Goal: Task Accomplishment & Management: Manage account settings

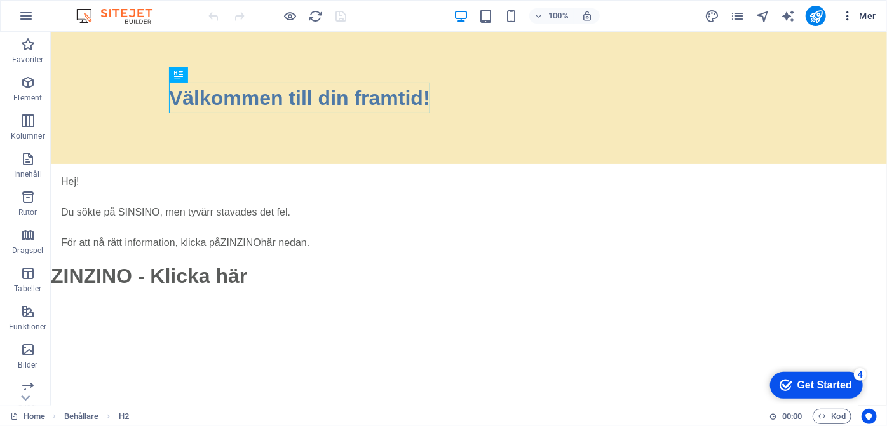
click at [850, 17] on icon "button" at bounding box center [847, 16] width 13 height 13
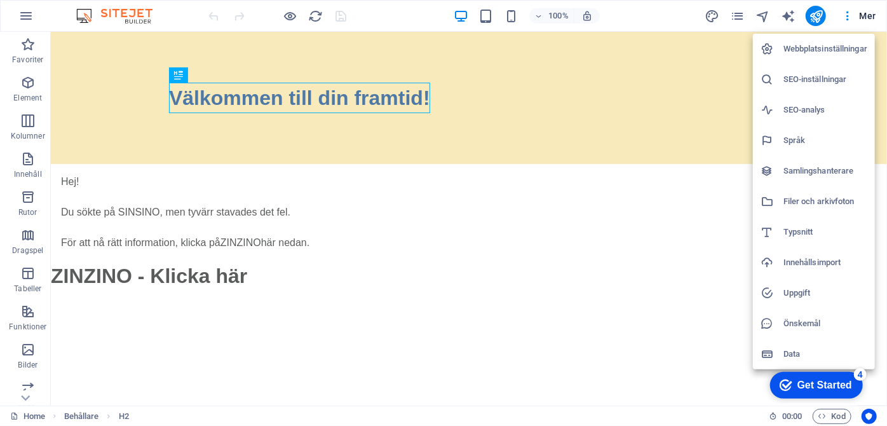
drag, startPoint x: 735, startPoint y: 22, endPoint x: 740, endPoint y: 15, distance: 8.6
click at [740, 15] on div at bounding box center [443, 213] width 887 height 426
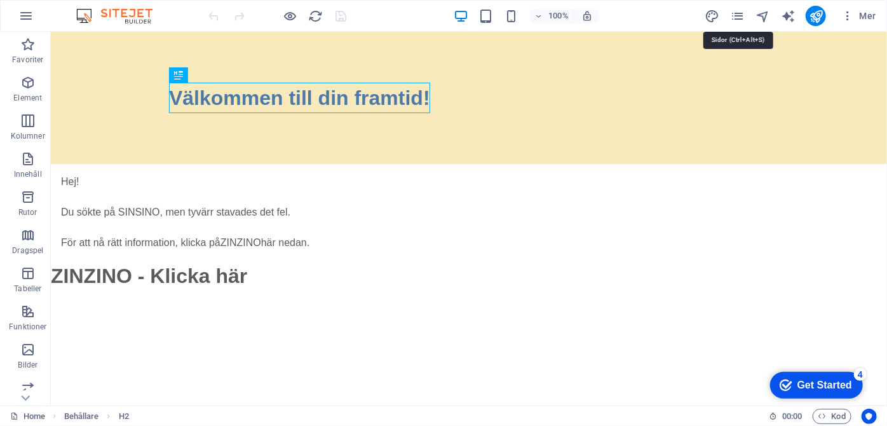
click at [740, 15] on icon "pages" at bounding box center [737, 16] width 15 height 15
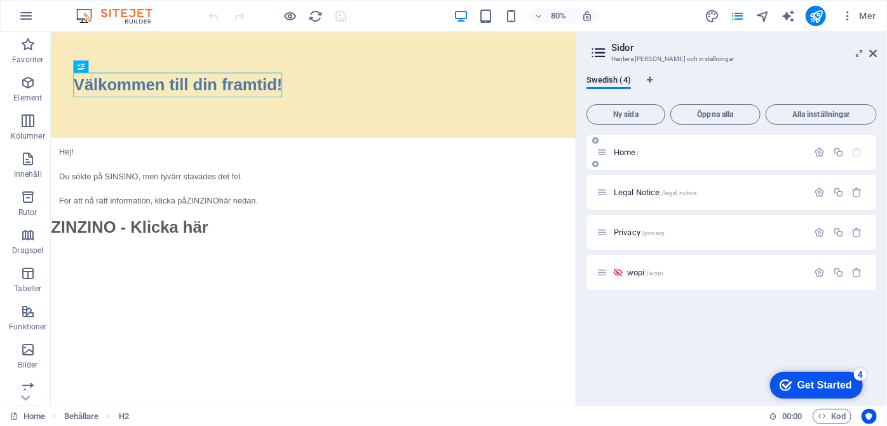
click at [627, 151] on span "Home /" at bounding box center [627, 152] width 26 height 10
click at [627, 155] on span "Home /" at bounding box center [627, 152] width 26 height 10
click at [656, 153] on p "Home /" at bounding box center [709, 152] width 191 height 8
click at [727, 156] on div "Home /" at bounding box center [703, 152] width 212 height 15
click at [861, 150] on icon "button" at bounding box center [857, 152] width 11 height 11
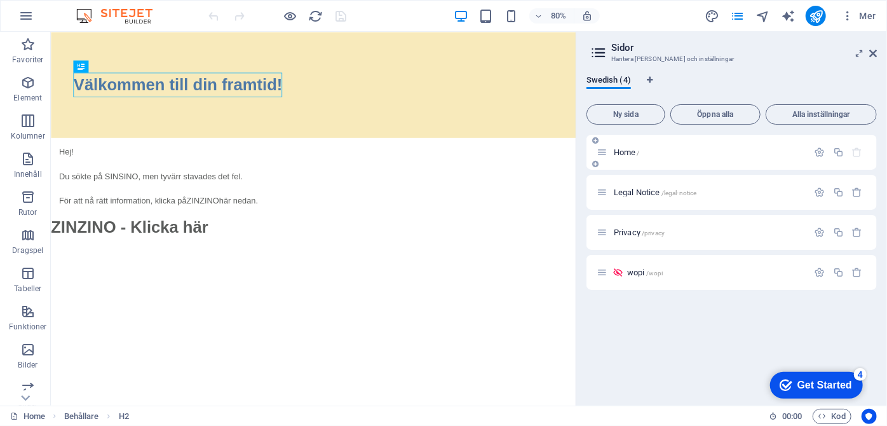
click at [683, 149] on p "Home /" at bounding box center [709, 152] width 191 height 8
click at [629, 116] on span "Ny sida" at bounding box center [625, 115] width 67 height 8
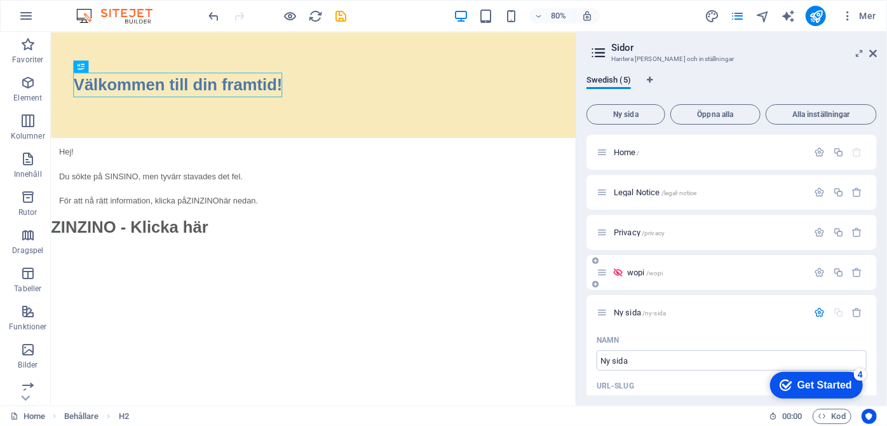
click at [618, 269] on icon at bounding box center [618, 272] width 11 height 11
click at [815, 151] on icon "button" at bounding box center [820, 152] width 11 height 11
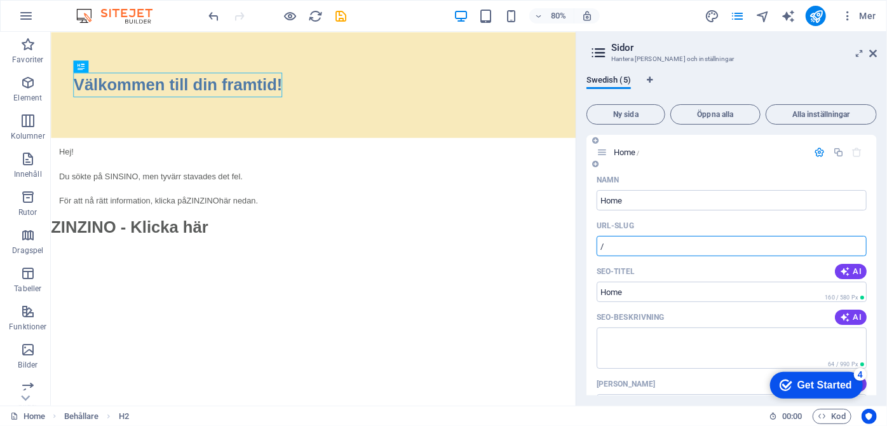
click at [670, 251] on input "/" at bounding box center [732, 246] width 270 height 20
click at [874, 53] on icon at bounding box center [873, 53] width 8 height 10
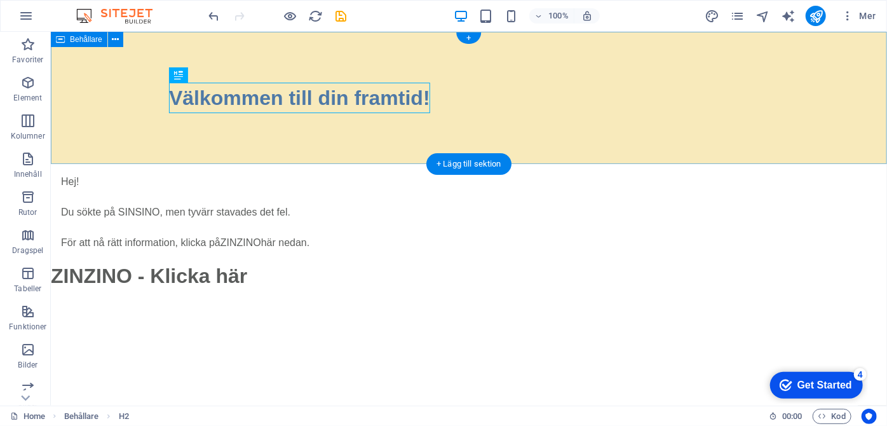
click at [290, 78] on div "Välkommen till din framtid!" at bounding box center [468, 97] width 836 height 132
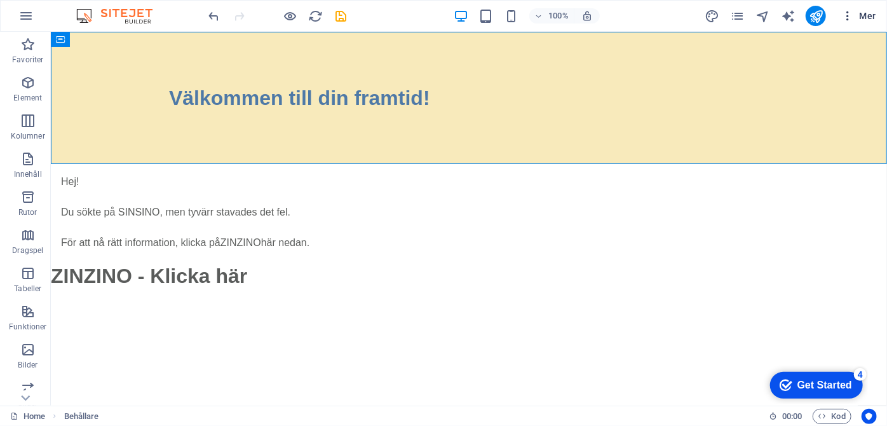
click at [867, 15] on span "Mer" at bounding box center [858, 16] width 35 height 13
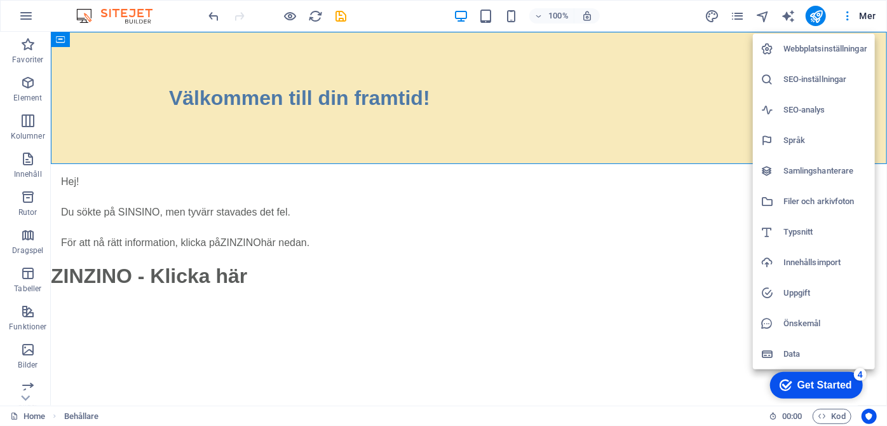
click at [820, 47] on h6 "Webbplatsinställningar" at bounding box center [826, 48] width 84 height 15
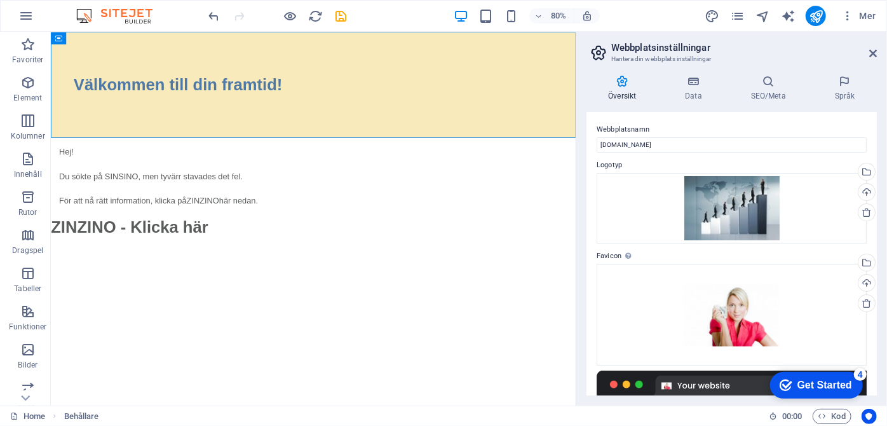
scroll to position [201, 0]
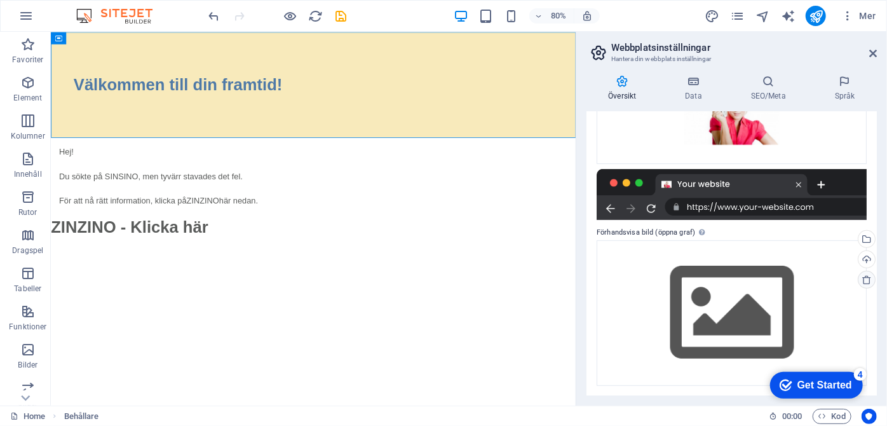
click at [865, 280] on icon at bounding box center [867, 280] width 10 height 10
click at [864, 282] on icon at bounding box center [867, 280] width 10 height 10
click at [727, 212] on div at bounding box center [732, 194] width 270 height 51
click at [873, 168] on div "Webbplatsnamn sinsino.se Logotyp Dra filer hit, klicka för att välja filer elle…" at bounding box center [732, 253] width 290 height 283
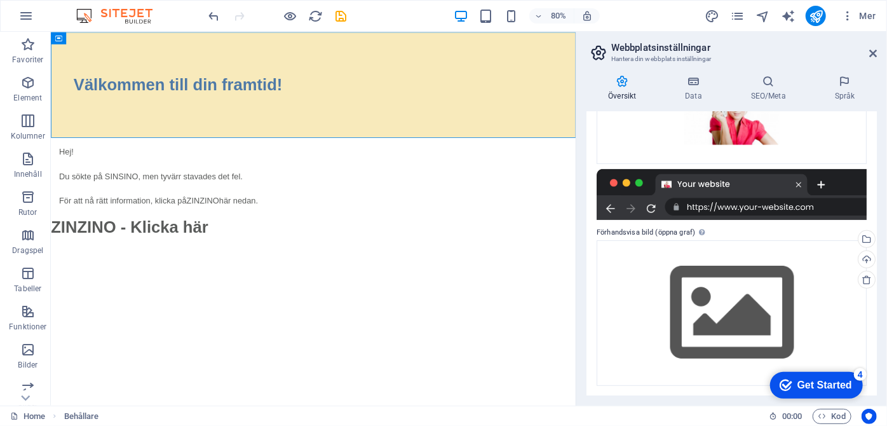
click at [873, 167] on div "Webbplatsnamn sinsino.se Logotyp Dra filer hit, klicka för att välja filer elle…" at bounding box center [732, 253] width 290 height 283
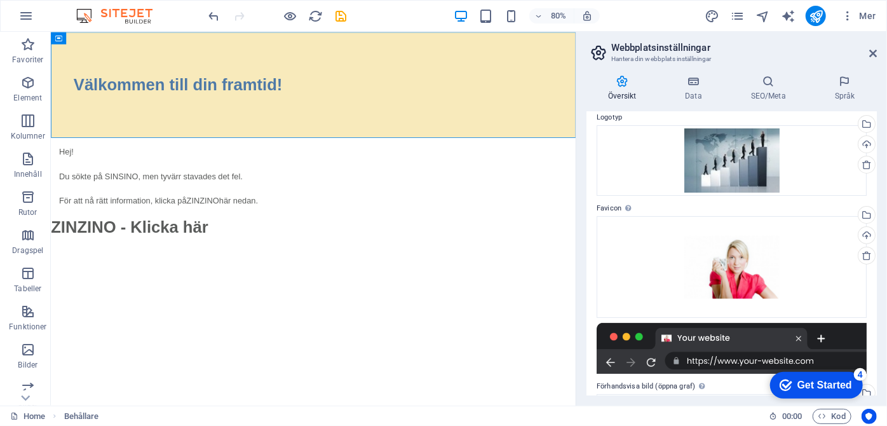
scroll to position [0, 0]
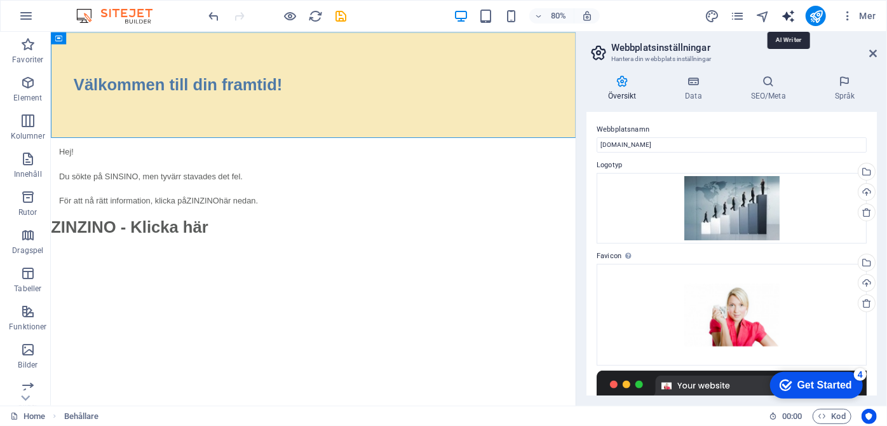
click at [791, 15] on icon "text_generator" at bounding box center [788, 16] width 15 height 15
select select "English"
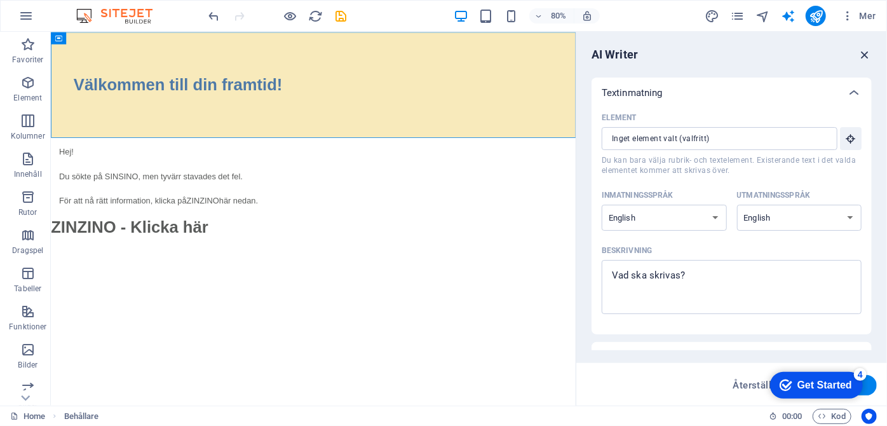
click at [866, 58] on icon "button" at bounding box center [865, 55] width 14 height 14
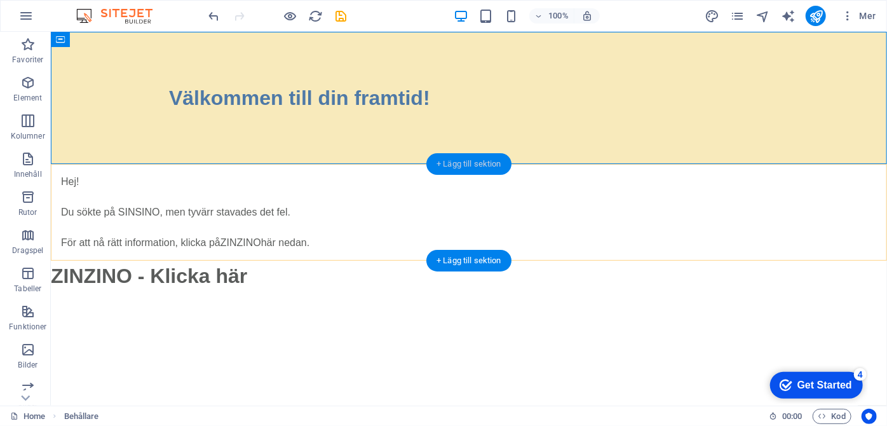
click at [474, 165] on div "+ Lägg till sektion" at bounding box center [468, 164] width 85 height 22
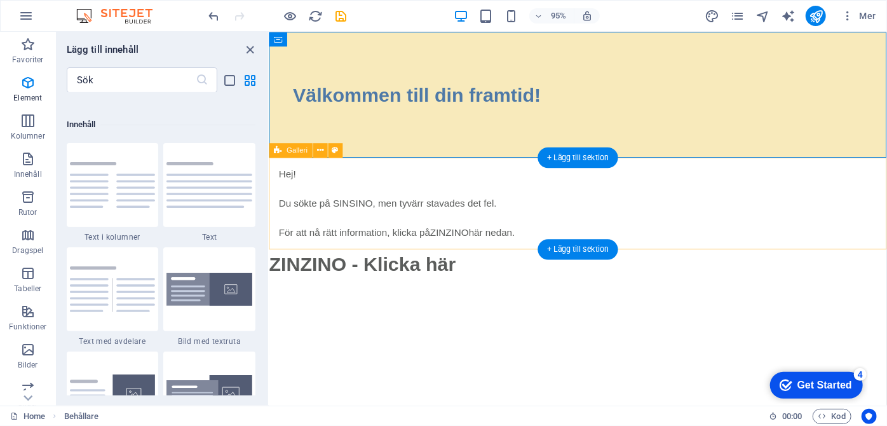
click at [484, 171] on div "Hej! Du sökte på SINSINO, men tyvärr stavades det fel. För att nå rätt informat…" at bounding box center [594, 211] width 650 height 97
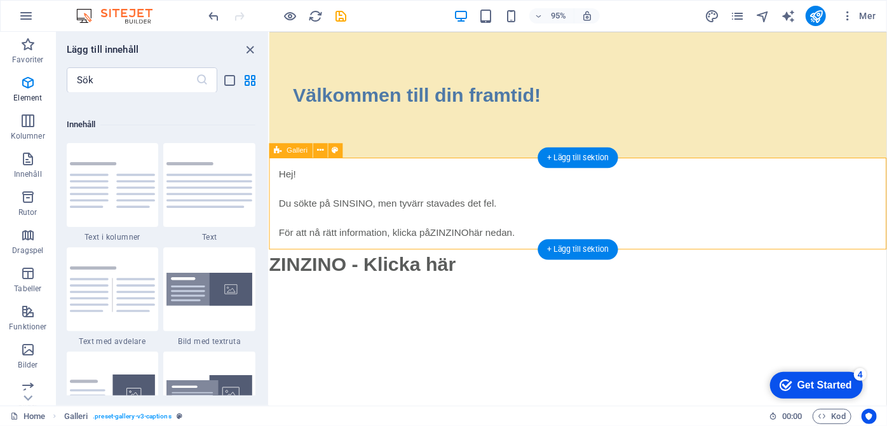
scroll to position [2223, 0]
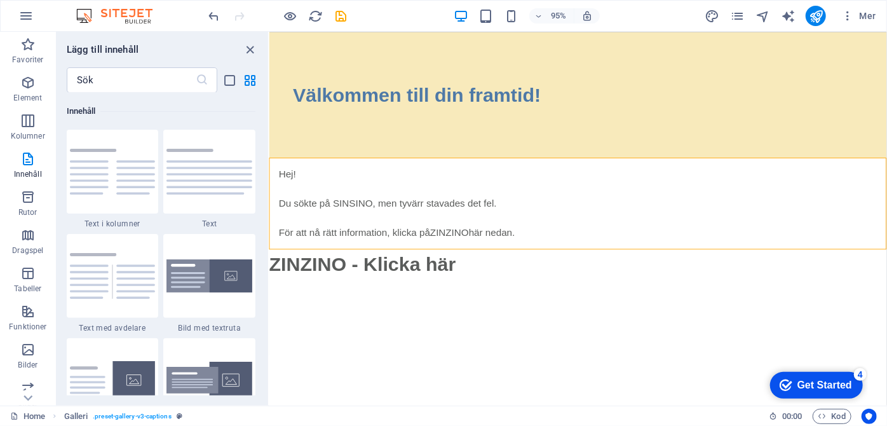
click at [123, 9] on img at bounding box center [120, 15] width 95 height 15
click at [846, 16] on icon "button" at bounding box center [847, 16] width 13 height 13
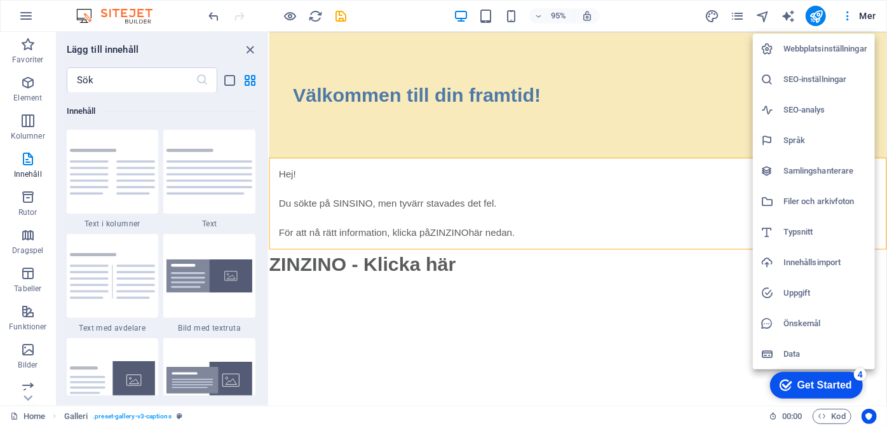
click at [871, 16] on div at bounding box center [443, 213] width 887 height 426
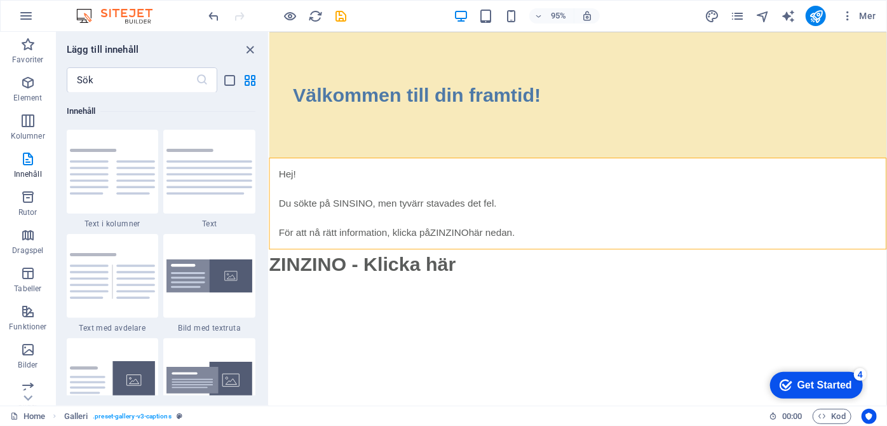
click at [871, 16] on span "Mer" at bounding box center [858, 16] width 35 height 13
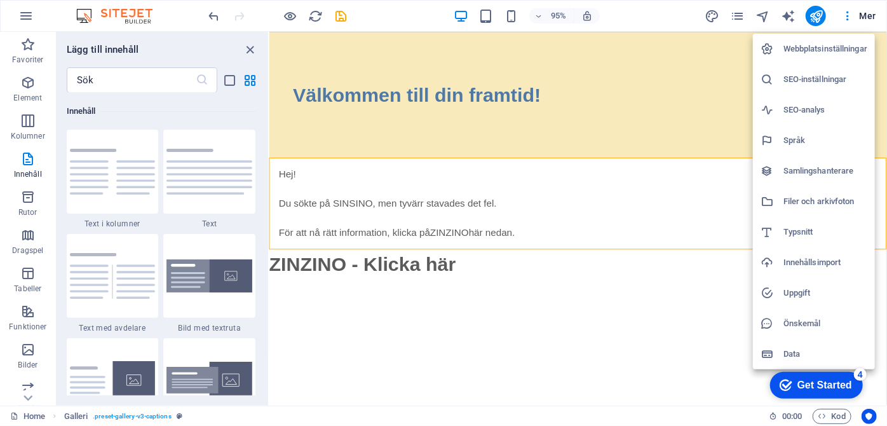
click at [806, 46] on h6 "Webbplatsinställningar" at bounding box center [826, 48] width 84 height 15
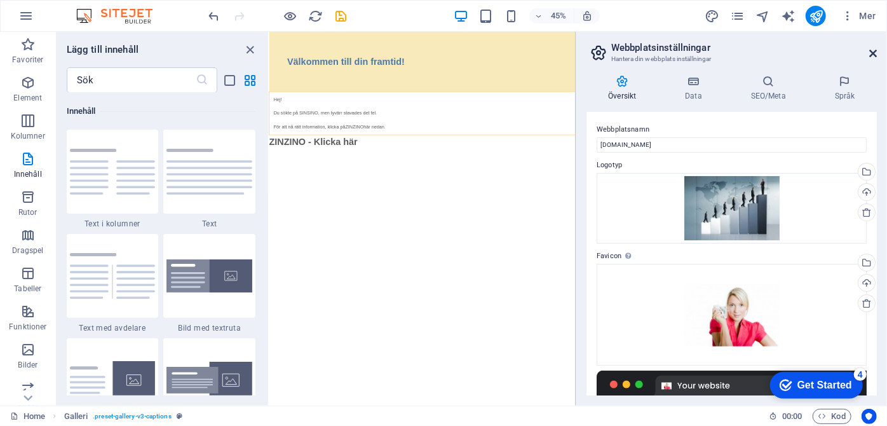
click at [873, 51] on icon at bounding box center [873, 53] width 8 height 10
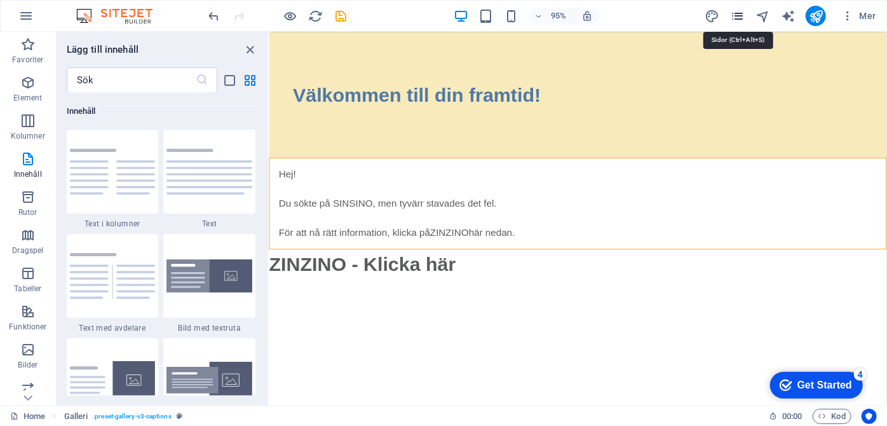
click at [738, 19] on icon "pages" at bounding box center [737, 16] width 15 height 15
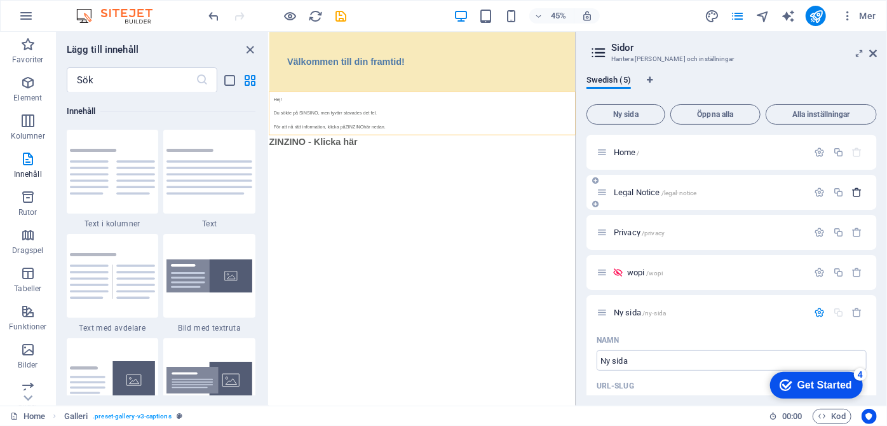
click at [855, 193] on icon "button" at bounding box center [857, 192] width 11 height 11
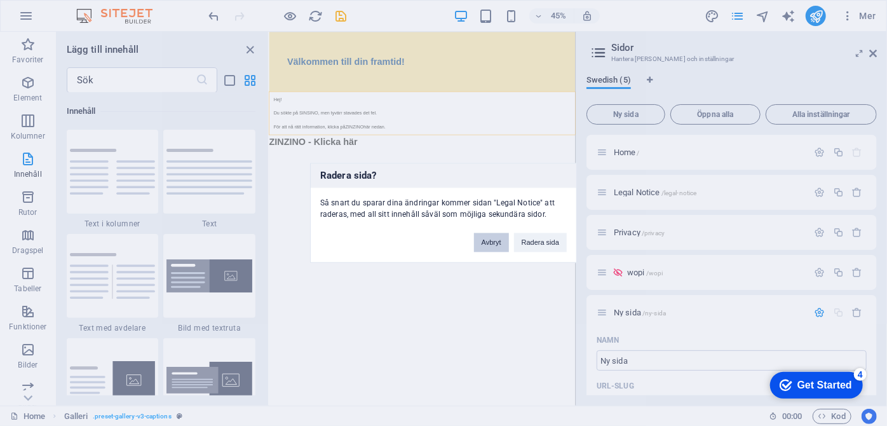
click at [486, 243] on button "Avbryt" at bounding box center [491, 242] width 35 height 19
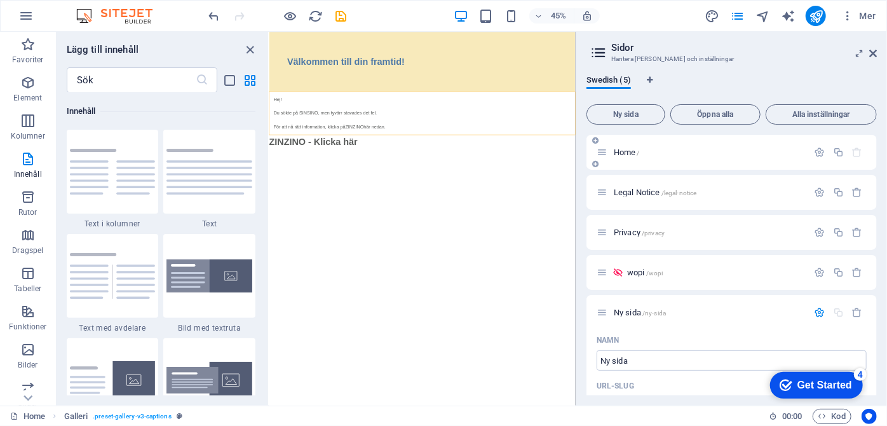
click at [630, 151] on span "Home /" at bounding box center [627, 152] width 26 height 10
click at [630, 152] on span "Home /" at bounding box center [627, 152] width 26 height 10
click at [623, 147] on div "Home /" at bounding box center [703, 152] width 212 height 15
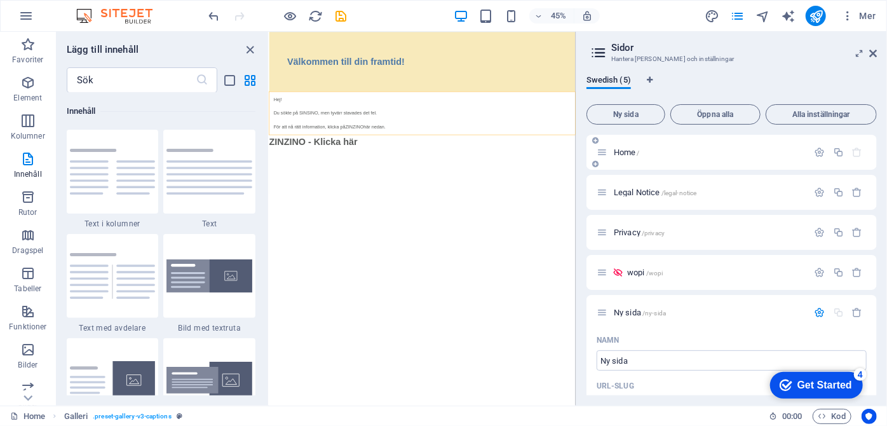
click at [623, 147] on div "Home /" at bounding box center [703, 152] width 212 height 15
click at [835, 153] on icon "button" at bounding box center [838, 152] width 11 height 11
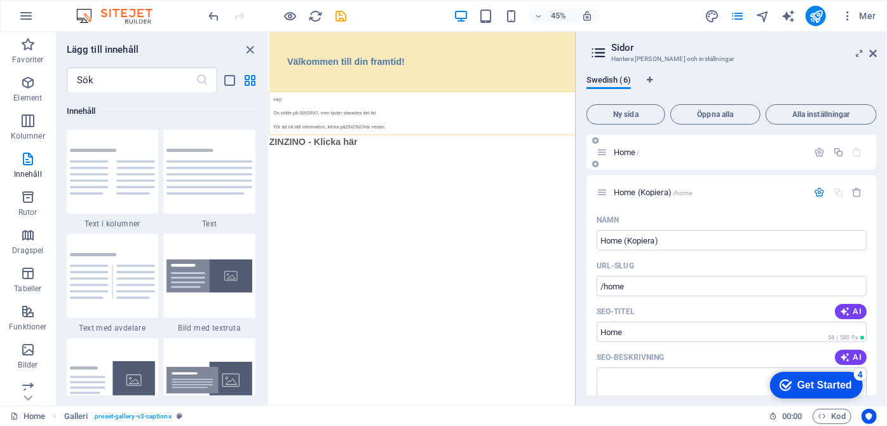
click at [741, 150] on p "Home /" at bounding box center [709, 152] width 191 height 8
drag, startPoint x: 871, startPoint y: 172, endPoint x: 876, endPoint y: 205, distance: 33.3
click at [876, 205] on div "Home / Home (Kopiera) /home Namn Home (Kopiera) ​ URL-SLUG /home ​ SEO-titel AI…" at bounding box center [732, 265] width 290 height 261
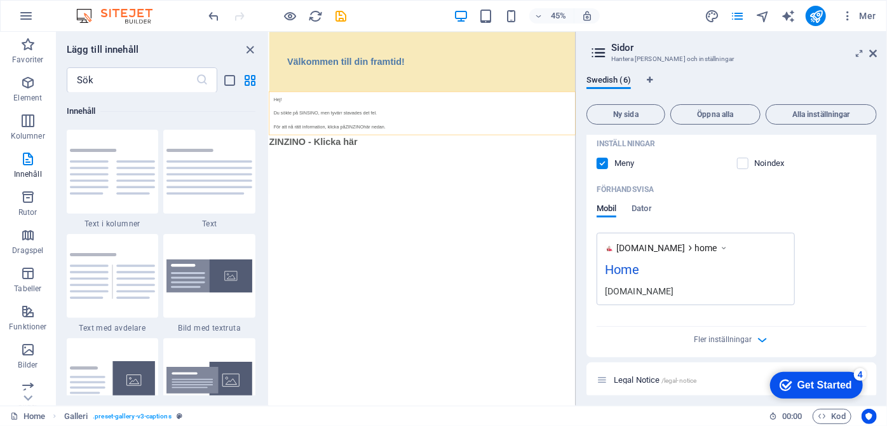
scroll to position [299, 0]
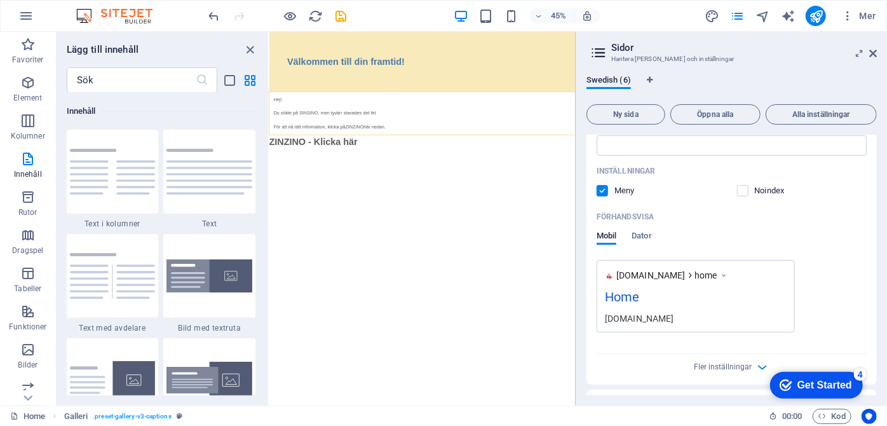
click at [729, 275] on icon at bounding box center [724, 275] width 9 height 13
click at [635, 320] on div "[DOMAIN_NAME]" at bounding box center [696, 317] width 182 height 13
click at [759, 366] on icon "button" at bounding box center [762, 367] width 15 height 15
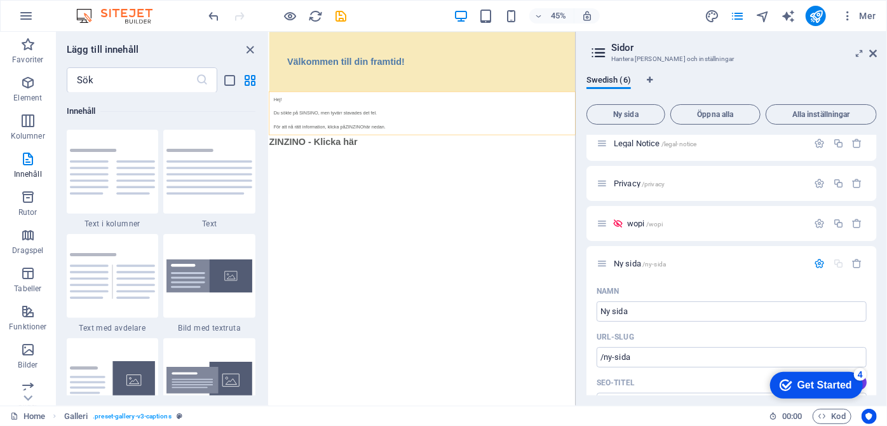
scroll to position [0, 0]
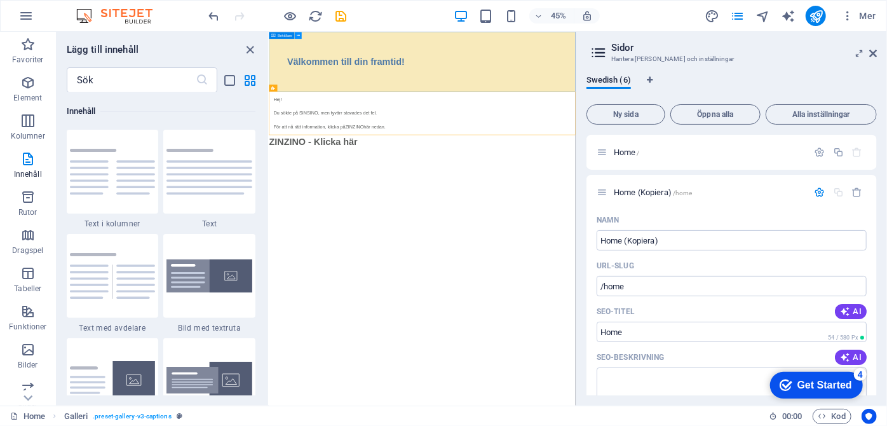
click at [298, 34] on icon at bounding box center [298, 35] width 3 height 6
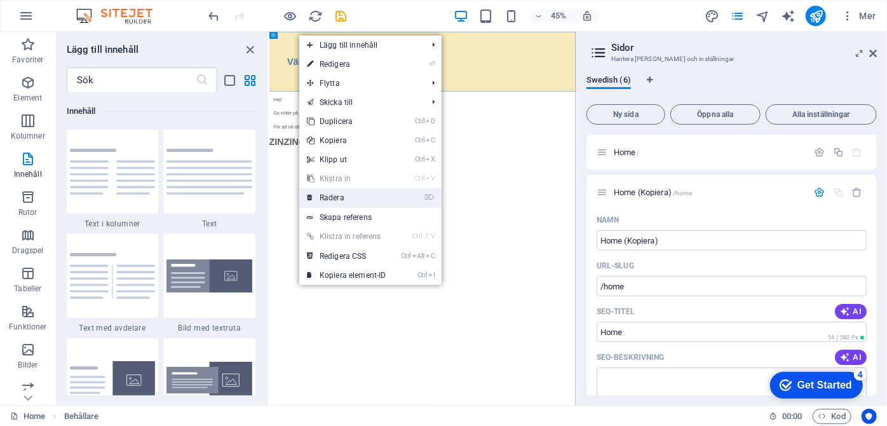
click at [334, 194] on link "⌦ Radera" at bounding box center [346, 197] width 95 height 19
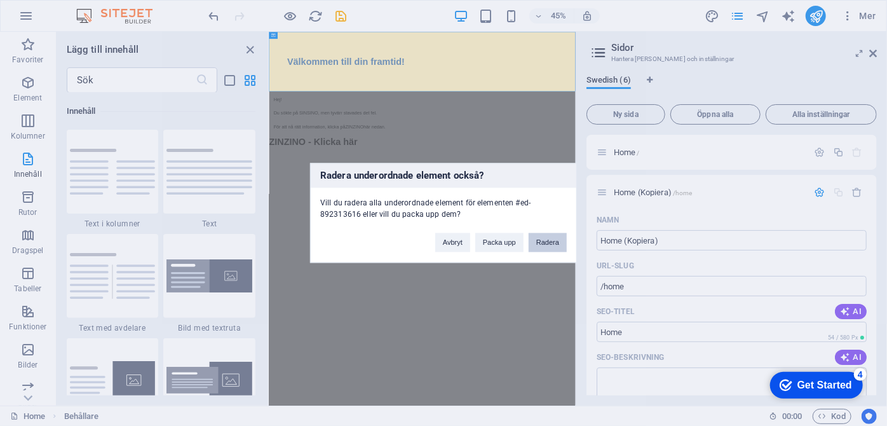
click at [554, 244] on button "Radera" at bounding box center [548, 242] width 38 height 19
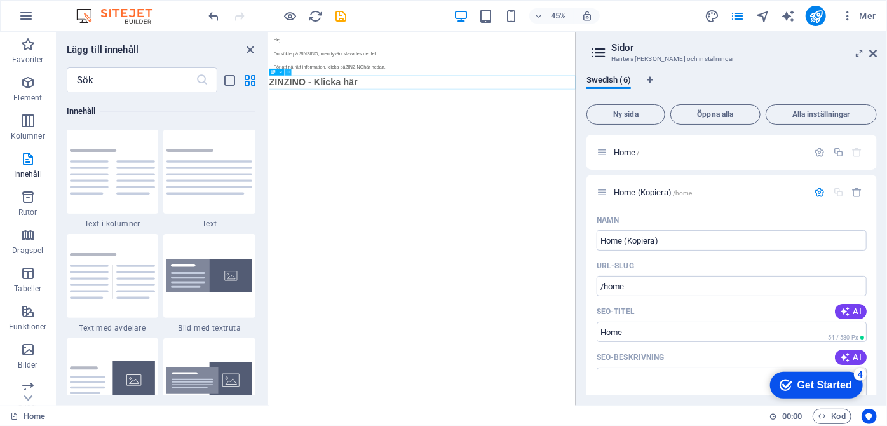
click at [287, 71] on icon at bounding box center [288, 72] width 3 height 6
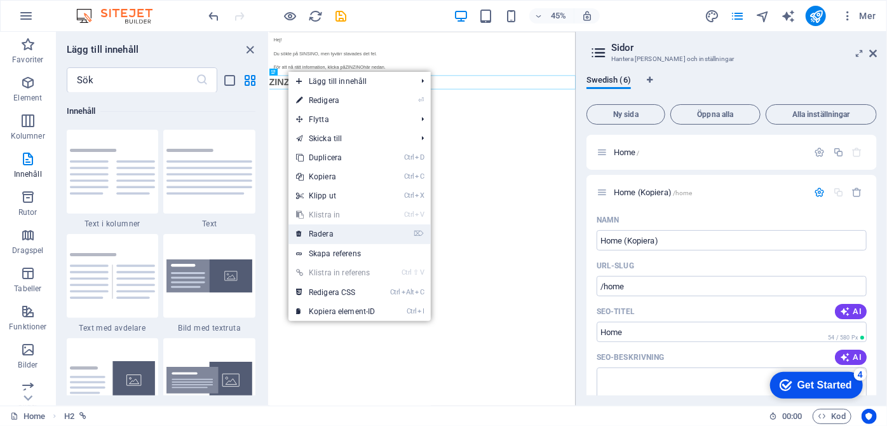
click at [332, 235] on link "⌦ Radera" at bounding box center [336, 233] width 95 height 19
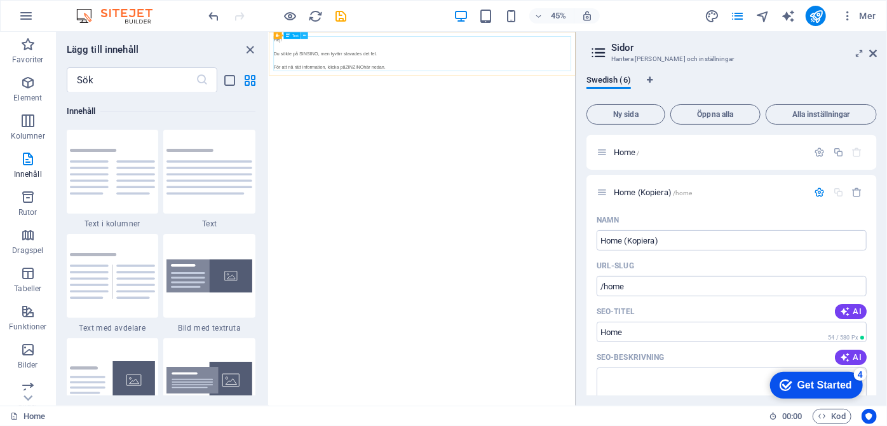
click at [306, 37] on icon at bounding box center [304, 35] width 3 height 6
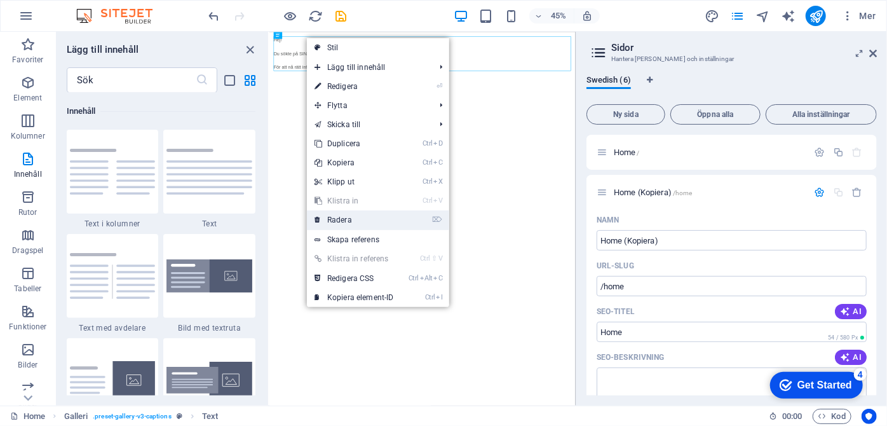
click at [342, 221] on link "⌦ Radera" at bounding box center [354, 219] width 95 height 19
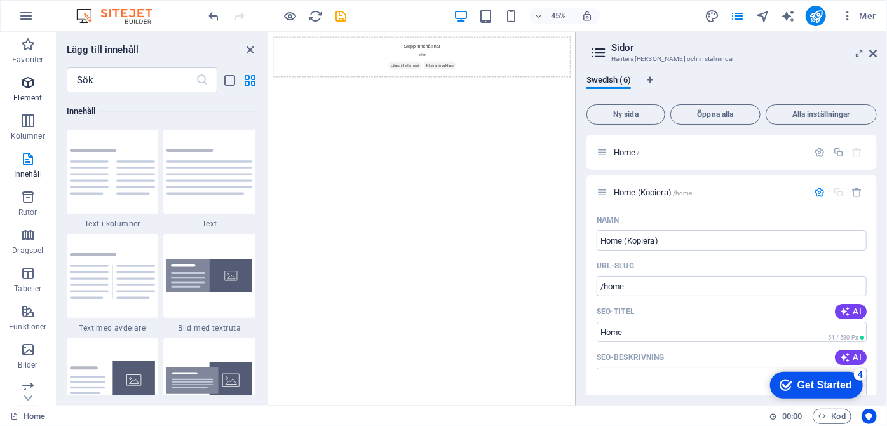
click at [24, 92] on span "Element" at bounding box center [28, 90] width 56 height 31
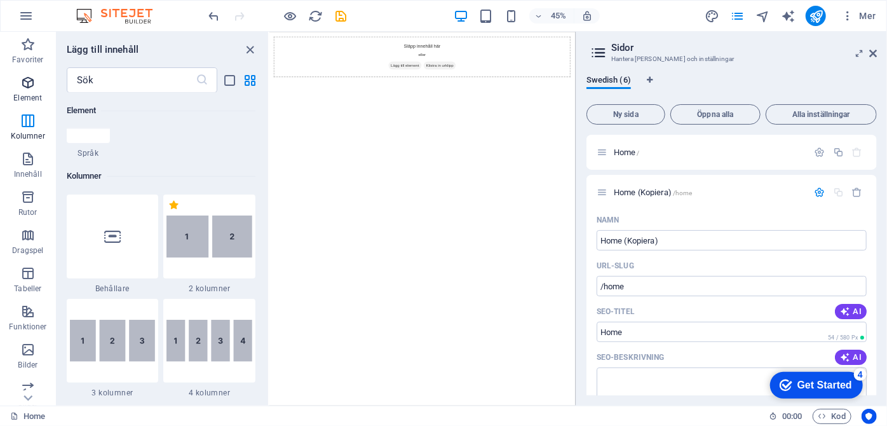
scroll to position [135, 0]
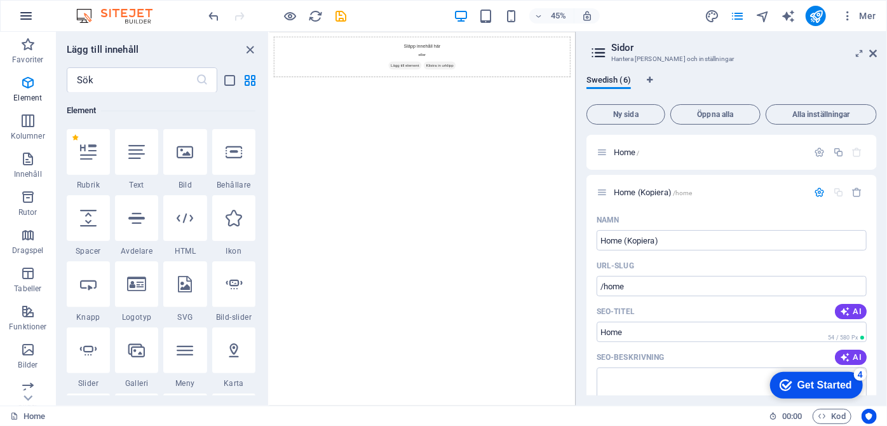
click at [25, 12] on icon "button" at bounding box center [25, 15] width 15 height 15
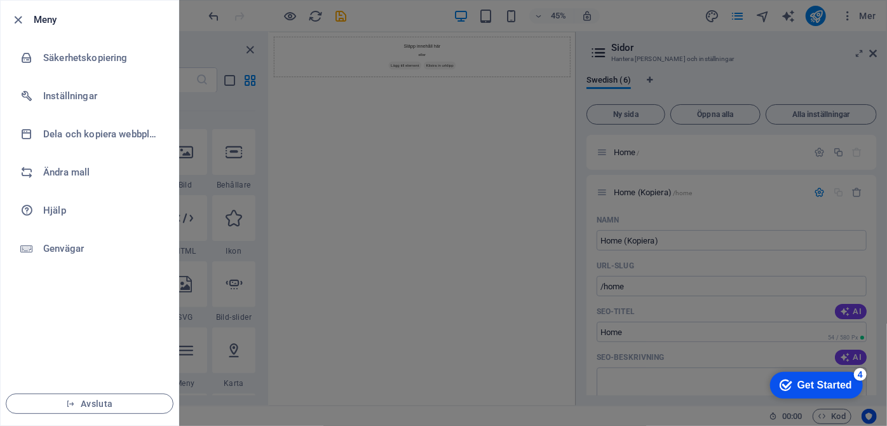
click at [357, 175] on div at bounding box center [443, 213] width 887 height 426
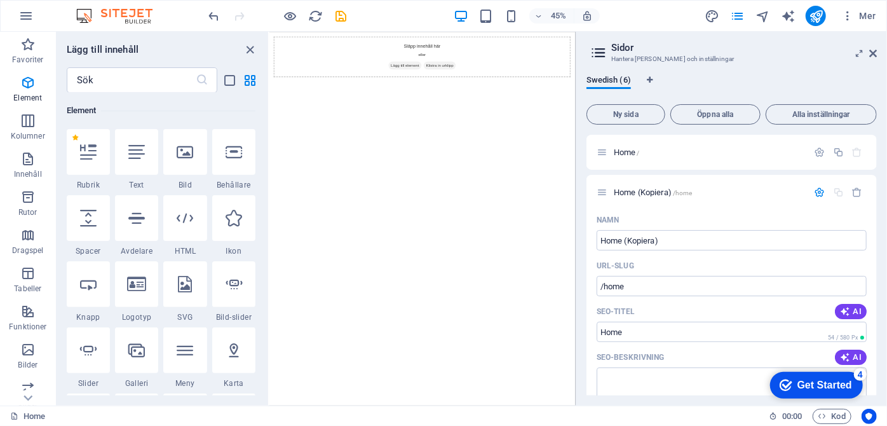
drag, startPoint x: 877, startPoint y: 147, endPoint x: 884, endPoint y: 195, distance: 48.8
click at [884, 195] on div "Swedish (6) Ny sida Öppna alla Alla inställningar Home / Home (Kopiera) /home N…" at bounding box center [731, 235] width 311 height 341
click at [815, 121] on button "Alla inställningar" at bounding box center [821, 114] width 111 height 20
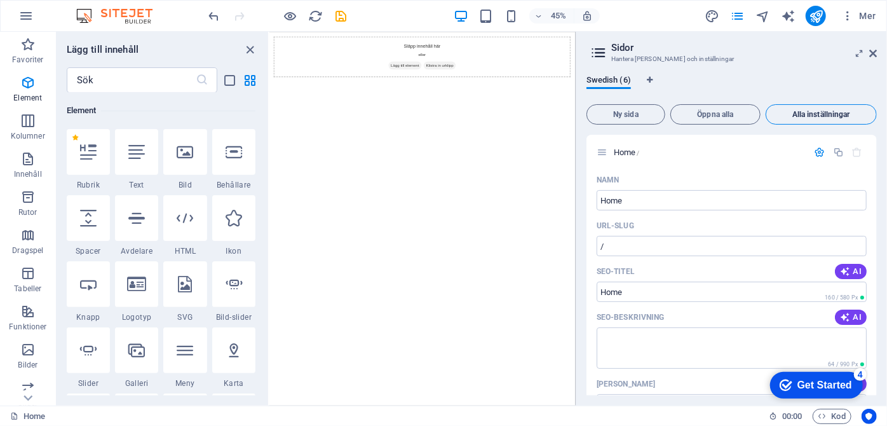
scroll to position [2170, 0]
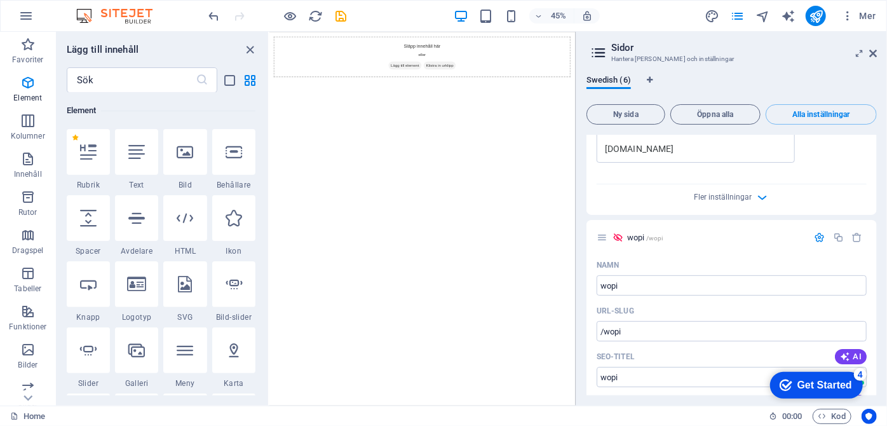
click at [878, 187] on div "Swedish (6) Ny sida Öppna alla Alla inställningar Home / Namn Home ​ URL-SLUG /…" at bounding box center [731, 235] width 311 height 341
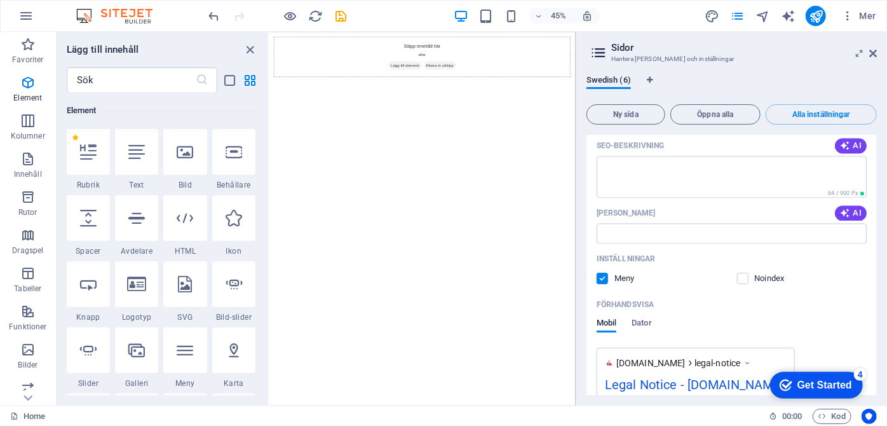
scroll to position [0, 0]
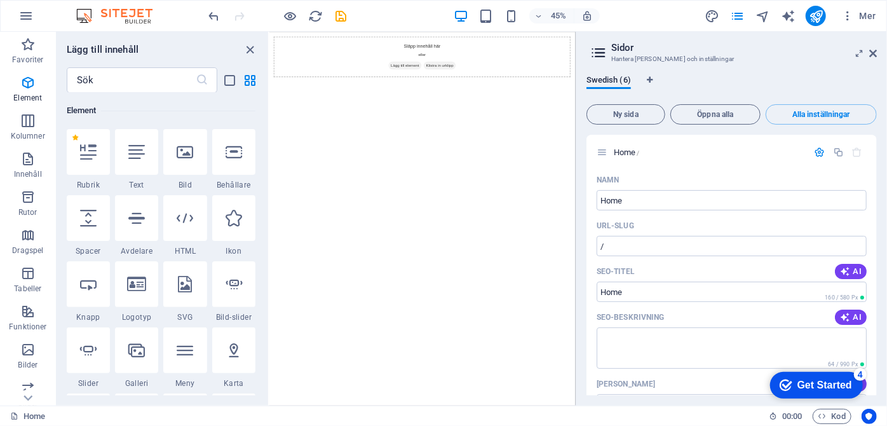
click at [608, 46] on icon at bounding box center [598, 53] width 19 height 18
click at [593, 53] on icon at bounding box center [598, 53] width 19 height 18
click at [653, 74] on div "Swedish (6) Ny sida Öppna alla Alla inställningar Home / Namn Home ​ URL-SLUG /…" at bounding box center [731, 235] width 311 height 341
click at [713, 115] on span "Öppna alla" at bounding box center [715, 115] width 79 height 8
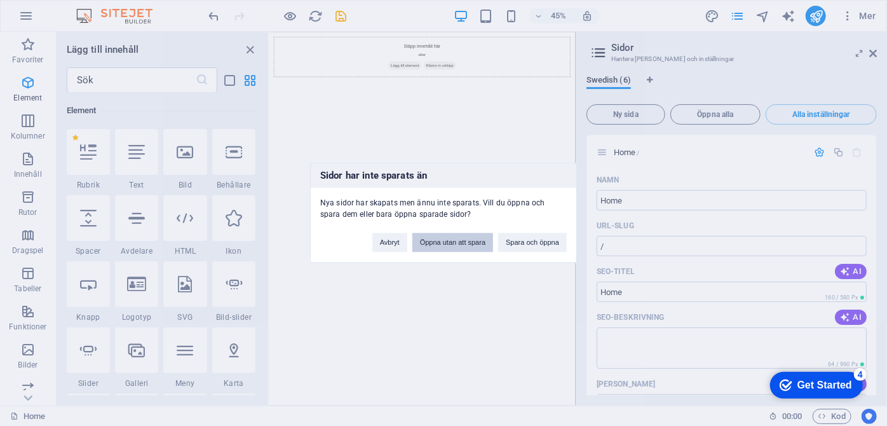
click at [443, 247] on button "Öppna utan att spara" at bounding box center [452, 242] width 81 height 19
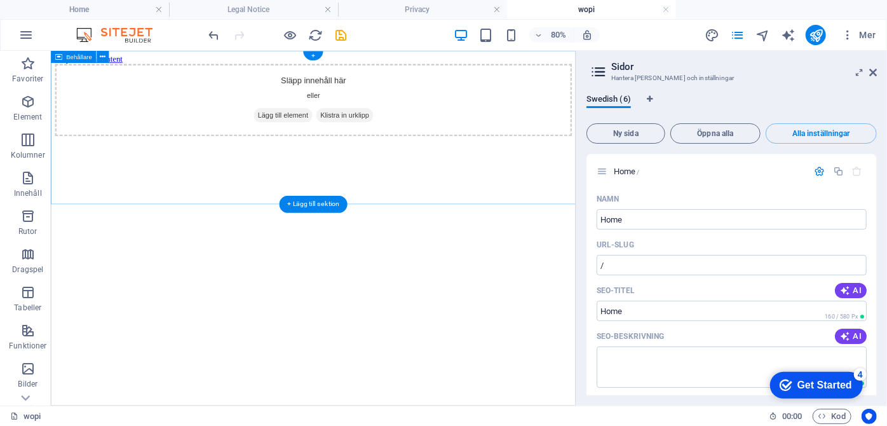
click at [328, 140] on span "Lägg till element" at bounding box center [340, 131] width 73 height 18
click at [316, 151] on div "Släpp innehåll här eller Lägg till element Klistra in urklipp" at bounding box center [378, 112] width 646 height 90
click at [103, 58] on icon at bounding box center [103, 56] width 6 height 11
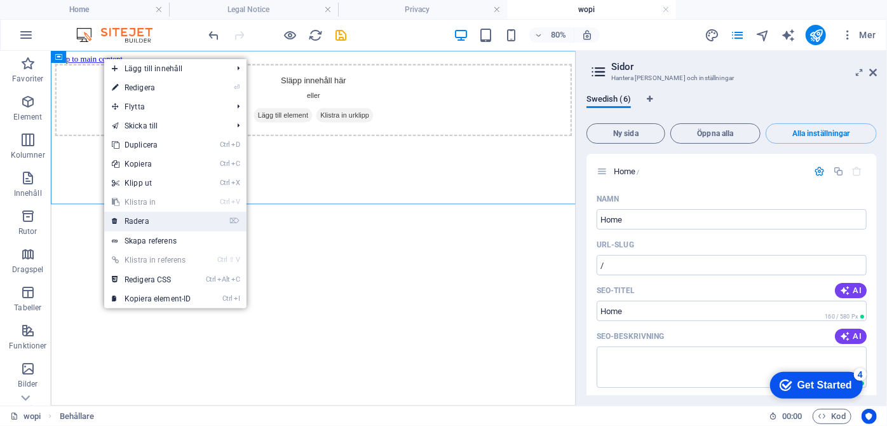
click at [137, 222] on link "⌦ Radera" at bounding box center [151, 221] width 95 height 19
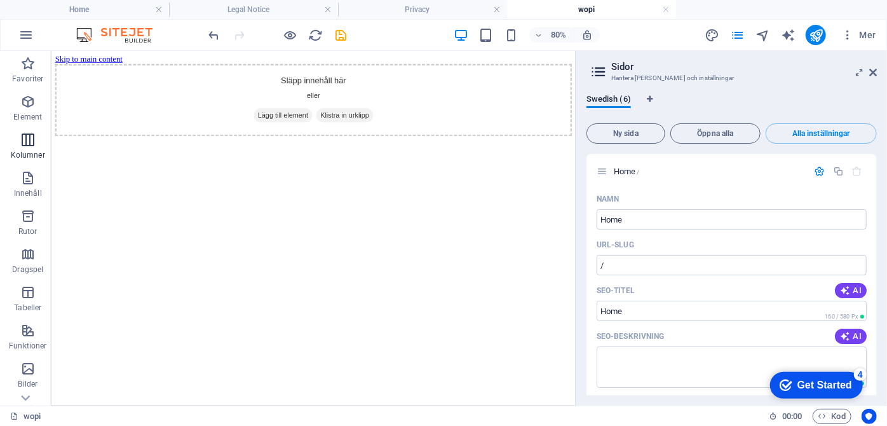
click at [37, 146] on span "Kolumner" at bounding box center [28, 147] width 56 height 31
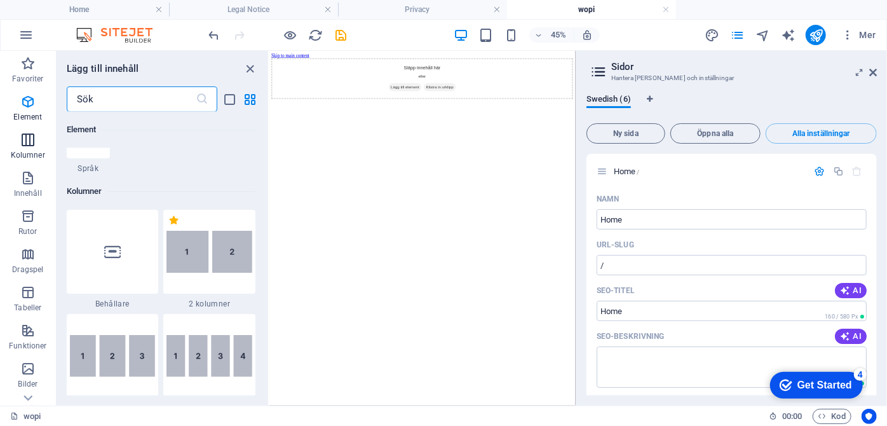
scroll to position [629, 0]
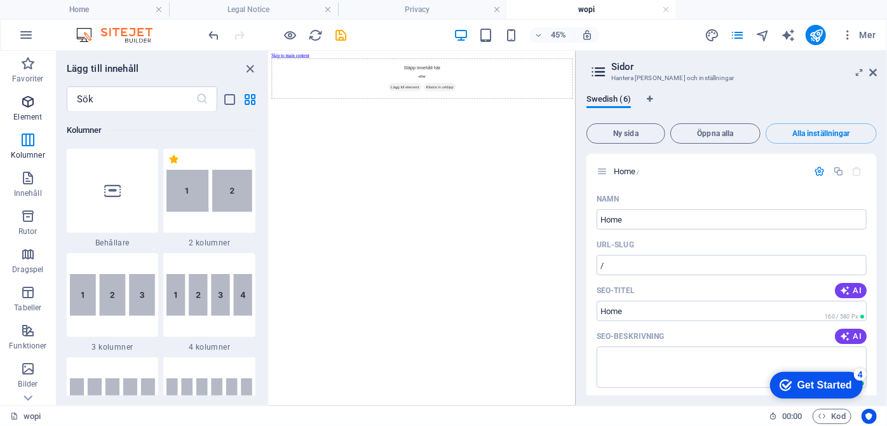
click at [27, 107] on icon "button" at bounding box center [27, 101] width 15 height 15
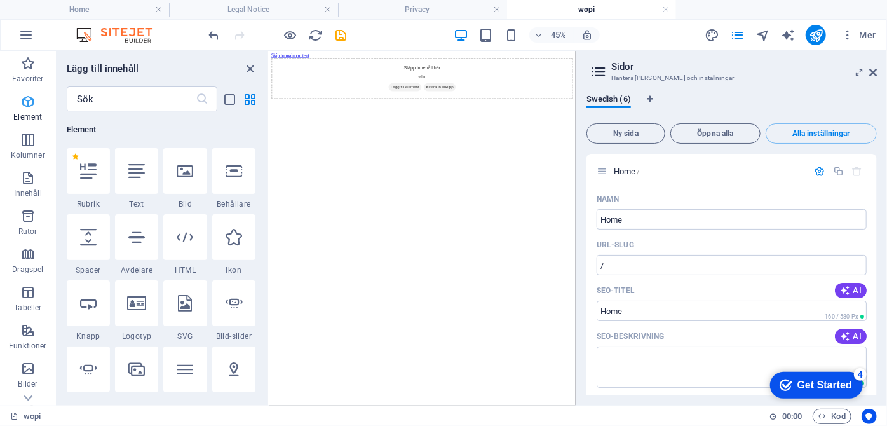
scroll to position [135, 0]
click at [31, 70] on icon "button" at bounding box center [27, 63] width 15 height 15
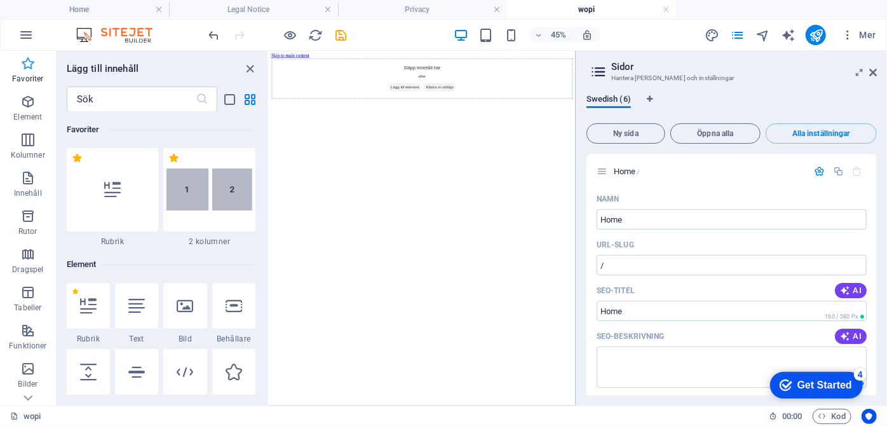
scroll to position [0, 0]
click at [31, 70] on icon "button" at bounding box center [27, 63] width 15 height 15
click at [25, 67] on icon at bounding box center [28, 59] width 18 height 18
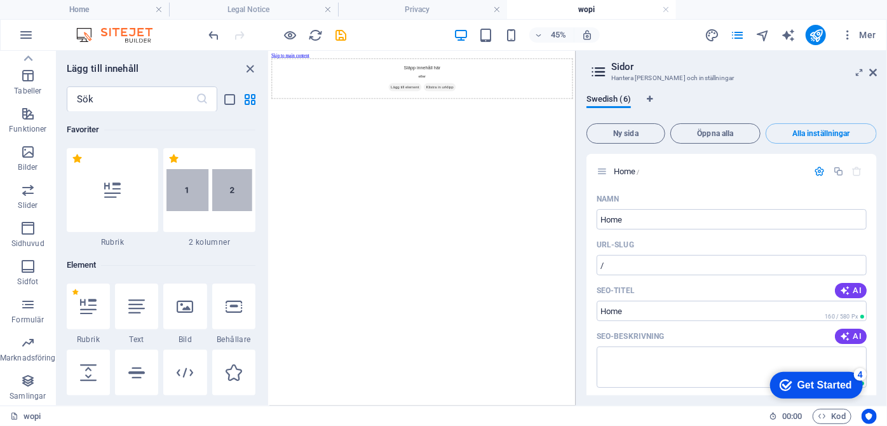
click at [25, 400] on p "Samlingar" at bounding box center [28, 396] width 36 height 10
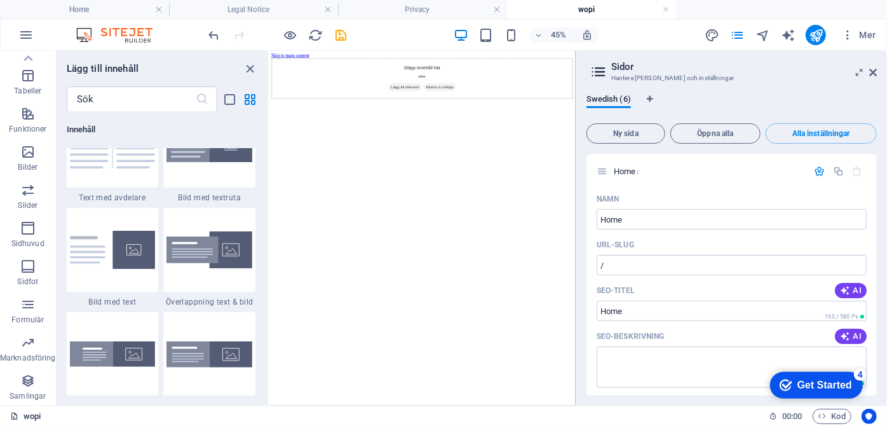
scroll to position [11634, 0]
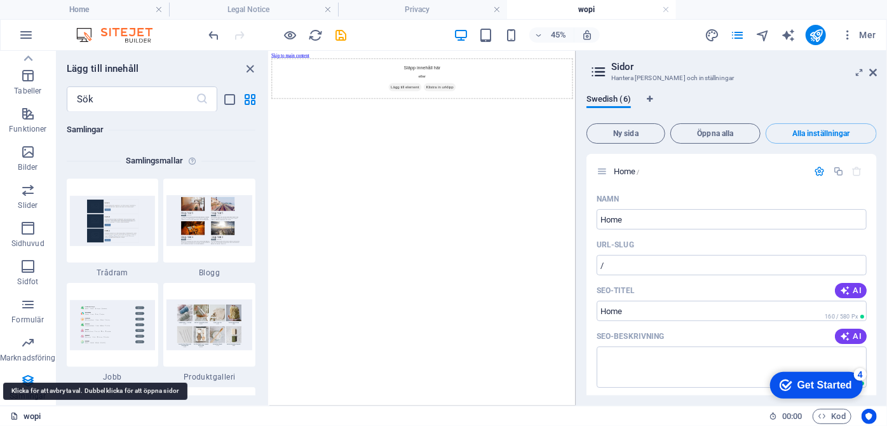
click at [24, 419] on link "wopi" at bounding box center [25, 416] width 31 height 15
drag, startPoint x: 299, startPoint y: 464, endPoint x: 429, endPoint y: 238, distance: 261.1
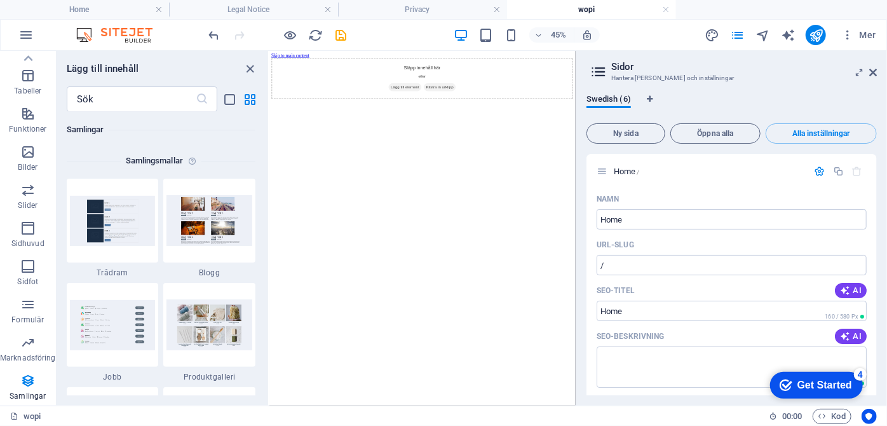
click at [429, 163] on html "Skip to main content Släpp innehåll här eller Lägg till element Klistra in urkl…" at bounding box center [609, 107] width 681 height 112
click at [871, 70] on icon at bounding box center [873, 72] width 8 height 10
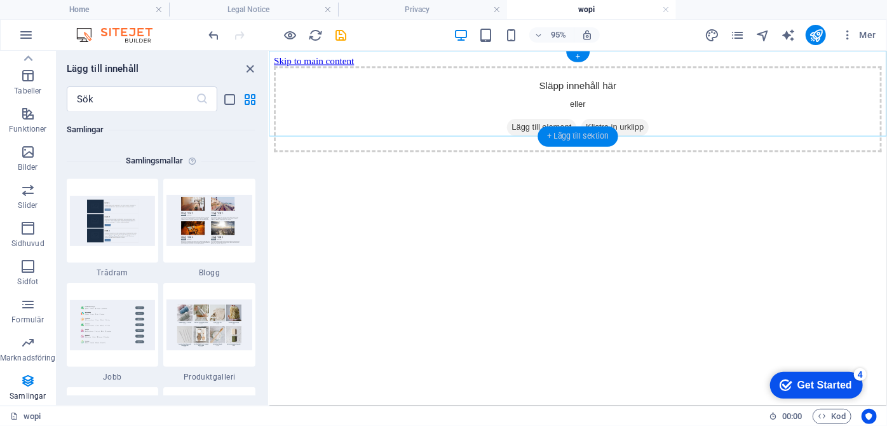
click at [569, 136] on div "+ Lägg till sektion" at bounding box center [578, 136] width 81 height 20
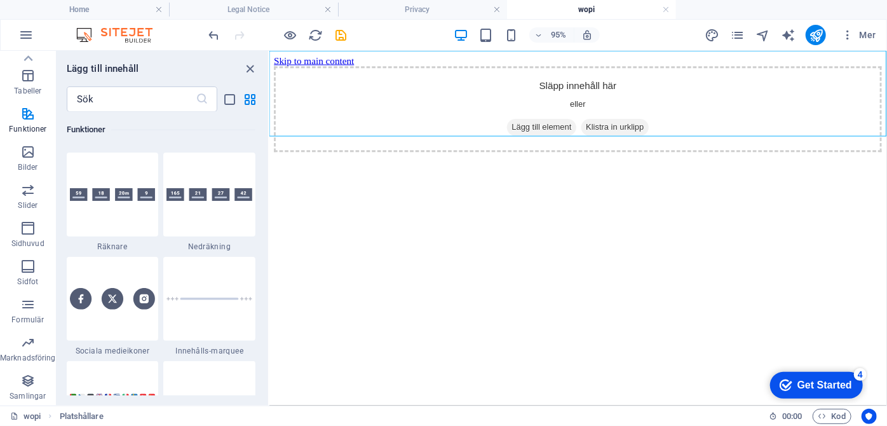
scroll to position [5925, 0]
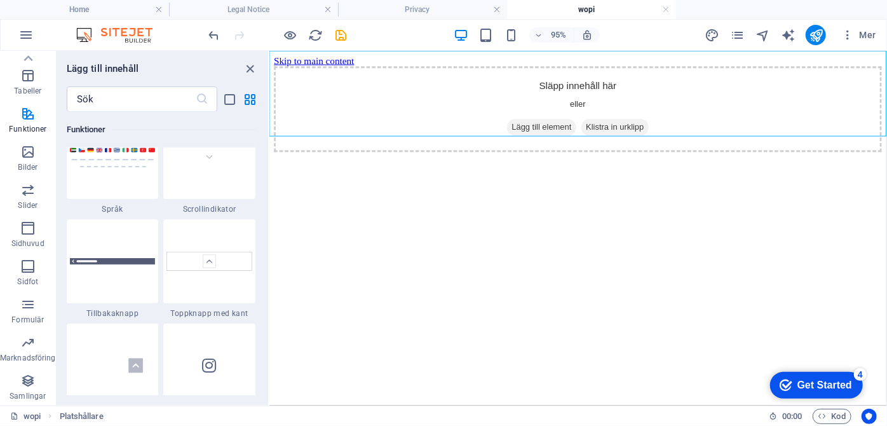
drag, startPoint x: 265, startPoint y: 251, endPoint x: 266, endPoint y: 226, distance: 24.8
click at [266, 226] on div "Favoriter 1 Star Rubrik 1 Star 2 kolumner Element 1 Star Rubrik 1 Star Text 1 S…" at bounding box center [163, 253] width 212 height 283
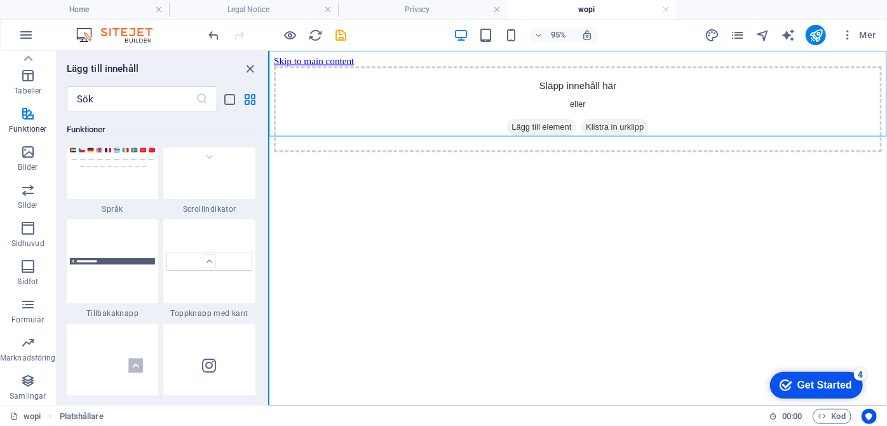
click at [268, 226] on button at bounding box center [268, 228] width 1 height 355
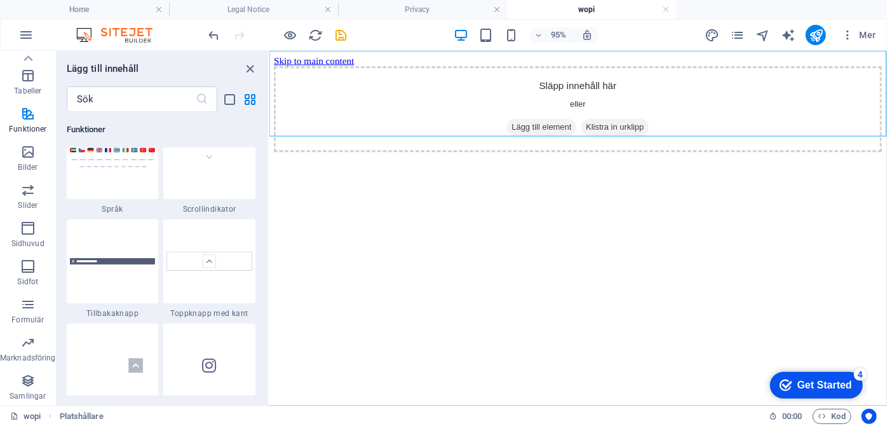
drag, startPoint x: 265, startPoint y: 250, endPoint x: 264, endPoint y: 233, distance: 17.2
click at [264, 233] on div "Favoriter 1 Star Rubrik 1 Star 2 kolumner Element 1 Star Rubrik 1 Star Text 1 S…" at bounding box center [163, 253] width 212 height 283
drag, startPoint x: 264, startPoint y: 233, endPoint x: 262, endPoint y: 248, distance: 15.4
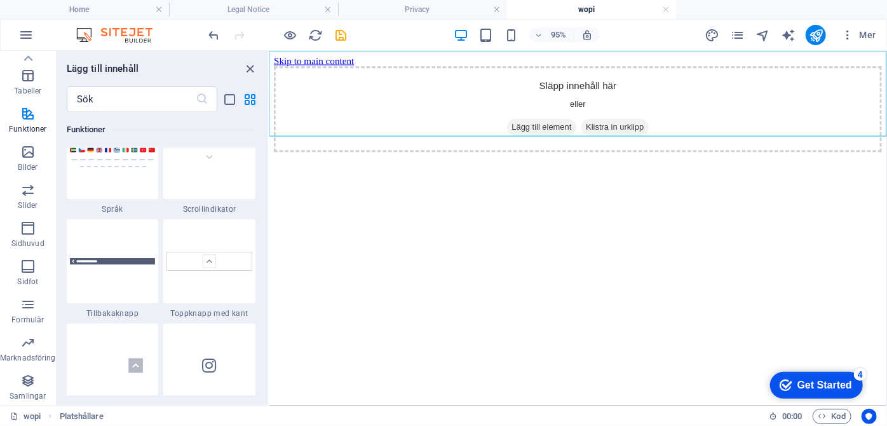
click at [262, 248] on div "Favoriter 1 Star Rubrik 1 Star 2 kolumner Element 1 Star Rubrik 1 Star Text 1 S…" at bounding box center [163, 253] width 212 height 283
click at [27, 37] on icon "button" at bounding box center [25, 34] width 15 height 15
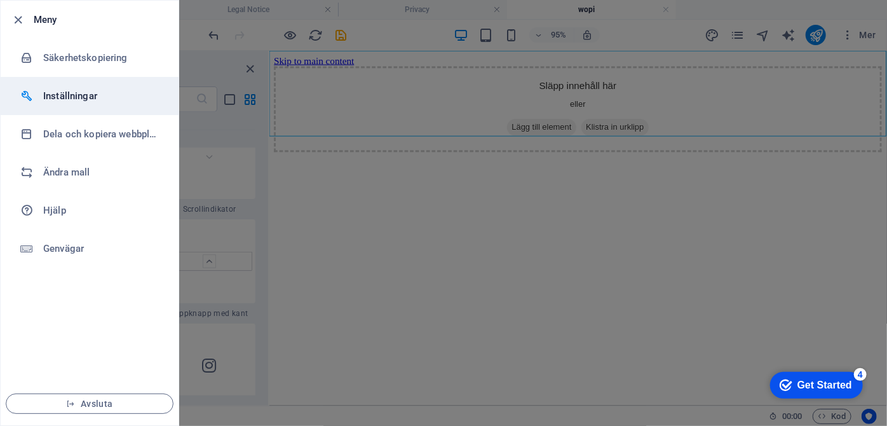
click at [62, 95] on h6 "Inställningar" at bounding box center [102, 95] width 118 height 15
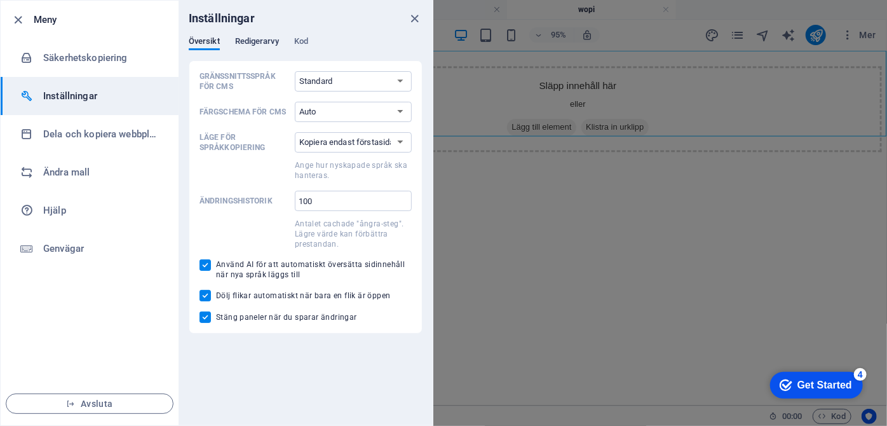
click at [266, 37] on span "Redigerarvy" at bounding box center [257, 43] width 44 height 18
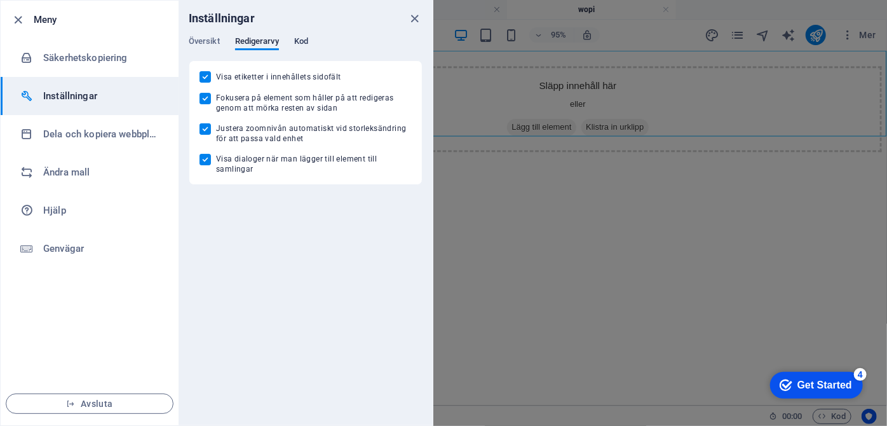
click at [305, 41] on span "Kod" at bounding box center [301, 43] width 14 height 18
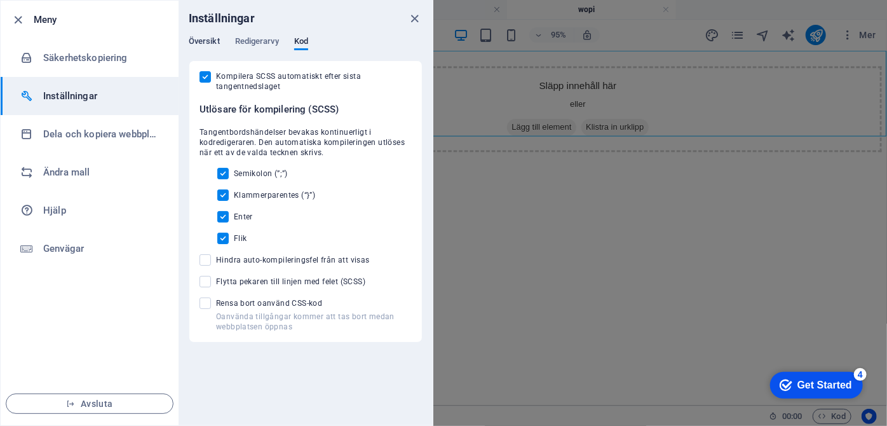
click at [205, 39] on span "Översikt" at bounding box center [204, 43] width 31 height 18
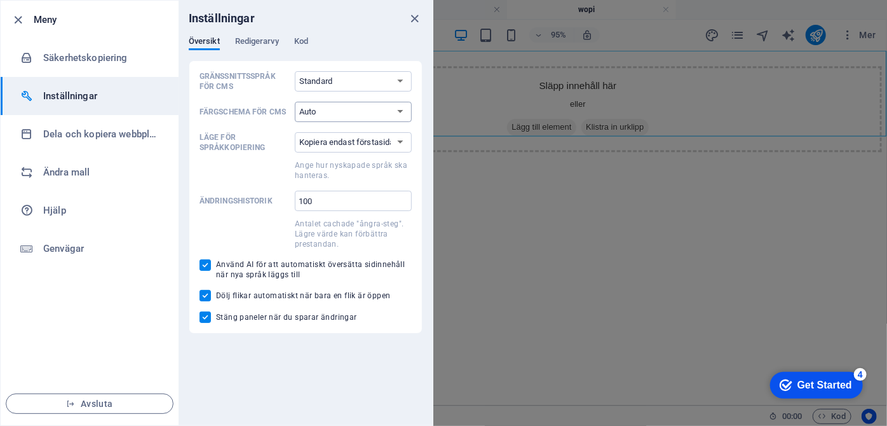
click at [334, 107] on select "Auto Mörkt Ljust" at bounding box center [353, 112] width 117 height 20
click at [339, 79] on select "Standard Deutsch English Español Français Magyar Italiano Nederlands Polski Por…" at bounding box center [353, 81] width 117 height 20
select select "sv"
click at [295, 71] on select "Standard Deutsch English Español Français Magyar Italiano Nederlands Polski Por…" at bounding box center [353, 81] width 117 height 20
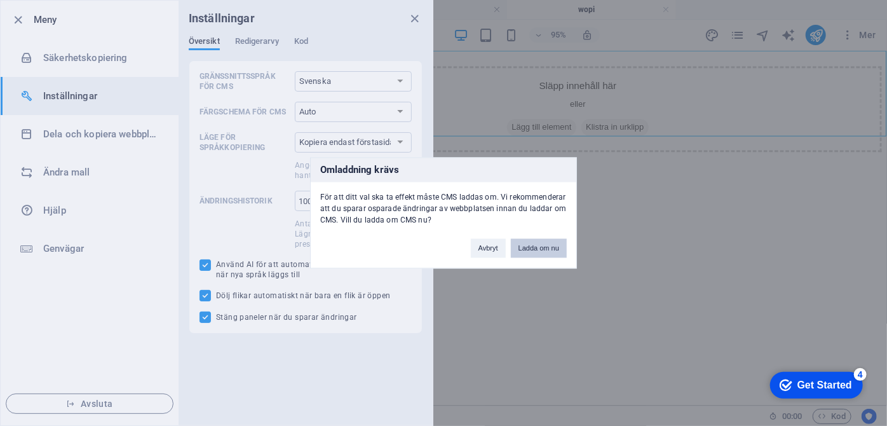
click at [539, 249] on button "Ladda om nu" at bounding box center [539, 248] width 56 height 19
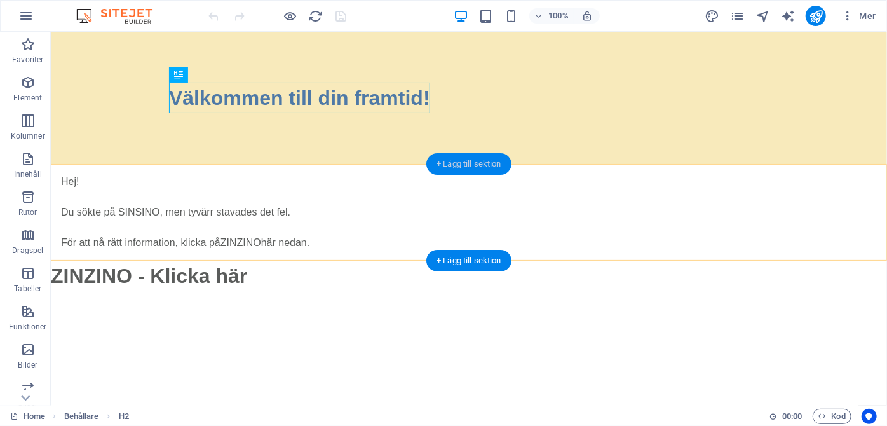
click at [464, 167] on div "+ Lägg till sektion" at bounding box center [468, 164] width 85 height 22
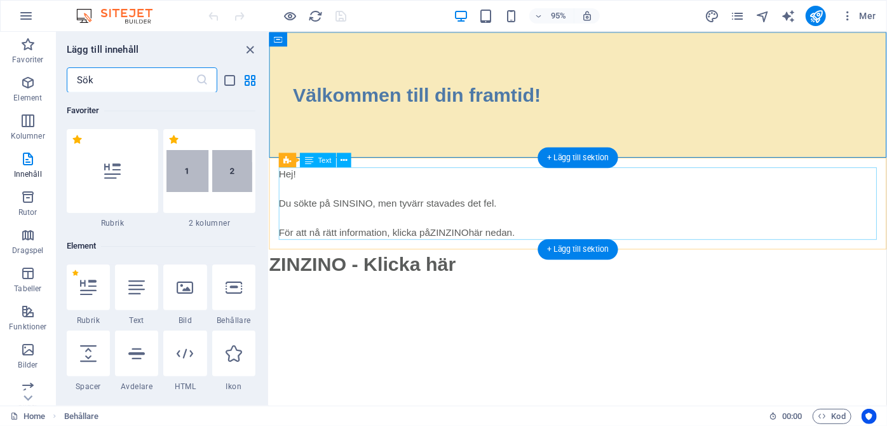
scroll to position [2223, 0]
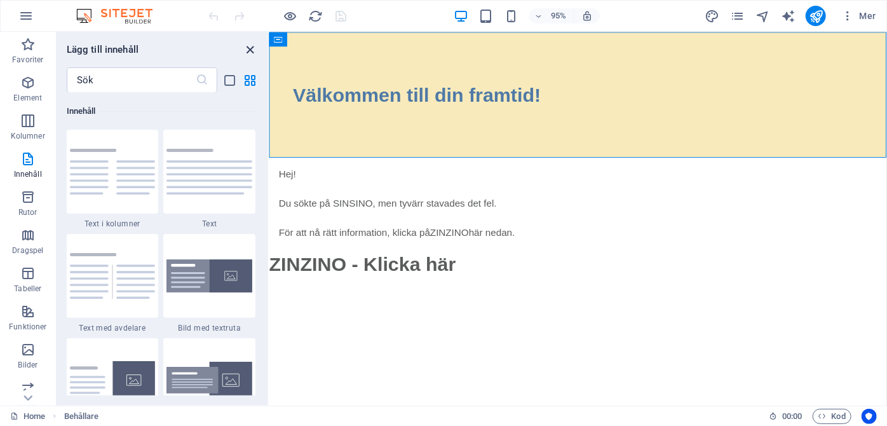
click at [250, 50] on icon "close panel" at bounding box center [250, 50] width 15 height 15
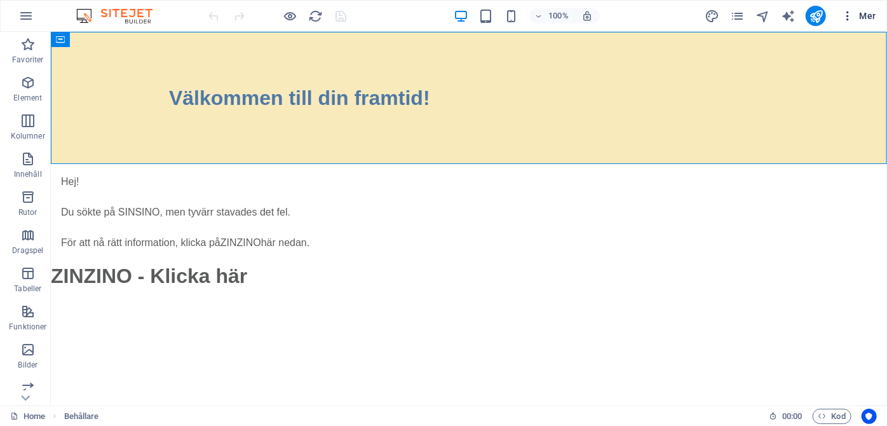
click at [853, 19] on icon "button" at bounding box center [847, 16] width 13 height 13
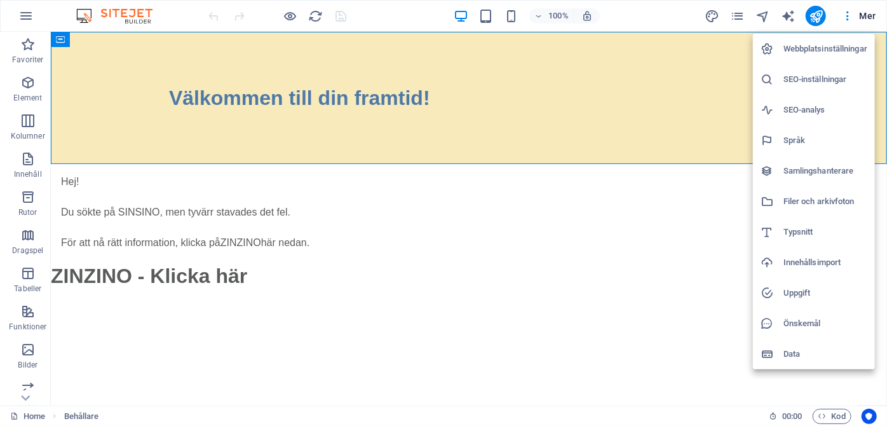
click at [712, 17] on div at bounding box center [443, 213] width 887 height 426
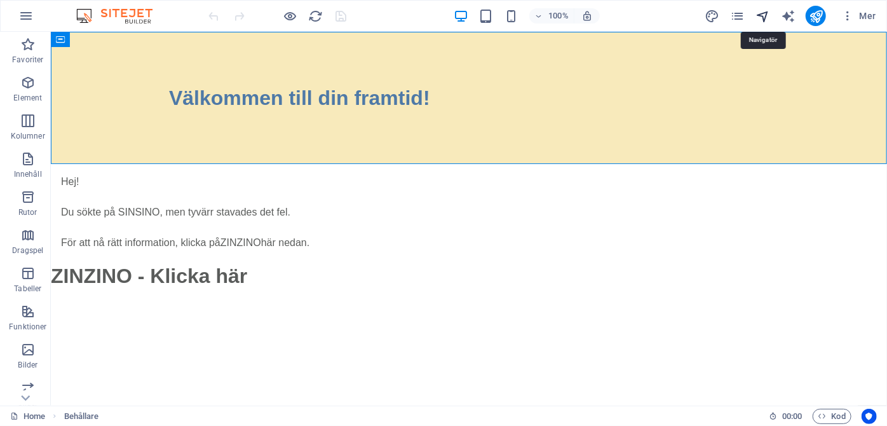
click at [758, 13] on icon "navigator" at bounding box center [763, 16] width 15 height 15
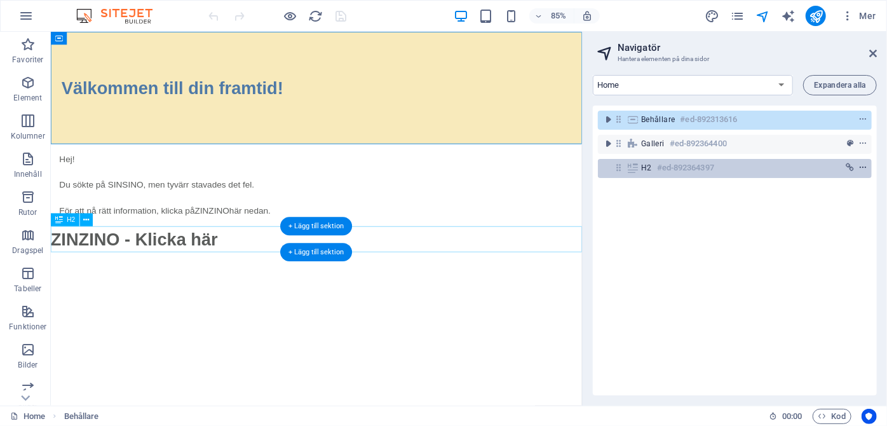
click at [860, 165] on icon "context-menu" at bounding box center [863, 167] width 9 height 9
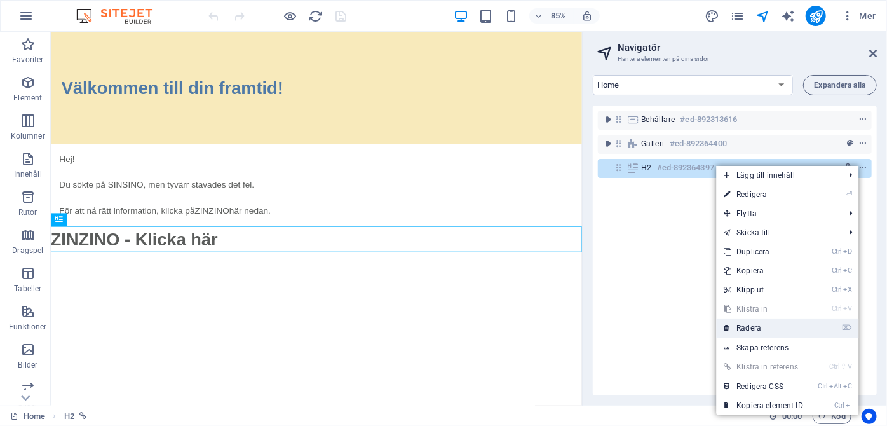
click at [758, 328] on link "⌦ Radera" at bounding box center [763, 327] width 95 height 19
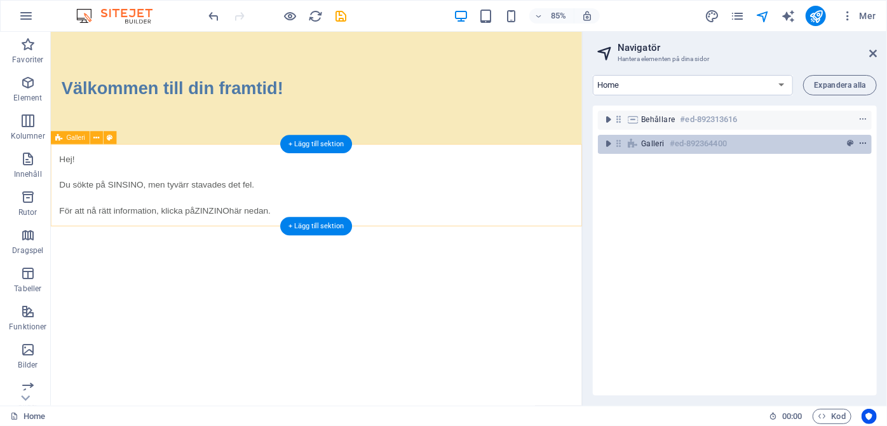
click at [864, 144] on icon "context-menu" at bounding box center [863, 143] width 9 height 9
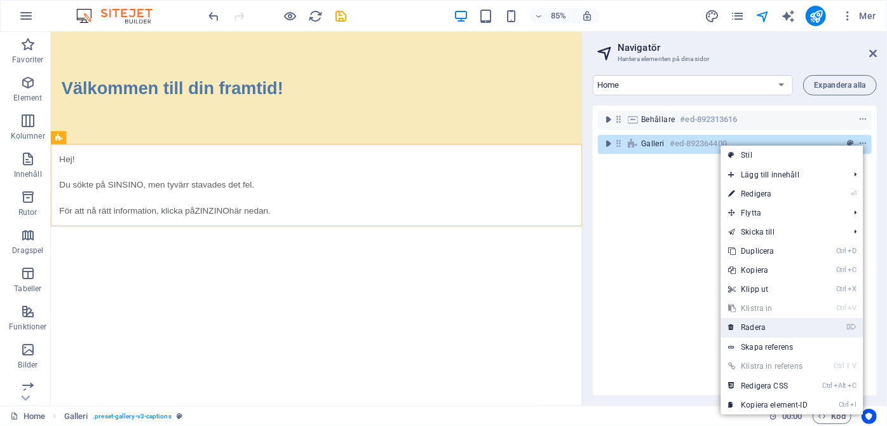
click at [772, 330] on link "⌦ Radera" at bounding box center [768, 327] width 95 height 19
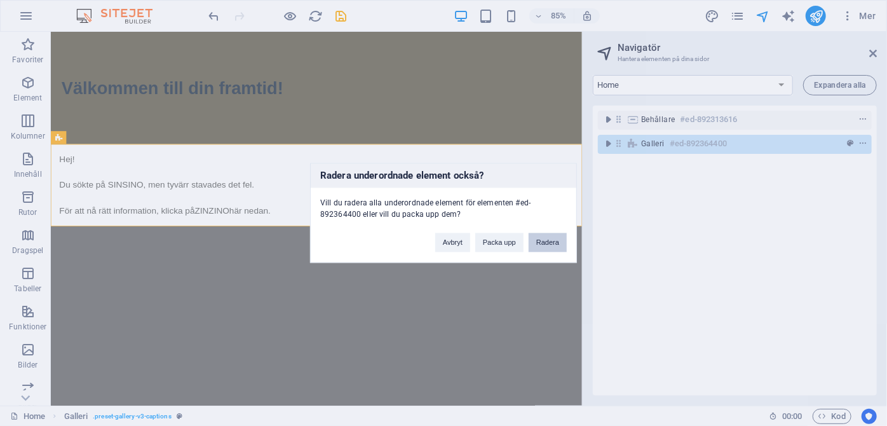
click at [536, 246] on button "Radera" at bounding box center [548, 242] width 38 height 19
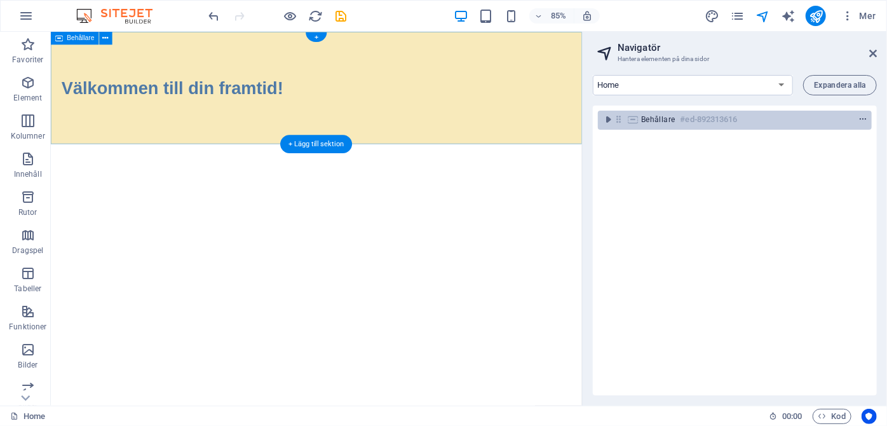
click at [861, 119] on icon "context-menu" at bounding box center [863, 119] width 9 height 9
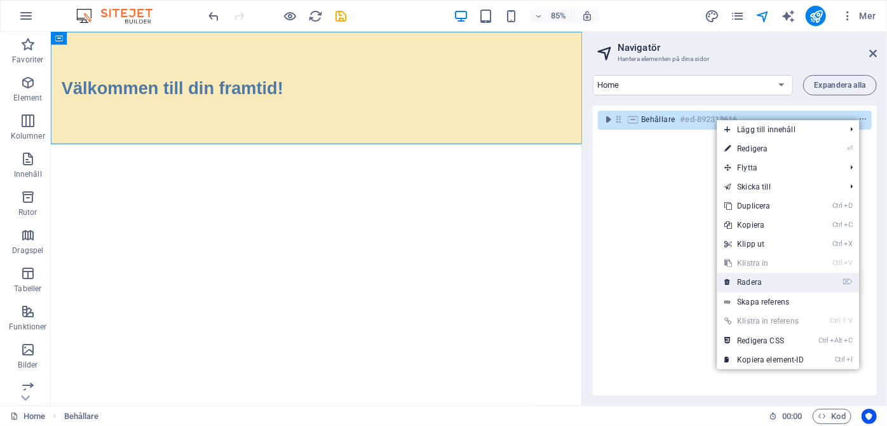
click at [752, 282] on link "⌦ Radera" at bounding box center [764, 282] width 95 height 19
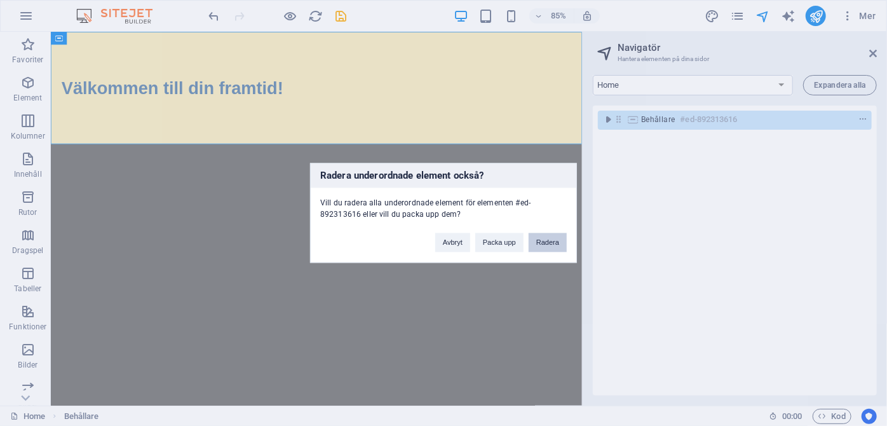
click at [550, 241] on button "Radera" at bounding box center [548, 242] width 38 height 19
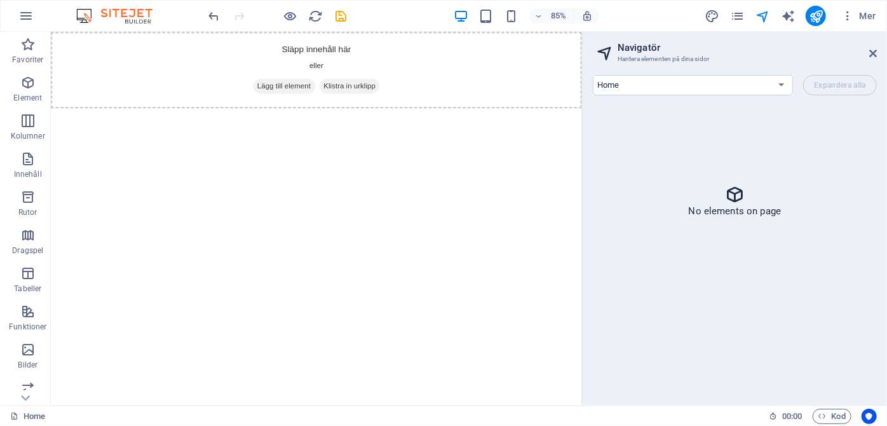
click at [746, 205] on p "No elements on page" at bounding box center [735, 211] width 93 height 13
click at [783, 83] on select "Home Legal Notice Privacy wopi" at bounding box center [693, 85] width 200 height 20
click at [629, 121] on html "Skip to main content Släpp innehåll här eller Lägg till element Klistra in urkl…" at bounding box center [363, 76] width 625 height 90
click at [303, 109] on div "+ Lägg till sektion" at bounding box center [316, 108] width 72 height 18
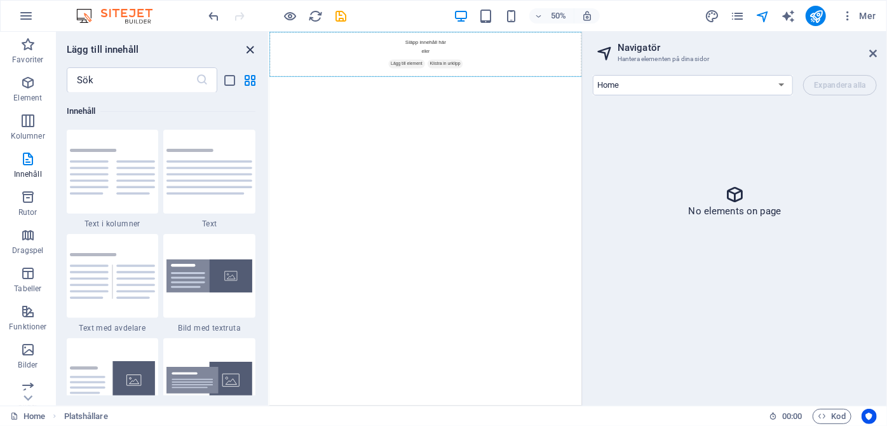
click at [252, 50] on icon "close panel" at bounding box center [250, 50] width 15 height 15
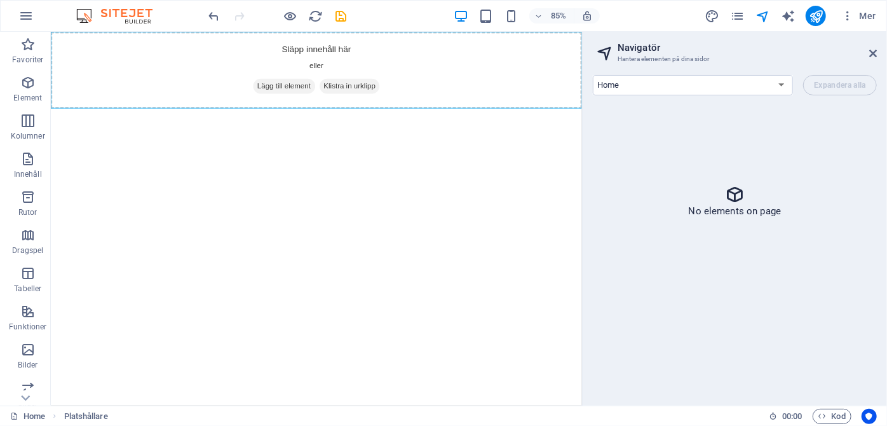
drag, startPoint x: 303, startPoint y: 81, endPoint x: 256, endPoint y: 156, distance: 88.5
click at [256, 121] on html "Skip to main content Släpp innehåll här eller Lägg till element Klistra in urkl…" at bounding box center [363, 76] width 625 height 90
click at [876, 57] on icon at bounding box center [873, 53] width 8 height 10
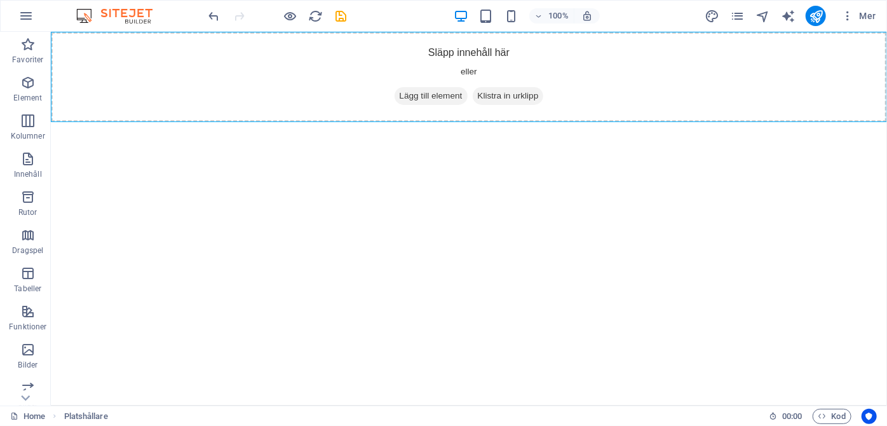
click at [524, 121] on html "Skip to main content Släpp innehåll här eller Lägg till element Klistra in urkl…" at bounding box center [468, 76] width 836 height 90
click at [433, 93] on span "Lägg till element" at bounding box center [430, 95] width 73 height 18
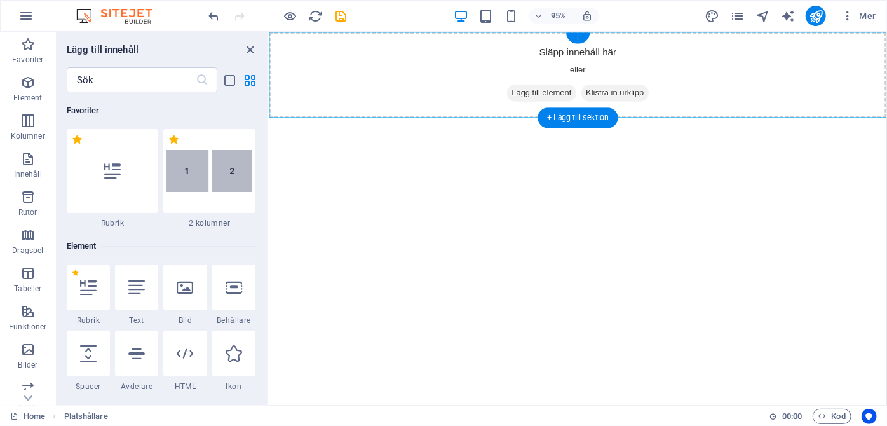
click at [576, 37] on div "+" at bounding box center [578, 37] width 24 height 11
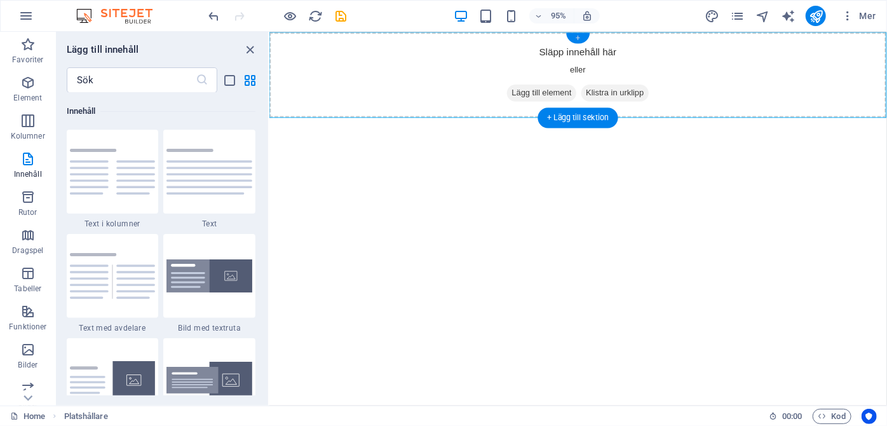
click at [576, 37] on div "+" at bounding box center [578, 37] width 24 height 11
drag, startPoint x: 845, startPoint y: 69, endPoint x: 620, endPoint y: 161, distance: 243.1
drag, startPoint x: 845, startPoint y: 67, endPoint x: 552, endPoint y: 210, distance: 326.0
click at [552, 121] on html "Skip to main content Släpp innehåll här eller Lägg till element Klistra in urkl…" at bounding box center [594, 76] width 650 height 90
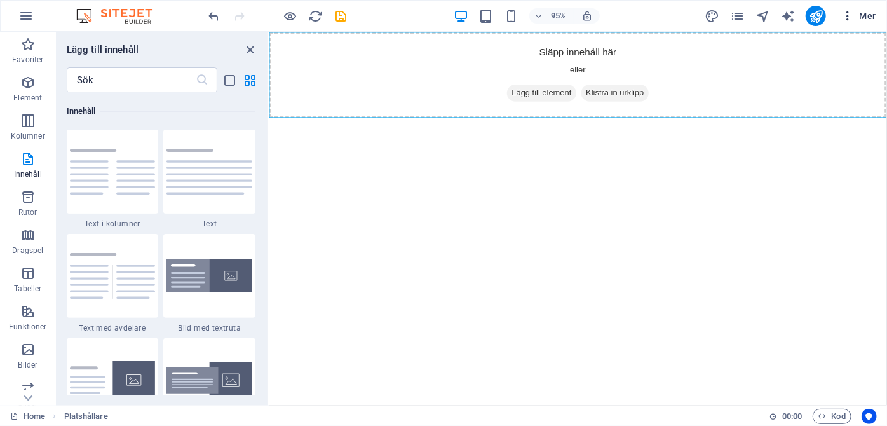
click at [849, 17] on icon "button" at bounding box center [847, 16] width 13 height 13
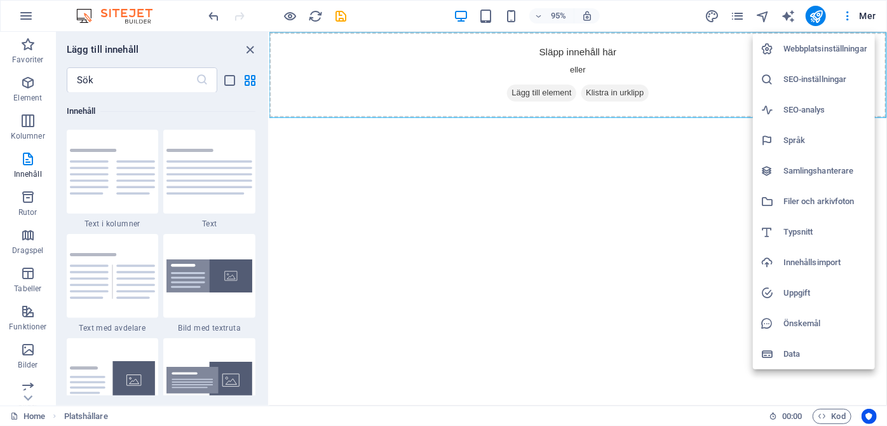
click at [791, 50] on h6 "Webbplatsinställningar" at bounding box center [826, 48] width 84 height 15
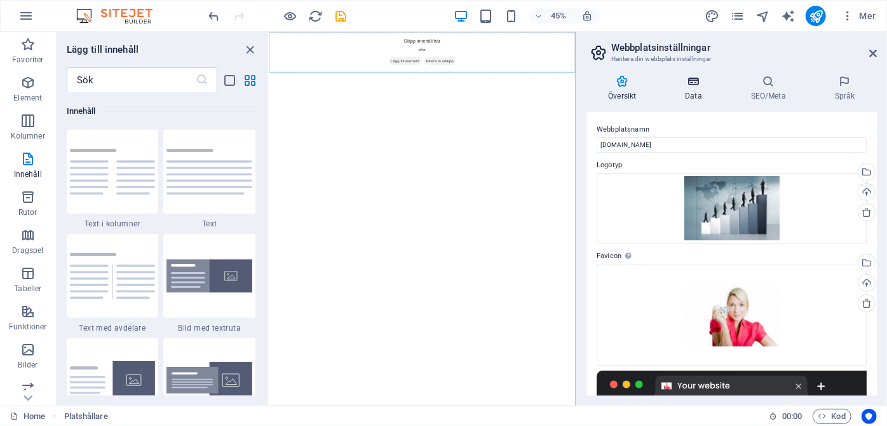
click at [697, 86] on icon at bounding box center [693, 81] width 60 height 13
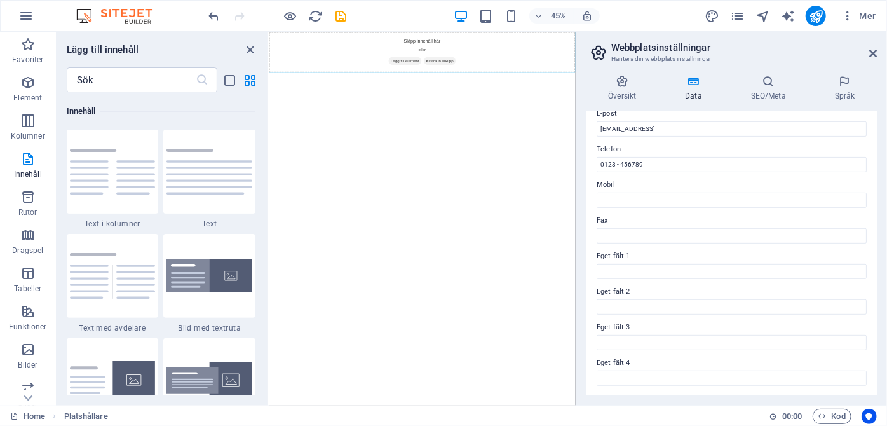
scroll to position [259, 0]
click at [618, 81] on icon at bounding box center [623, 81] width 72 height 13
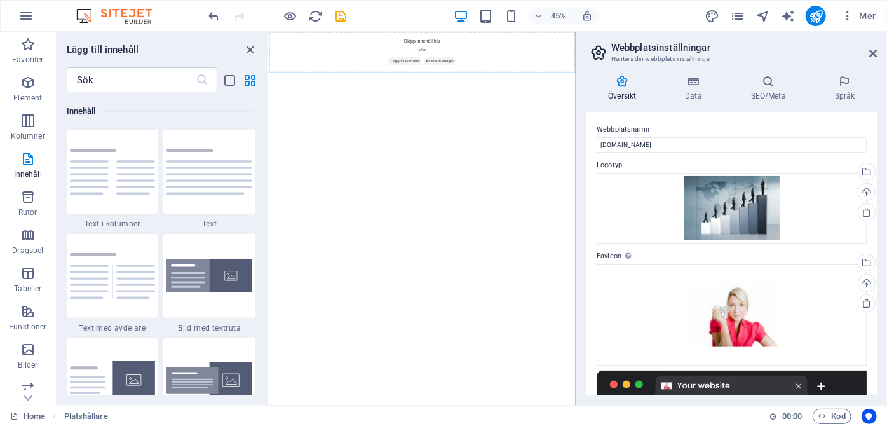
drag, startPoint x: 878, startPoint y: 263, endPoint x: 887, endPoint y: 371, distance: 108.4
click at [887, 371] on div "Översikt Data SEO/Meta Språk Webbplatsnamn sinsino.se Logotyp Dra filer hit, kl…" at bounding box center [731, 235] width 311 height 341
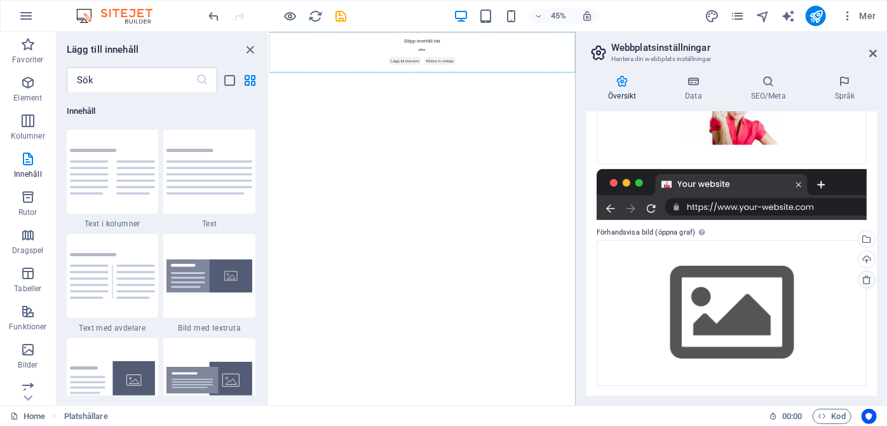
click at [866, 278] on icon at bounding box center [867, 280] width 10 height 10
click at [864, 281] on icon at bounding box center [867, 280] width 10 height 10
click at [88, 416] on span "Platshållare" at bounding box center [86, 416] width 44 height 15
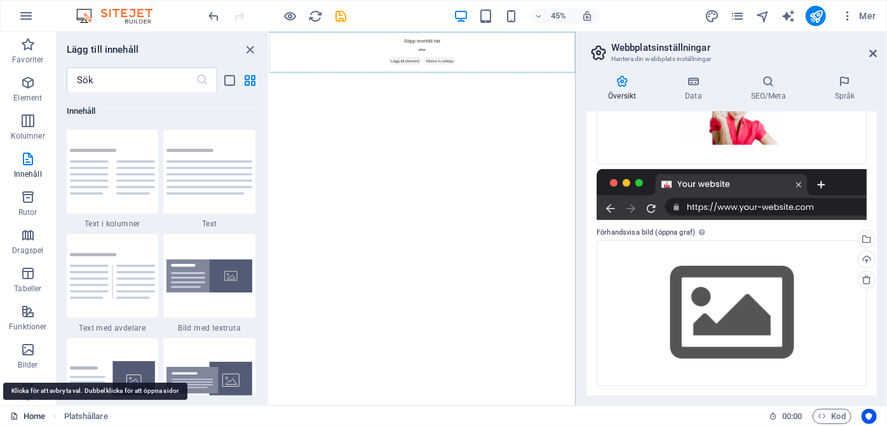
click at [36, 417] on link "Home" at bounding box center [27, 416] width 35 height 15
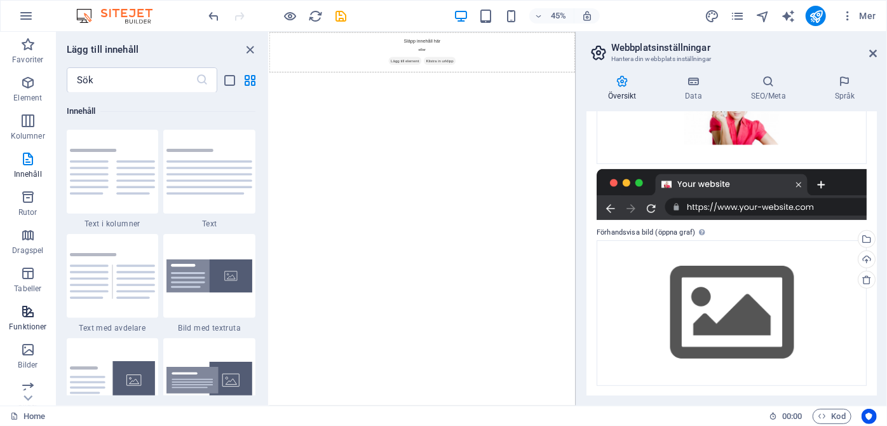
click at [25, 310] on icon "button" at bounding box center [27, 311] width 15 height 15
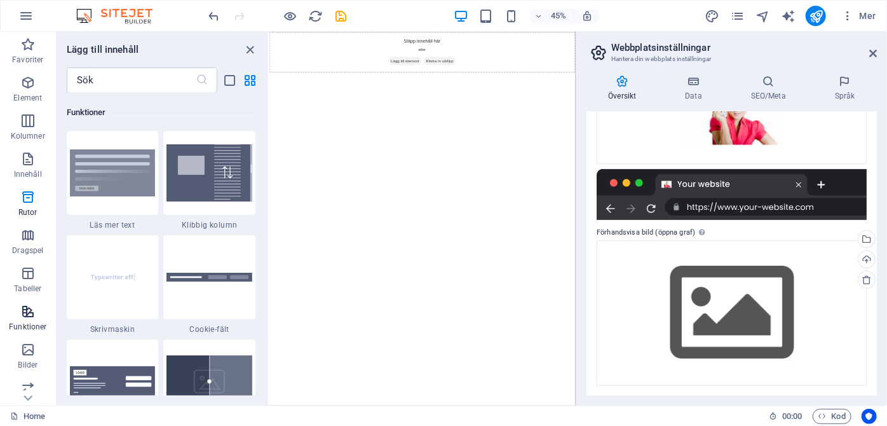
scroll to position [4953, 0]
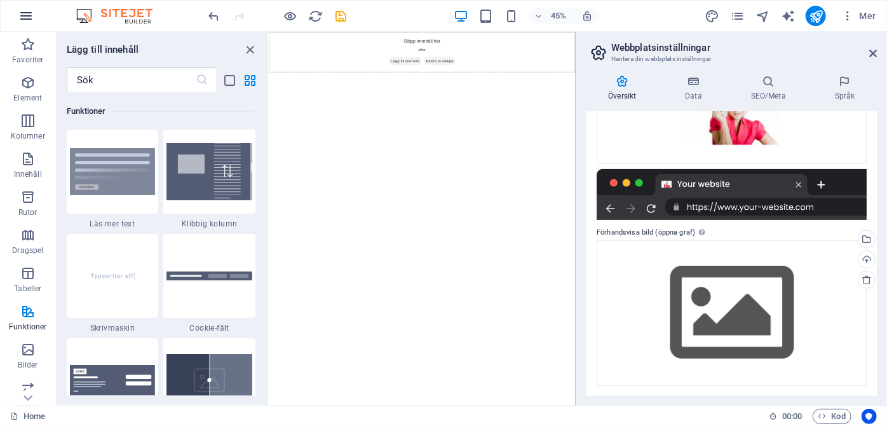
click at [29, 18] on icon "button" at bounding box center [25, 15] width 15 height 15
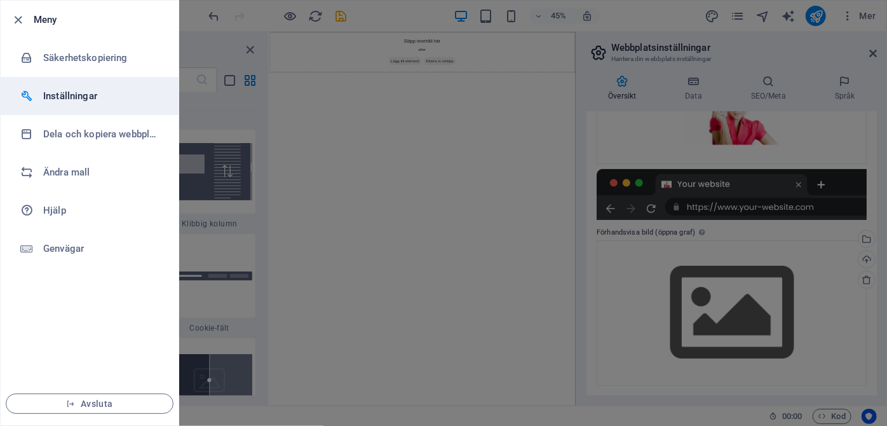
click at [65, 90] on h6 "Inställningar" at bounding box center [102, 95] width 118 height 15
select select "sv"
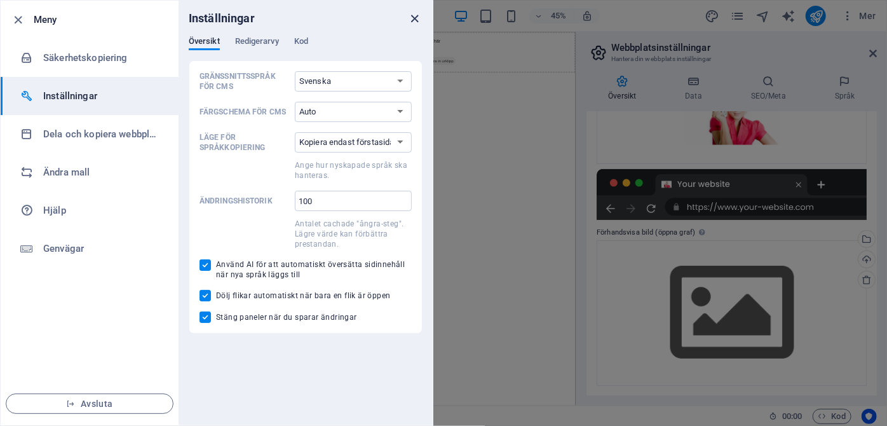
click at [410, 20] on icon "close" at bounding box center [415, 18] width 15 height 15
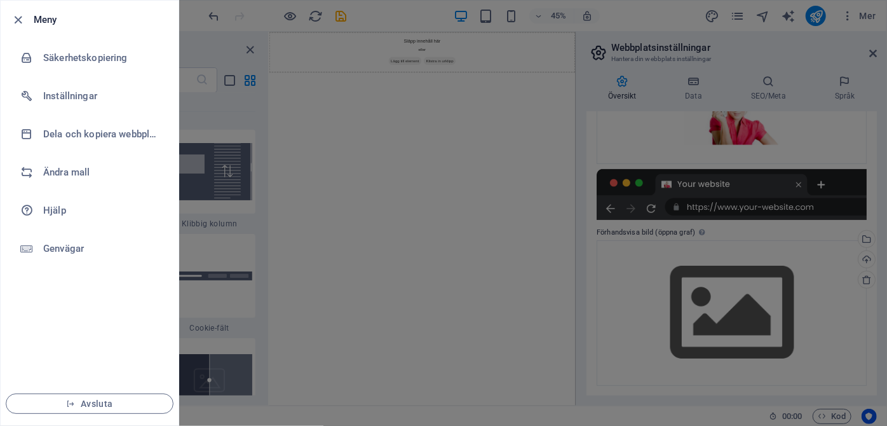
click at [537, 17] on div at bounding box center [443, 213] width 887 height 426
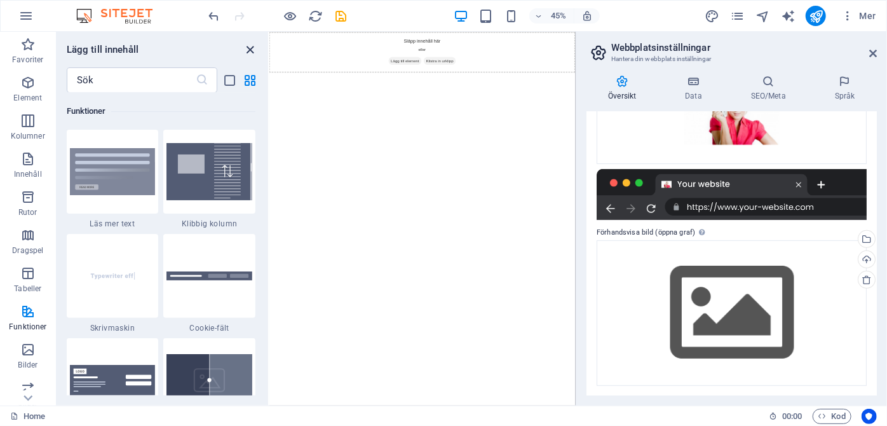
click at [250, 48] on icon "close panel" at bounding box center [250, 50] width 15 height 15
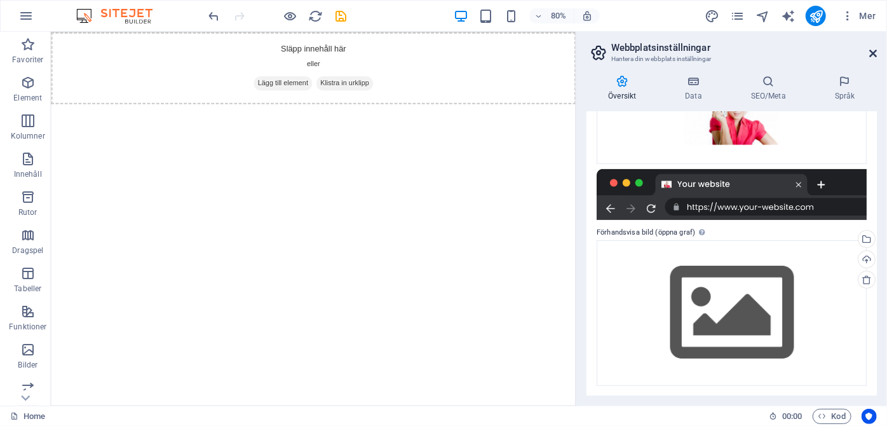
click at [871, 53] on icon at bounding box center [873, 53] width 8 height 10
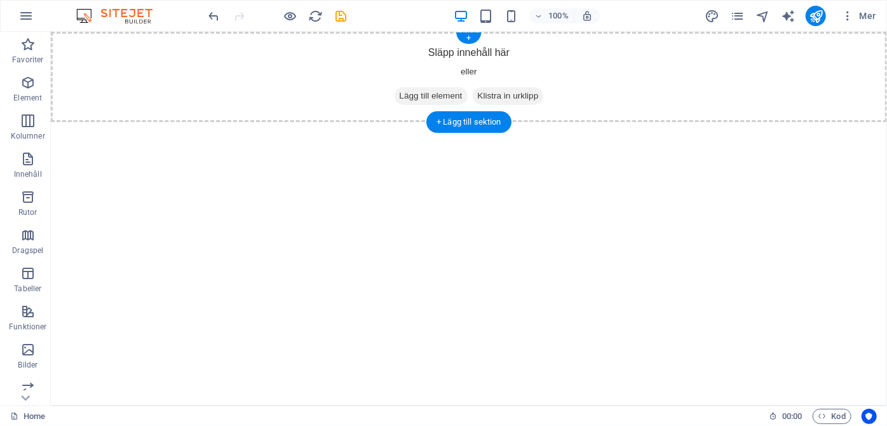
drag, startPoint x: 814, startPoint y: 50, endPoint x: 683, endPoint y: 172, distance: 179.9
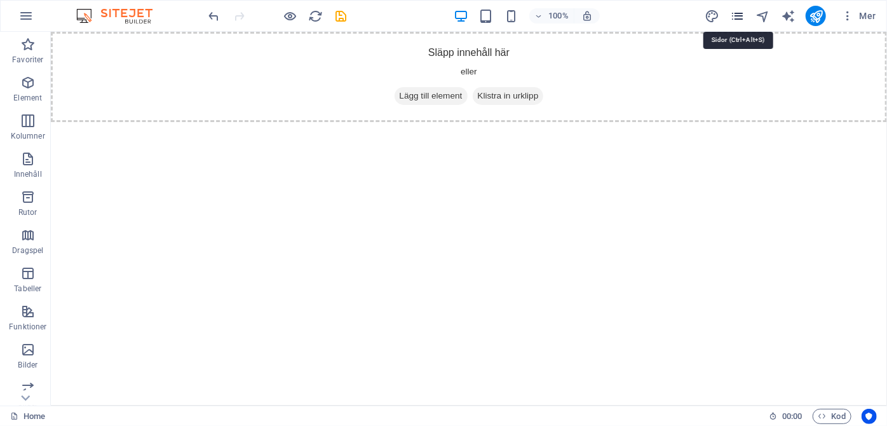
click at [736, 15] on icon "pages" at bounding box center [737, 16] width 15 height 15
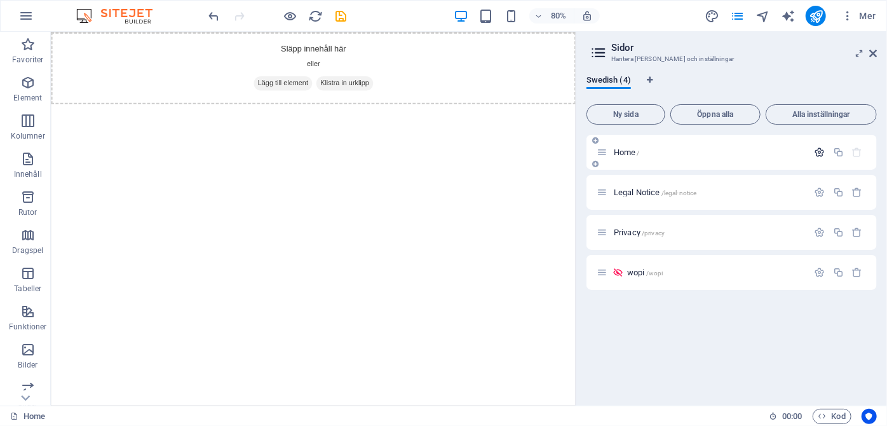
click at [817, 152] on icon "button" at bounding box center [820, 152] width 11 height 11
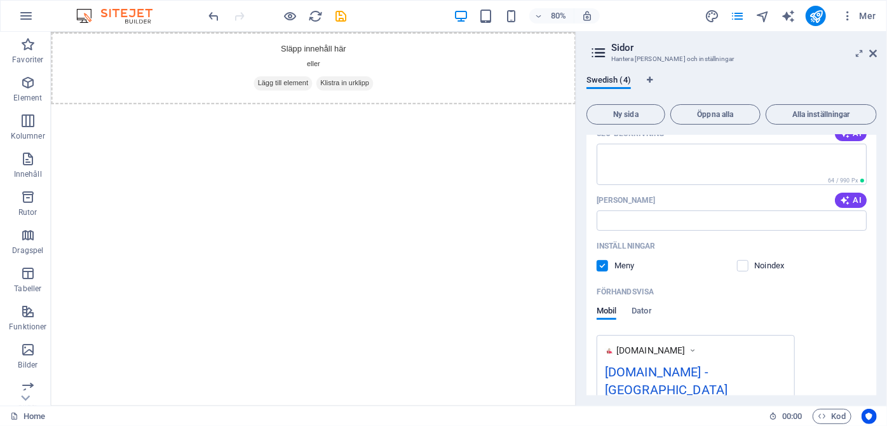
scroll to position [0, 0]
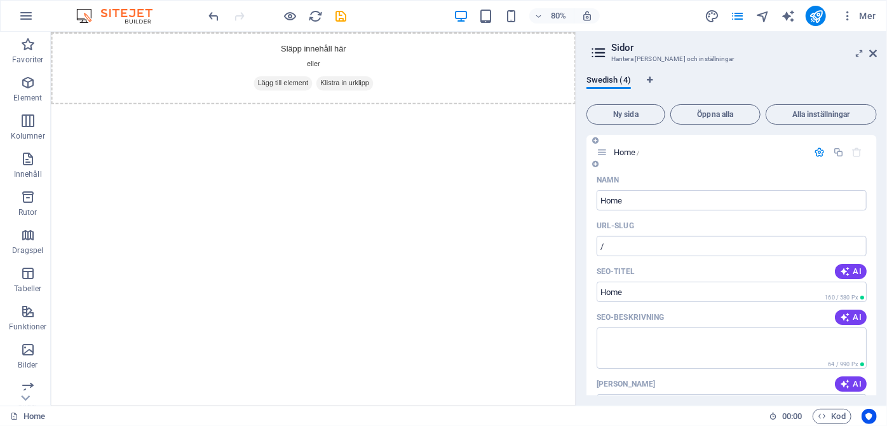
click at [858, 153] on icon "button" at bounding box center [857, 152] width 11 height 11
click at [616, 82] on span "Swedish (4)" at bounding box center [609, 81] width 44 height 18
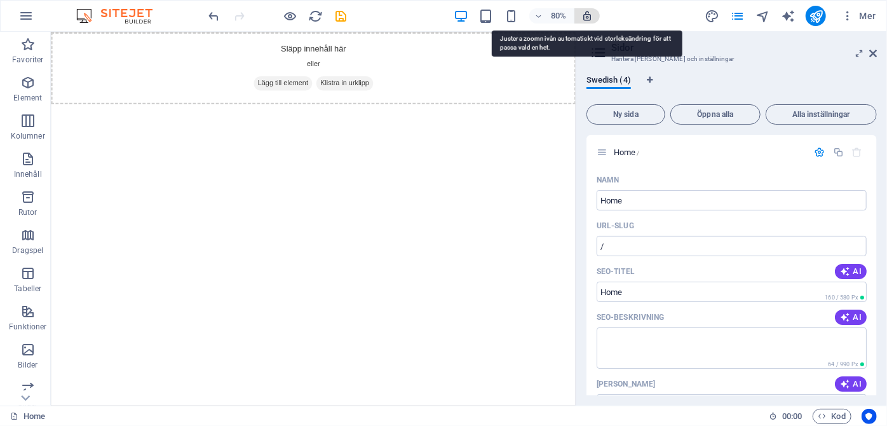
click at [590, 21] on icon "button" at bounding box center [587, 15] width 11 height 11
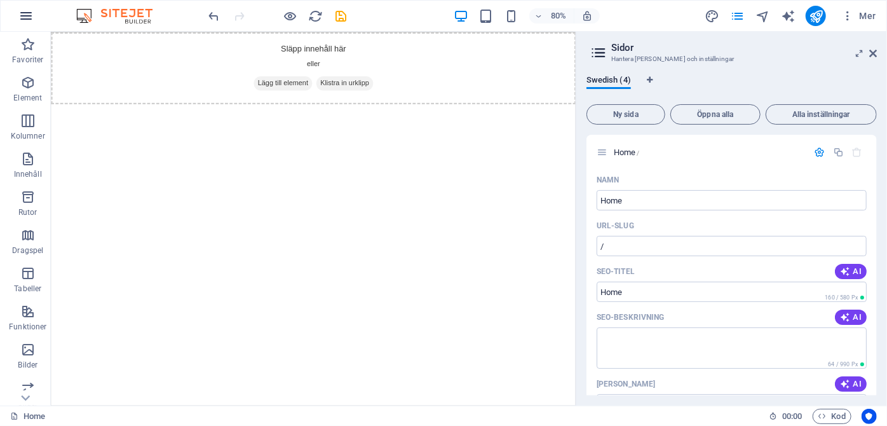
click at [24, 20] on icon "button" at bounding box center [25, 15] width 15 height 15
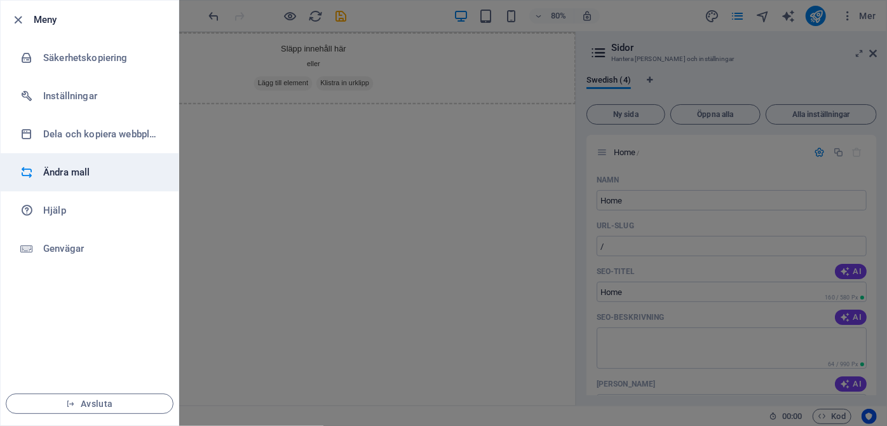
click at [58, 173] on h6 "Ändra mall" at bounding box center [102, 172] width 118 height 15
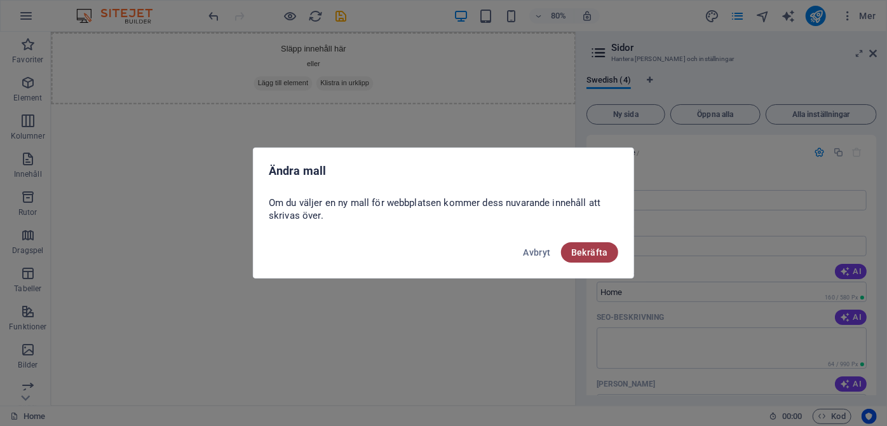
click at [580, 249] on span "Bekräfta" at bounding box center [589, 252] width 37 height 10
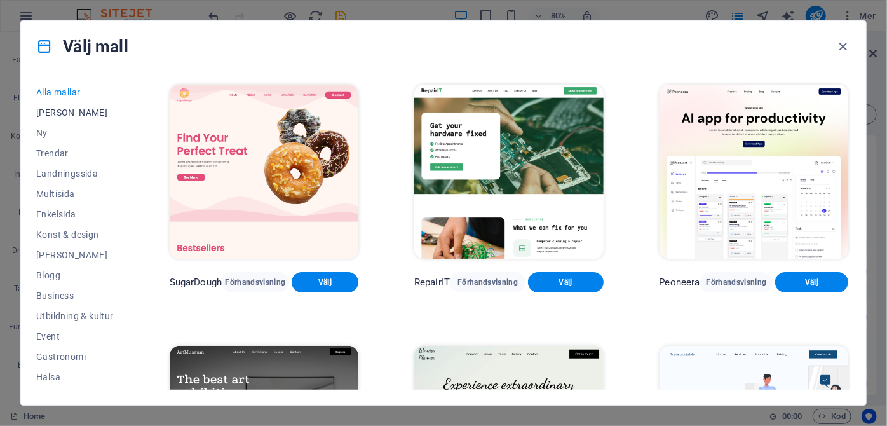
click at [59, 112] on span "[PERSON_NAME]" at bounding box center [75, 112] width 78 height 10
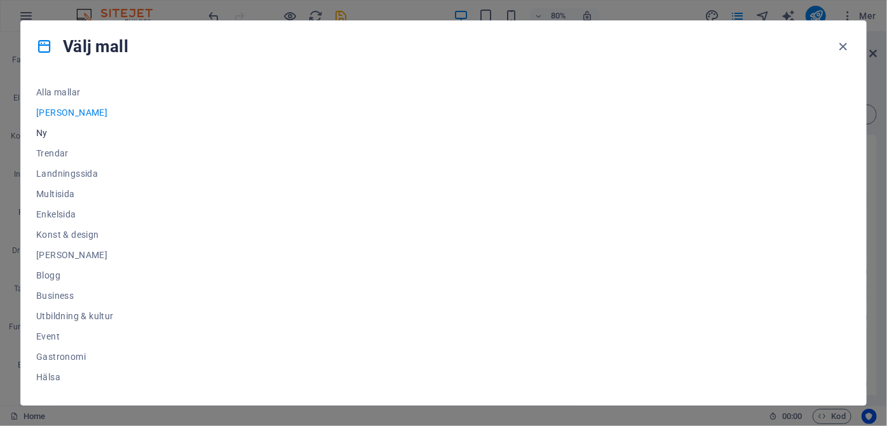
click at [39, 131] on span "Ny" at bounding box center [75, 133] width 78 height 10
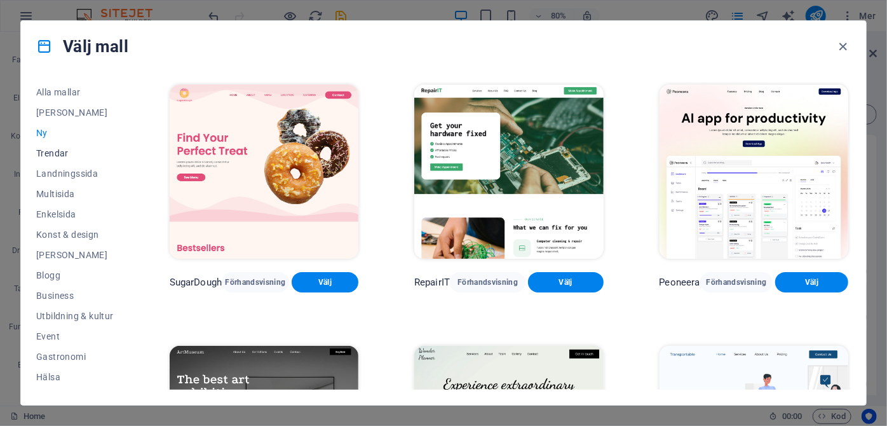
click at [44, 154] on span "Trendar" at bounding box center [75, 153] width 78 height 10
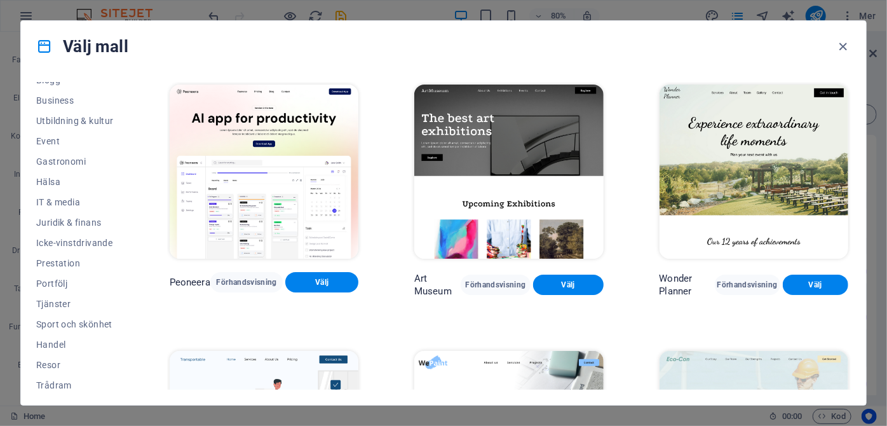
scroll to position [200, 0]
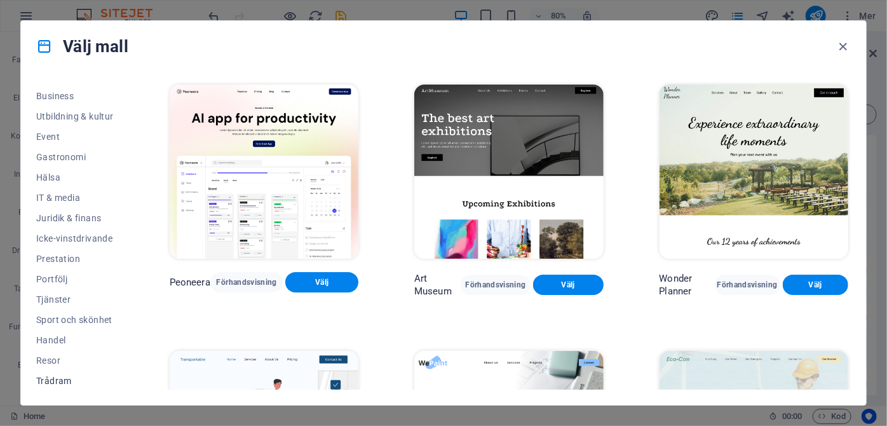
click at [51, 379] on span "Trådram" at bounding box center [75, 381] width 78 height 10
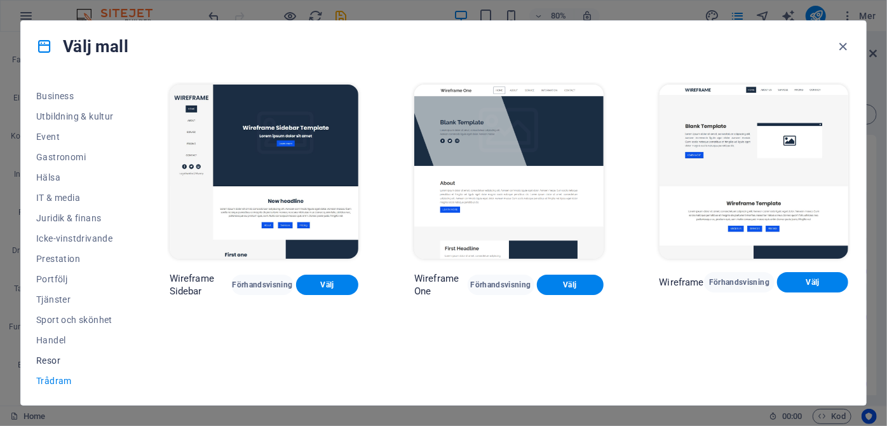
click at [52, 357] on span "Resor" at bounding box center [75, 360] width 78 height 10
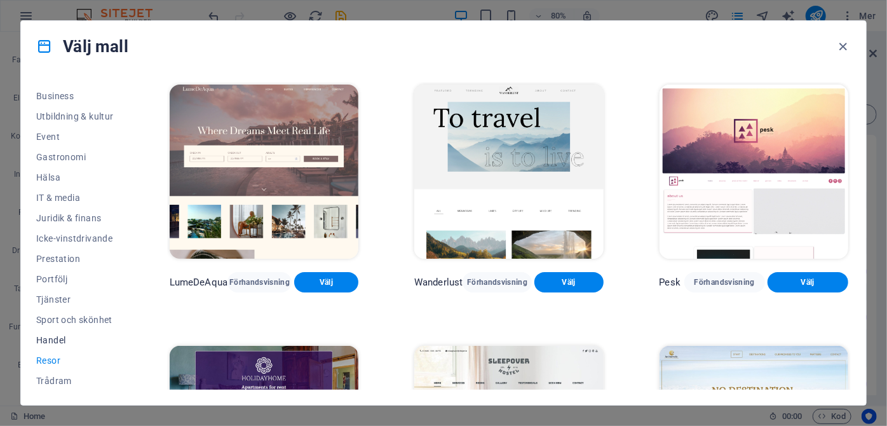
click at [53, 337] on span "Handel" at bounding box center [75, 340] width 78 height 10
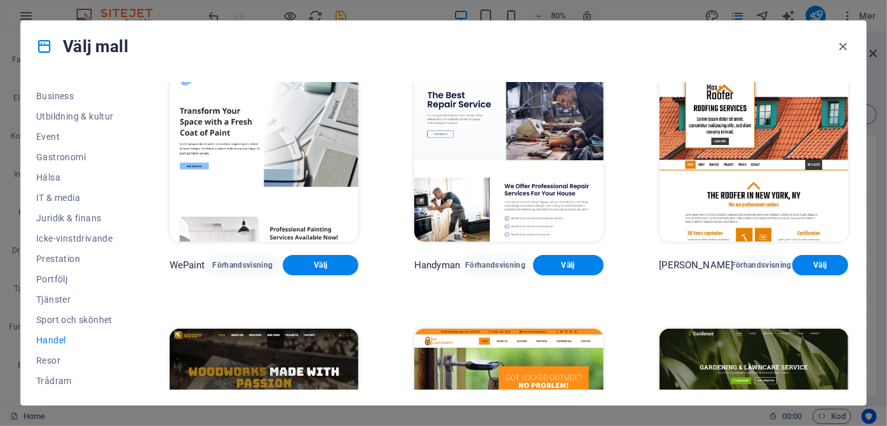
scroll to position [0, 0]
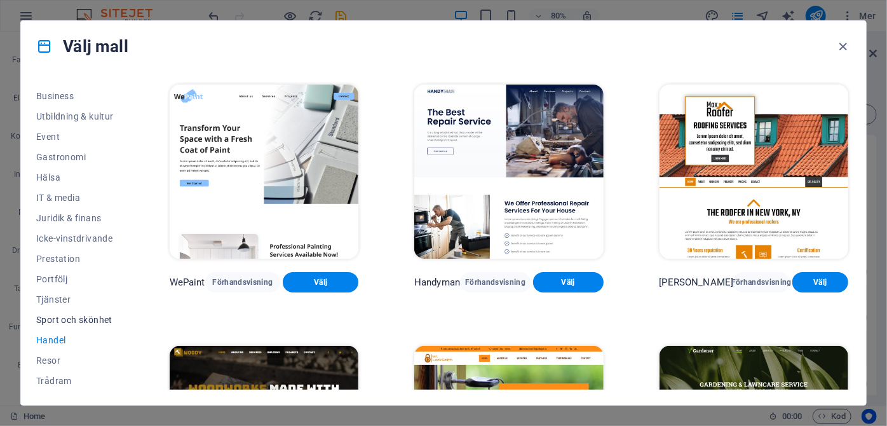
click at [57, 317] on span "Sport och skönhet" at bounding box center [75, 320] width 78 height 10
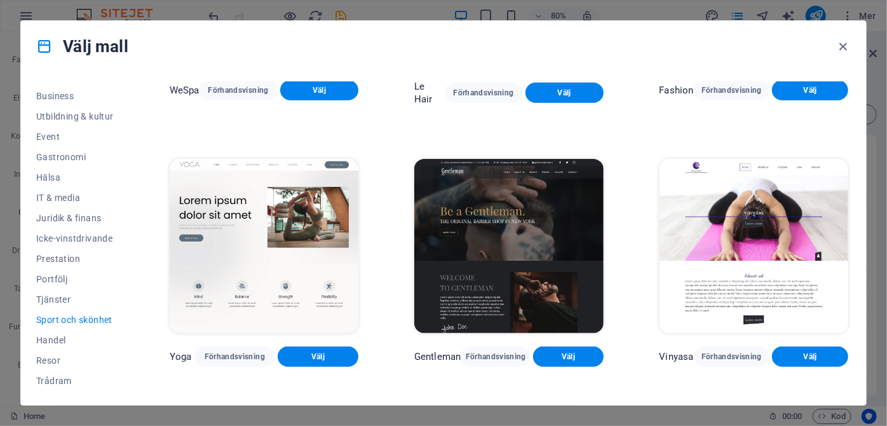
scroll to position [961, 0]
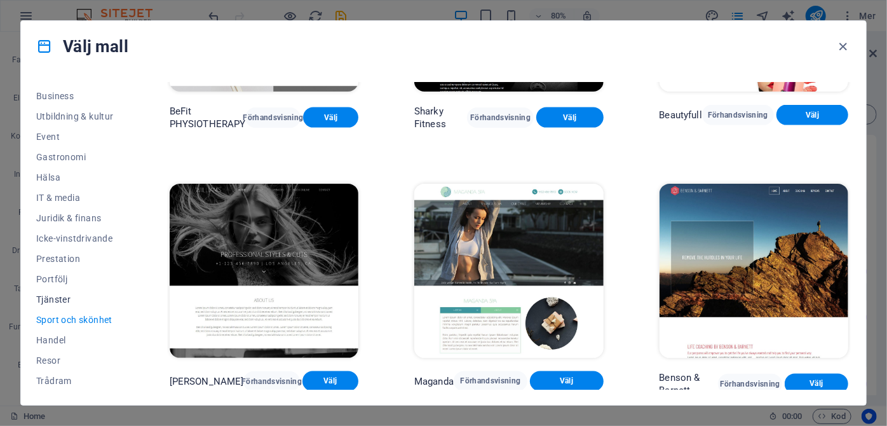
click at [52, 300] on span "Tjänster" at bounding box center [75, 299] width 78 height 10
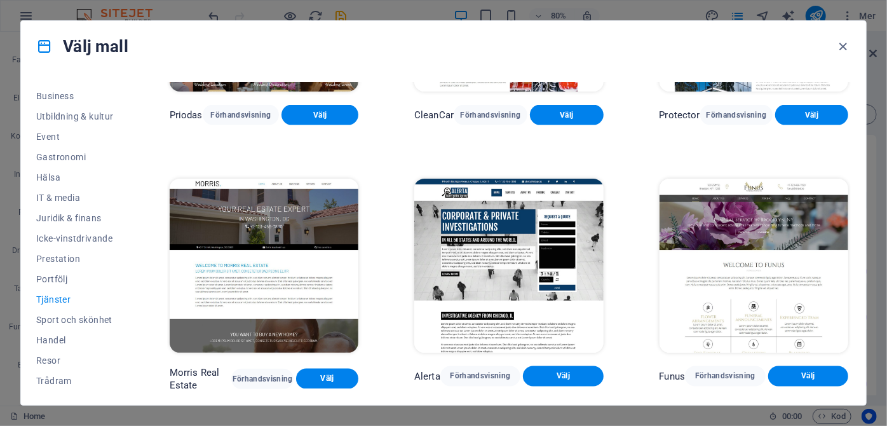
drag, startPoint x: 852, startPoint y: 266, endPoint x: 857, endPoint y: 318, distance: 52.4
click at [857, 318] on div "Alla mallar Mina mallar Ny Trendar Landningssida Multisida Enkelsida Konst & de…" at bounding box center [443, 238] width 845 height 333
click at [848, 319] on div "Funus Förhandsvisning Välj" at bounding box center [754, 283] width 194 height 215
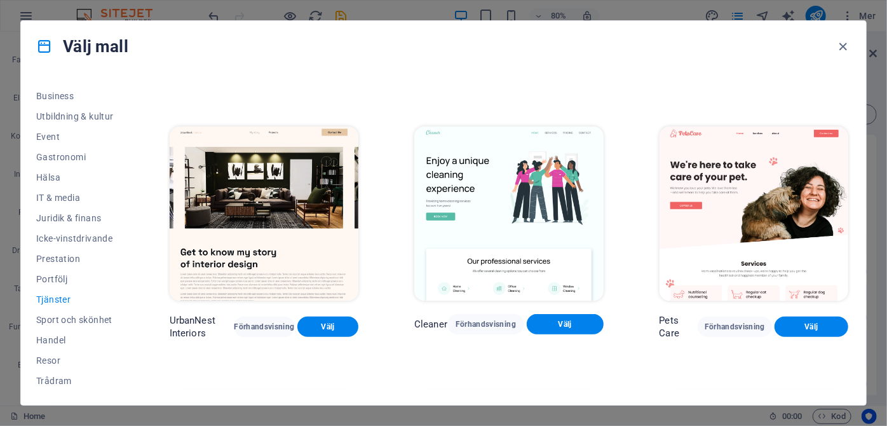
scroll to position [0, 0]
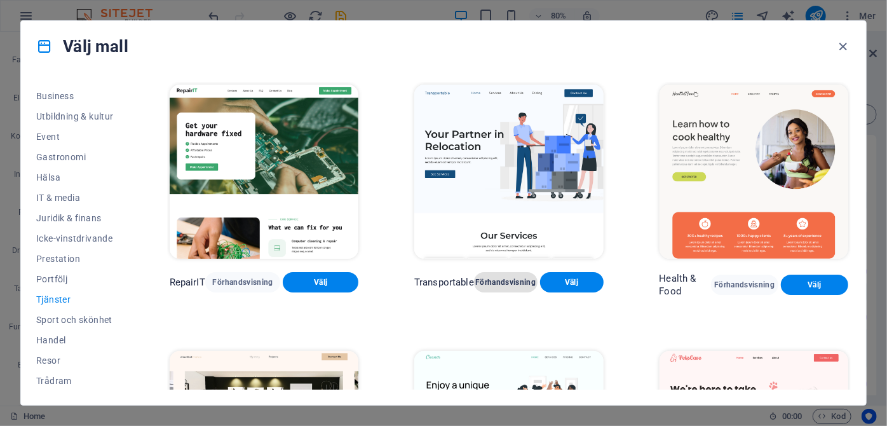
click at [490, 282] on span "Förhandsvisning" at bounding box center [505, 282] width 43 height 10
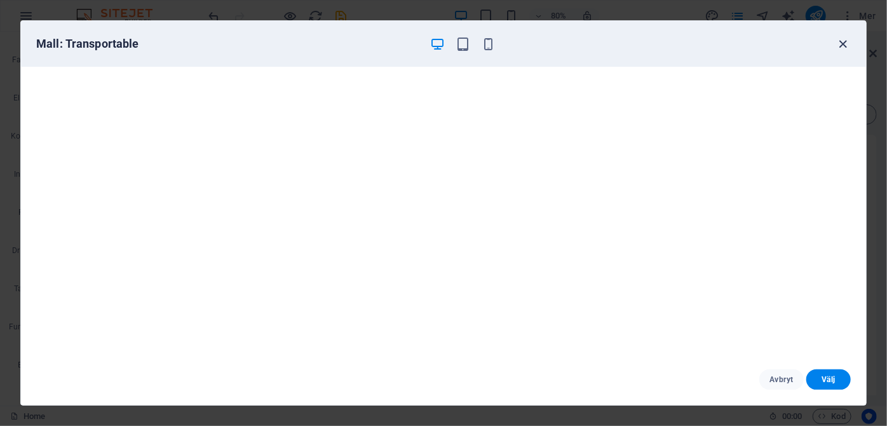
click at [844, 44] on icon "button" at bounding box center [843, 44] width 15 height 15
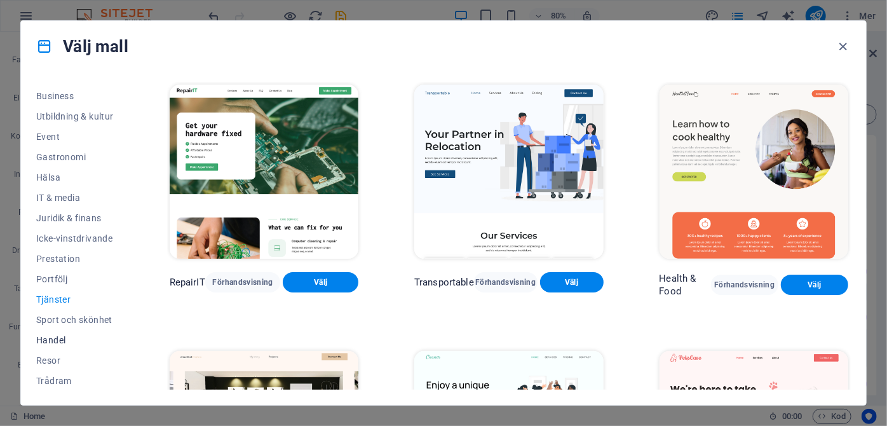
click at [45, 341] on span "Handel" at bounding box center [75, 340] width 78 height 10
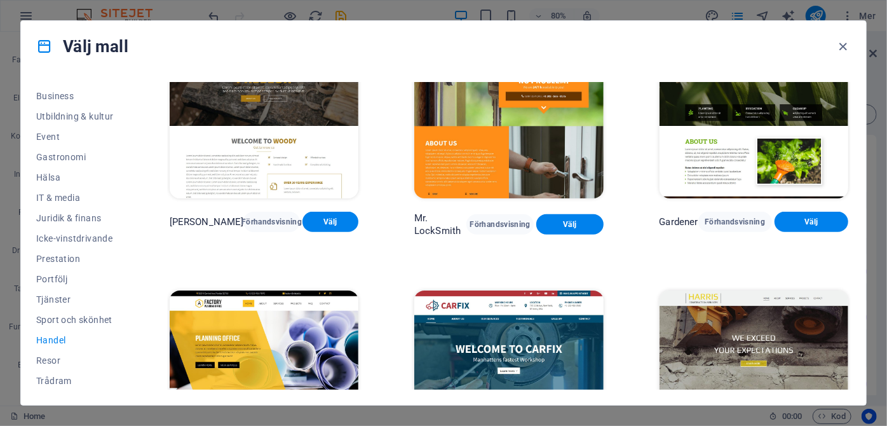
scroll to position [430, 0]
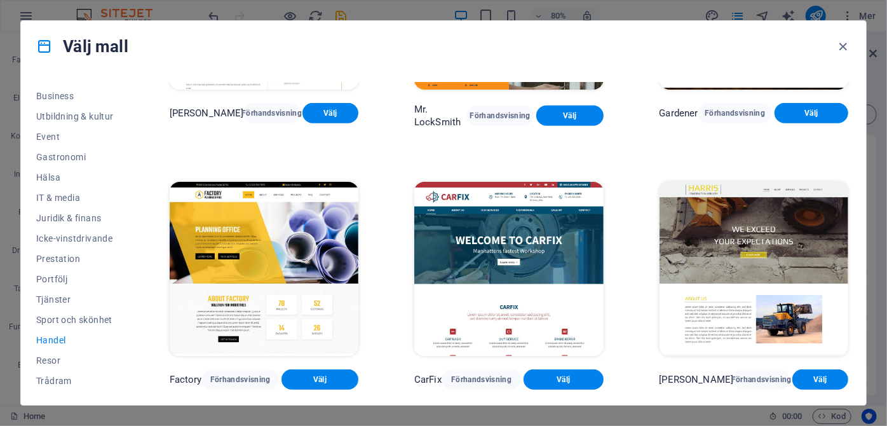
drag, startPoint x: 852, startPoint y: 325, endPoint x: 849, endPoint y: 362, distance: 36.3
click at [849, 362] on div "Alla mallar Mina mallar Ny Trendar Landningssida Multisida Enkelsida Konst & de…" at bounding box center [443, 238] width 845 height 333
click at [48, 381] on span "Trådram" at bounding box center [75, 381] width 78 height 10
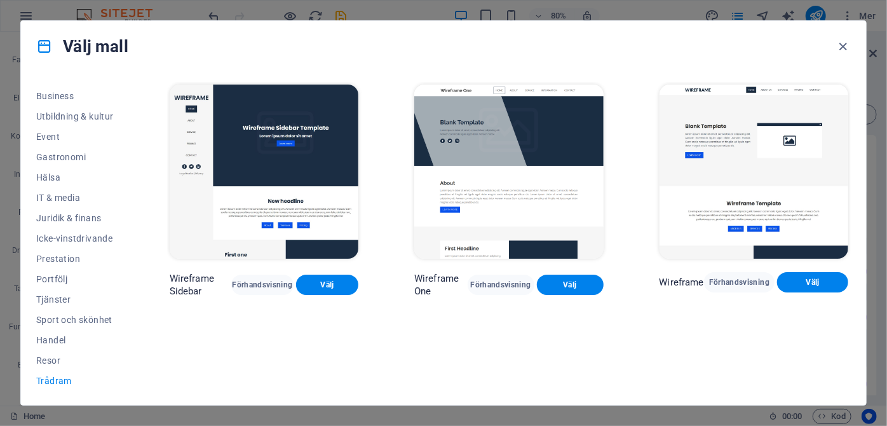
click at [268, 159] on img at bounding box center [264, 172] width 189 height 174
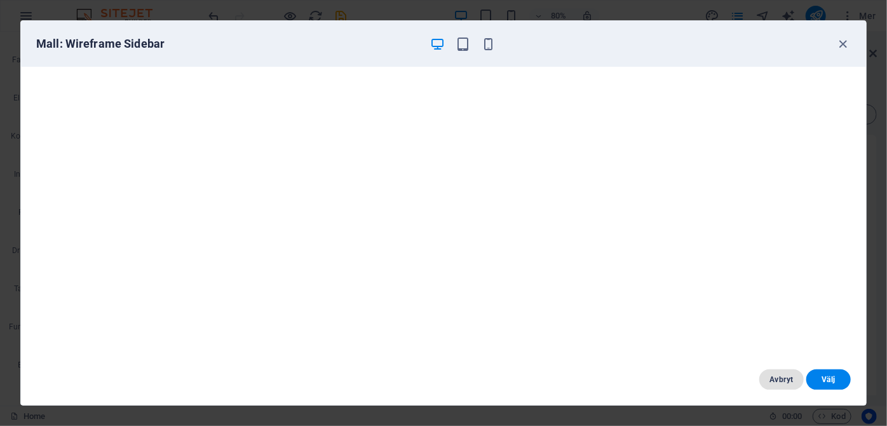
click at [783, 377] on span "Avbryt" at bounding box center [782, 379] width 24 height 10
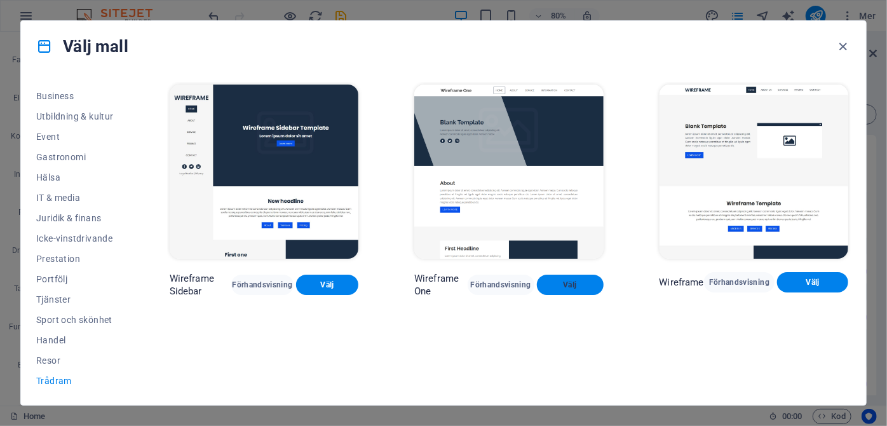
click at [575, 285] on span "Välj" at bounding box center [570, 285] width 46 height 10
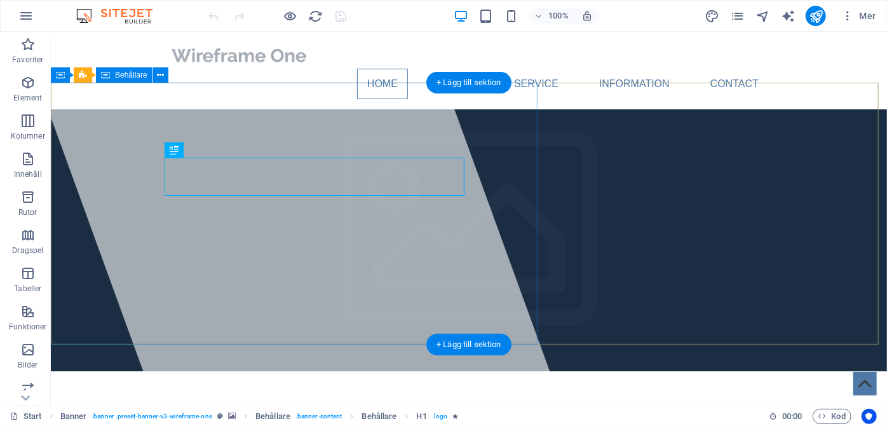
click at [318, 142] on div at bounding box center [290, 218] width 543 height 374
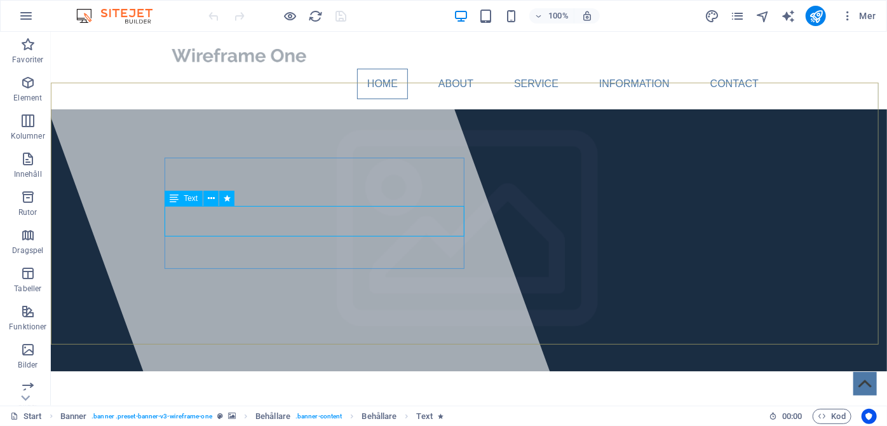
click at [191, 201] on span "Text" at bounding box center [191, 198] width 14 height 8
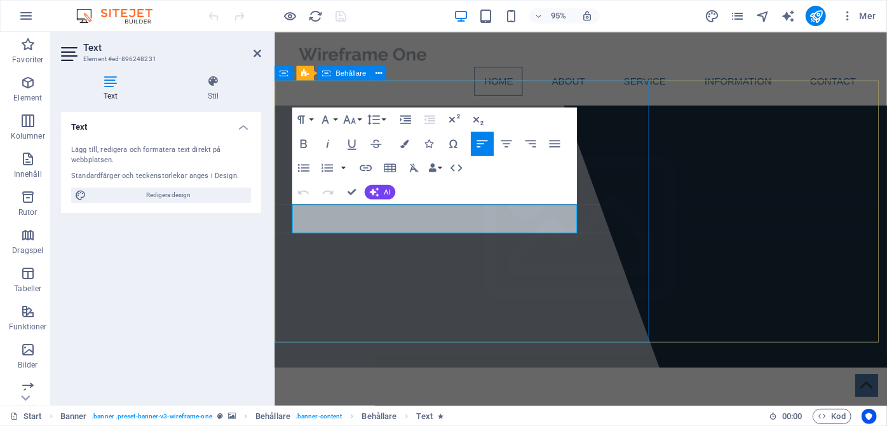
drag, startPoint x: 540, startPoint y: 235, endPoint x: 276, endPoint y: 212, distance: 264.7
drag, startPoint x: 536, startPoint y: 235, endPoint x: 292, endPoint y: 219, distance: 244.6
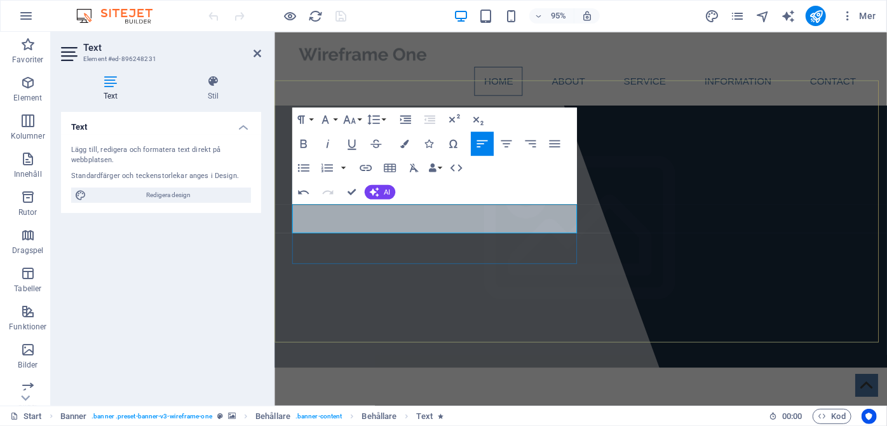
drag, startPoint x: 459, startPoint y: 233, endPoint x: 292, endPoint y: 240, distance: 167.9
click at [364, 165] on icon "button" at bounding box center [366, 168] width 12 height 6
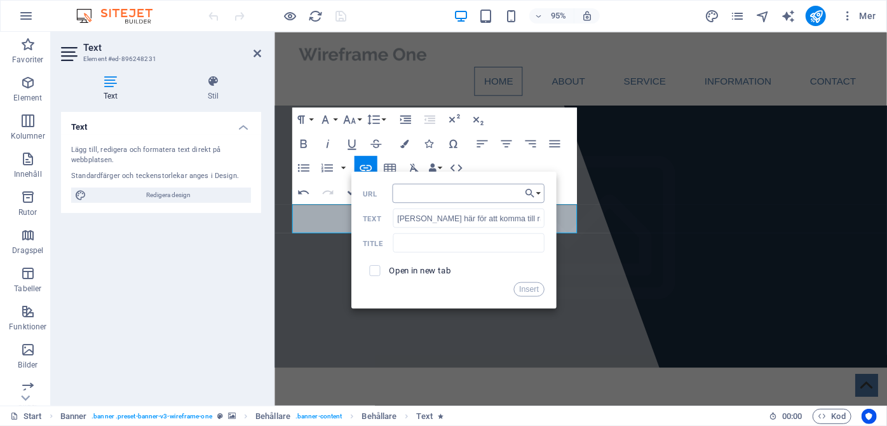
click at [407, 198] on input "URL" at bounding box center [468, 193] width 152 height 19
type input "[URL][DOMAIN_NAME]"
click at [456, 241] on input "text" at bounding box center [468, 242] width 151 height 19
type input "Zinzino"
click at [374, 269] on input "checkbox" at bounding box center [372, 268] width 11 height 11
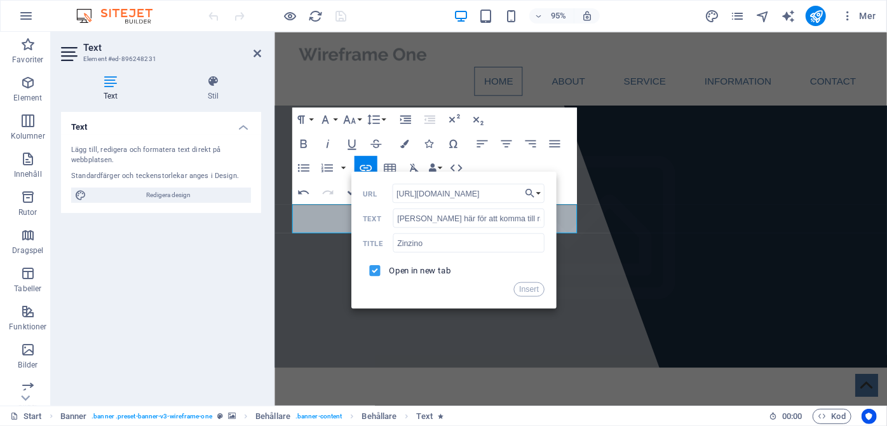
click at [368, 271] on input "checkbox" at bounding box center [372, 268] width 11 height 11
checkbox input "false"
click at [527, 287] on button "Insert" at bounding box center [529, 289] width 31 height 15
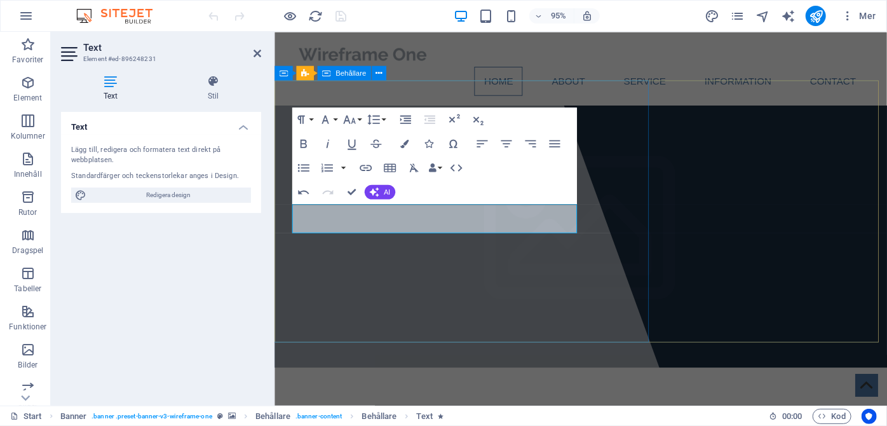
click at [523, 299] on div at bounding box center [419, 227] width 550 height 393
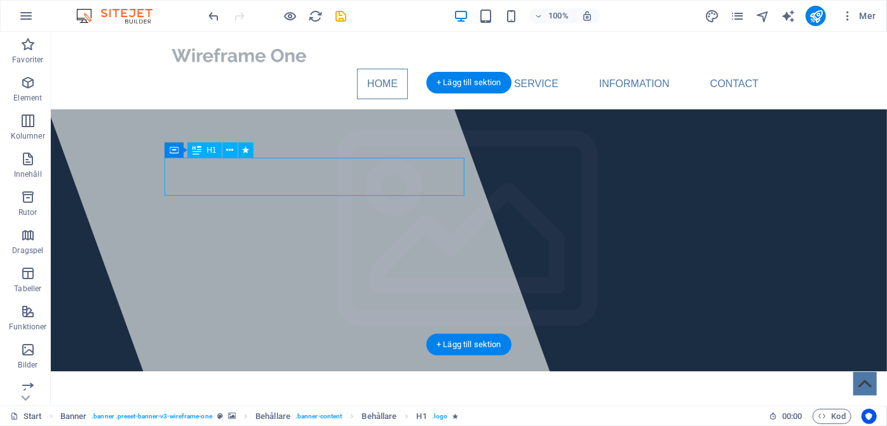
drag, startPoint x: 294, startPoint y: 180, endPoint x: 341, endPoint y: 194, distance: 49.1
drag, startPoint x: 291, startPoint y: 171, endPoint x: 236, endPoint y: 178, distance: 55.7
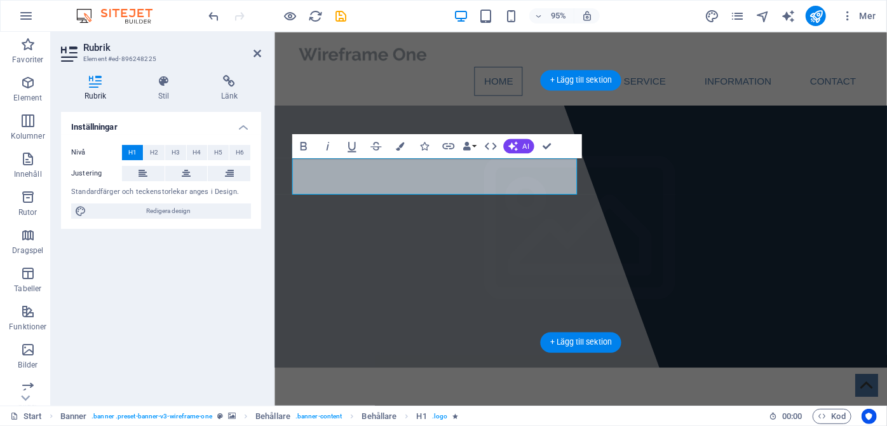
click at [236, 179] on button at bounding box center [229, 173] width 43 height 15
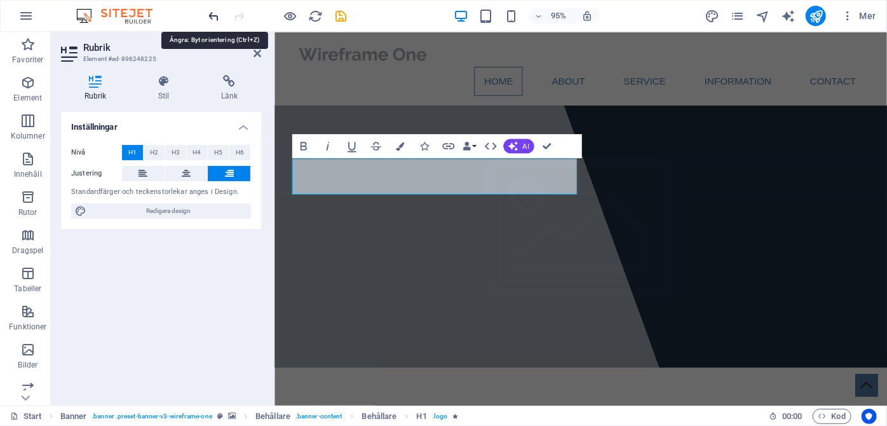
click at [213, 17] on icon "undo" at bounding box center [214, 16] width 15 height 15
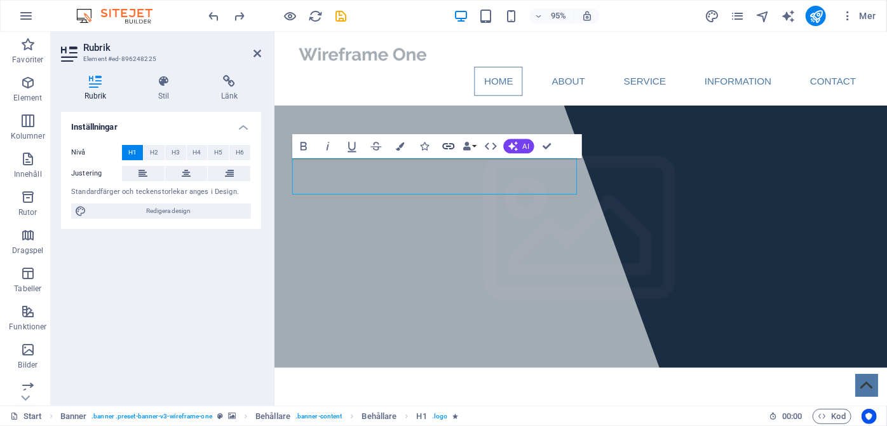
click at [449, 147] on icon "button" at bounding box center [448, 146] width 12 height 6
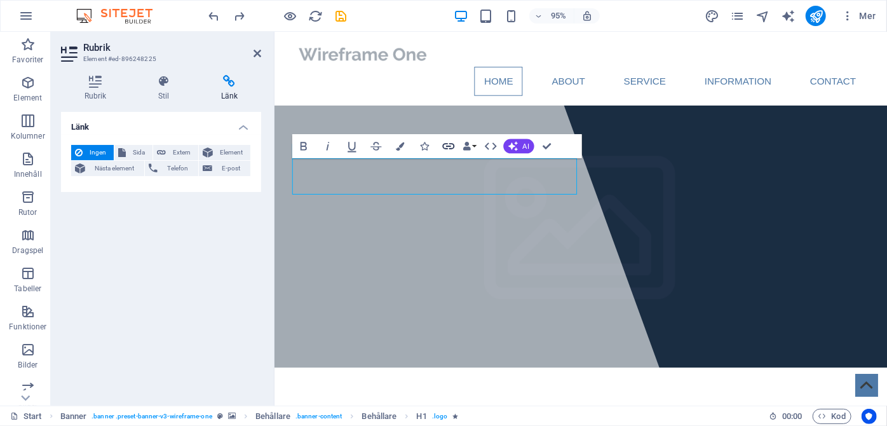
click at [449, 147] on icon "button" at bounding box center [448, 146] width 12 height 6
click at [227, 76] on icon at bounding box center [230, 81] width 64 height 13
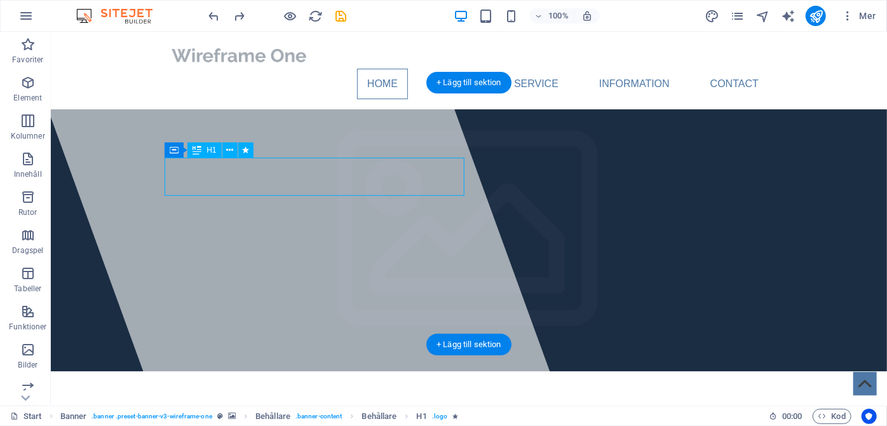
drag, startPoint x: 285, startPoint y: 177, endPoint x: 165, endPoint y: 174, distance: 119.5
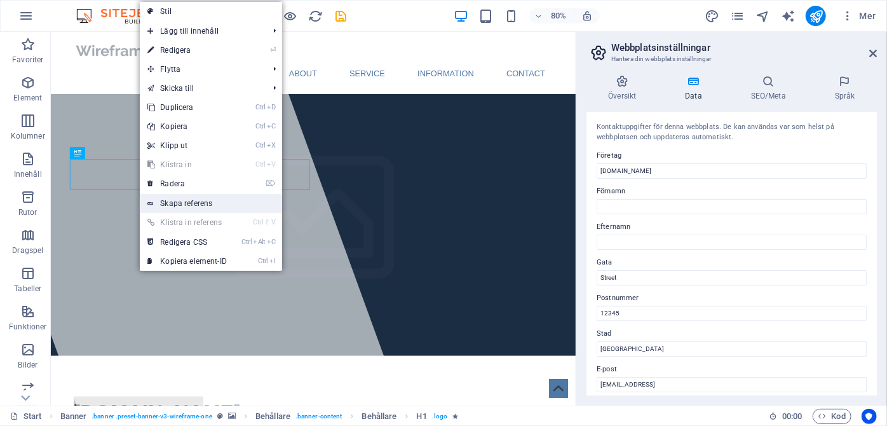
click at [185, 202] on link "Skapa referens" at bounding box center [211, 203] width 142 height 19
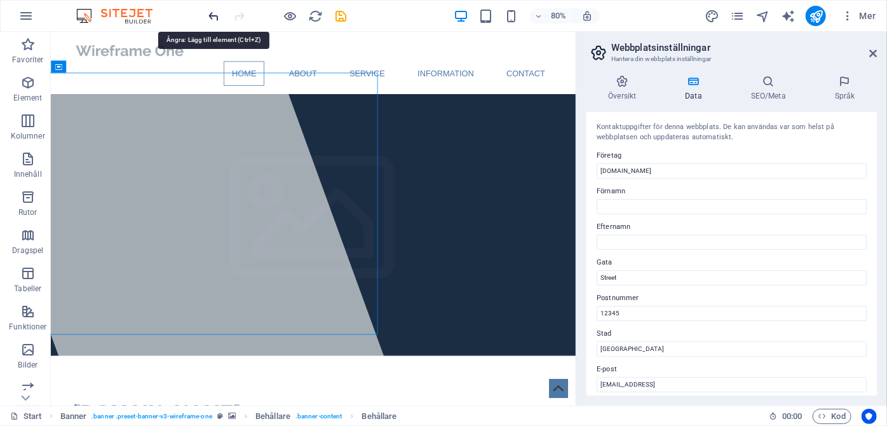
click at [217, 15] on icon "undo" at bounding box center [214, 16] width 15 height 15
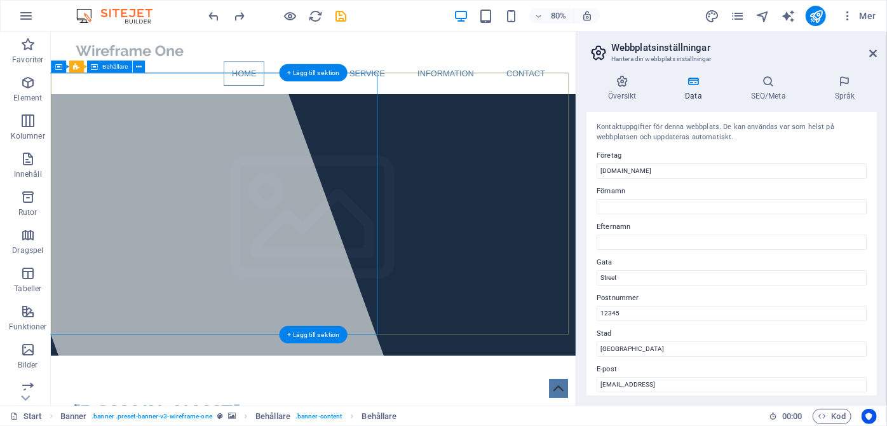
click at [235, 352] on div at bounding box center [200, 264] width 577 height 467
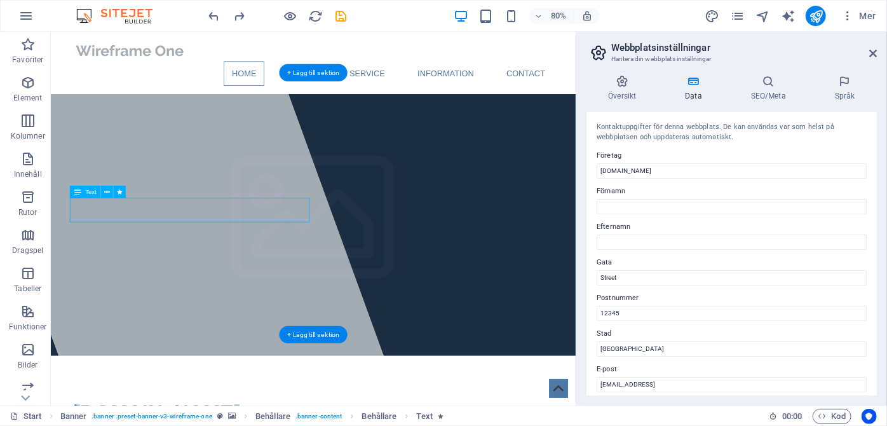
drag, startPoint x: 239, startPoint y: 259, endPoint x: 196, endPoint y: 263, distance: 42.8
drag, startPoint x: 241, startPoint y: 260, endPoint x: 197, endPoint y: 260, distance: 44.5
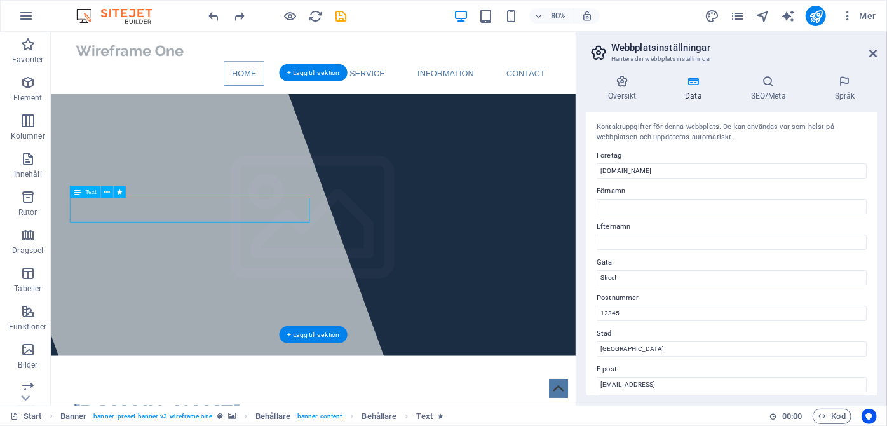
drag, startPoint x: 238, startPoint y: 262, endPoint x: 187, endPoint y: 262, distance: 50.2
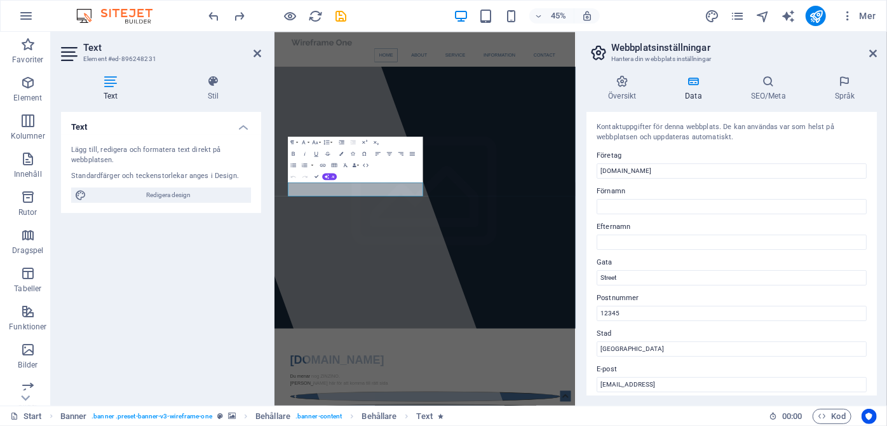
click at [160, 218] on div "Text Lägg till, redigera och formatera text direkt på webbplatsen. Standardfärg…" at bounding box center [161, 253] width 200 height 283
click at [257, 51] on icon at bounding box center [258, 53] width 8 height 10
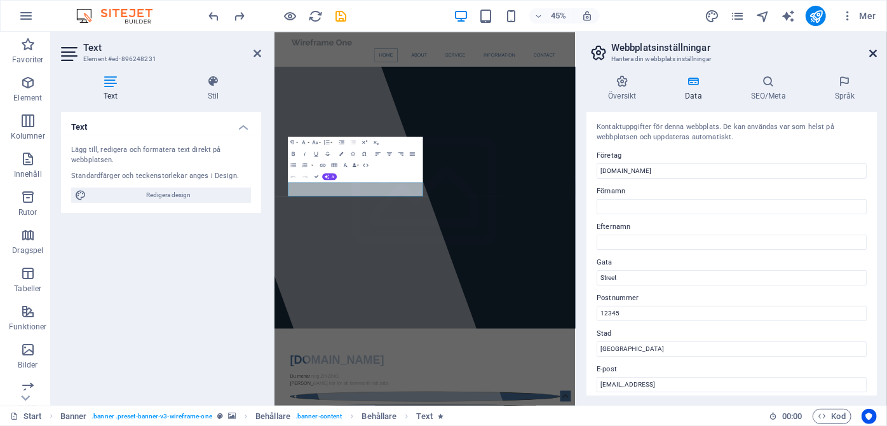
click at [869, 55] on icon at bounding box center [873, 53] width 8 height 10
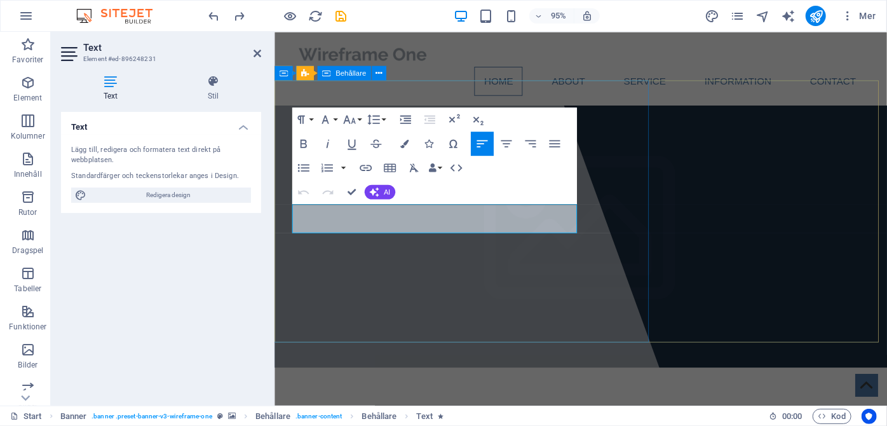
drag, startPoint x: 456, startPoint y: 235, endPoint x: 285, endPoint y: 217, distance: 172.6
click at [326, 121] on icon "button" at bounding box center [325, 119] width 7 height 8
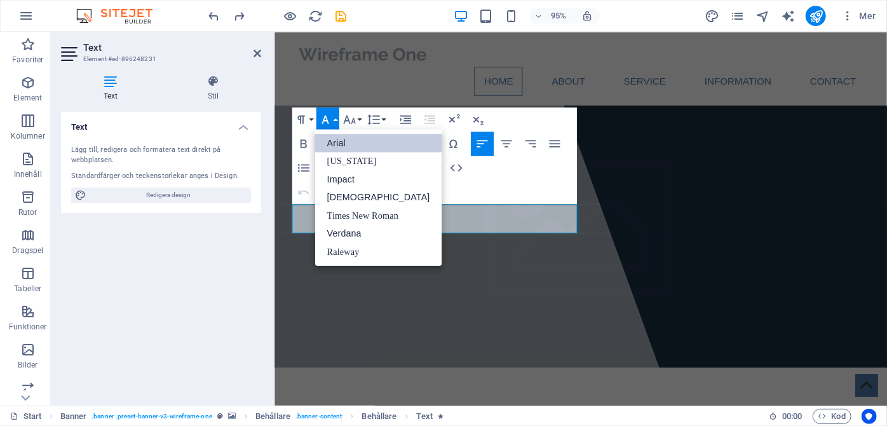
click at [326, 121] on icon "button" at bounding box center [325, 119] width 7 height 8
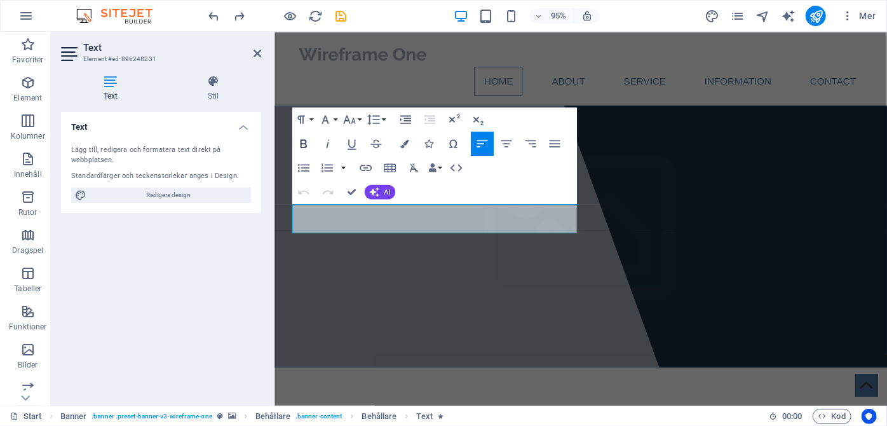
click at [301, 138] on icon "button" at bounding box center [303, 144] width 15 height 15
click at [497, 296] on div at bounding box center [419, 227] width 550 height 393
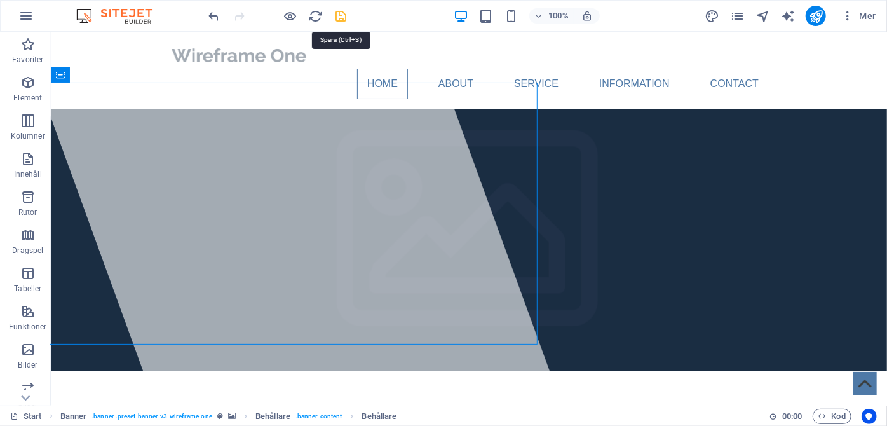
click at [339, 17] on icon "save" at bounding box center [341, 16] width 15 height 15
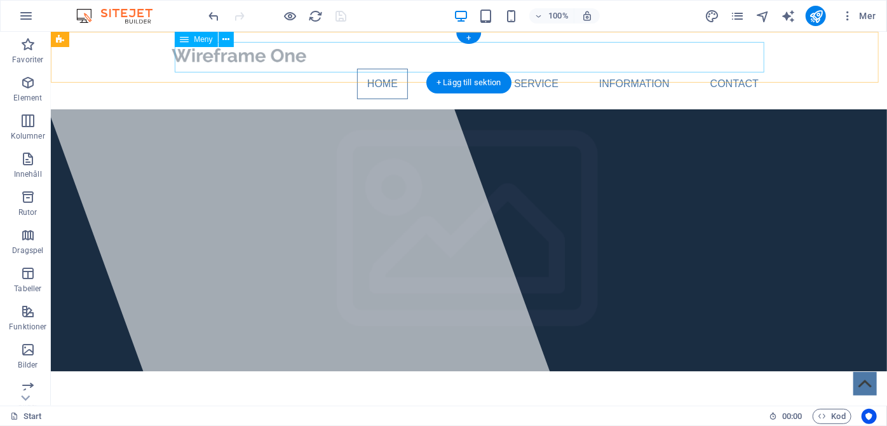
click at [724, 68] on nav "Home About Service Information Contact" at bounding box center [468, 83] width 600 height 31
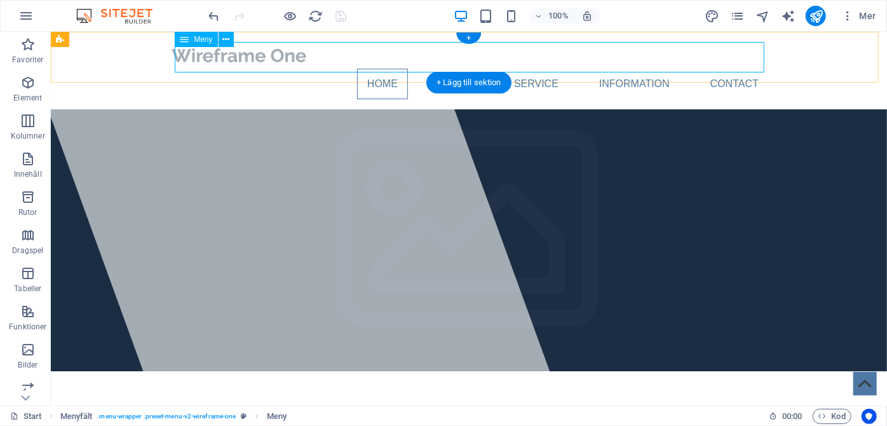
drag, startPoint x: 738, startPoint y: 53, endPoint x: 539, endPoint y: 53, distance: 198.9
click at [738, 68] on nav "Home About Service Information Contact" at bounding box center [468, 83] width 600 height 31
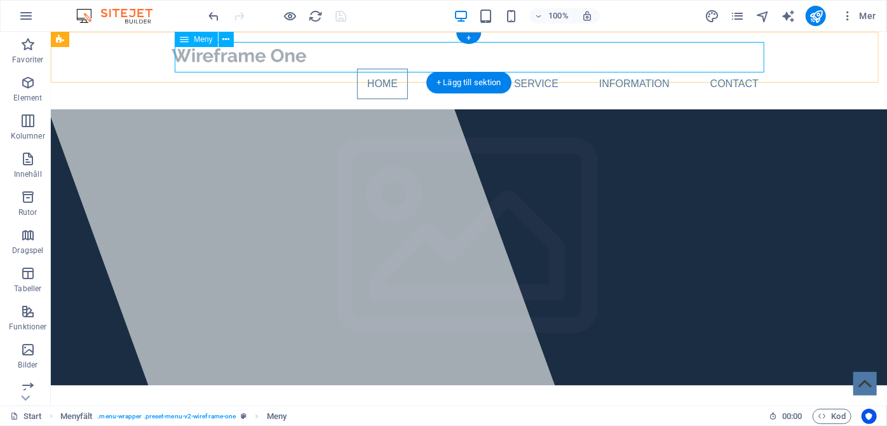
select select
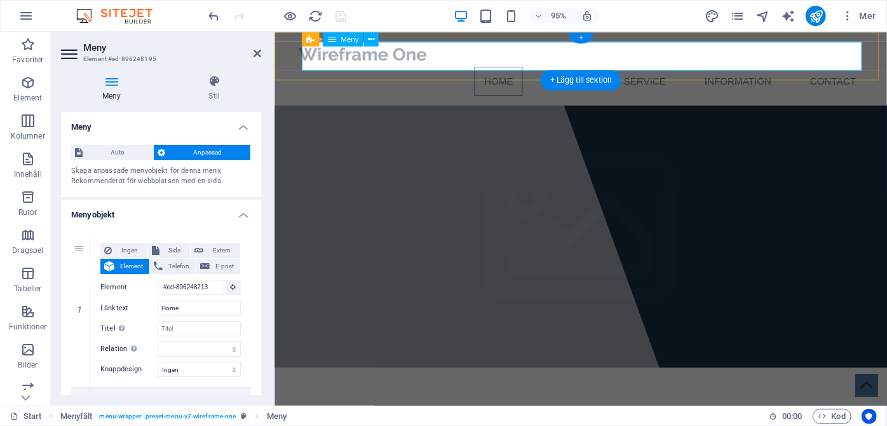
click at [763, 68] on nav "Home About Service Information Contact" at bounding box center [597, 83] width 600 height 31
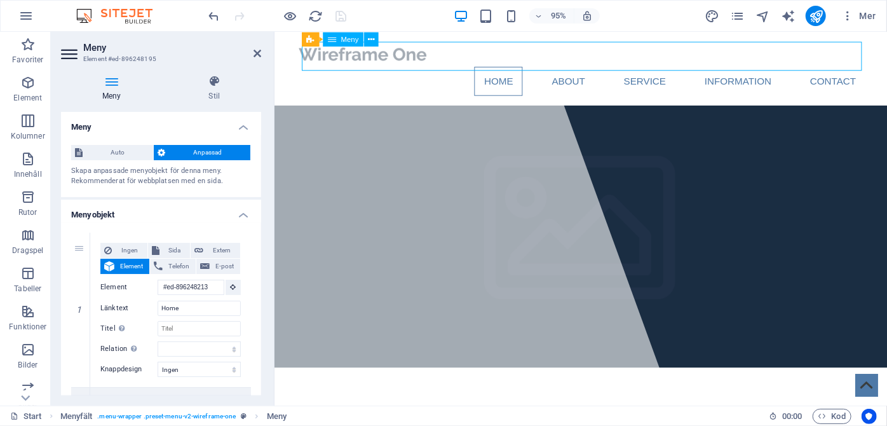
drag, startPoint x: 883, startPoint y: 57, endPoint x: 861, endPoint y: 60, distance: 22.4
click at [861, 68] on nav "Home About Service Information Contact" at bounding box center [597, 83] width 600 height 31
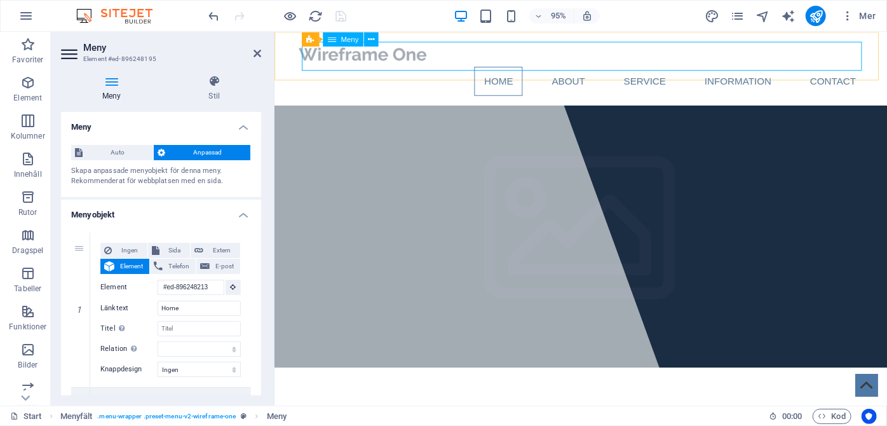
click at [508, 68] on nav "Home About Service Information Contact" at bounding box center [597, 83] width 600 height 31
click at [210, 310] on input "Home" at bounding box center [199, 308] width 83 height 15
click at [223, 269] on span "E-post" at bounding box center [225, 266] width 23 height 15
select select
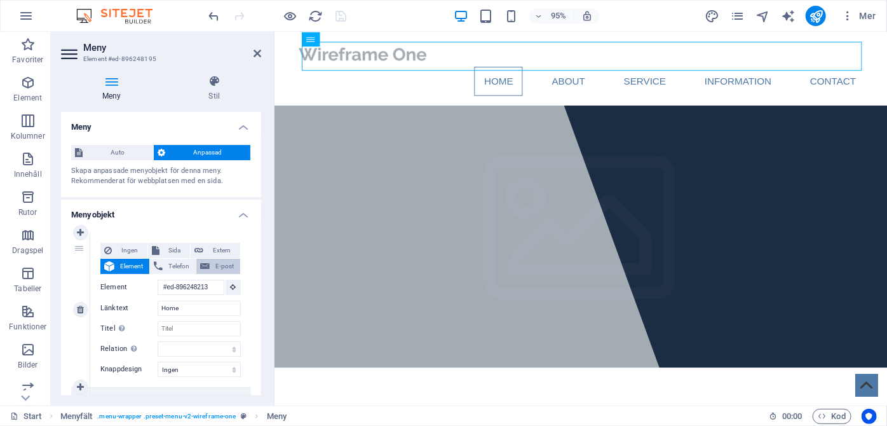
select select
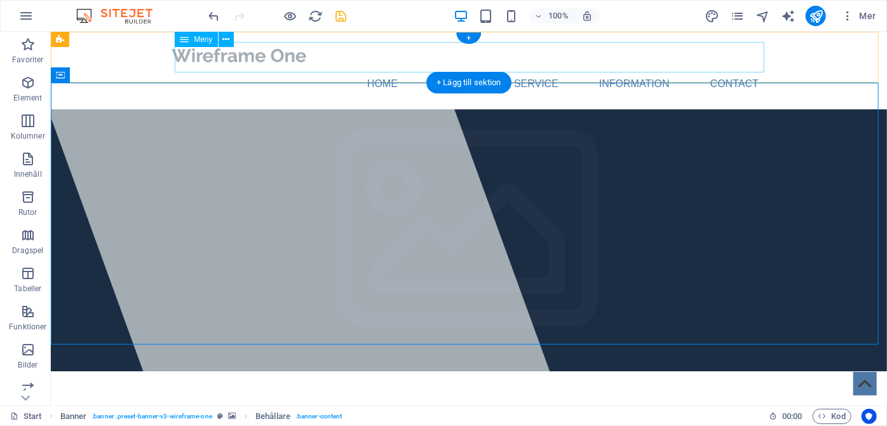
click at [732, 68] on nav "Home About Service Information Contact" at bounding box center [468, 83] width 600 height 31
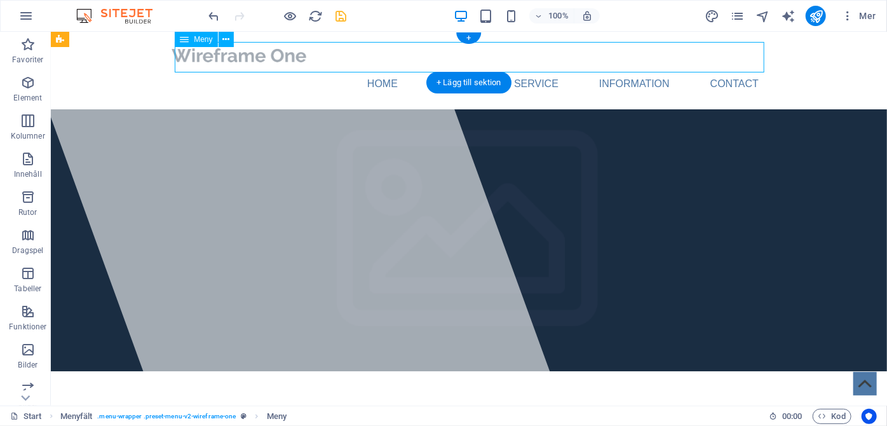
click at [732, 68] on nav "Home About Service Information Contact" at bounding box center [468, 83] width 600 height 31
click at [225, 41] on icon at bounding box center [225, 39] width 7 height 13
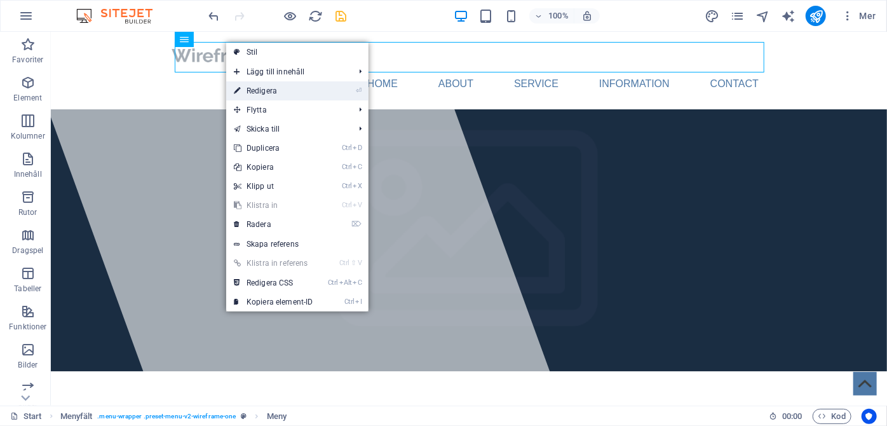
click at [254, 88] on link "⏎ Redigera" at bounding box center [273, 90] width 95 height 19
select select
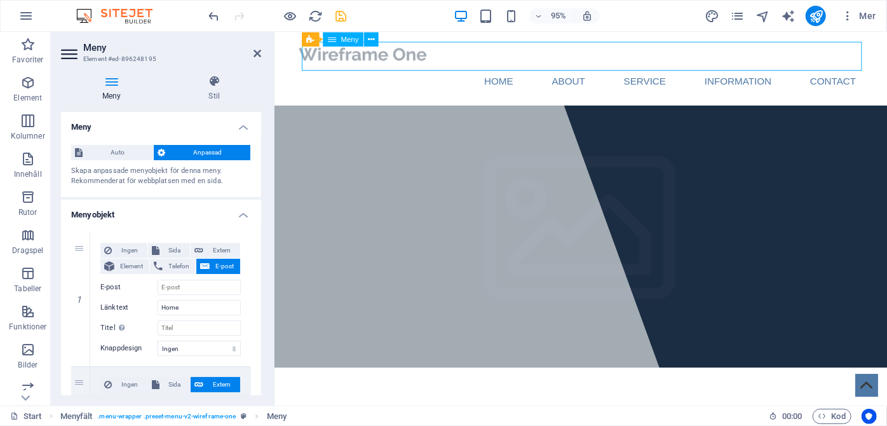
drag, startPoint x: 884, startPoint y: 55, endPoint x: 858, endPoint y: 58, distance: 26.2
click at [858, 68] on nav "Home About Service Information Contact" at bounding box center [597, 83] width 600 height 31
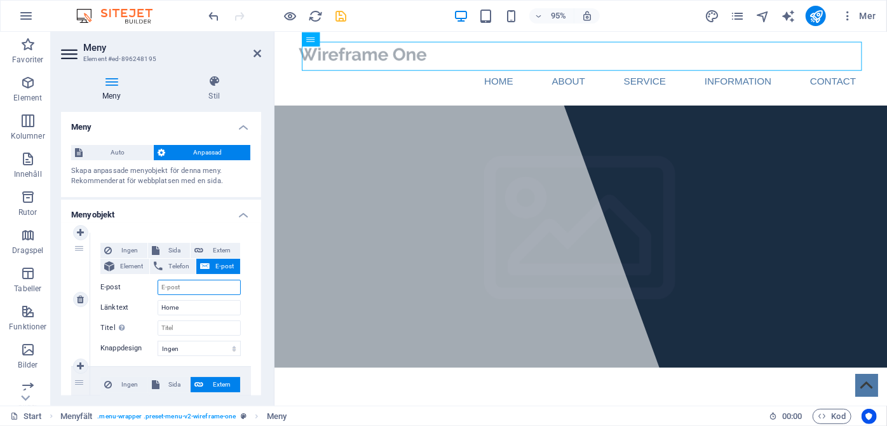
click at [196, 289] on input "E-post" at bounding box center [199, 287] width 83 height 15
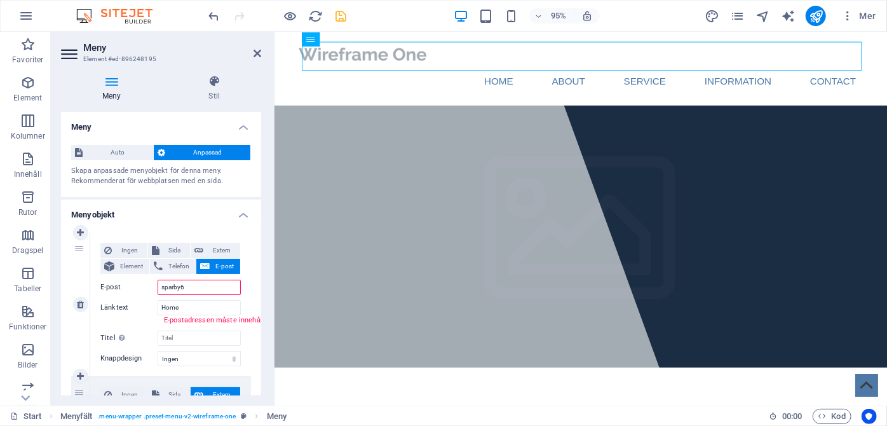
type input "sparby65"
drag, startPoint x: 193, startPoint y: 289, endPoint x: 147, endPoint y: 290, distance: 45.8
click at [147, 290] on div "E-post sparby65" at bounding box center [170, 287] width 140 height 15
select select
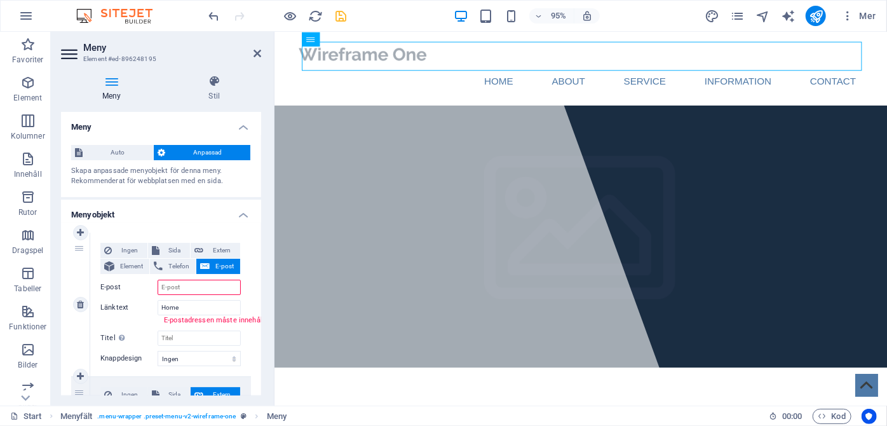
select select
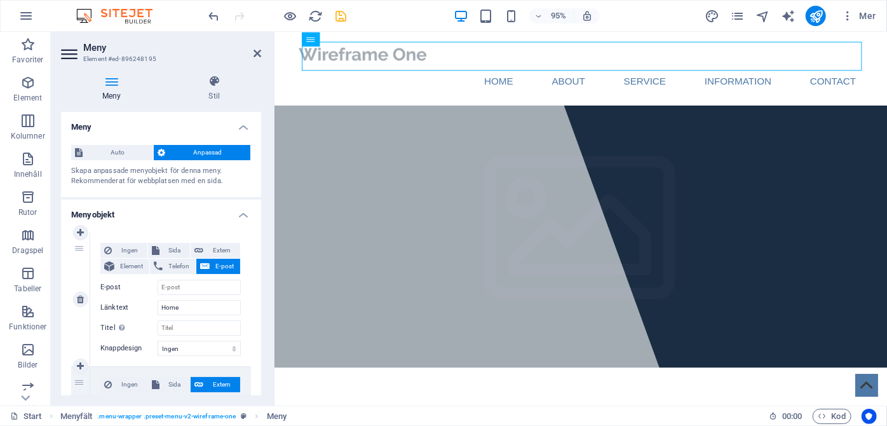
click at [247, 317] on div "Ingen Sida Extern Element Telefon E-post Sida Start Subpage Legal Notice Privac…" at bounding box center [170, 299] width 161 height 133
click at [765, 68] on nav "Home About Service Information Contact" at bounding box center [597, 83] width 600 height 31
click at [581, 68] on nav "Home About Service Information Contact" at bounding box center [597, 83] width 600 height 31
click at [502, 68] on nav "Home About Service Information Contact" at bounding box center [597, 83] width 600 height 31
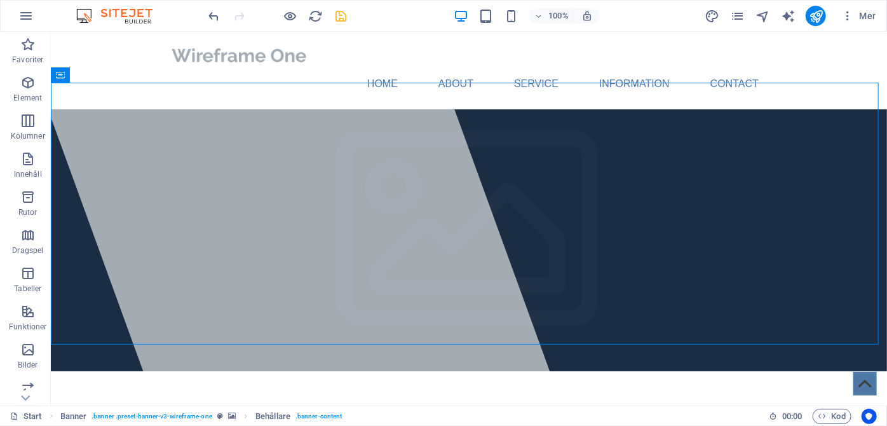
click at [719, 405] on div "Start Banner . banner .preset-banner-v3-wireframe-one Behållare . banner-conten…" at bounding box center [443, 415] width 887 height 20
click at [76, 337] on span "Text" at bounding box center [76, 337] width 14 height 8
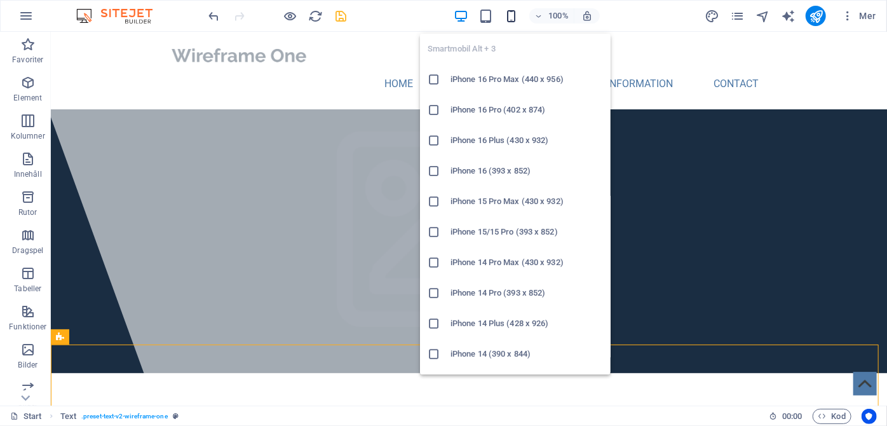
click at [511, 15] on icon "button" at bounding box center [512, 16] width 15 height 15
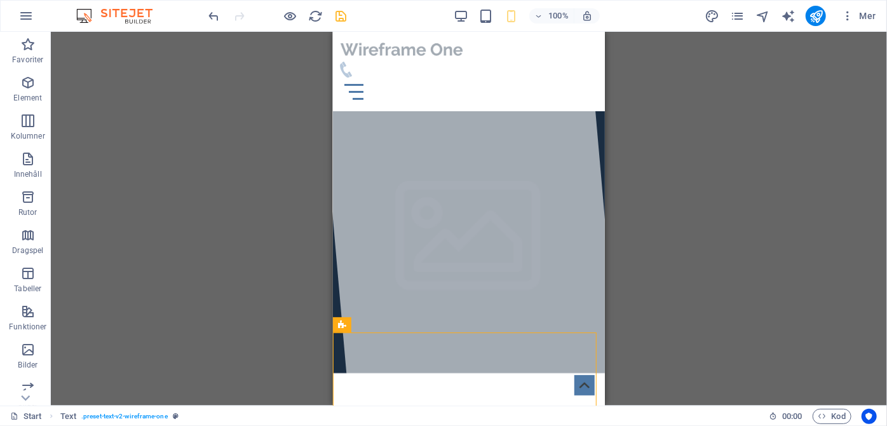
click at [630, 90] on div "Behållare H1 Banner Banner Behållare Behållare Behållare Banner Behållare Text …" at bounding box center [469, 219] width 836 height 374
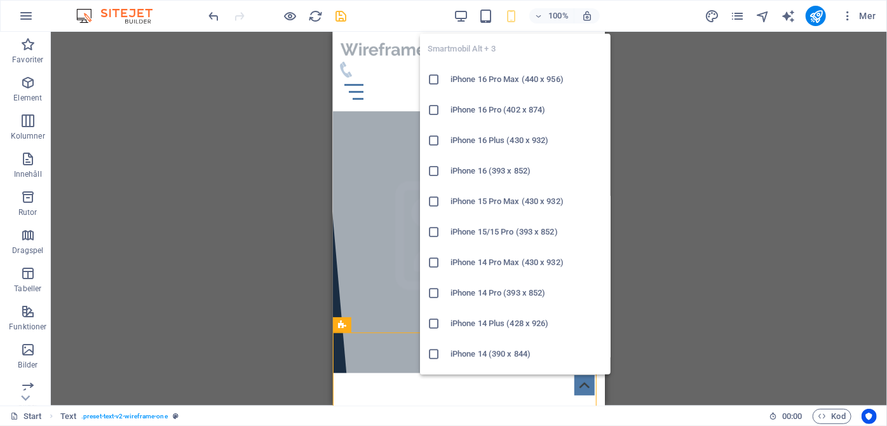
click at [514, 18] on icon "button" at bounding box center [512, 16] width 15 height 15
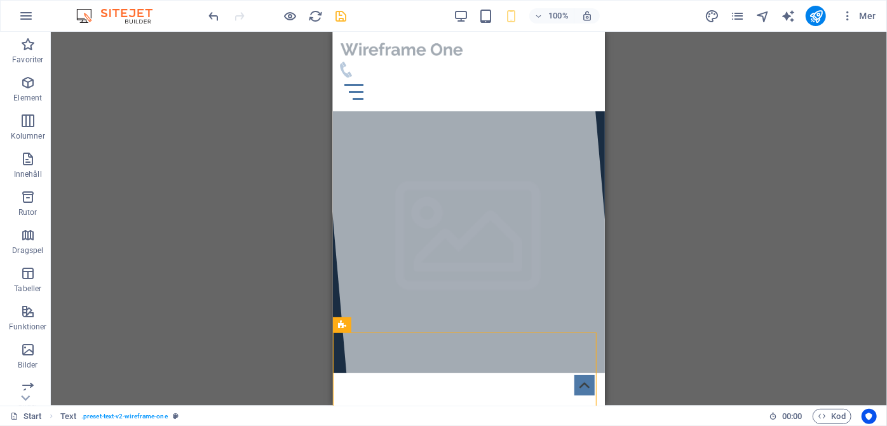
click at [255, 211] on div "Behållare H1 Banner Behållare Behållare Behållare Banner Behållare Text Sociala…" at bounding box center [469, 219] width 836 height 374
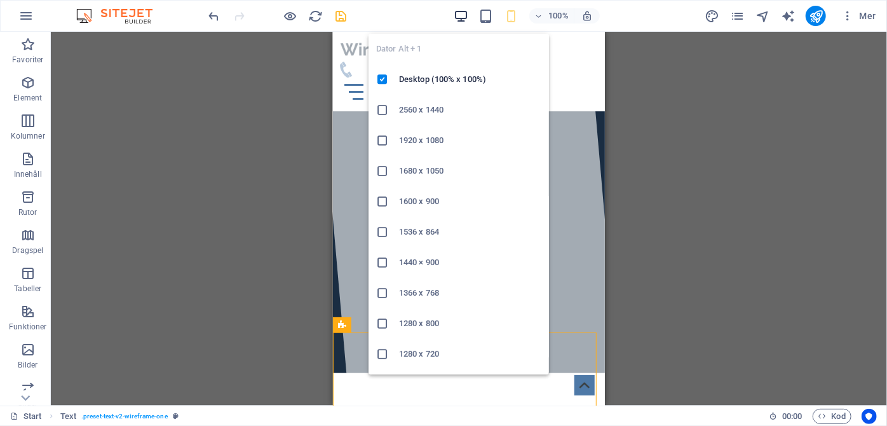
click at [463, 14] on icon "button" at bounding box center [461, 16] width 15 height 15
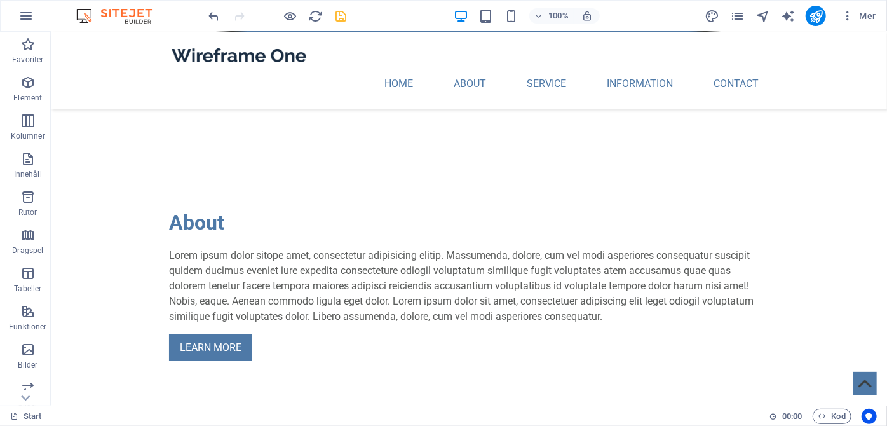
scroll to position [444, 0]
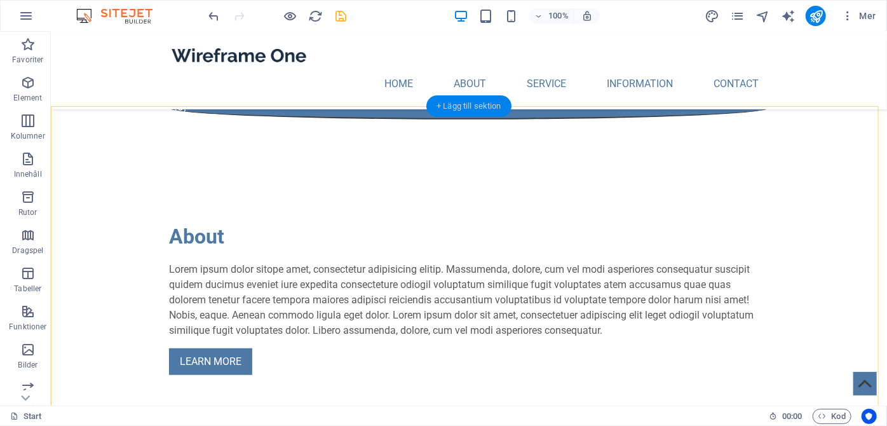
click at [474, 107] on div "+ Lägg till sektion" at bounding box center [468, 106] width 85 height 22
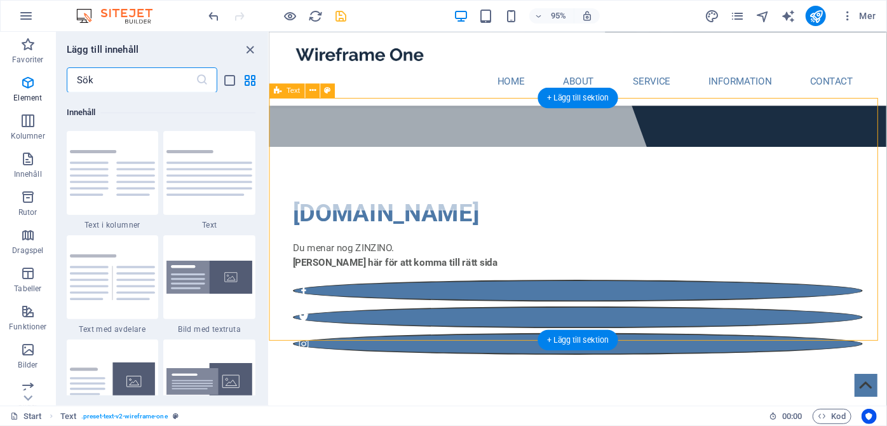
scroll to position [2223, 0]
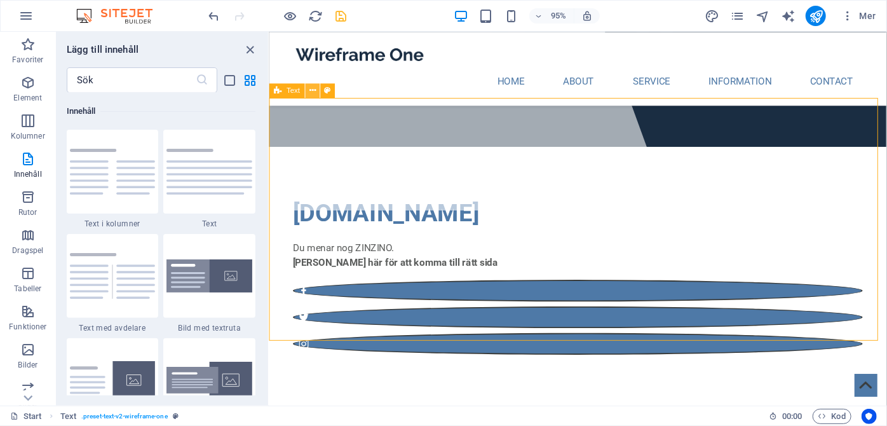
click at [313, 92] on icon at bounding box center [313, 91] width 6 height 13
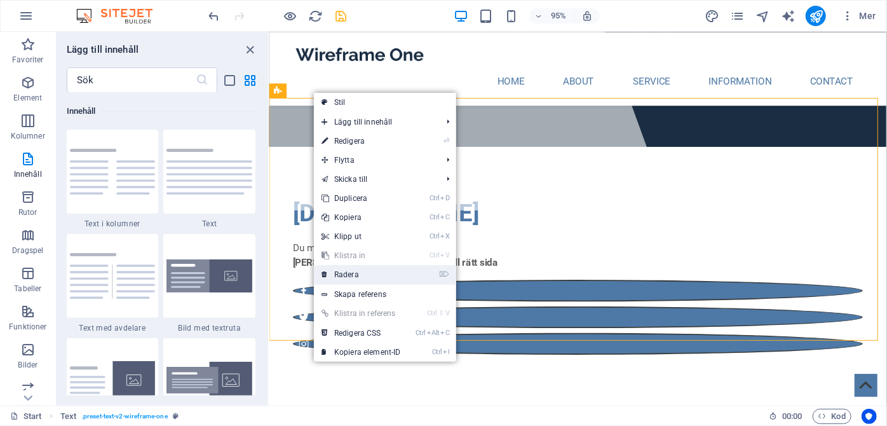
click at [349, 275] on link "⌦ Radera" at bounding box center [361, 274] width 95 height 19
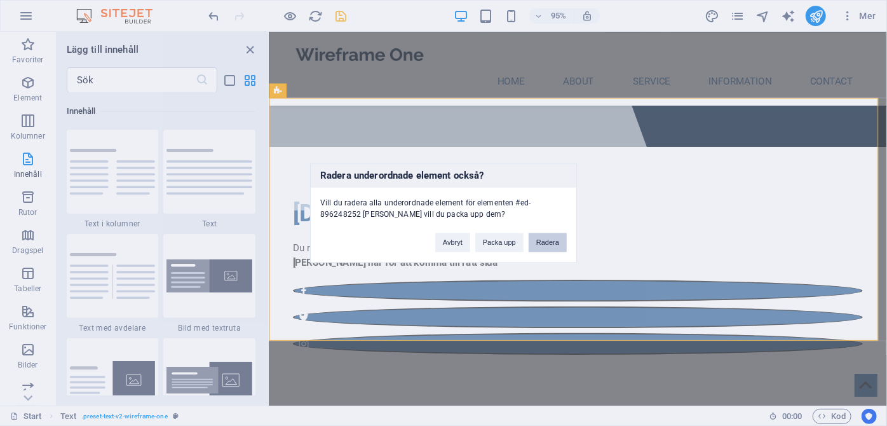
click at [545, 243] on button "Radera" at bounding box center [548, 242] width 38 height 19
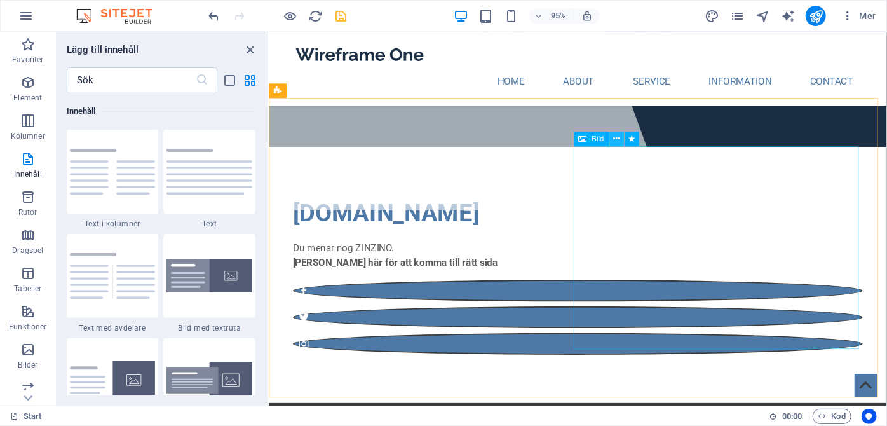
click at [620, 141] on icon at bounding box center [617, 139] width 6 height 13
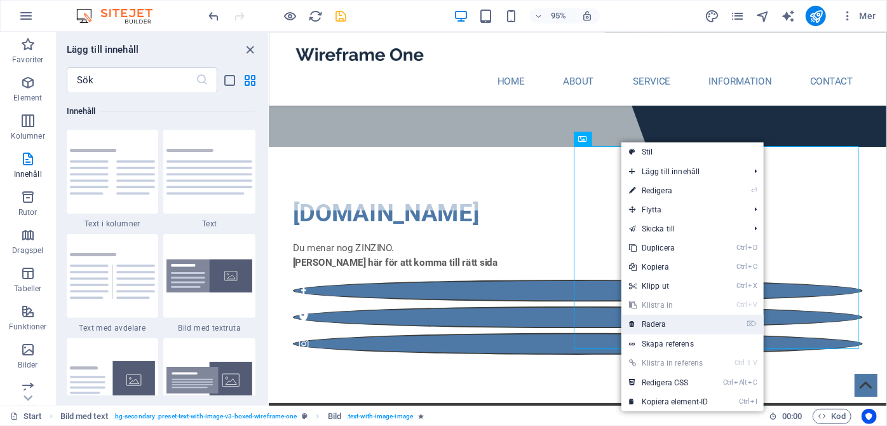
click at [663, 325] on link "⌦ Radera" at bounding box center [669, 324] width 95 height 19
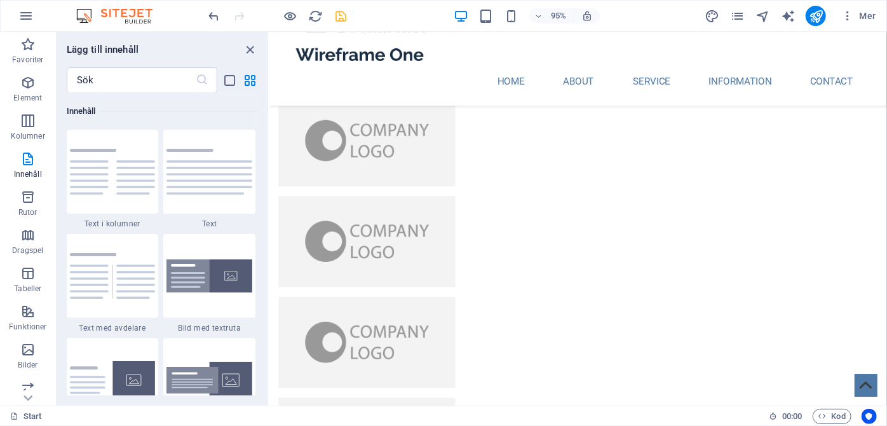
scroll to position [2180, 0]
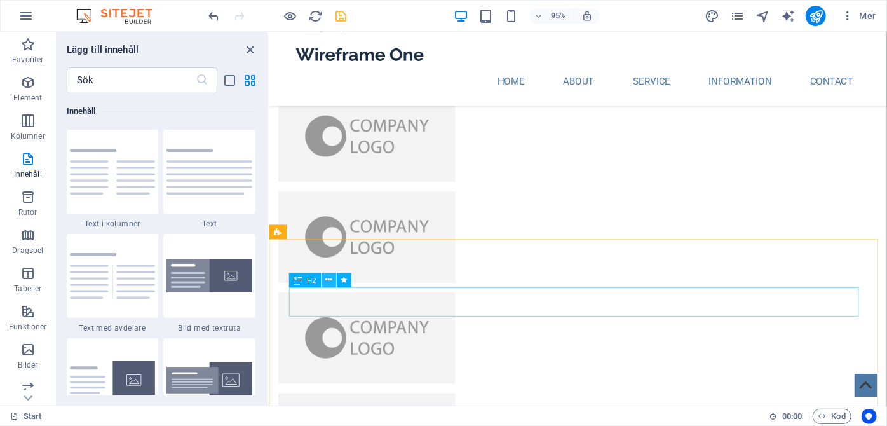
click at [330, 280] on icon at bounding box center [329, 279] width 6 height 13
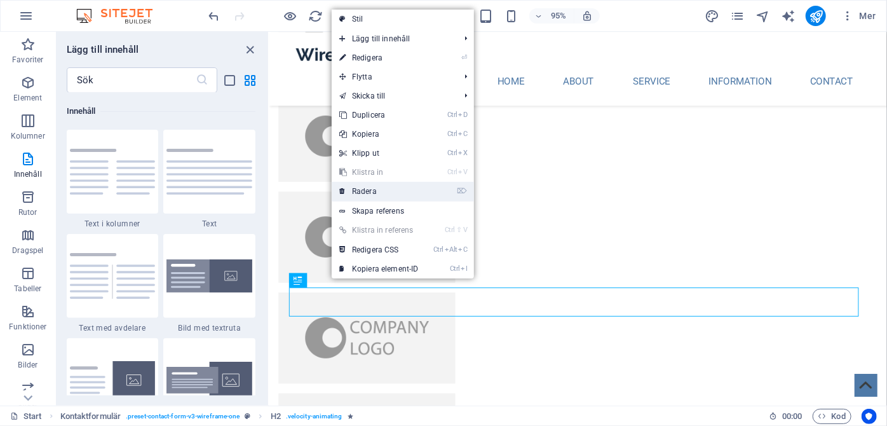
click at [353, 188] on link "⌦ Radera" at bounding box center [379, 191] width 95 height 19
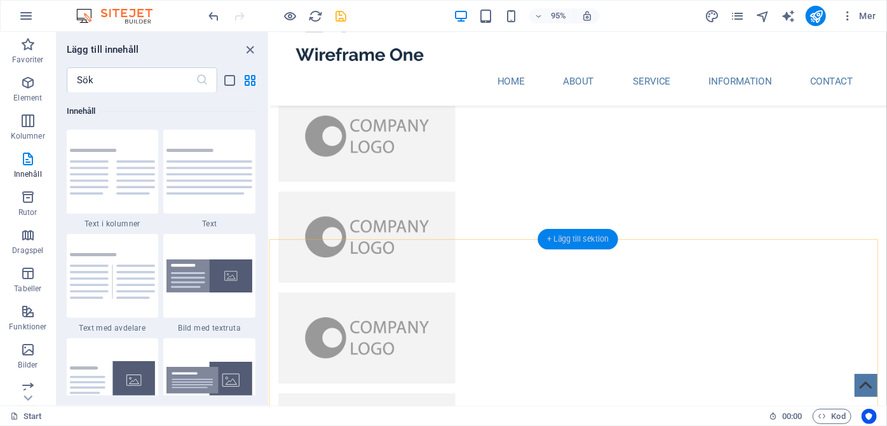
click at [569, 239] on div "+ Lägg till sektion" at bounding box center [578, 239] width 81 height 20
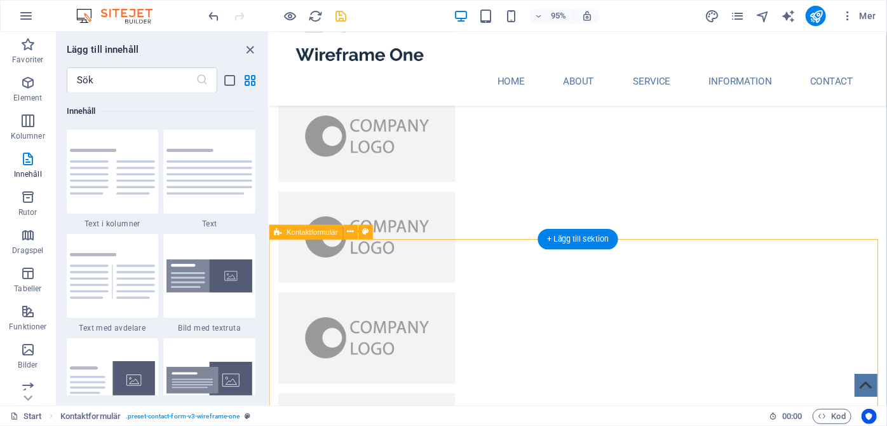
click at [349, 233] on icon at bounding box center [351, 231] width 6 height 13
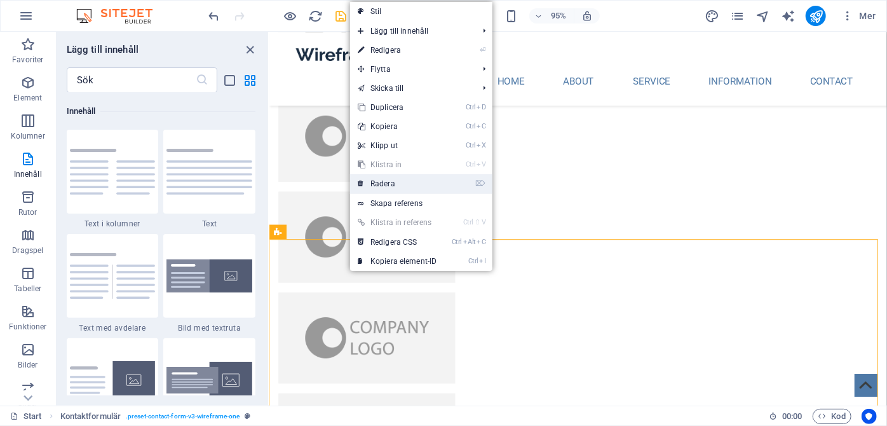
click at [386, 182] on link "⌦ Radera" at bounding box center [397, 183] width 95 height 19
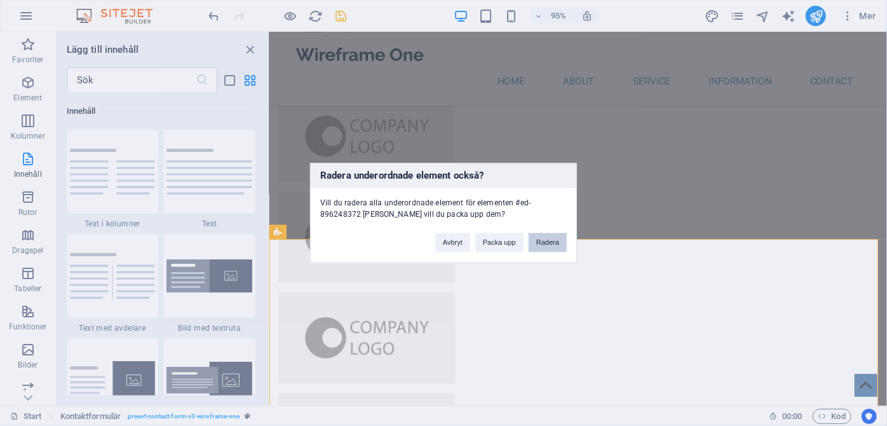
click at [543, 245] on button "Radera" at bounding box center [548, 242] width 38 height 19
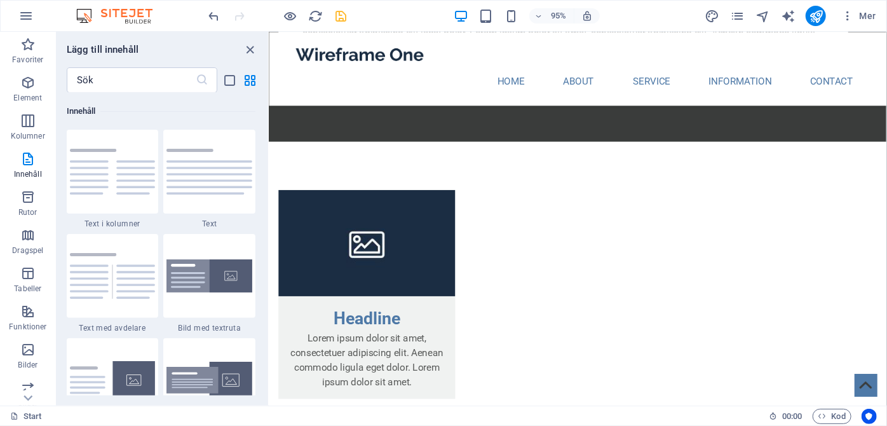
scroll to position [732, 0]
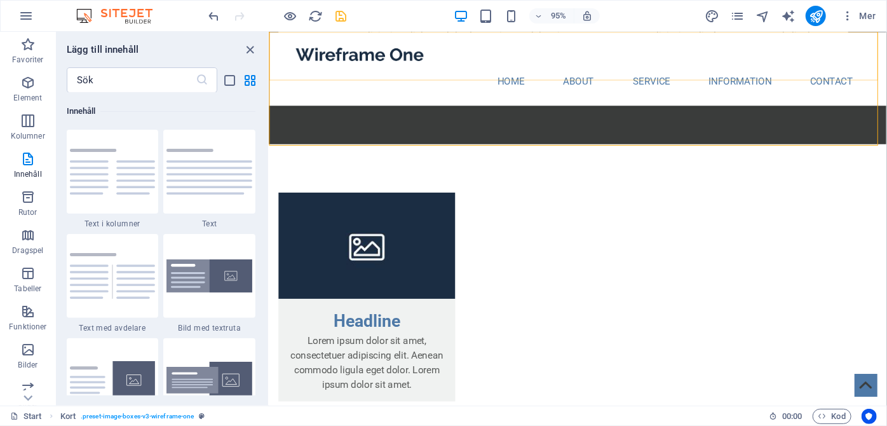
click at [280, 41] on div "Home About Service Information Contact" at bounding box center [594, 70] width 650 height 78
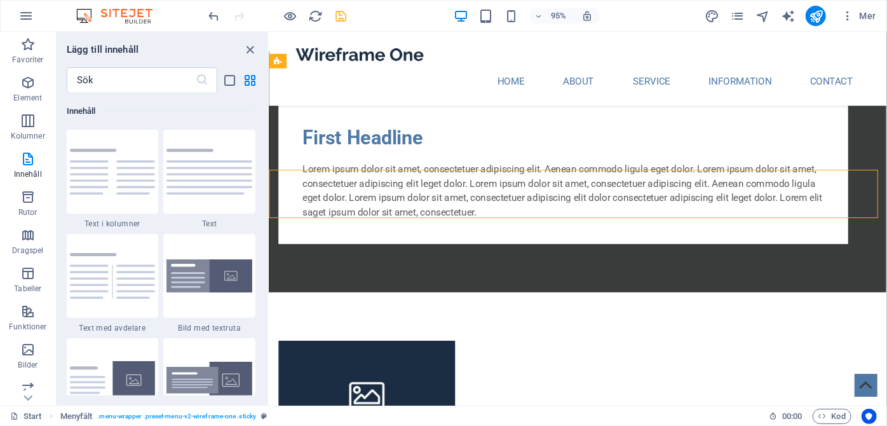
scroll to position [570, 0]
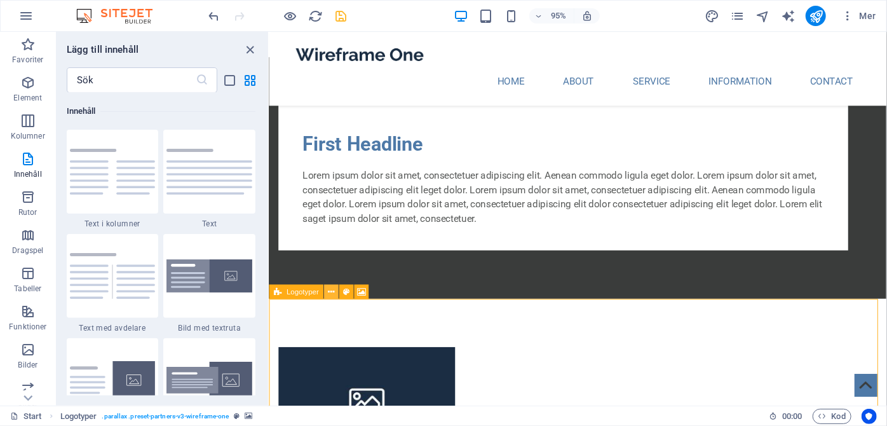
click at [333, 291] on icon at bounding box center [332, 291] width 6 height 13
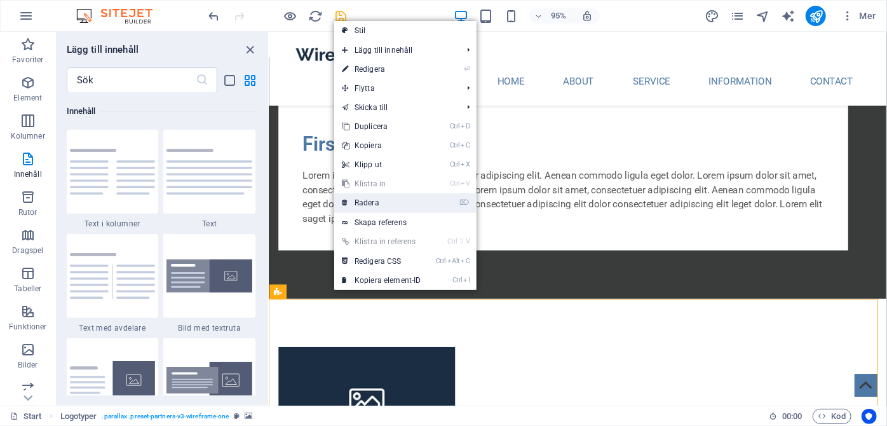
click at [367, 201] on link "⌦ Radera" at bounding box center [381, 202] width 95 height 19
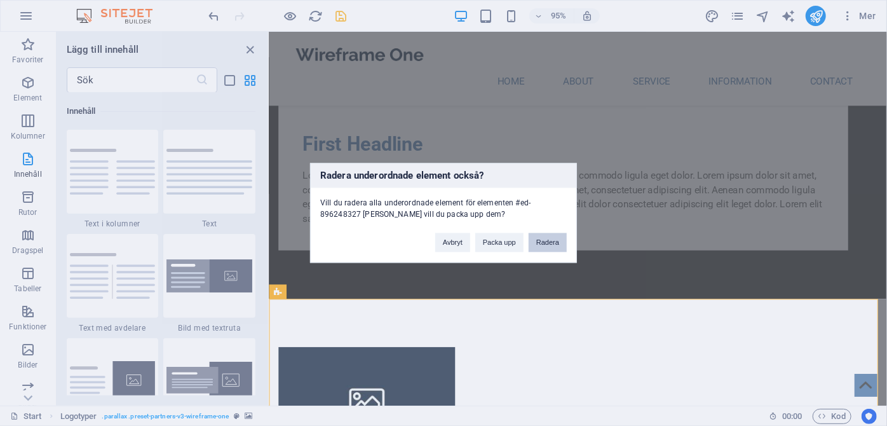
click at [544, 239] on button "Radera" at bounding box center [548, 242] width 38 height 19
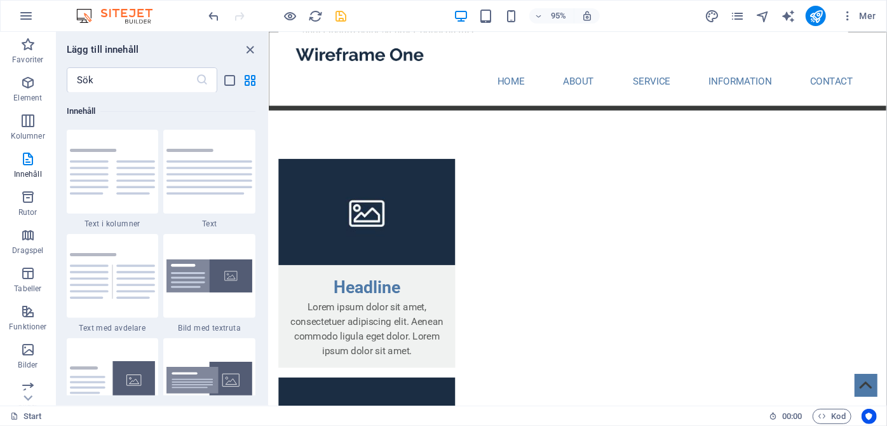
scroll to position [774, 0]
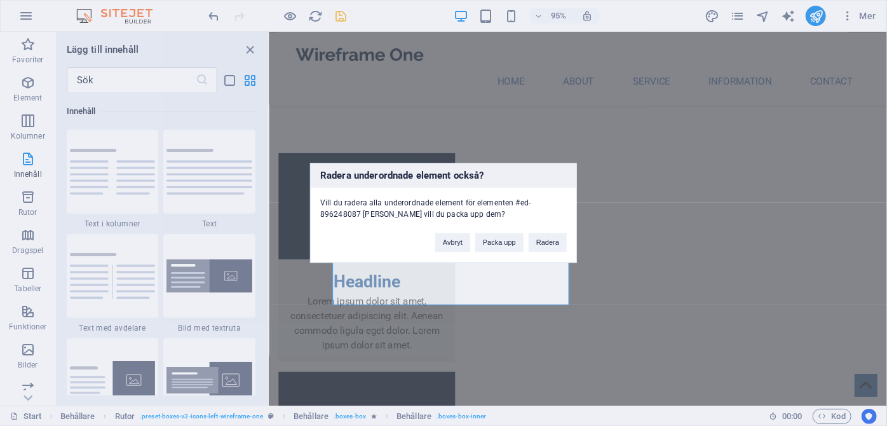
click at [688, 129] on div "Radera underordnade element också? Vill du radera alla underordnade element för…" at bounding box center [443, 213] width 887 height 426
click at [449, 245] on button "Avbryt" at bounding box center [452, 242] width 35 height 19
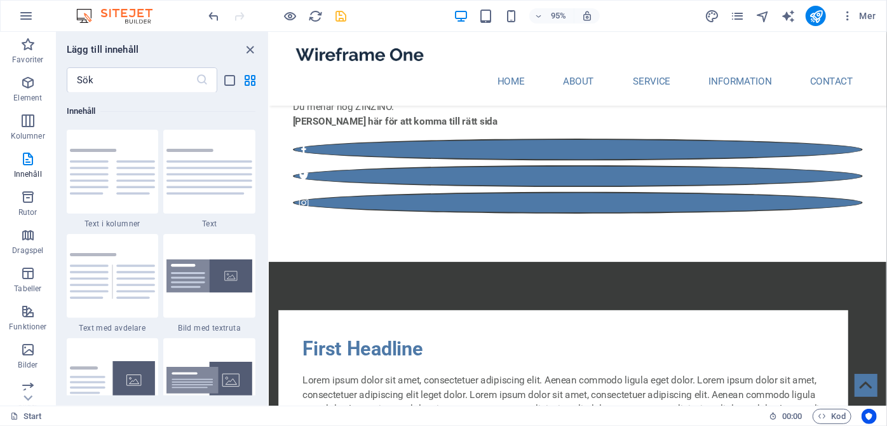
scroll to position [0, 0]
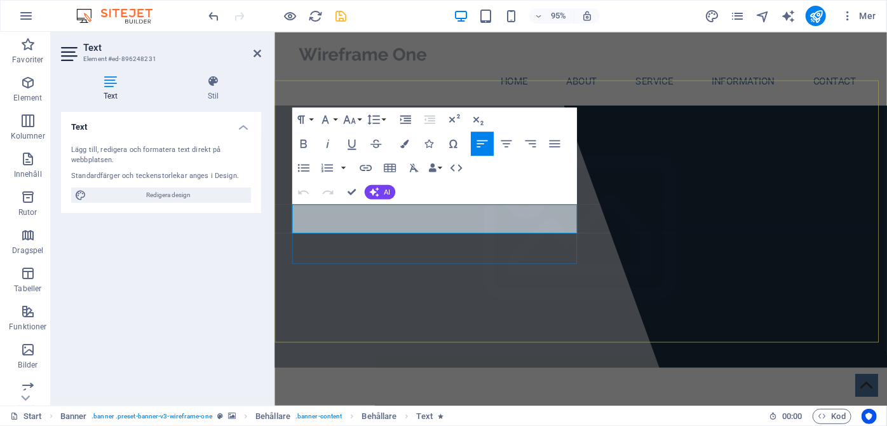
click at [325, 119] on icon "button" at bounding box center [325, 119] width 15 height 15
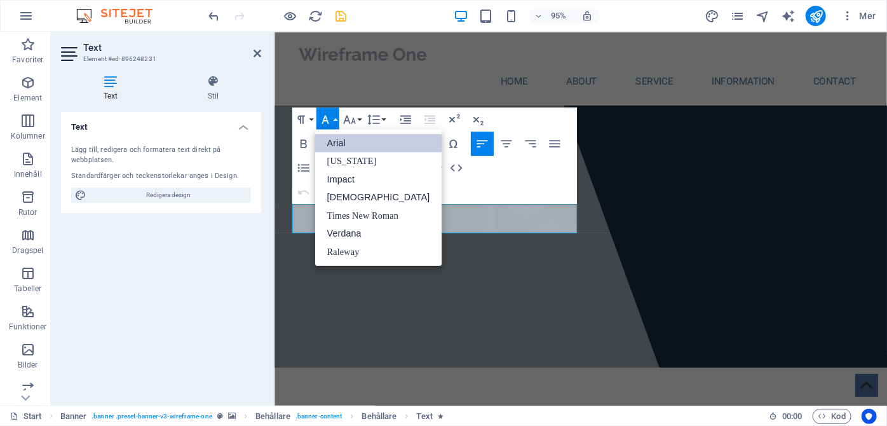
click at [325, 119] on icon "button" at bounding box center [325, 119] width 15 height 15
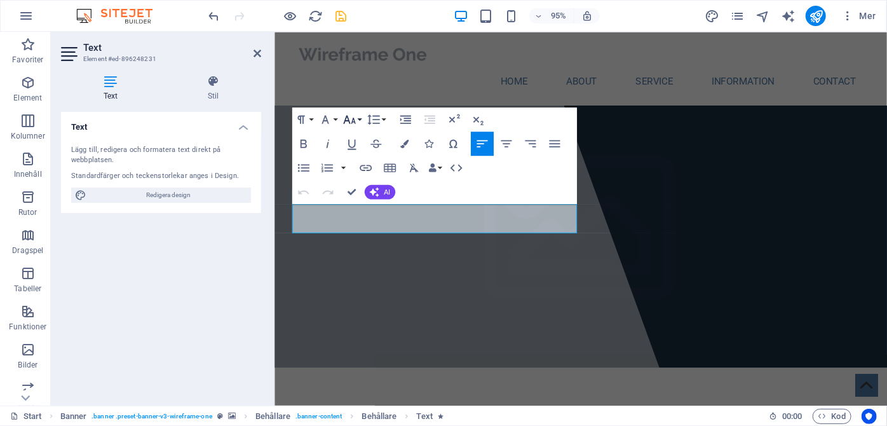
click at [347, 116] on icon "button" at bounding box center [349, 119] width 12 height 8
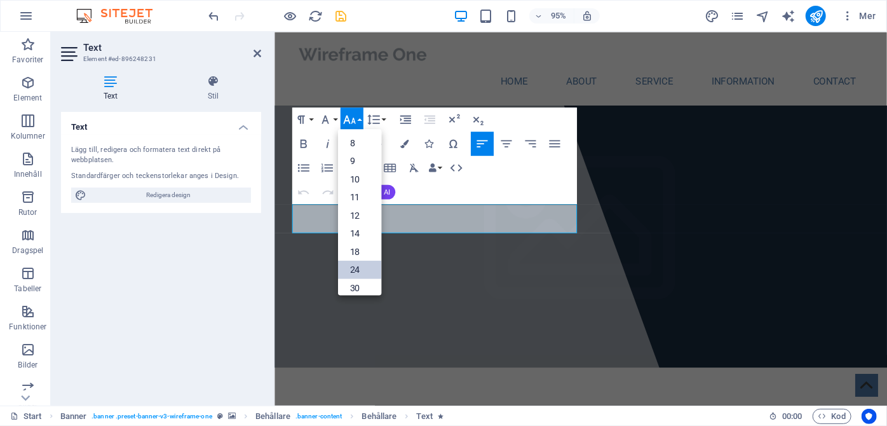
click at [363, 273] on link "24" at bounding box center [358, 270] width 43 height 18
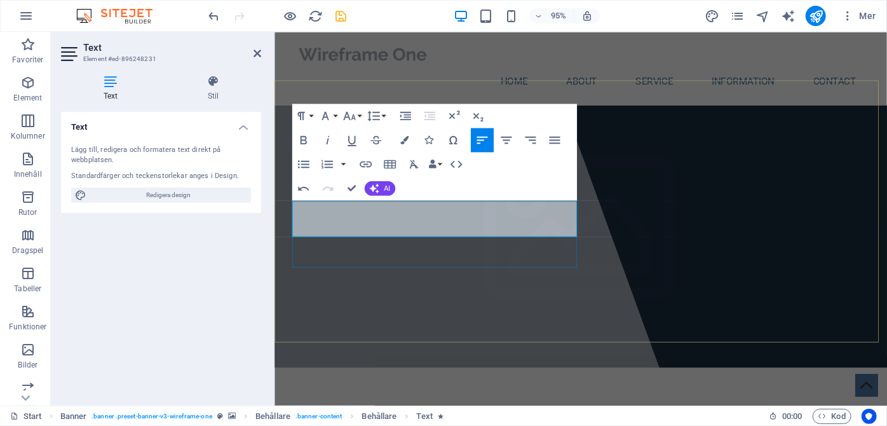
click at [546, 318] on div at bounding box center [419, 227] width 550 height 393
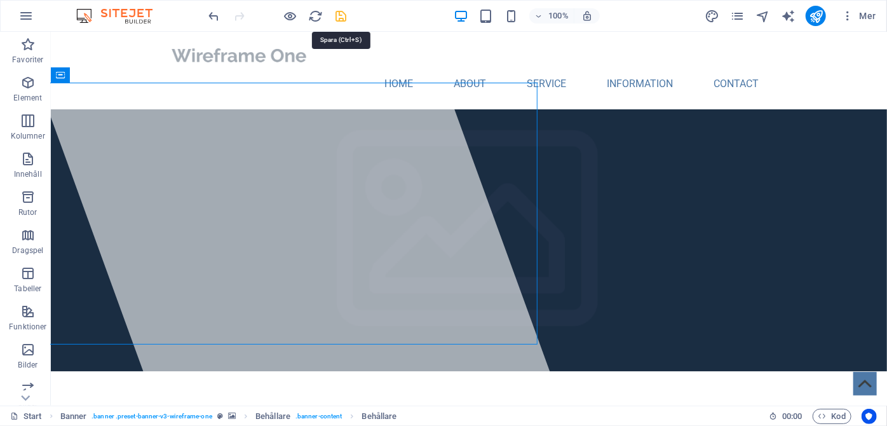
click at [343, 16] on icon "save" at bounding box center [341, 16] width 15 height 15
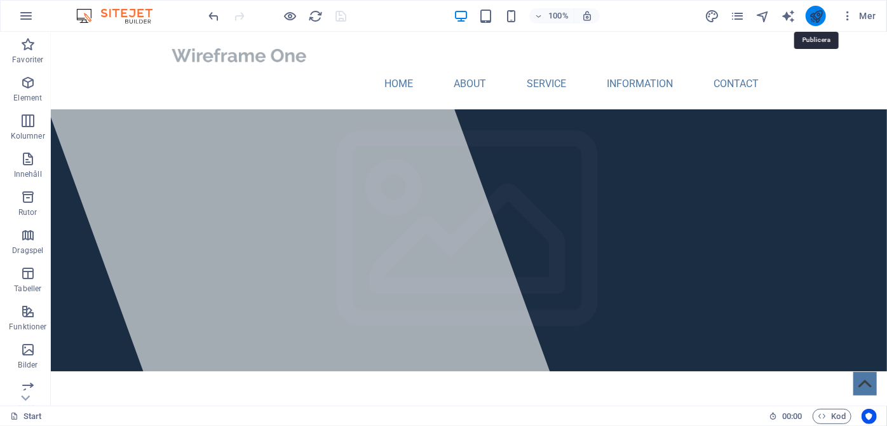
click at [819, 14] on icon "publish" at bounding box center [816, 16] width 15 height 15
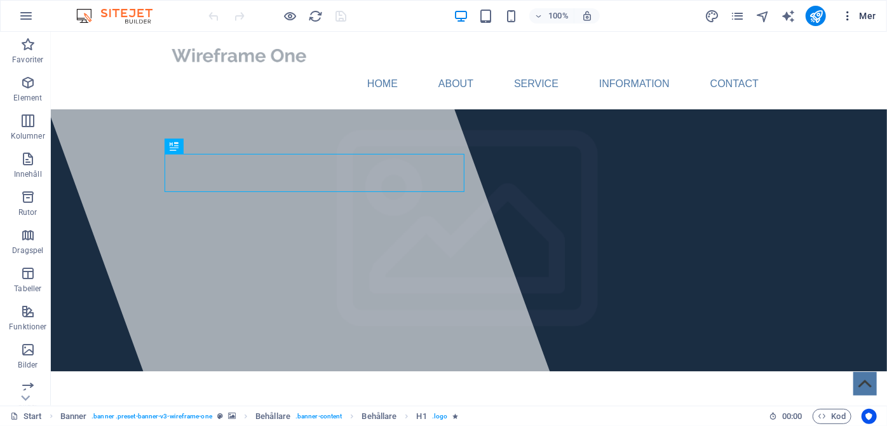
click at [869, 20] on span "Mer" at bounding box center [858, 16] width 35 height 13
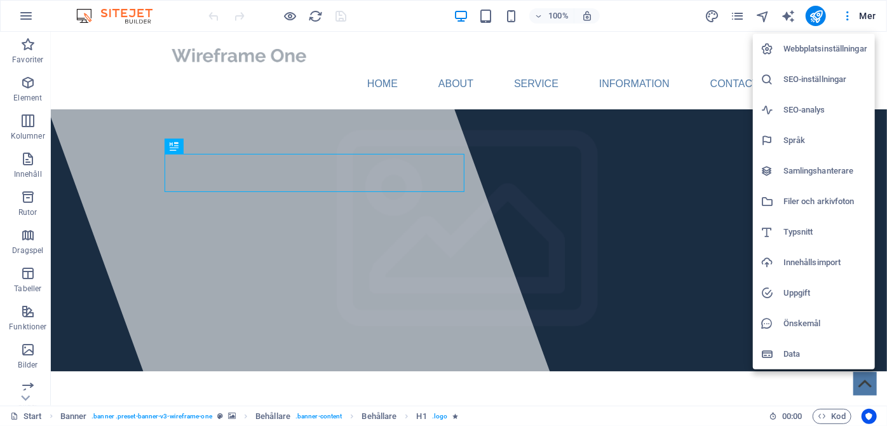
click at [848, 17] on div at bounding box center [443, 213] width 887 height 426
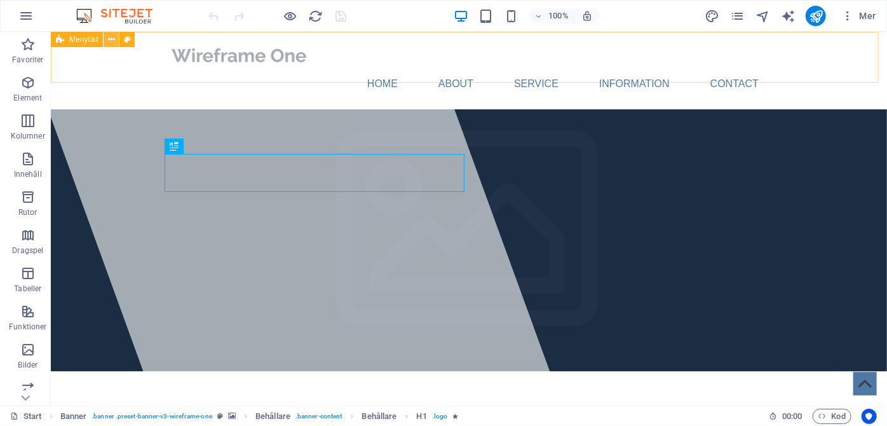
click at [112, 39] on icon at bounding box center [111, 39] width 7 height 13
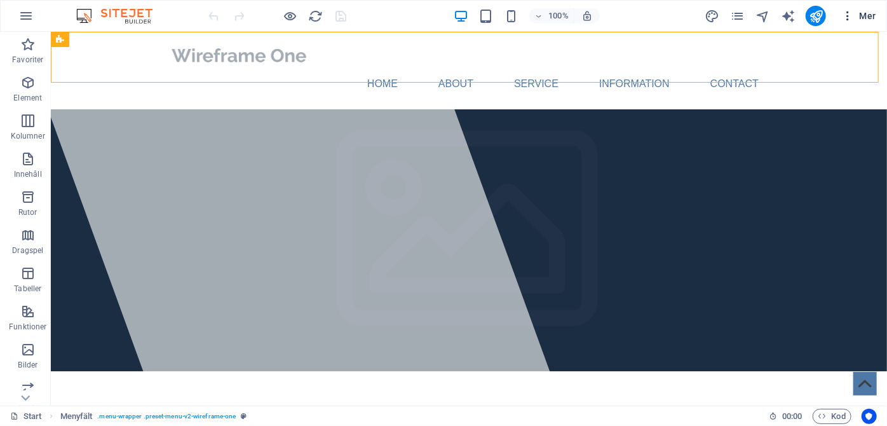
click at [861, 18] on span "Mer" at bounding box center [858, 16] width 35 height 13
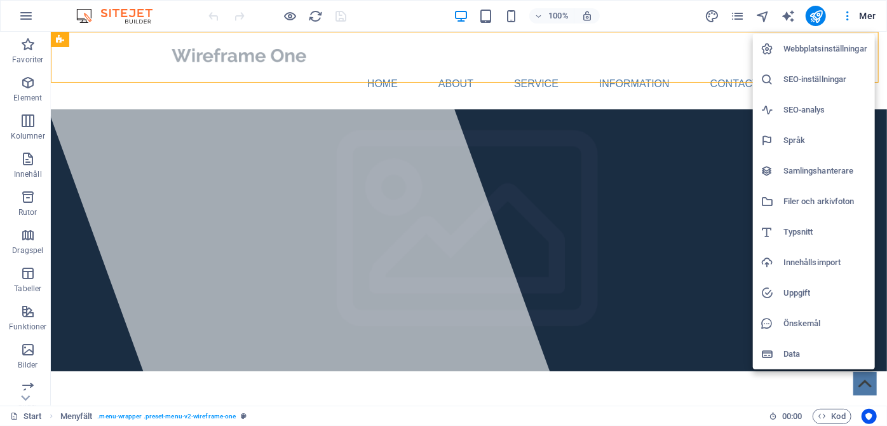
click at [794, 81] on h6 "SEO-inställningar" at bounding box center [826, 79] width 84 height 15
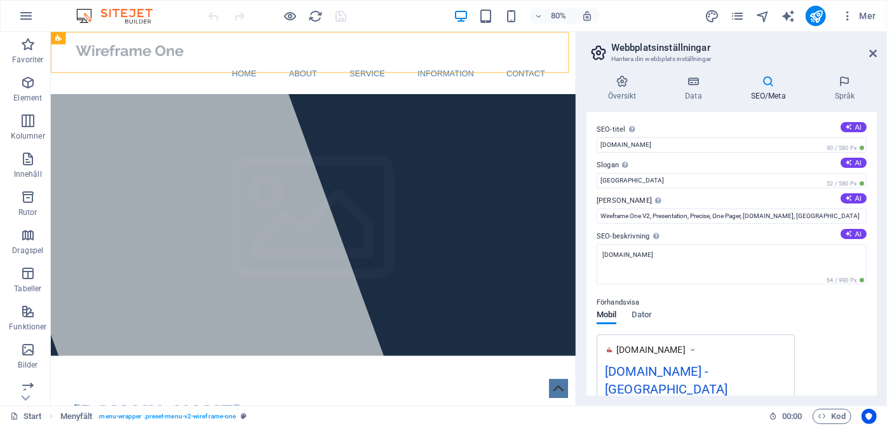
click at [769, 317] on div "Förhandsvisa Mobil Dator www.example.com sinsino.se - Berlin sinsino.se" at bounding box center [732, 355] width 270 height 140
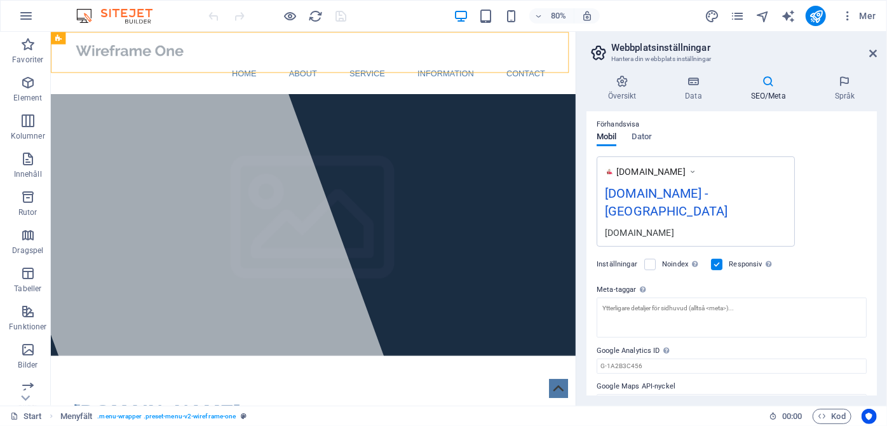
scroll to position [182, 0]
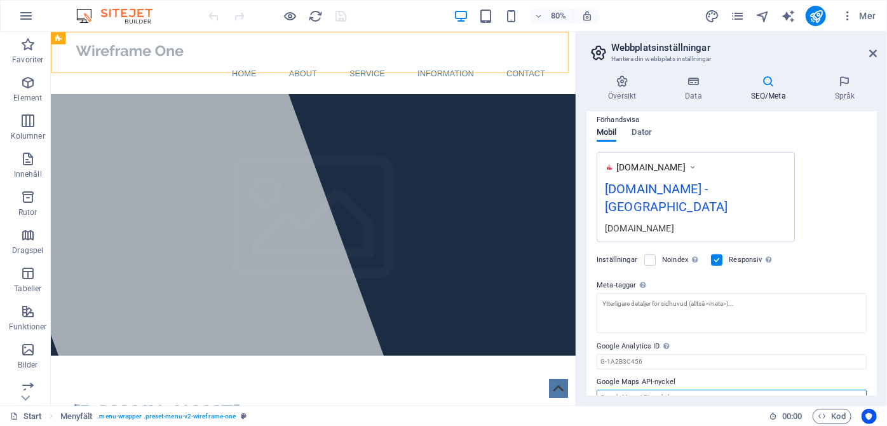
click at [688, 390] on input "Google Maps API-nyckel" at bounding box center [732, 397] width 270 height 15
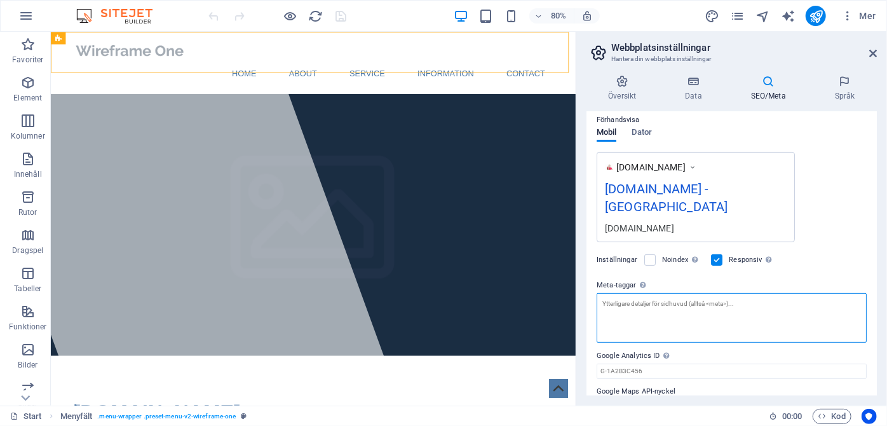
click at [744, 293] on textarea "Meta-taggar Fyll i HTML-kod här som kommer att placeras inuti -taggarna för din…" at bounding box center [732, 318] width 270 height 50
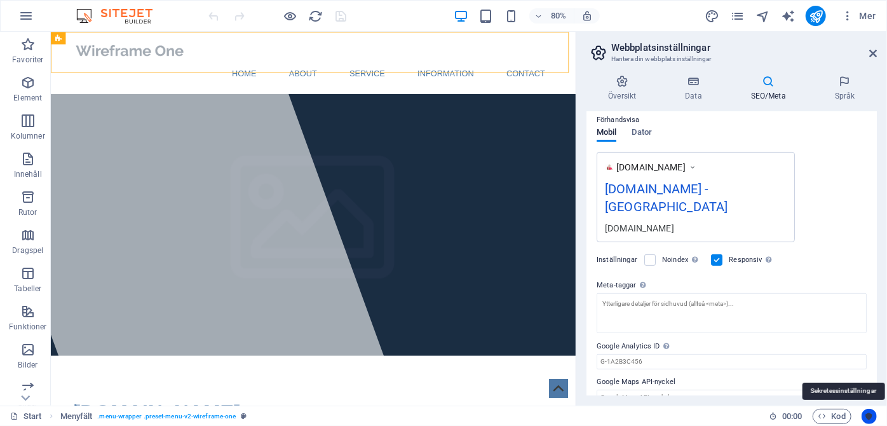
click at [871, 417] on icon "Usercentrics" at bounding box center [869, 416] width 9 height 9
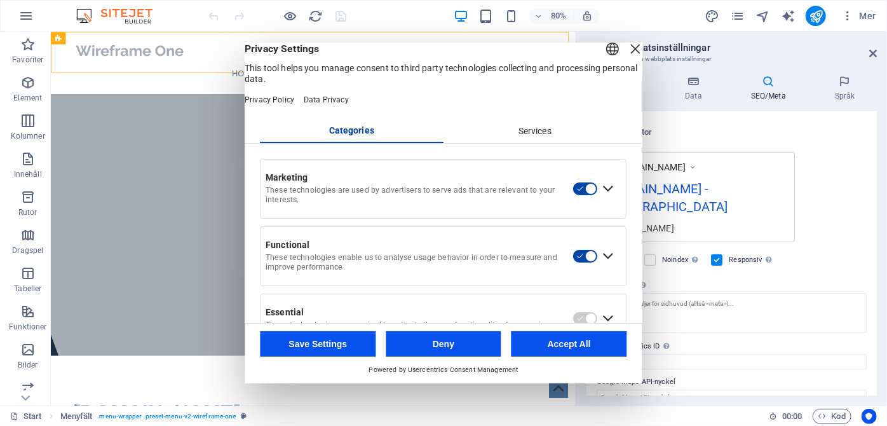
click at [587, 341] on button "Accept All" at bounding box center [570, 343] width 116 height 25
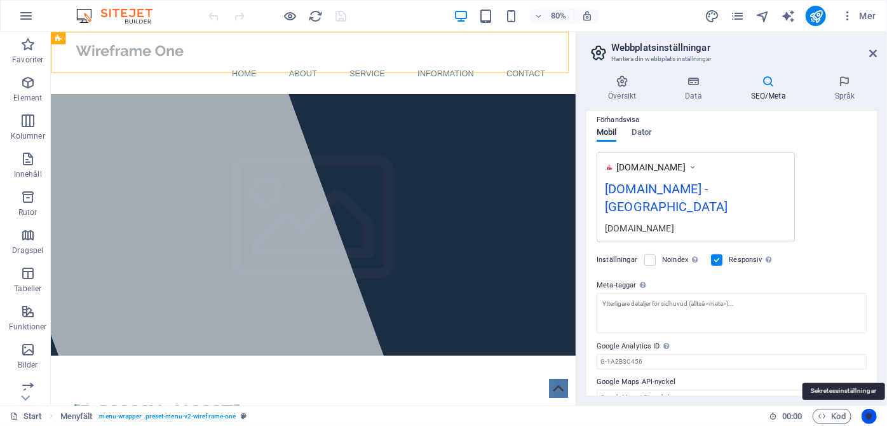
click at [869, 416] on icon "Usercentrics" at bounding box center [869, 416] width 9 height 9
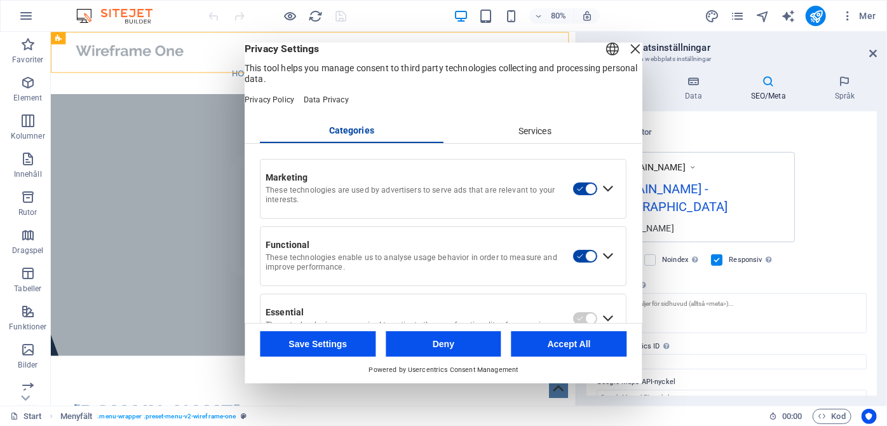
scroll to position [49, 0]
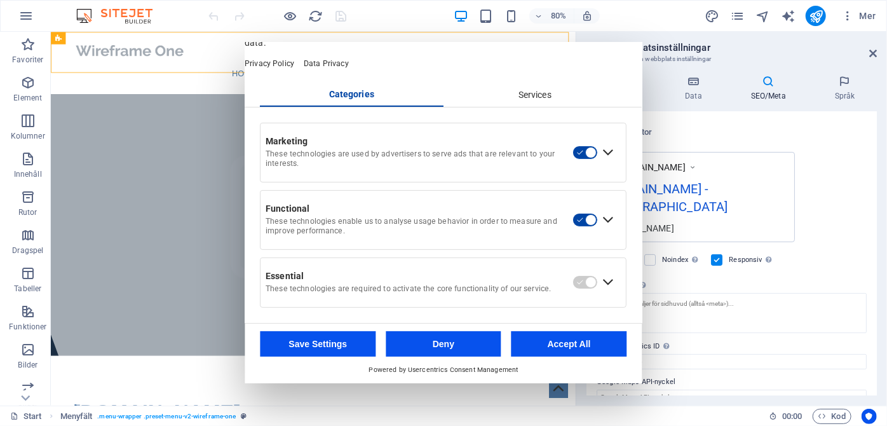
click at [538, 99] on div "Services" at bounding box center [536, 96] width 184 height 22
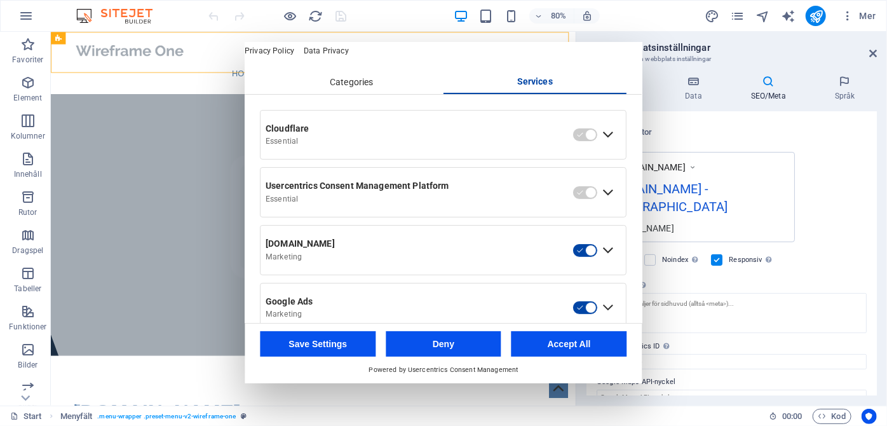
click at [547, 346] on button "Accept All" at bounding box center [570, 343] width 116 height 25
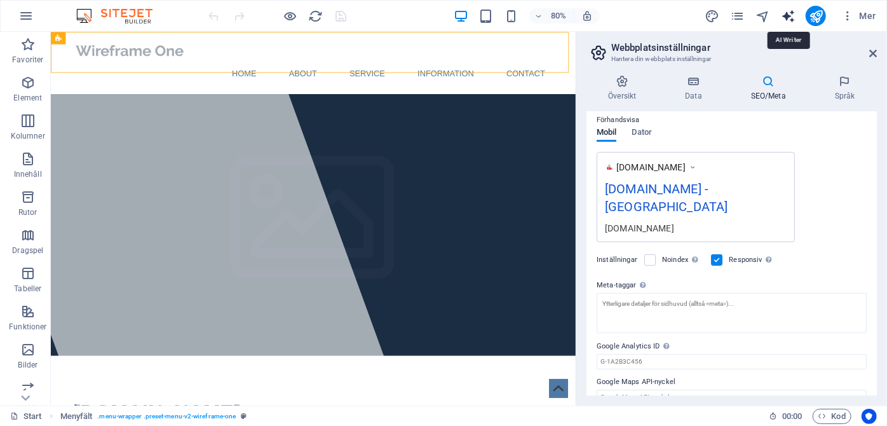
click at [787, 16] on icon "text_generator" at bounding box center [788, 16] width 15 height 15
select select "English"
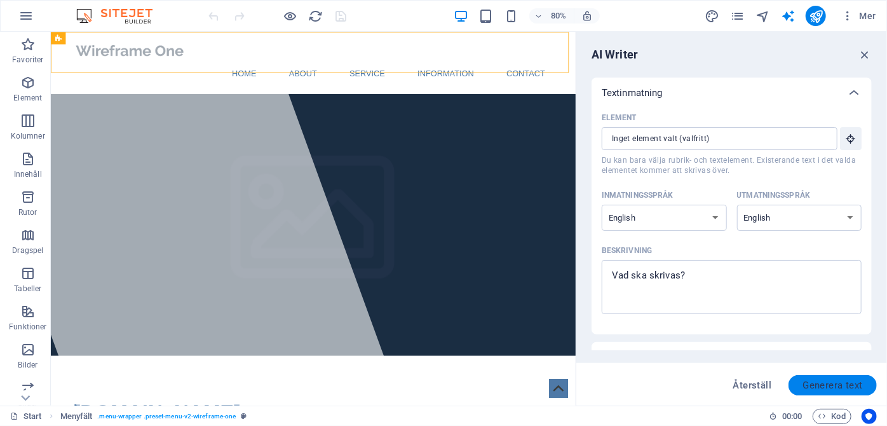
click at [855, 388] on span "Generera text" at bounding box center [833, 385] width 60 height 10
type textarea "x"
click at [862, 54] on icon "button" at bounding box center [865, 55] width 14 height 14
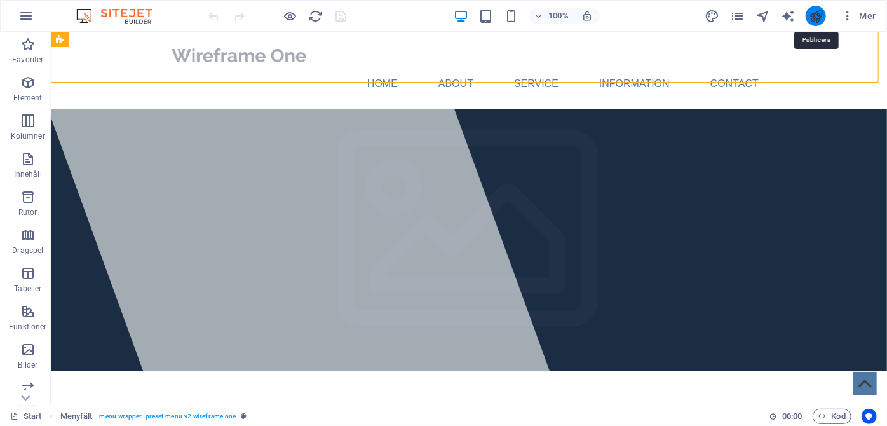
click at [817, 15] on icon "publish" at bounding box center [816, 16] width 15 height 15
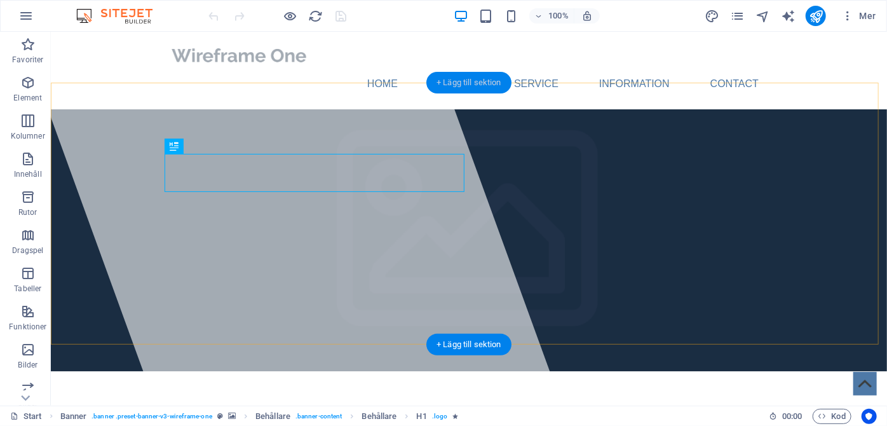
click at [437, 83] on div "+ Lägg till sektion" at bounding box center [468, 83] width 85 height 22
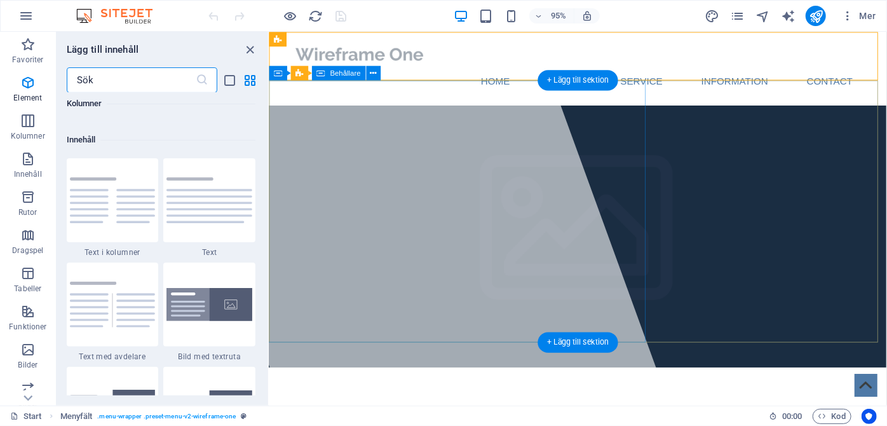
scroll to position [2223, 0]
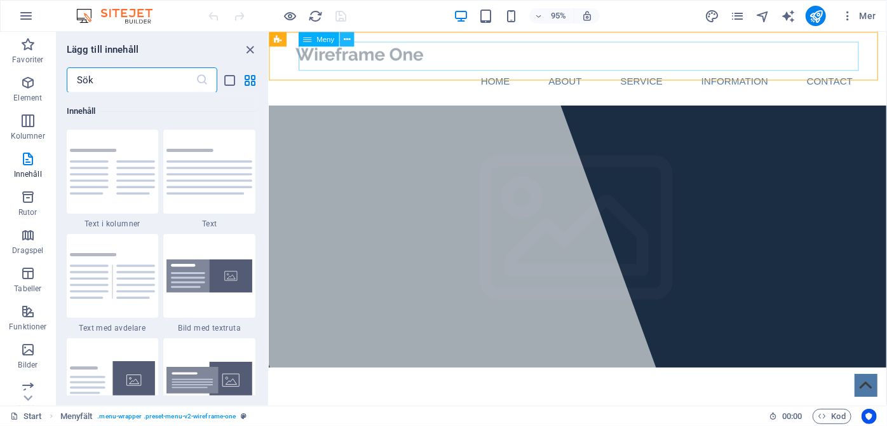
click at [348, 37] on icon at bounding box center [347, 38] width 6 height 13
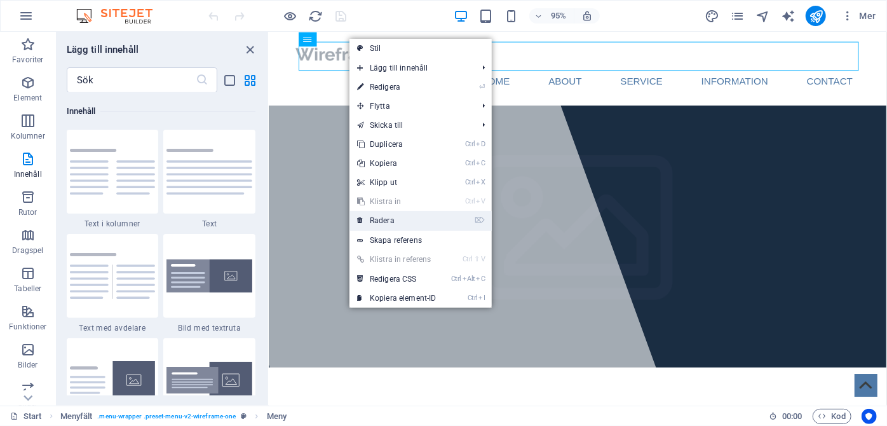
click at [397, 220] on link "⌦ Radera" at bounding box center [397, 220] width 95 height 19
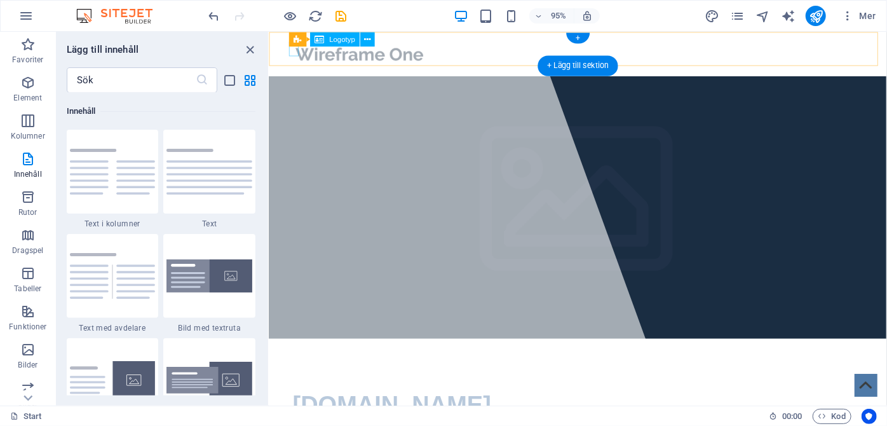
click at [294, 53] on div at bounding box center [594, 54] width 600 height 27
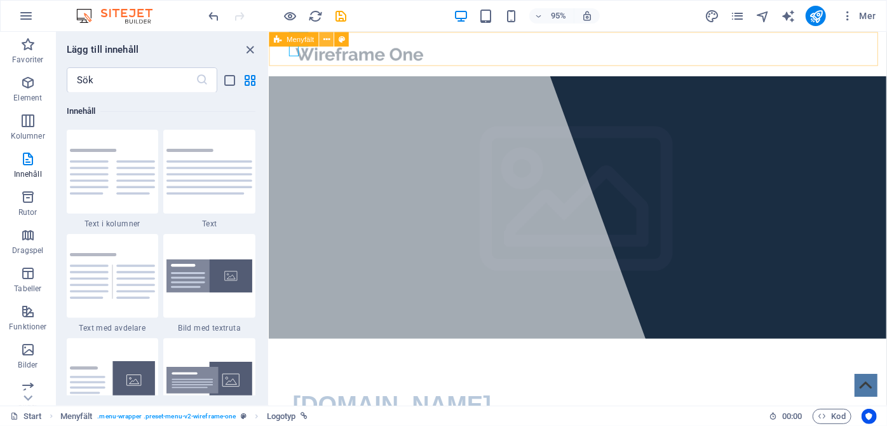
click at [330, 40] on icon at bounding box center [326, 38] width 6 height 13
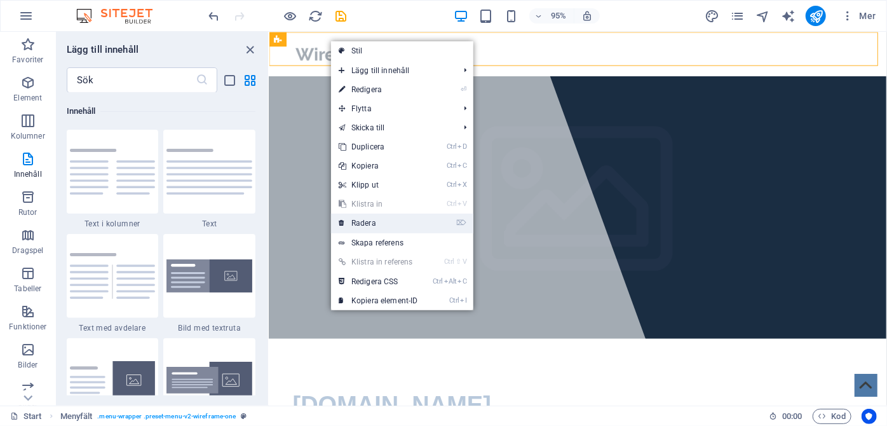
click at [372, 224] on link "⌦ Radera" at bounding box center [378, 223] width 95 height 19
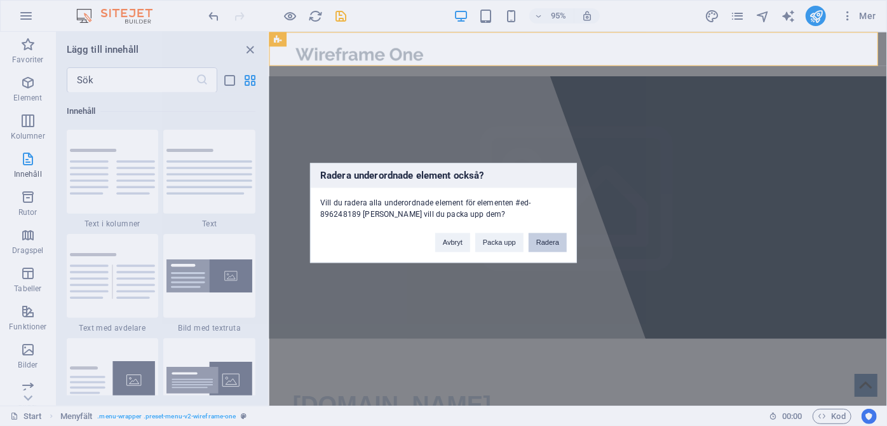
click at [540, 238] on button "Radera" at bounding box center [548, 242] width 38 height 19
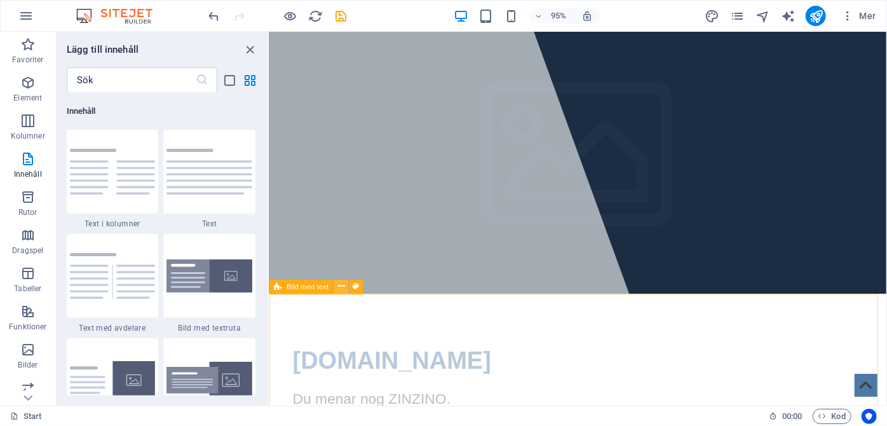
click at [341, 286] on icon at bounding box center [341, 286] width 6 height 13
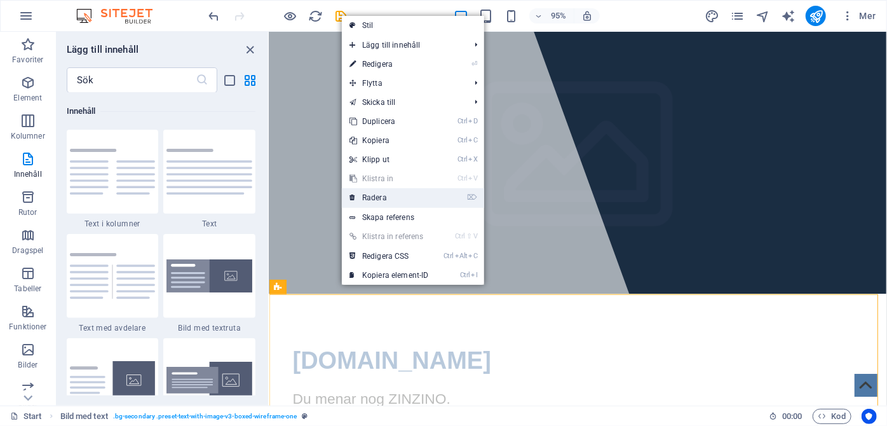
click at [374, 200] on link "⌦ Radera" at bounding box center [389, 197] width 95 height 19
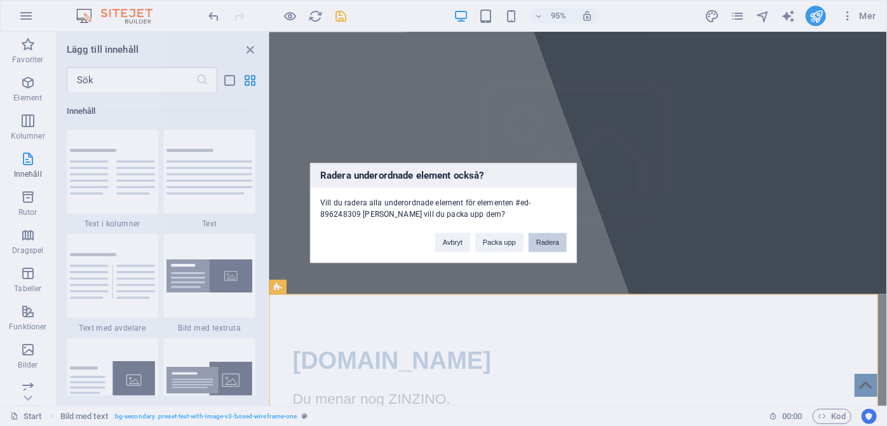
click at [541, 243] on button "Radera" at bounding box center [548, 242] width 38 height 19
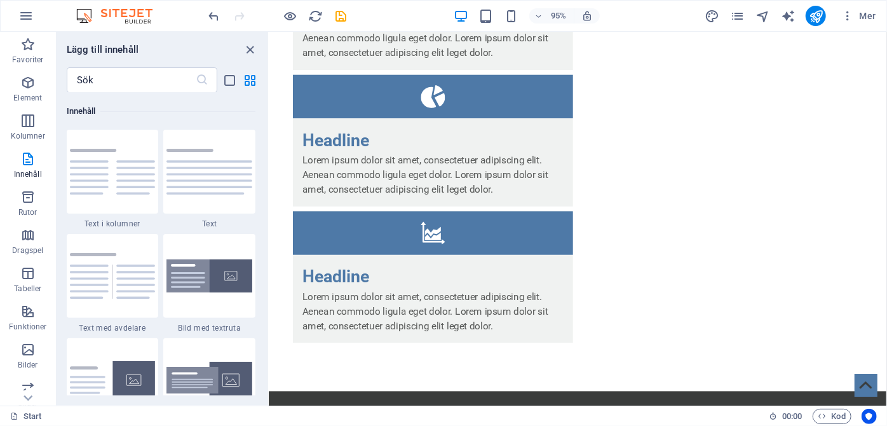
scroll to position [1667, 0]
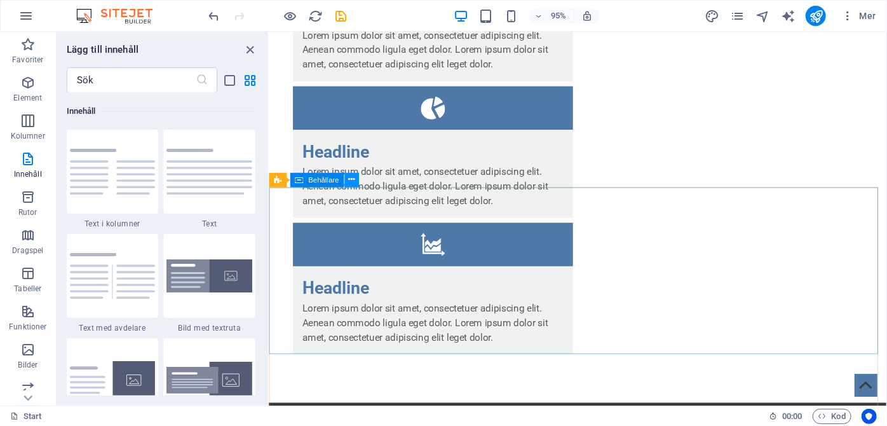
click at [352, 185] on icon at bounding box center [352, 179] width 6 height 13
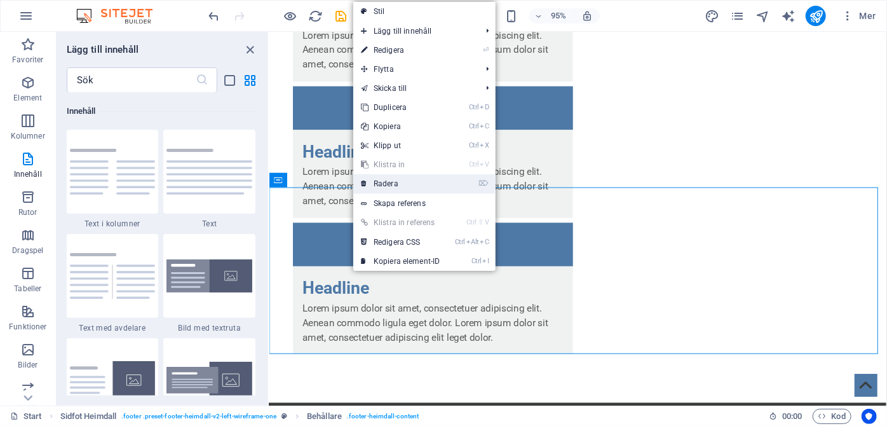
click at [393, 185] on link "⌦ Radera" at bounding box center [400, 183] width 95 height 19
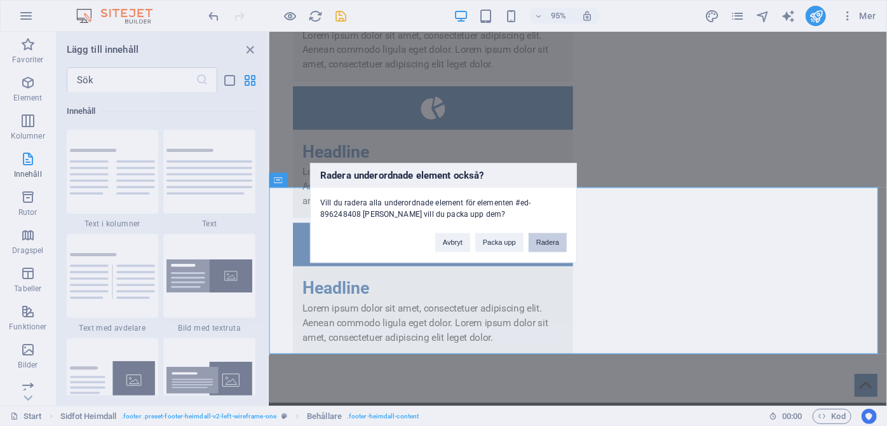
click at [538, 238] on button "Radera" at bounding box center [548, 242] width 38 height 19
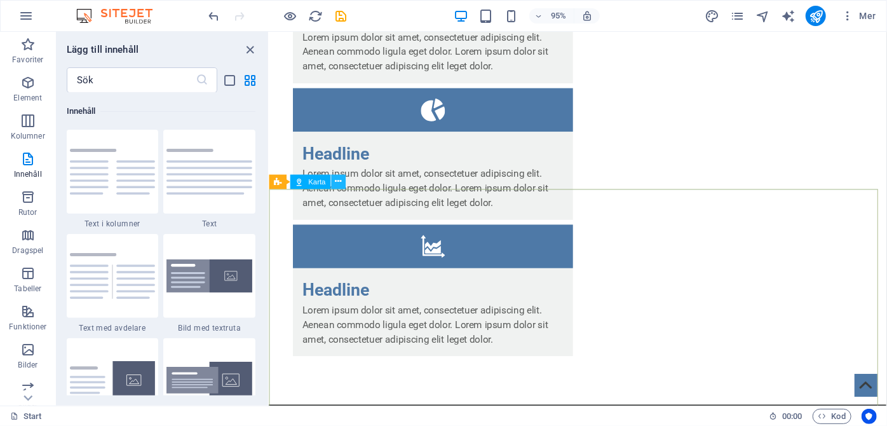
click at [338, 177] on icon at bounding box center [339, 181] width 6 height 13
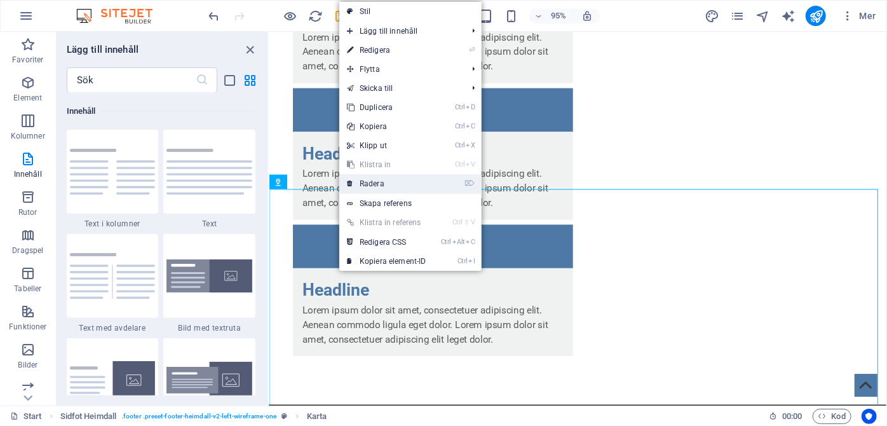
click at [371, 182] on link "⌦ Radera" at bounding box center [386, 183] width 95 height 19
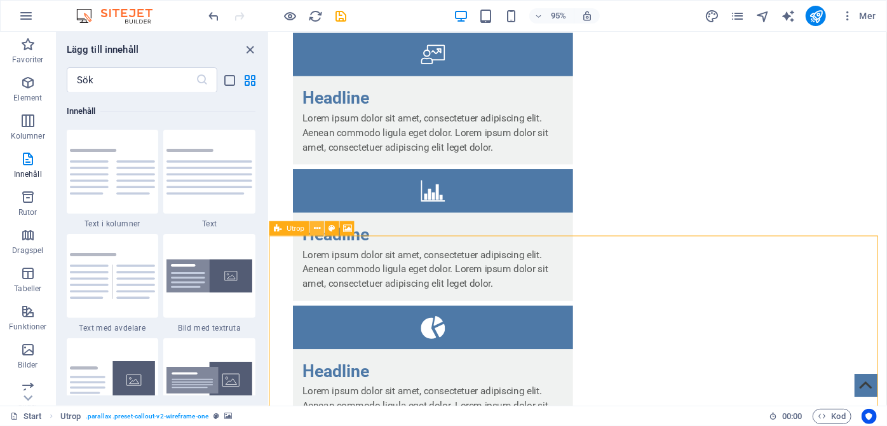
click at [316, 224] on icon at bounding box center [317, 228] width 6 height 13
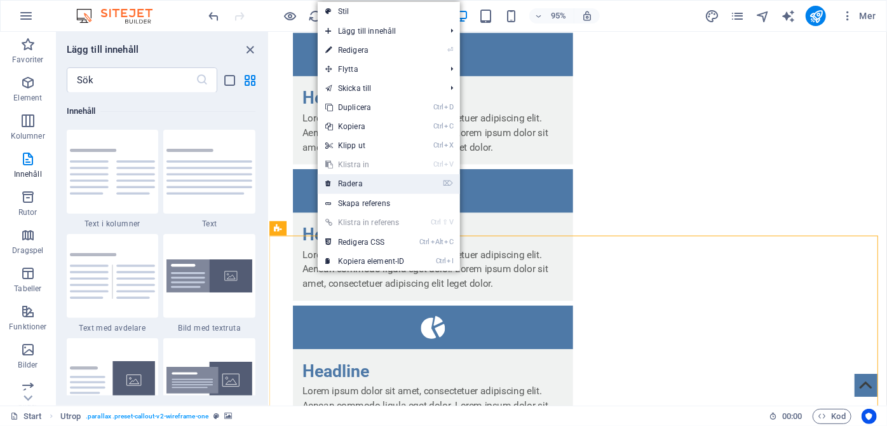
click at [337, 186] on link "⌦ Radera" at bounding box center [365, 183] width 95 height 19
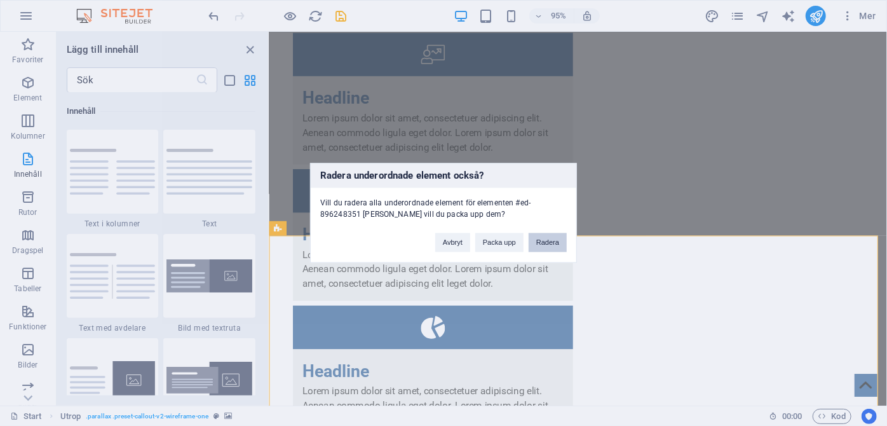
click at [552, 241] on button "Radera" at bounding box center [548, 242] width 38 height 19
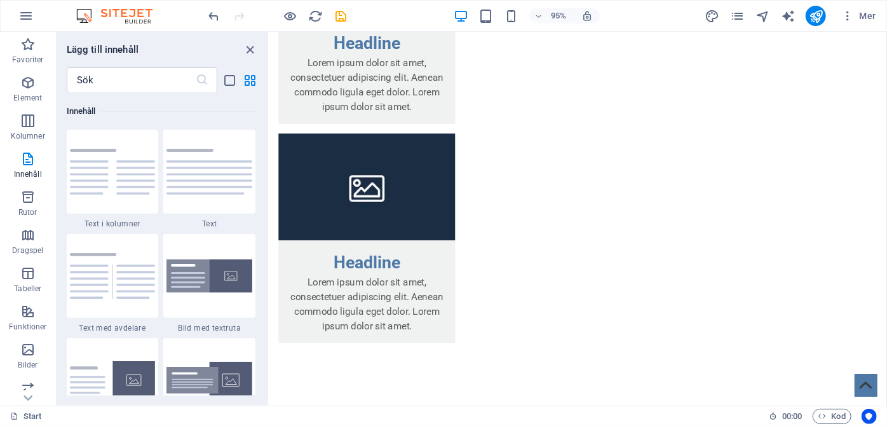
scroll to position [922, 0]
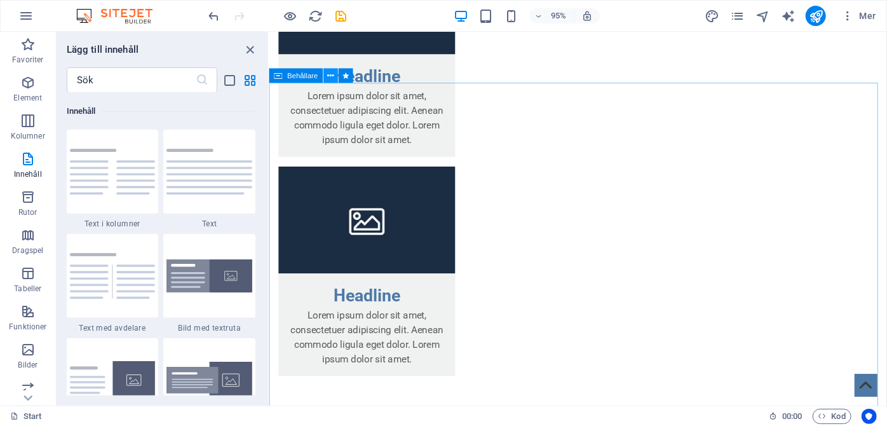
click at [329, 76] on icon at bounding box center [330, 75] width 6 height 13
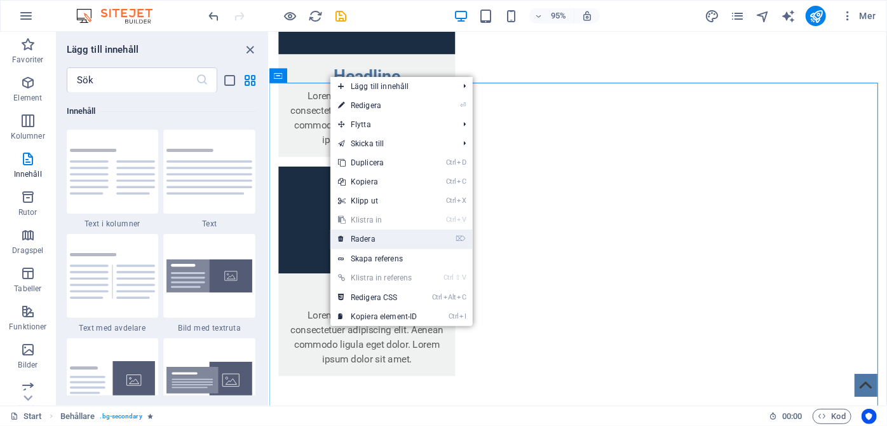
click at [372, 238] on link "⌦ Radera" at bounding box center [377, 238] width 95 height 19
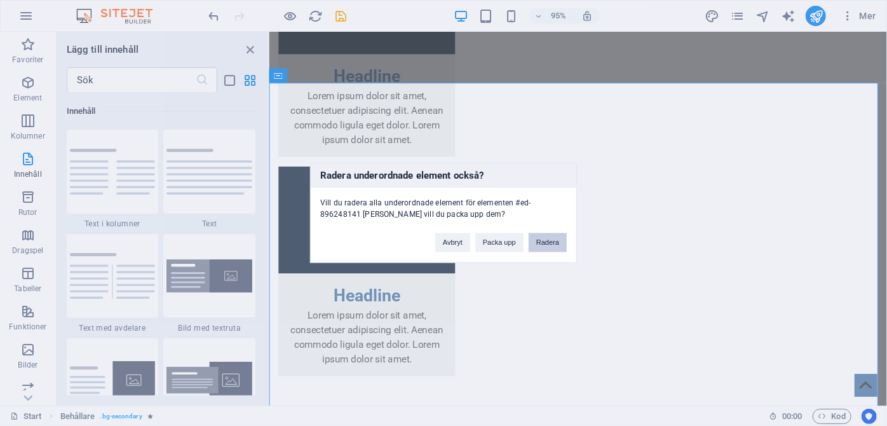
click at [543, 244] on button "Radera" at bounding box center [548, 242] width 38 height 19
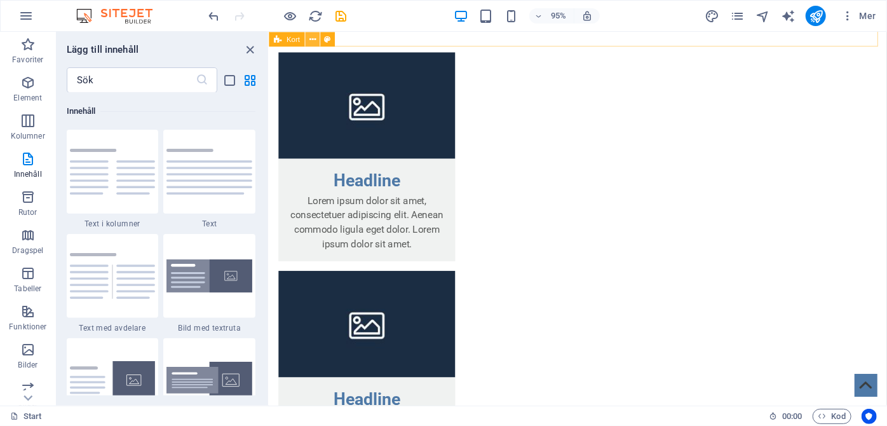
click at [313, 39] on icon at bounding box center [313, 38] width 6 height 13
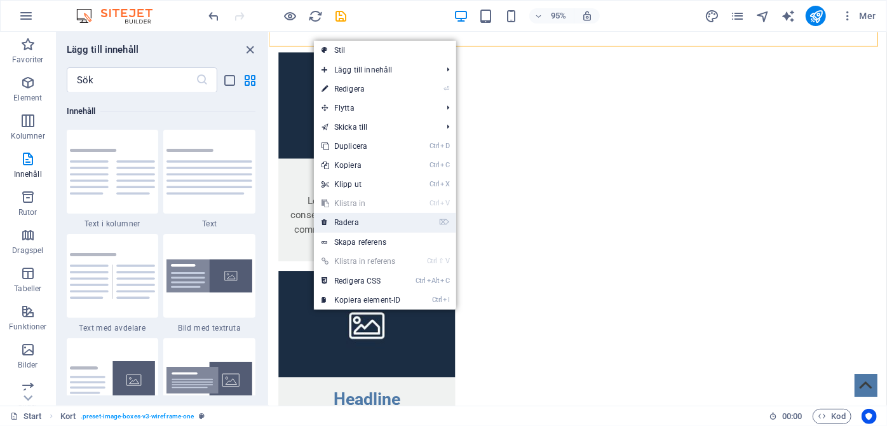
click at [348, 219] on link "⌦ Radera" at bounding box center [361, 222] width 95 height 19
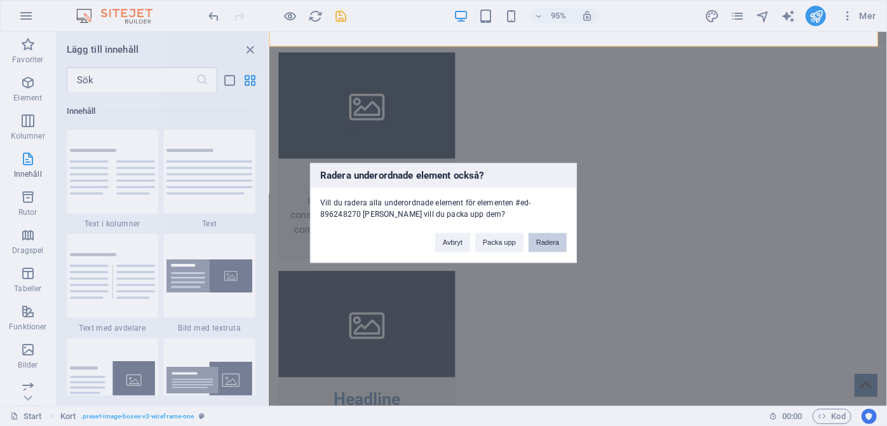
click at [536, 238] on button "Radera" at bounding box center [548, 242] width 38 height 19
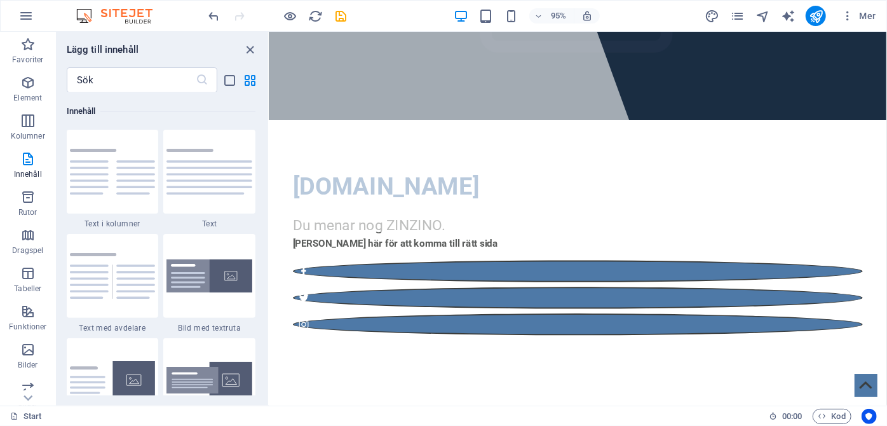
scroll to position [176, 0]
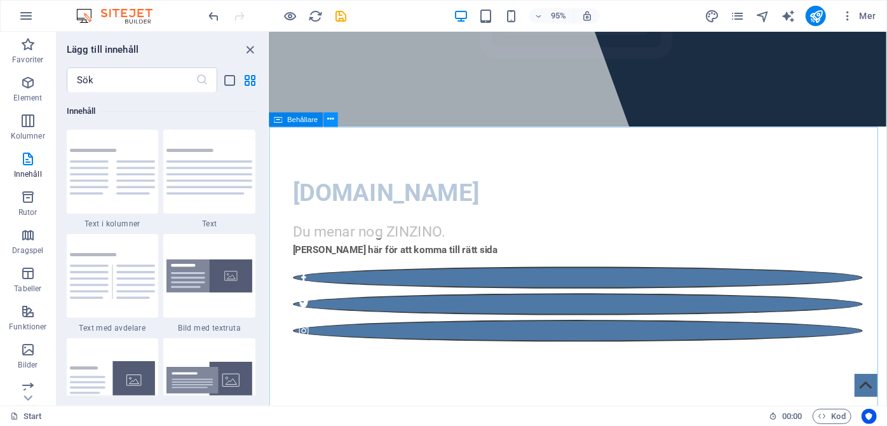
click at [329, 121] on icon at bounding box center [330, 118] width 6 height 13
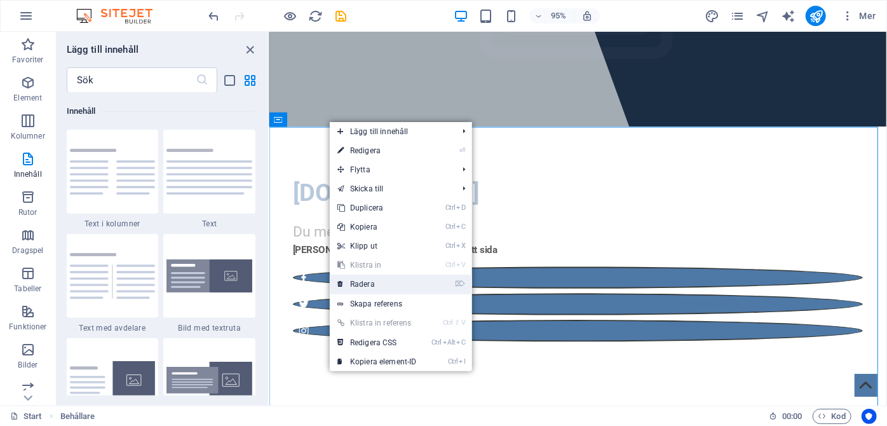
click at [376, 285] on link "⌦ Radera" at bounding box center [377, 284] width 95 height 19
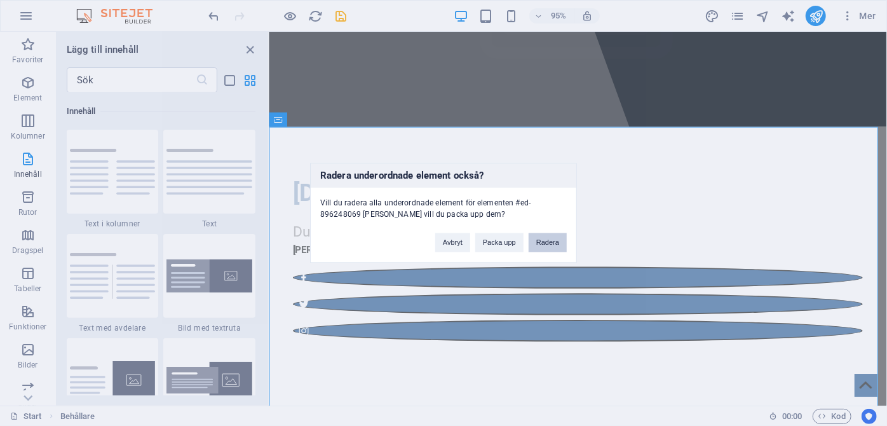
click at [538, 241] on button "Radera" at bounding box center [548, 242] width 38 height 19
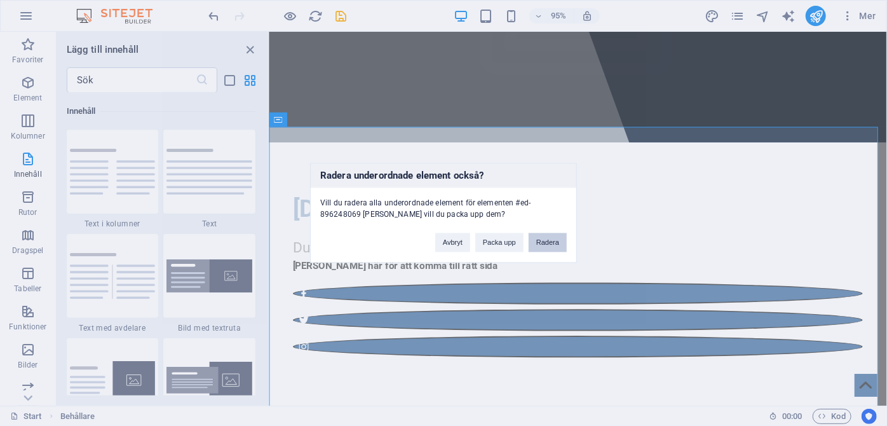
scroll to position [0, 0]
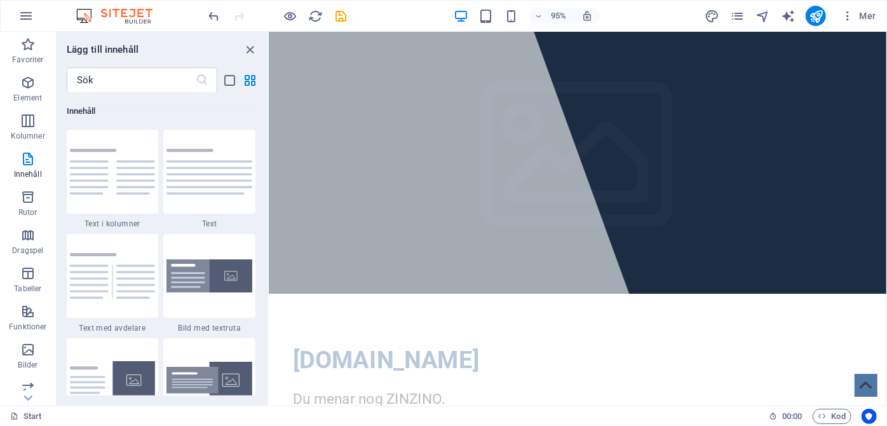
click at [554, 364] on html "Skip to main content [DOMAIN_NAME] Du menar nog ZINZINO. [PERSON_NAME] här för …" at bounding box center [594, 307] width 650 height 553
click at [844, 368] on icon at bounding box center [847, 366] width 6 height 13
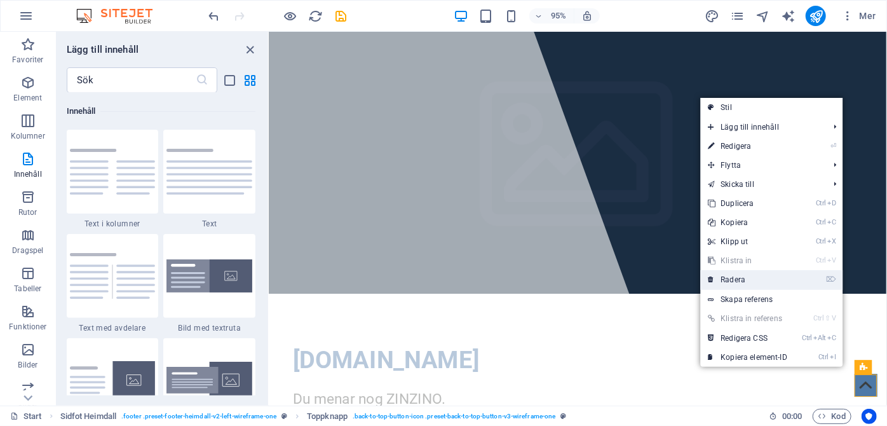
click at [744, 282] on link "⌦ Radera" at bounding box center [747, 279] width 95 height 19
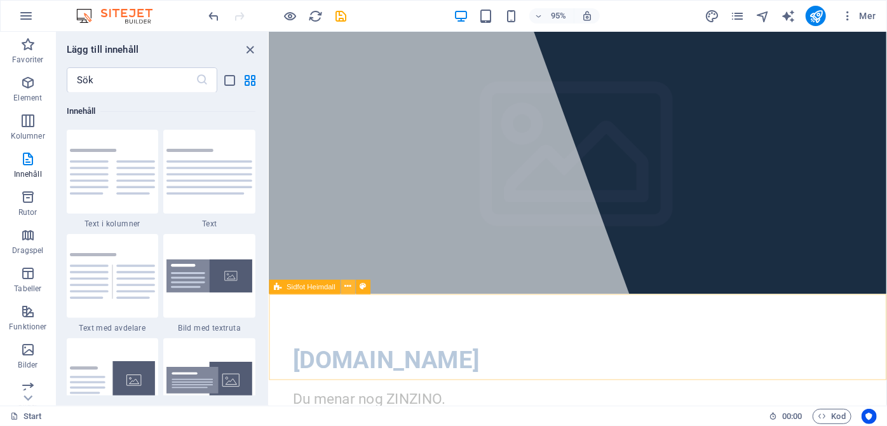
click at [346, 286] on icon at bounding box center [348, 286] width 6 height 13
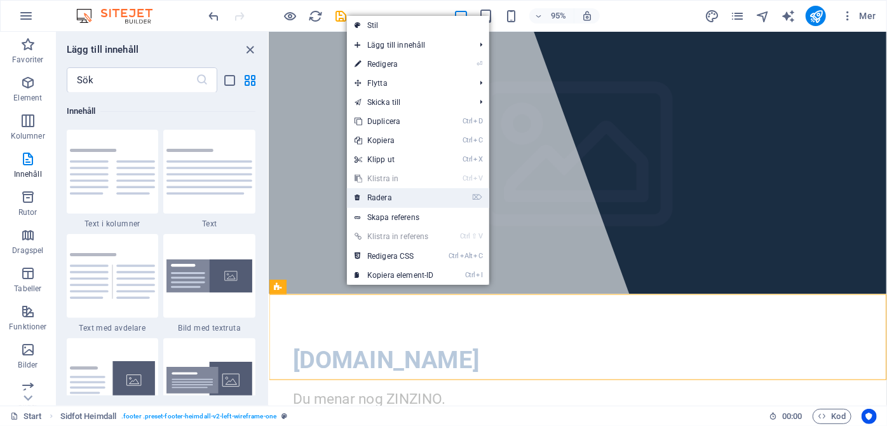
click at [381, 196] on link "⌦ Radera" at bounding box center [394, 197] width 95 height 19
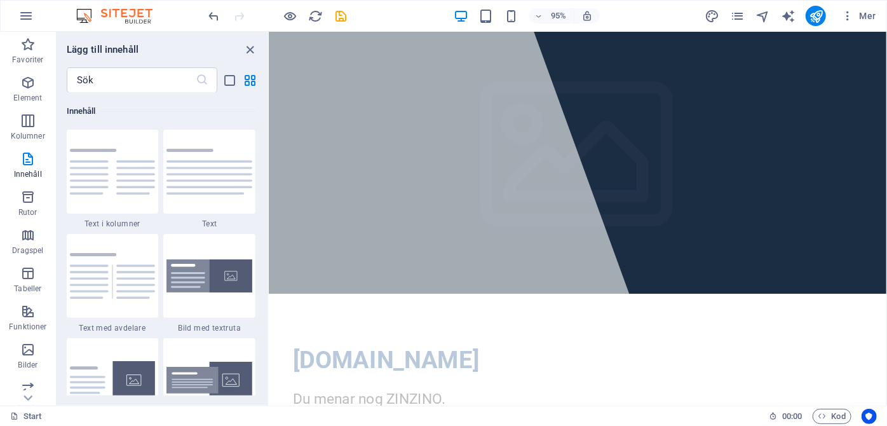
click at [416, 395] on html "Skip to main content [DOMAIN_NAME] Du menar nog ZINZINO. [PERSON_NAME] här för …" at bounding box center [594, 307] width 650 height 553
click at [341, 15] on icon "save" at bounding box center [341, 16] width 15 height 15
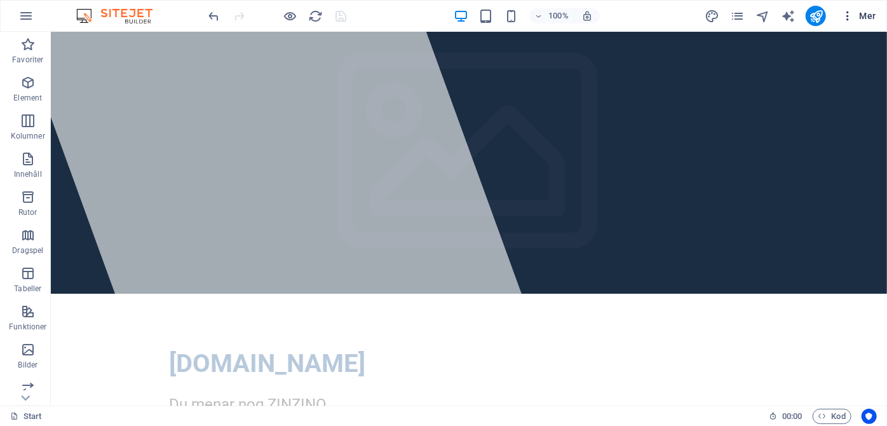
click at [850, 18] on icon "button" at bounding box center [847, 16] width 13 height 13
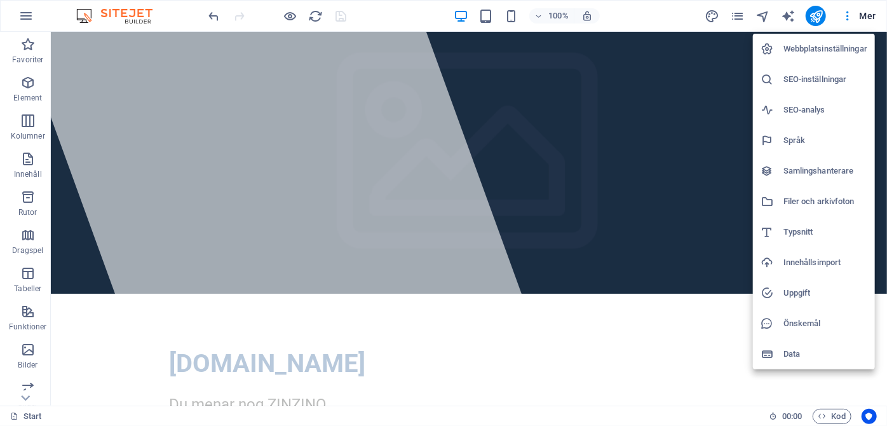
click at [796, 50] on h6 "Webbplatsinställningar" at bounding box center [826, 48] width 84 height 15
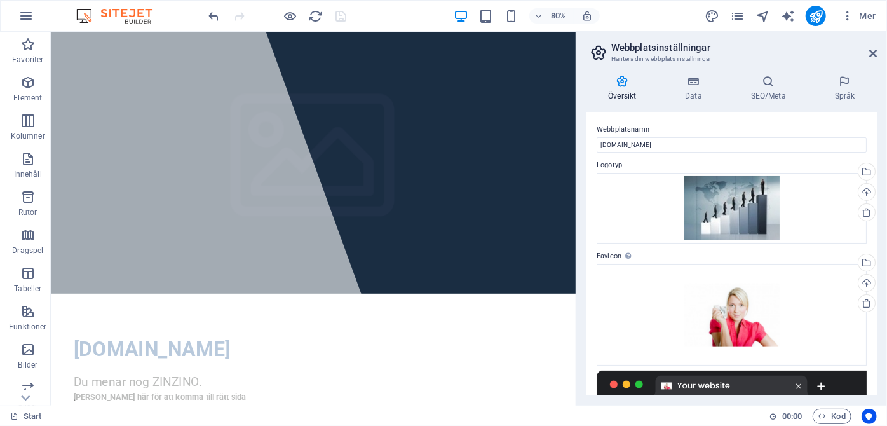
scroll to position [201, 0]
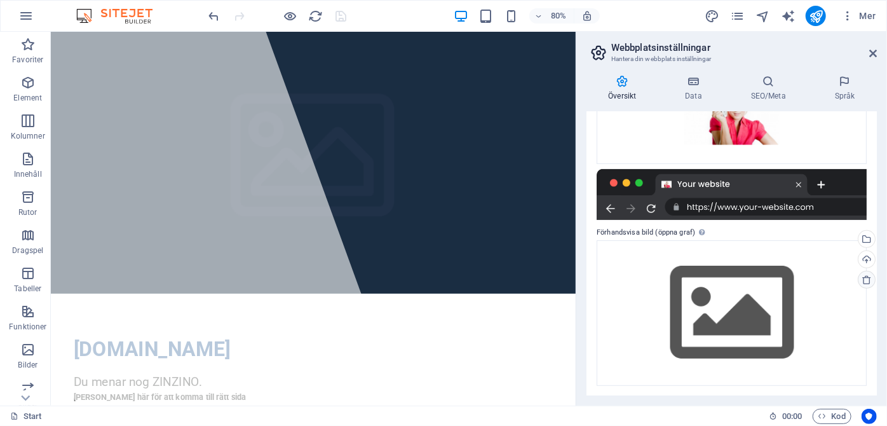
click at [864, 275] on icon at bounding box center [867, 280] width 10 height 10
click at [850, 185] on div at bounding box center [732, 194] width 270 height 51
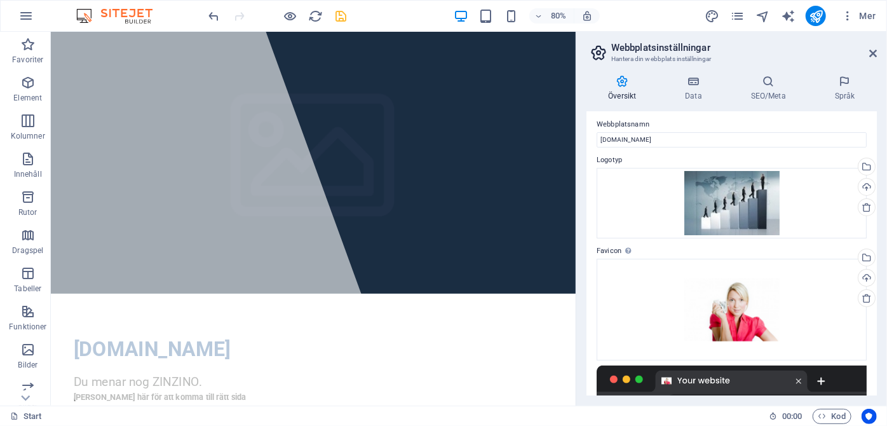
scroll to position [0, 0]
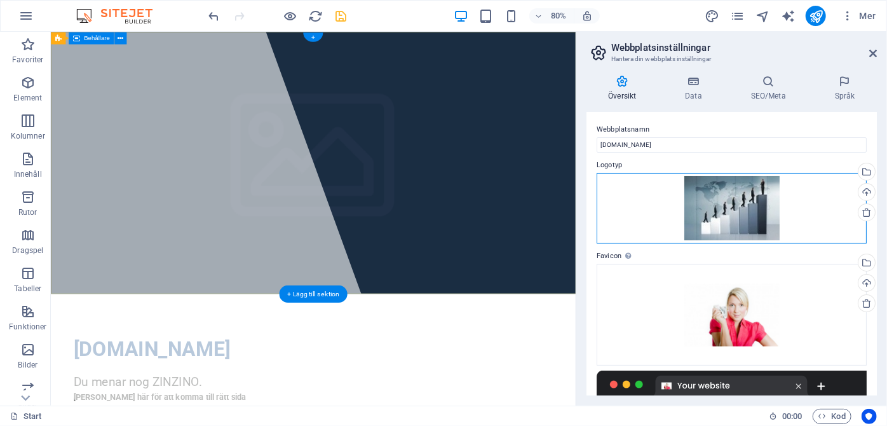
drag, startPoint x: 772, startPoint y: 216, endPoint x: 560, endPoint y: 161, distance: 218.6
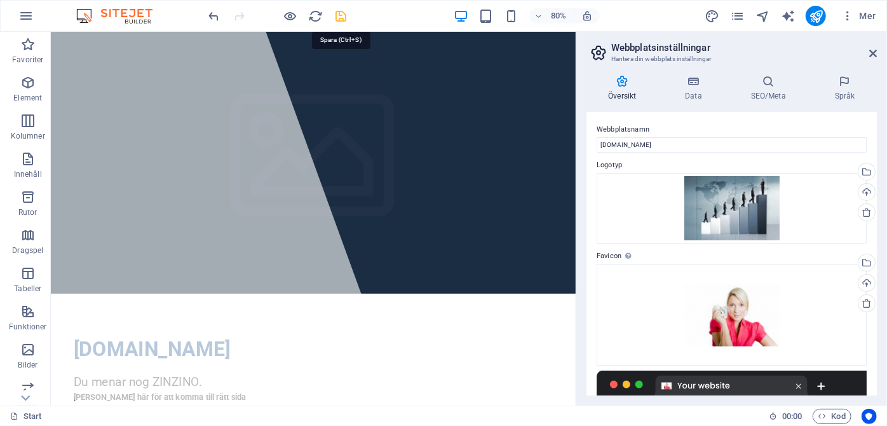
click at [346, 14] on icon "save" at bounding box center [341, 16] width 15 height 15
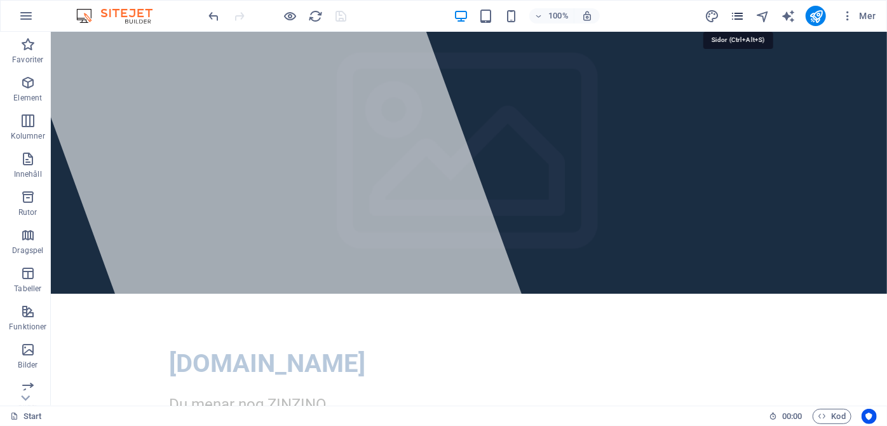
click at [737, 12] on icon "pages" at bounding box center [737, 16] width 15 height 15
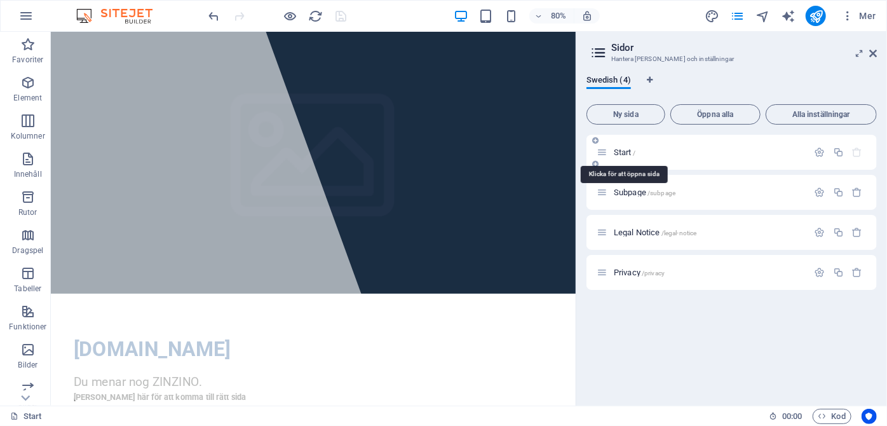
click at [631, 149] on span "Start /" at bounding box center [625, 152] width 22 height 10
click at [822, 154] on icon "button" at bounding box center [820, 152] width 11 height 11
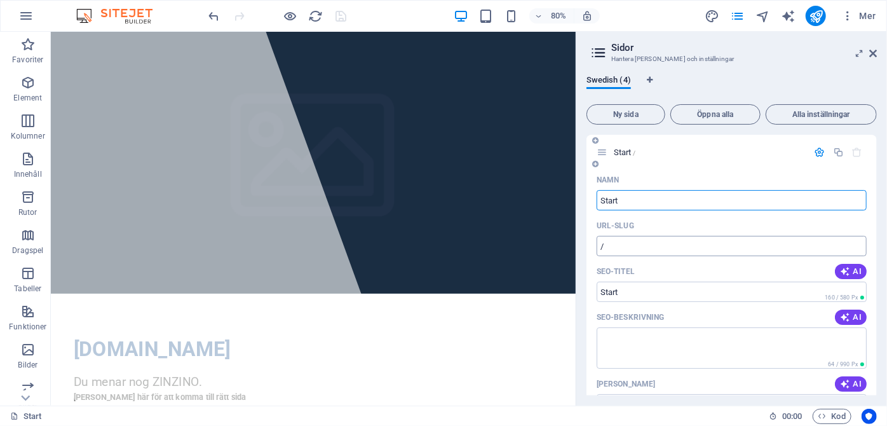
click at [623, 248] on input "/" at bounding box center [732, 246] width 270 height 20
click at [628, 111] on span "Ny sida" at bounding box center [625, 115] width 67 height 8
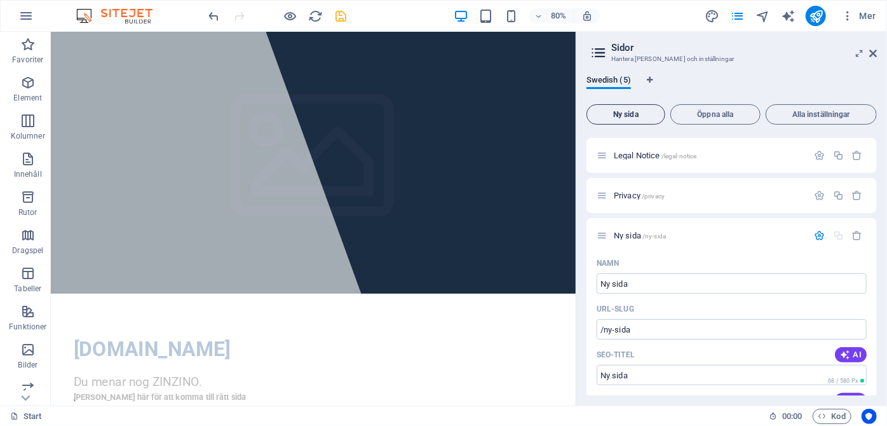
click at [628, 111] on span "Ny sida" at bounding box center [625, 115] width 67 height 8
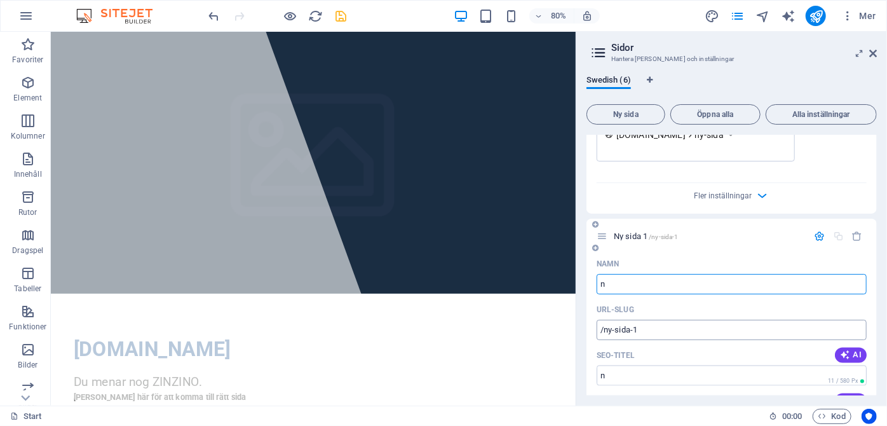
type input "n"
type input "/n"
type input "n7"
type input "/n7"
type input "n7"
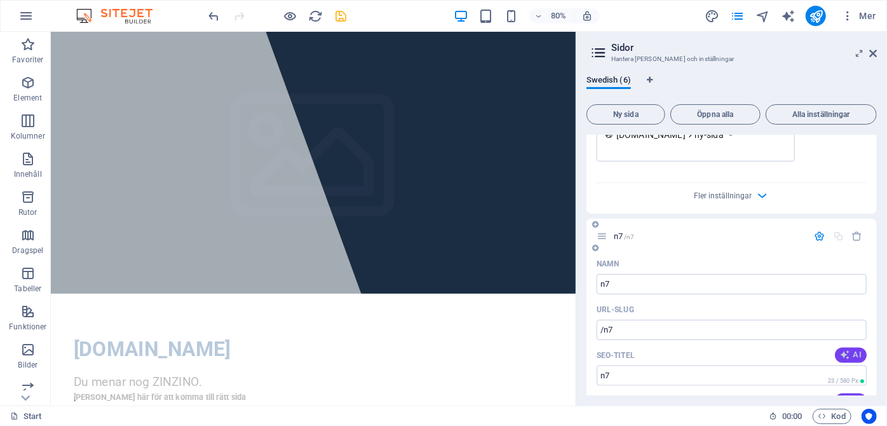
click at [849, 350] on span "AI" at bounding box center [851, 355] width 22 height 10
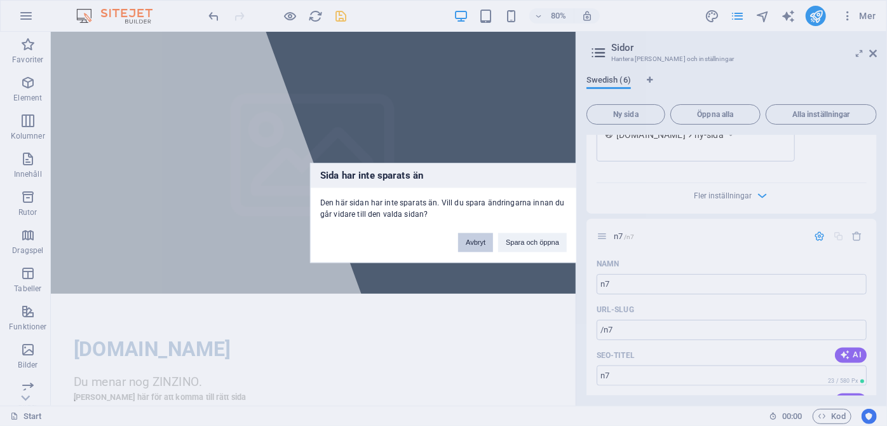
click at [478, 241] on button "Avbryt" at bounding box center [475, 242] width 35 height 19
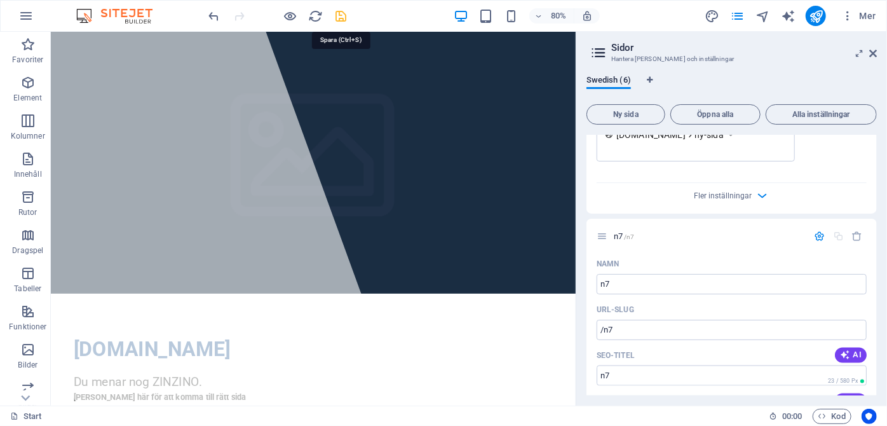
click at [343, 18] on icon "save" at bounding box center [341, 16] width 15 height 15
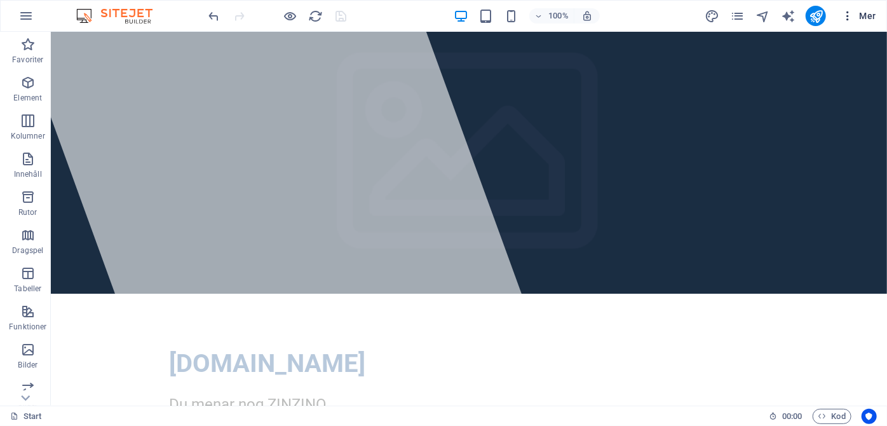
click at [866, 13] on span "Mer" at bounding box center [858, 16] width 35 height 13
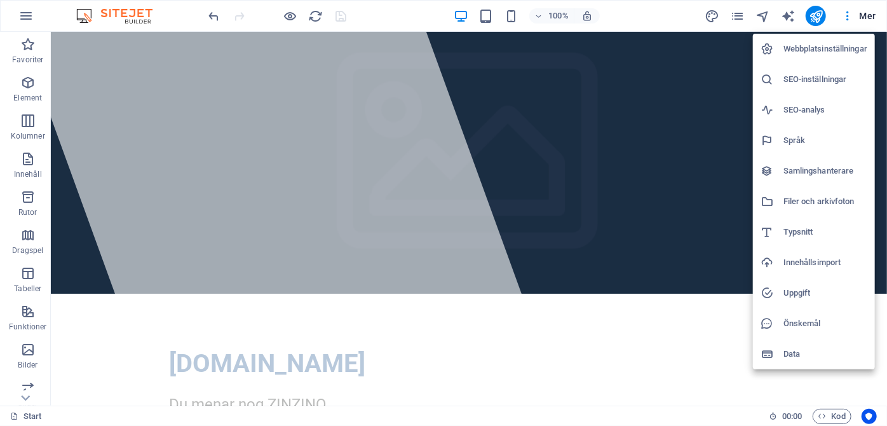
click at [798, 51] on h6 "Webbplatsinställningar" at bounding box center [826, 48] width 84 height 15
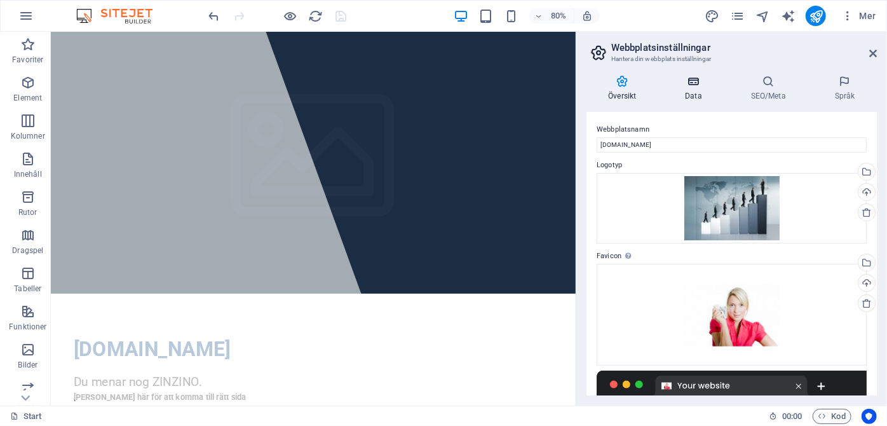
click at [693, 85] on icon at bounding box center [693, 81] width 60 height 13
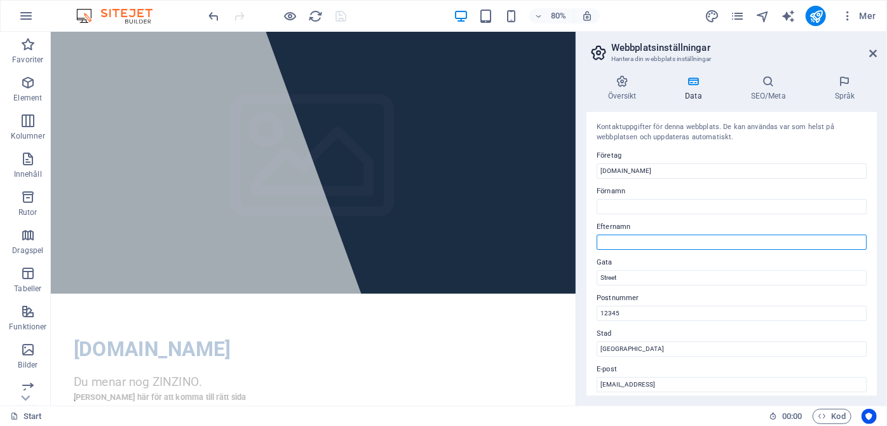
click at [670, 240] on input "Efternamn" at bounding box center [732, 242] width 270 height 15
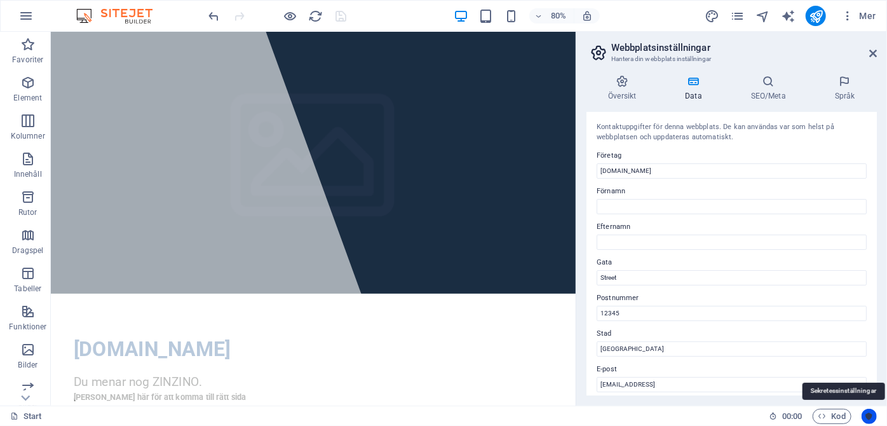
click at [869, 412] on icon "Usercentrics" at bounding box center [869, 416] width 9 height 9
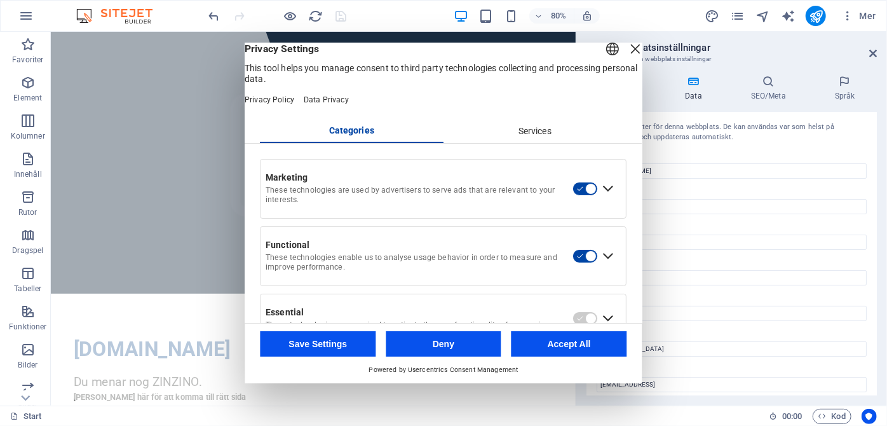
click at [341, 340] on button "Save Settings" at bounding box center [319, 343] width 116 height 25
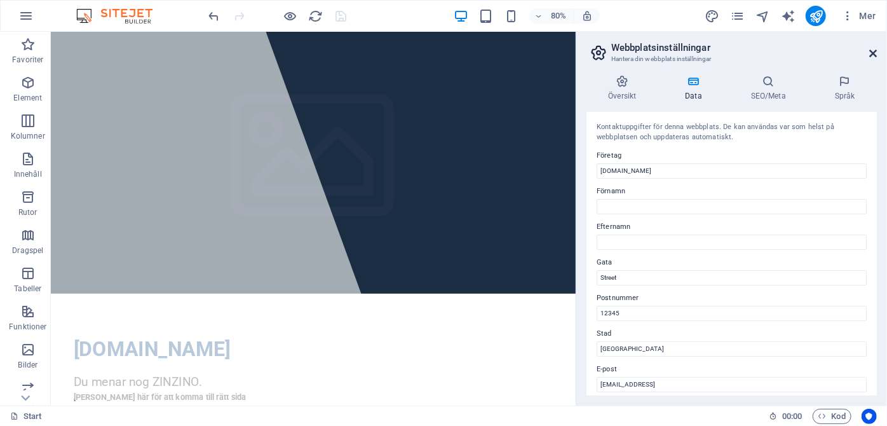
click at [874, 51] on icon at bounding box center [873, 53] width 8 height 10
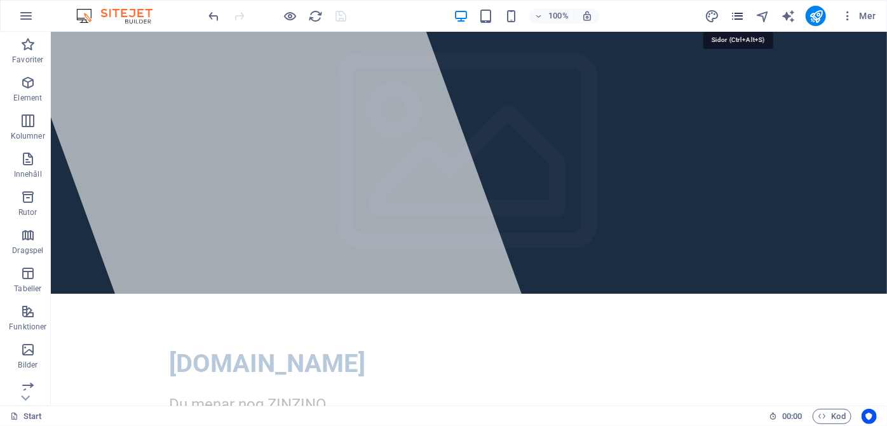
click at [737, 13] on icon "pages" at bounding box center [737, 16] width 15 height 15
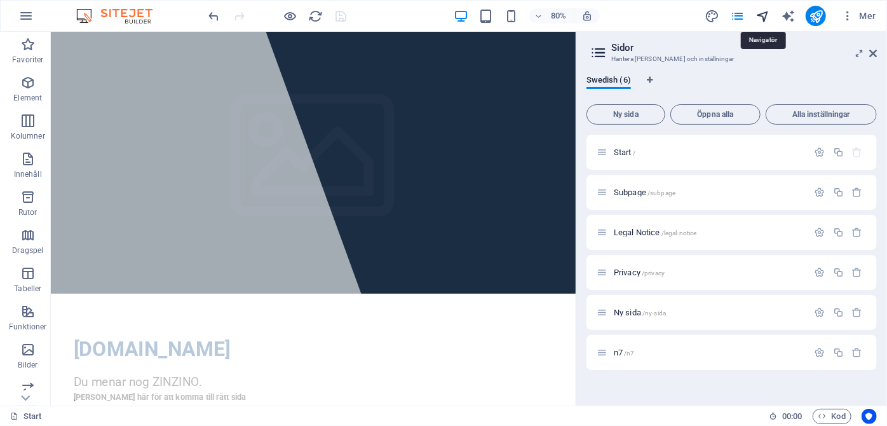
click at [764, 17] on icon "navigator" at bounding box center [763, 16] width 15 height 15
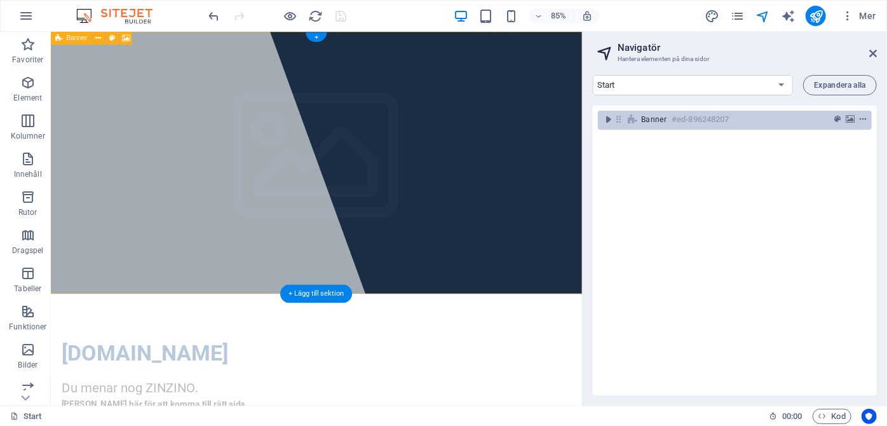
click at [862, 116] on icon "context-menu" at bounding box center [863, 119] width 9 height 9
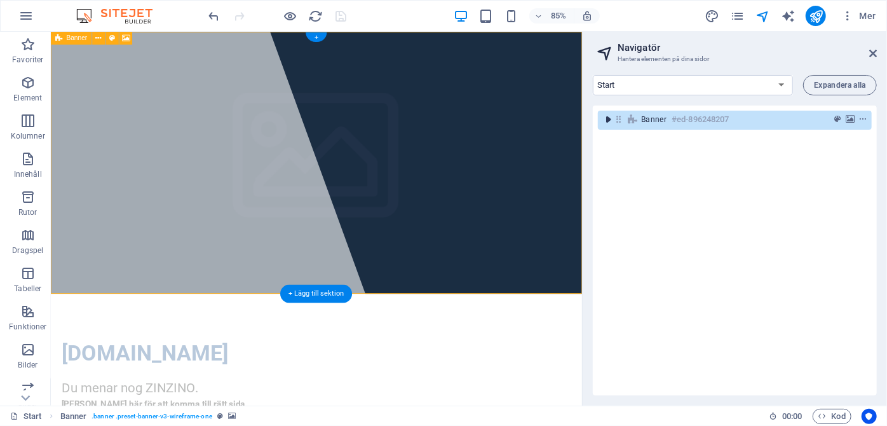
click at [605, 119] on icon "toggle-expand" at bounding box center [608, 119] width 13 height 13
click at [859, 117] on icon "context-menu" at bounding box center [863, 119] width 9 height 9
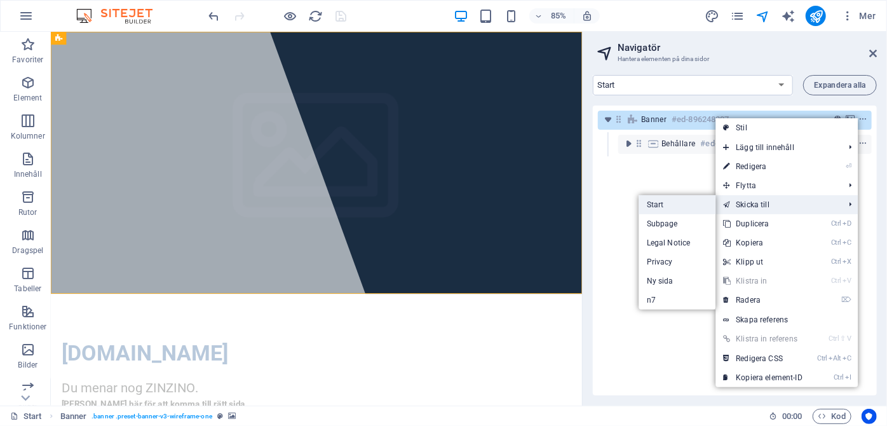
click at [687, 207] on link "Start" at bounding box center [677, 204] width 77 height 19
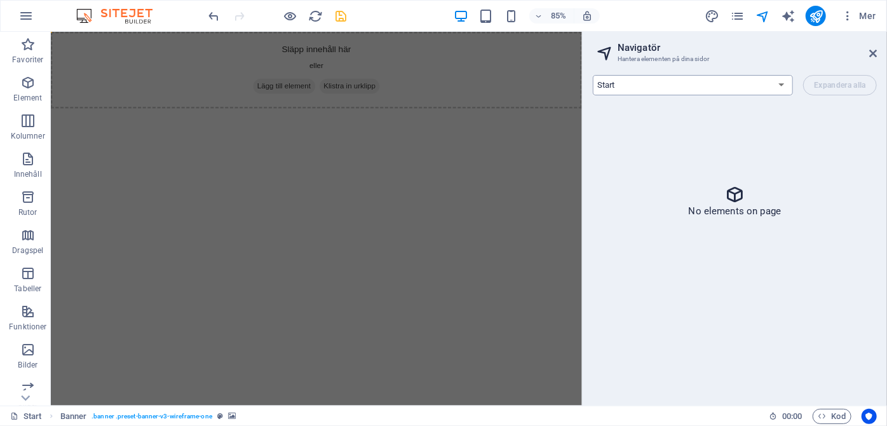
click at [781, 85] on select "Start Subpage Legal Notice Privacy Ny sida n7" at bounding box center [693, 85] width 200 height 20
click at [782, 88] on select "Start Subpage Legal Notice Privacy Ny sida n7" at bounding box center [693, 85] width 200 height 20
click at [593, 75] on select "Start Subpage Legal Notice Privacy Ny sida n7" at bounding box center [693, 85] width 200 height 20
click at [533, 121] on html "Skip to main content Släpp innehåll här eller Lägg till element Klistra in urkl…" at bounding box center [363, 76] width 625 height 90
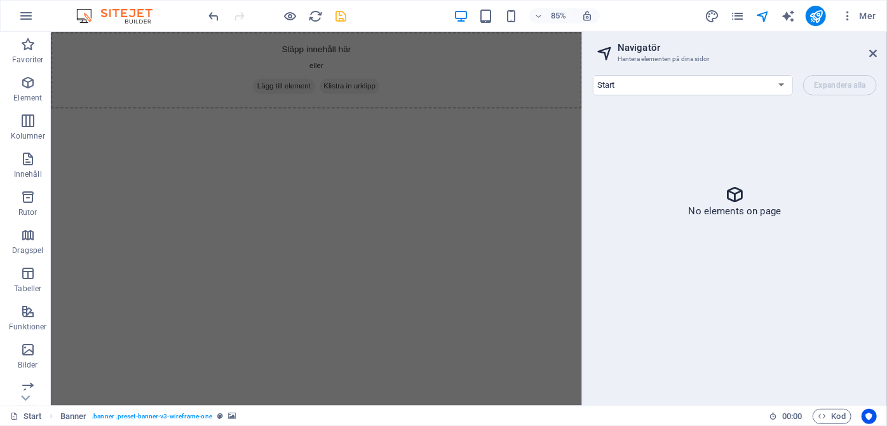
click at [322, 97] on span "Lägg till element" at bounding box center [325, 95] width 73 height 18
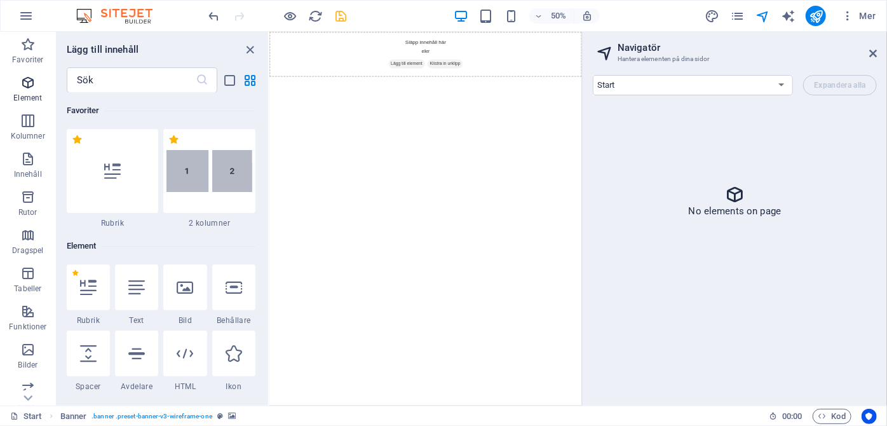
click at [20, 85] on icon "button" at bounding box center [27, 82] width 15 height 15
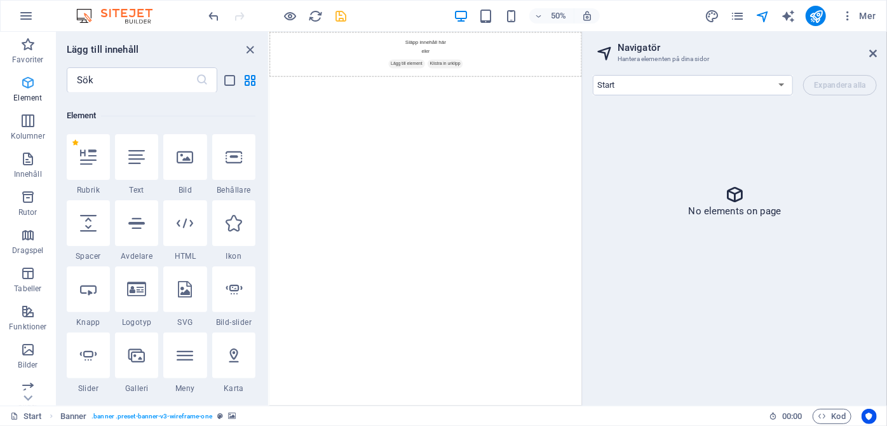
scroll to position [135, 0]
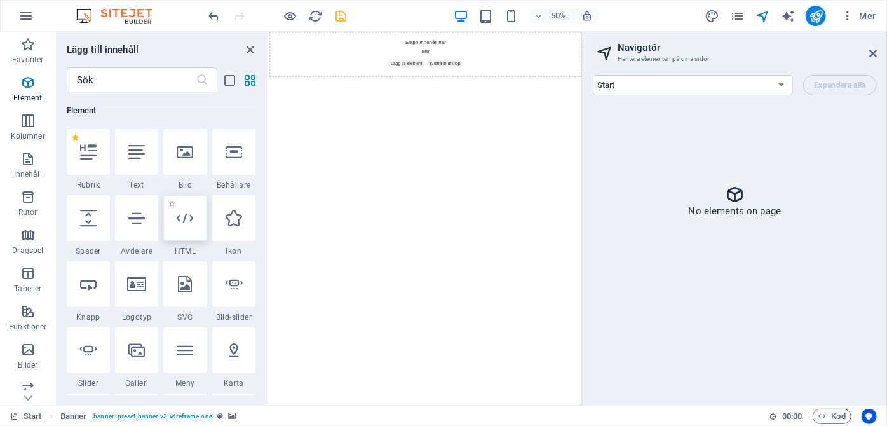
click at [190, 214] on icon at bounding box center [185, 218] width 17 height 17
click at [519, 74] on div "Släpp innehåll här eller Lägg till element Klistra in urklipp" at bounding box center [581, 76] width 625 height 90
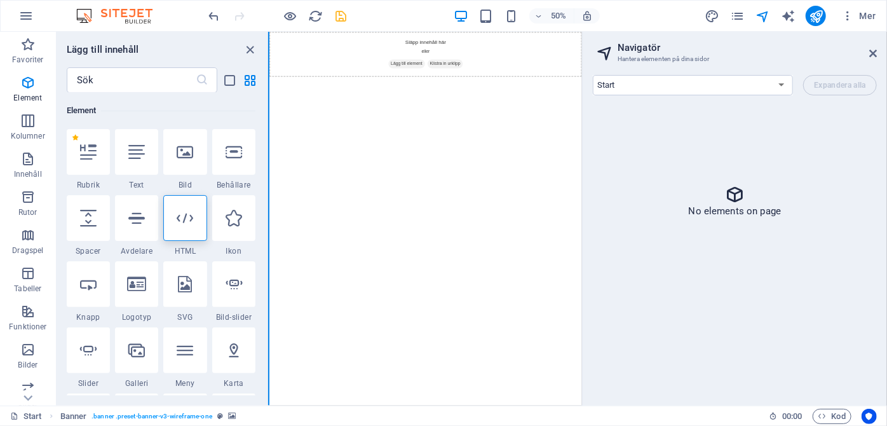
click at [268, 304] on button at bounding box center [268, 219] width 1 height 374
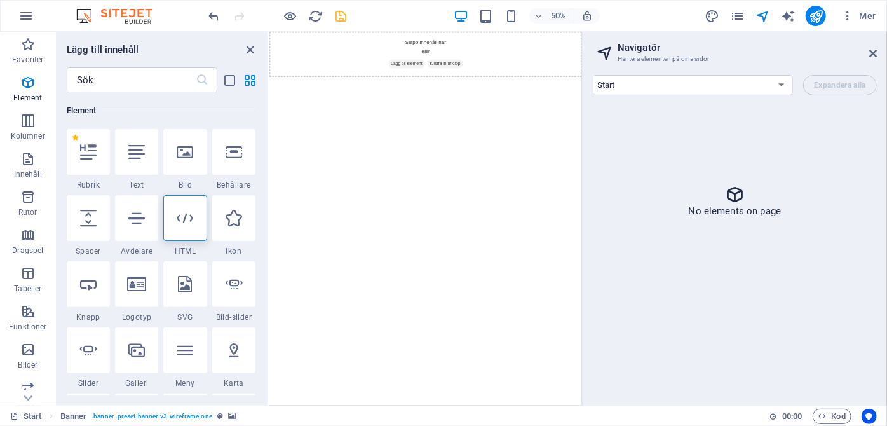
drag, startPoint x: 265, startPoint y: 98, endPoint x: 259, endPoint y: 142, distance: 44.9
click at [259, 142] on div "Favoriter 1 Star Rubrik 1 Star 2 kolumner Element 1 Star Rubrik 1 Star Text 1 S…" at bounding box center [163, 244] width 212 height 303
click at [265, 143] on div "Favoriter 1 Star Rubrik 1 Star 2 kolumner Element 1 Star Rubrik 1 Star Text 1 S…" at bounding box center [163, 244] width 212 height 303
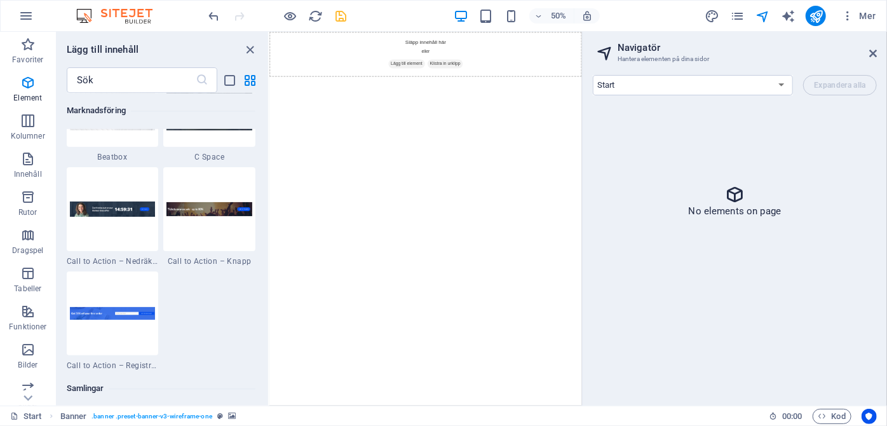
scroll to position [11298, 0]
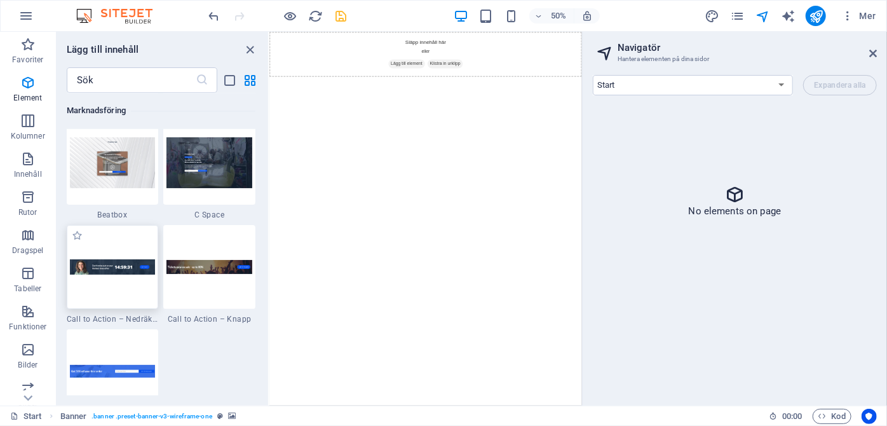
click at [126, 268] on img at bounding box center [113, 267] width 86 height 16
click at [123, 270] on img at bounding box center [113, 267] width 86 height 16
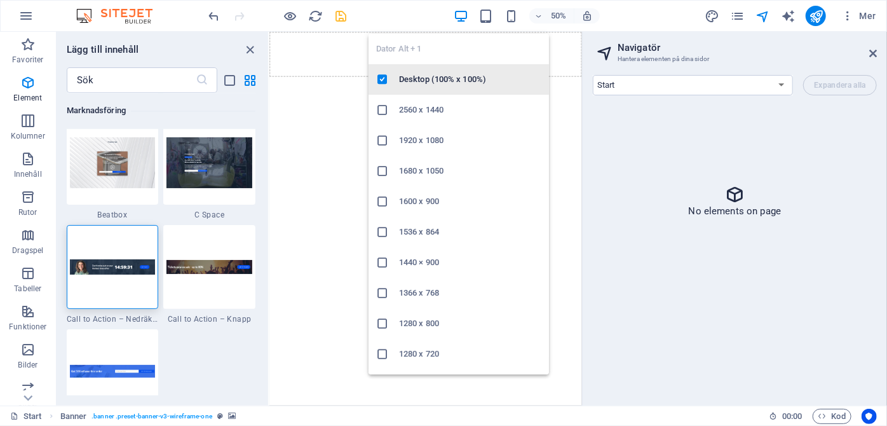
drag, startPoint x: 123, startPoint y: 270, endPoint x: 398, endPoint y: 72, distance: 339.2
click at [398, 72] on body "[DOMAIN_NAME] Start Favoriter Element Kolumner Innehåll Rutor Dragspel Tabeller…" at bounding box center [443, 213] width 887 height 426
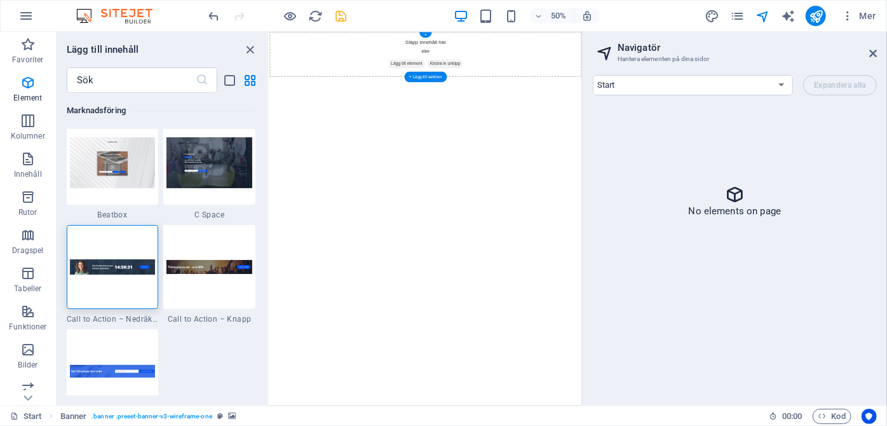
click at [426, 100] on div "Släpp innehåll här eller Lägg till element Klistra in urklipp" at bounding box center [581, 76] width 625 height 90
click at [561, 121] on html "Skip to main content Släpp innehåll här eller Lägg till element Klistra in urkl…" at bounding box center [581, 76] width 625 height 90
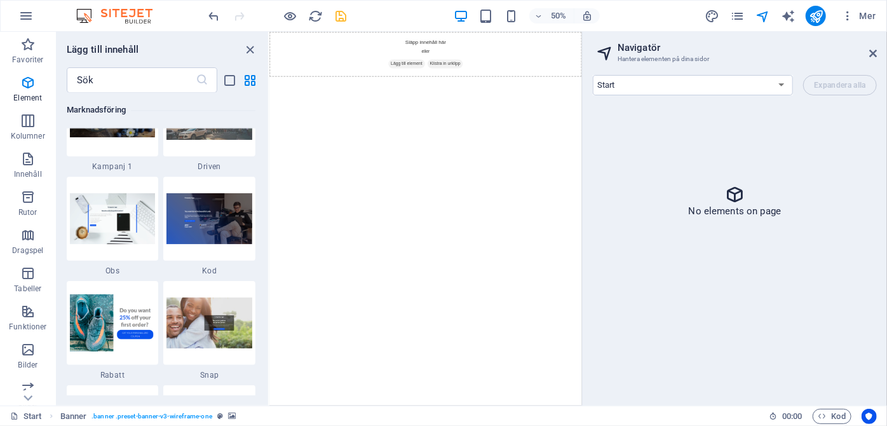
scroll to position [10769, 0]
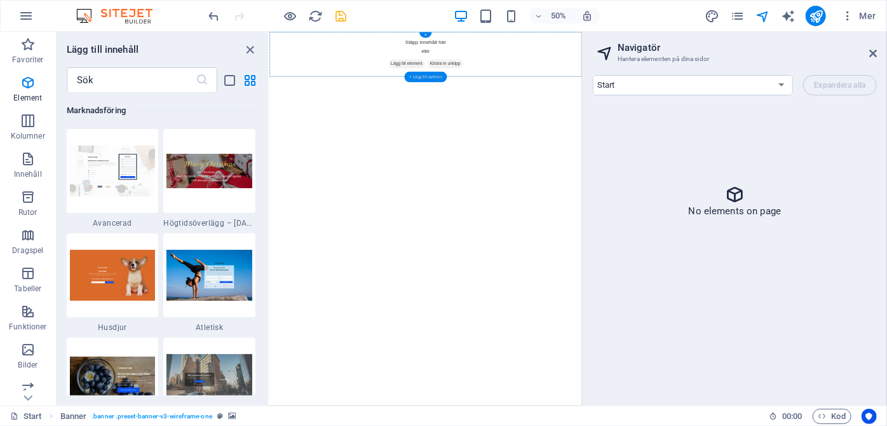
click at [419, 78] on div "+ Lägg till sektion" at bounding box center [426, 76] width 43 height 11
click at [746, 86] on select "Start Subpage Legal Notice Privacy Ny sida n7" at bounding box center [693, 85] width 200 height 20
click at [847, 81] on div "Start Subpage Legal Notice Privacy Ny sida n7 Expandera alla" at bounding box center [735, 85] width 284 height 20
click at [644, 107] on div "Släpp innehåll här eller Lägg till element Klistra in urklipp" at bounding box center [581, 76] width 625 height 90
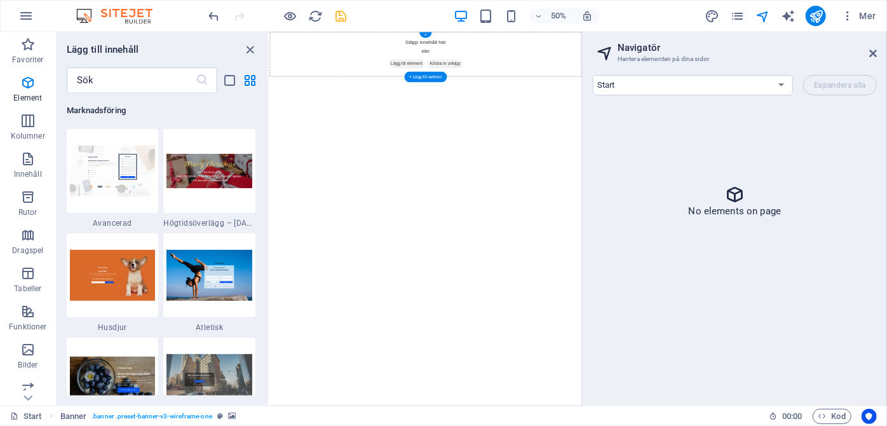
click at [607, 100] on span "Klistra in urklipp" at bounding box center [620, 95] width 71 height 18
click at [427, 34] on div "+" at bounding box center [425, 35] width 13 height 6
drag, startPoint x: 688, startPoint y: 64, endPoint x: 567, endPoint y: 39, distance: 123.9
click at [555, 121] on html "Skip to main content Släpp innehåll här eller Lägg till element Klistra in urkl…" at bounding box center [581, 76] width 625 height 90
drag, startPoint x: 695, startPoint y: 65, endPoint x: 489, endPoint y: 321, distance: 328.1
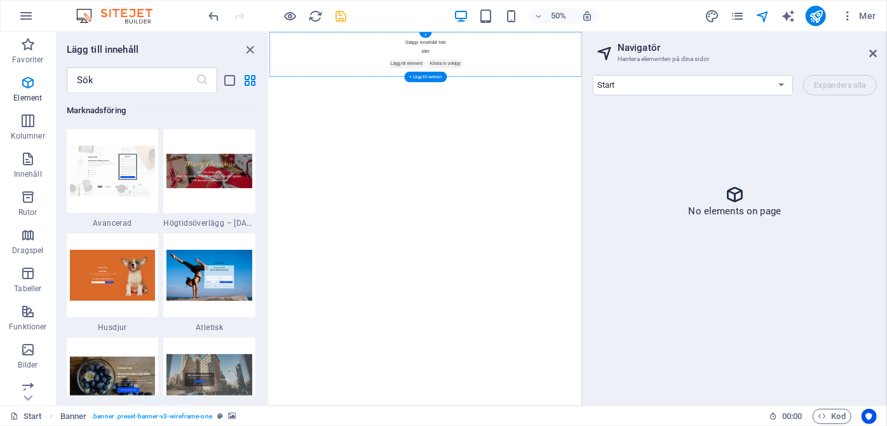
click at [531, 87] on span "Lägg till element" at bounding box center [543, 95] width 73 height 18
drag, startPoint x: 527, startPoint y: 88, endPoint x: 379, endPoint y: 264, distance: 230.4
click at [379, 121] on html "Skip to main content Släpp innehåll här eller Lägg till element Klistra in urkl…" at bounding box center [581, 76] width 625 height 90
drag, startPoint x: 619, startPoint y: 87, endPoint x: 894, endPoint y: 276, distance: 333.5
click at [887, 121] on html "Skip to main content Släpp innehåll här eller Lägg till element Klistra in urkl…" at bounding box center [581, 76] width 625 height 90
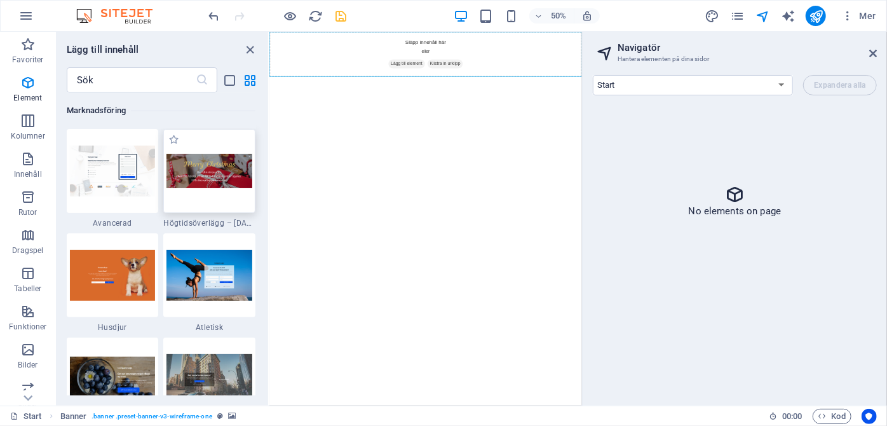
click at [229, 179] on img at bounding box center [210, 171] width 86 height 34
click at [684, 121] on html "Skip to main content Släpp innehåll här eller Lägg till element Klistra in urkl…" at bounding box center [581, 76] width 625 height 90
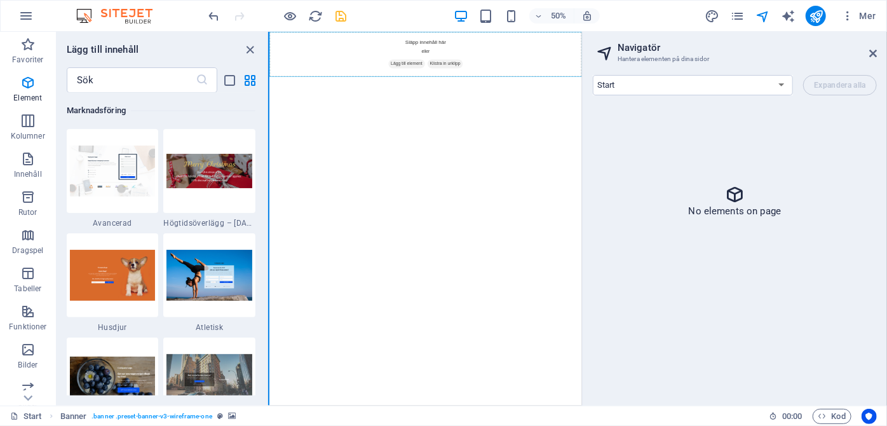
click at [269, 74] on button at bounding box center [268, 219] width 1 height 374
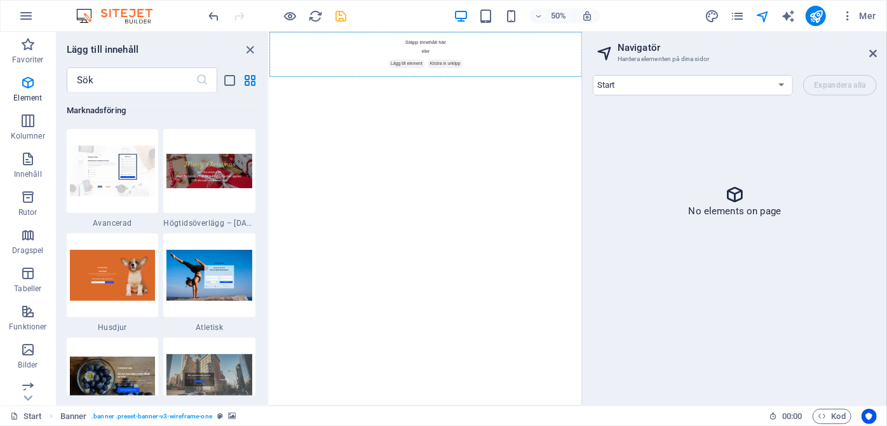
click at [266, 83] on div "​" at bounding box center [163, 79] width 212 height 25
click at [33, 85] on icon "button" at bounding box center [27, 82] width 15 height 15
click at [100, 178] on img at bounding box center [113, 171] width 86 height 50
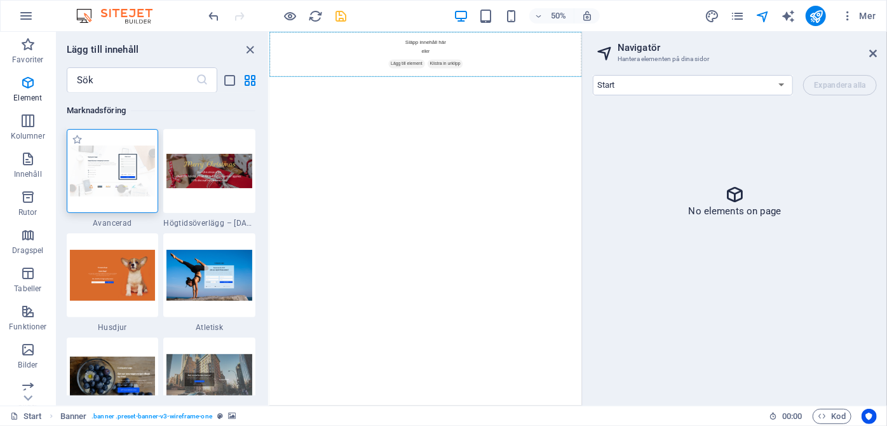
click at [100, 178] on img at bounding box center [113, 171] width 86 height 50
drag, startPoint x: 100, startPoint y: 178, endPoint x: 92, endPoint y: 185, distance: 10.8
click at [92, 185] on img at bounding box center [113, 171] width 86 height 50
click at [689, 89] on select "Start Subpage Legal Notice Privacy Ny sida n7" at bounding box center [693, 85] width 200 height 20
click at [593, 75] on select "Start Subpage Legal Notice Privacy Ny sida n7" at bounding box center [693, 85] width 200 height 20
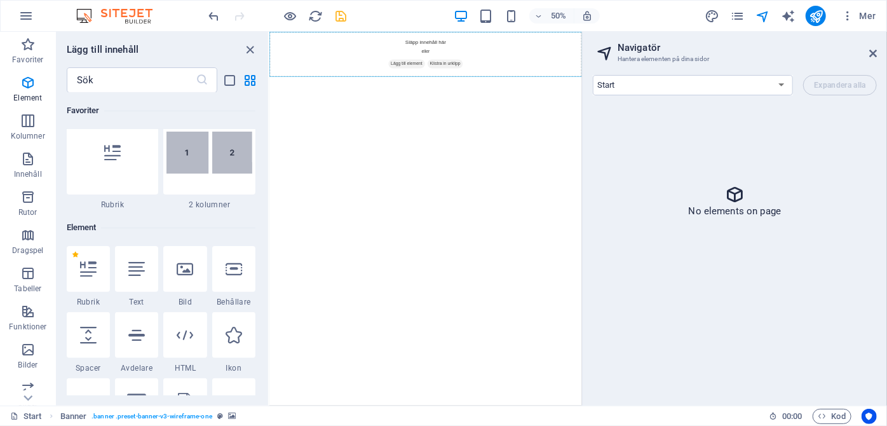
scroll to position [0, 0]
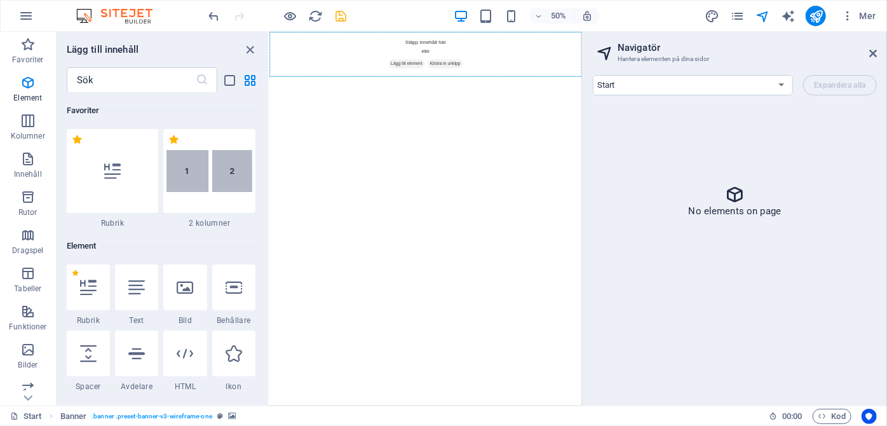
drag, startPoint x: 266, startPoint y: 355, endPoint x: 11, endPoint y: 125, distance: 343.8
click at [424, 75] on div "+ Lägg till sektion" at bounding box center [426, 76] width 43 height 11
drag, startPoint x: 693, startPoint y: 106, endPoint x: 646, endPoint y: 305, distance: 204.4
click at [876, 53] on icon at bounding box center [873, 53] width 8 height 10
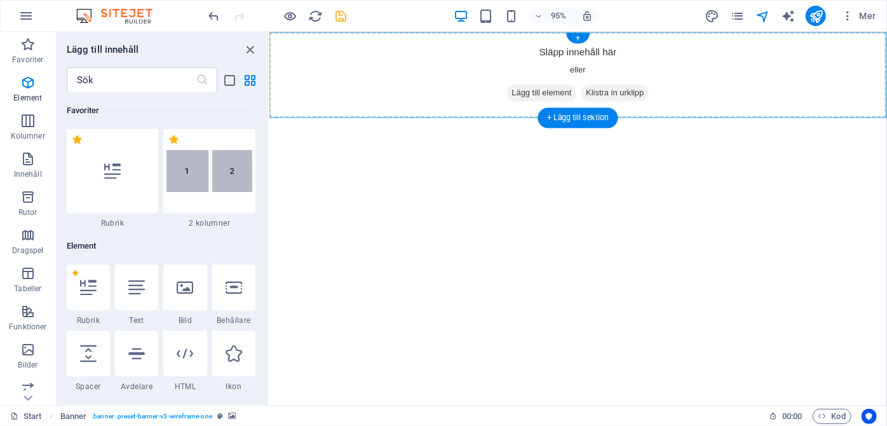
click at [563, 89] on span "Lägg till element" at bounding box center [555, 95] width 73 height 18
click at [619, 93] on span "Klistra in urklipp" at bounding box center [632, 95] width 71 height 18
click at [576, 42] on div "+" at bounding box center [578, 37] width 24 height 11
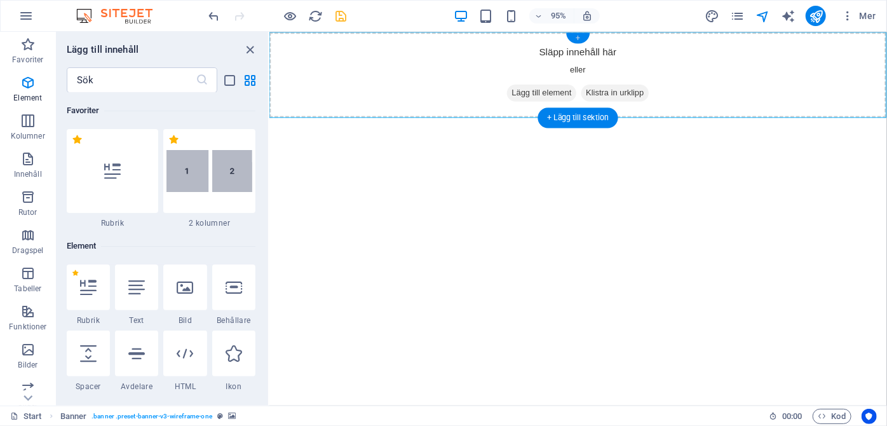
click at [576, 42] on div "+" at bounding box center [578, 37] width 24 height 11
drag, startPoint x: 590, startPoint y: 121, endPoint x: 672, endPoint y: 339, distance: 233.3
click at [524, 95] on icon at bounding box center [524, 95] width 0 height 0
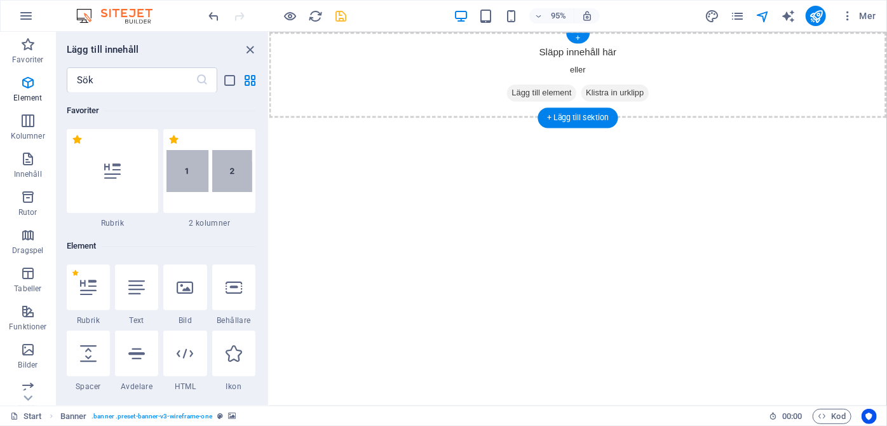
click at [524, 95] on icon at bounding box center [524, 95] width 0 height 0
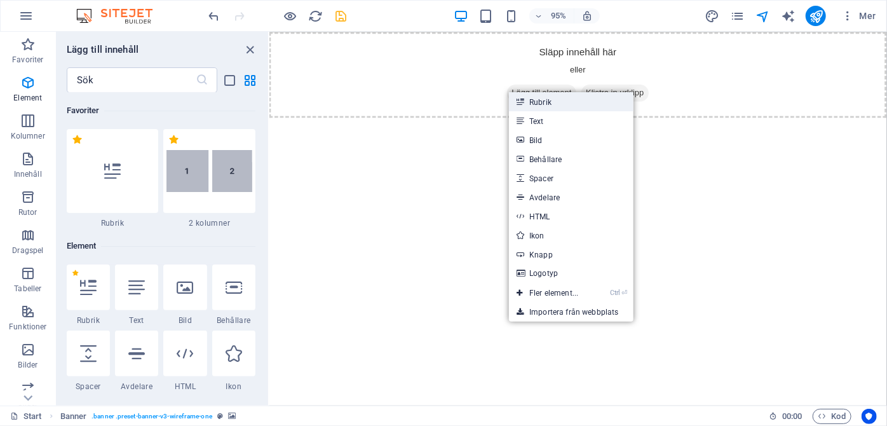
click at [565, 102] on link "Rubrik" at bounding box center [571, 101] width 125 height 19
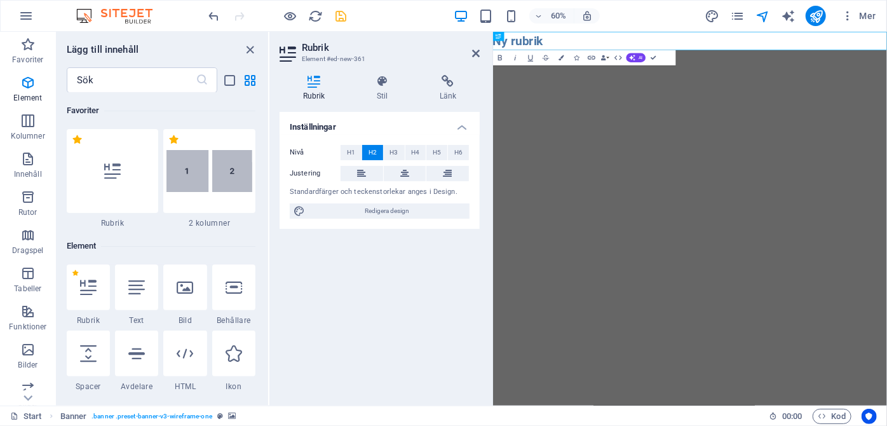
click at [658, 62] on html "Skip to main content Ny rubrik" at bounding box center [821, 46] width 656 height 31
click at [208, 167] on img at bounding box center [210, 171] width 86 height 42
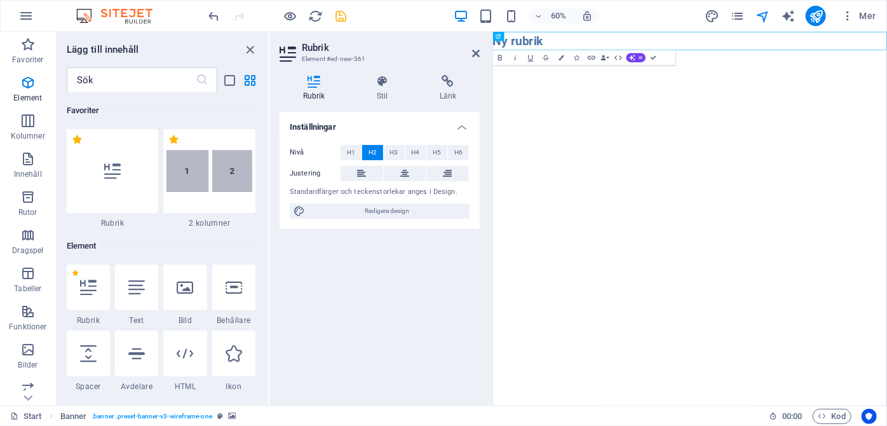
click at [585, 62] on html "Skip to main content Ny rubrik" at bounding box center [821, 46] width 656 height 31
click at [352, 151] on span "H1" at bounding box center [351, 152] width 8 height 15
drag, startPoint x: 607, startPoint y: 51, endPoint x: 480, endPoint y: 61, distance: 127.5
click at [493, 61] on html "Skip to main content Ny rubrik" at bounding box center [821, 50] width 656 height 38
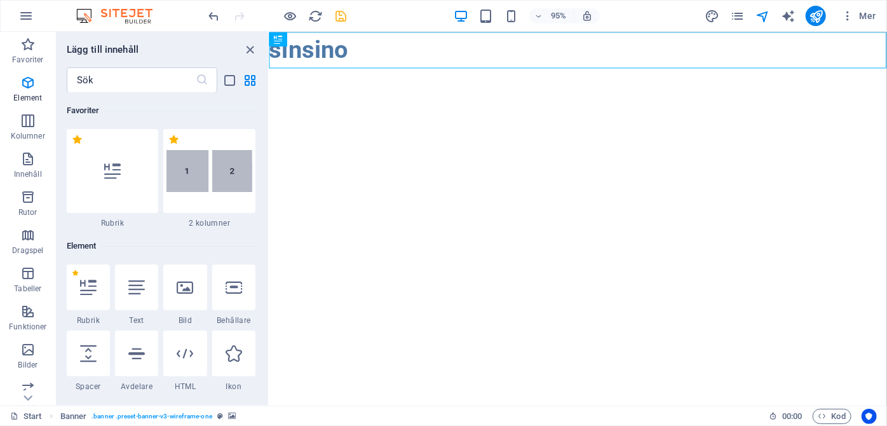
click at [453, 69] on html "Skip to main content sinsino" at bounding box center [594, 50] width 650 height 38
click at [390, 69] on html "Skip to main content sinsino" at bounding box center [594, 50] width 650 height 38
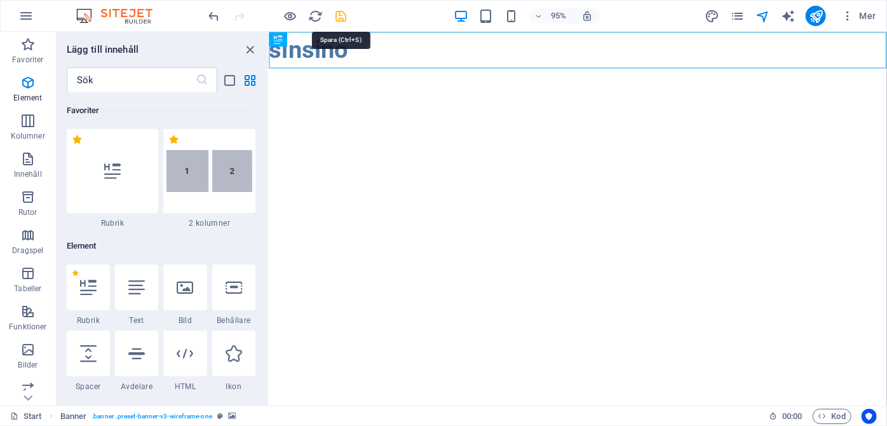
click at [344, 17] on icon "save" at bounding box center [341, 16] width 15 height 15
drag, startPoint x: 344, startPoint y: 17, endPoint x: 318, endPoint y: 11, distance: 26.7
click at [318, 11] on div at bounding box center [278, 16] width 142 height 20
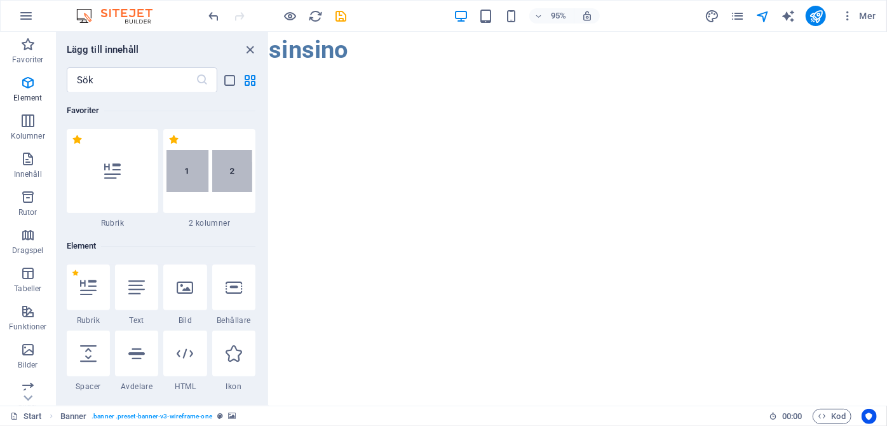
click at [538, 69] on html "Skip to main content sinsino" at bounding box center [594, 50] width 650 height 38
click at [445, 45] on div "sinsino" at bounding box center [594, 50] width 650 height 38
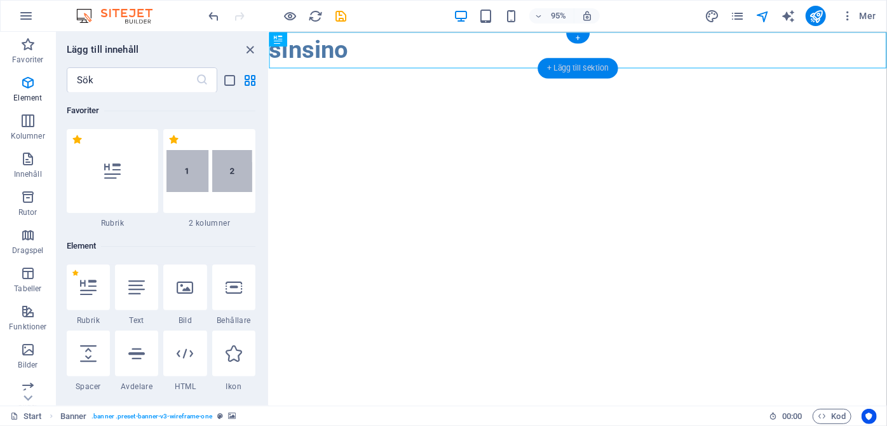
click at [549, 68] on div "+ Lägg till sektion" at bounding box center [578, 68] width 81 height 20
click at [563, 69] on html "Skip to main content sinsino" at bounding box center [594, 50] width 650 height 38
click at [555, 67] on div "+ Lägg till sektion" at bounding box center [578, 68] width 81 height 20
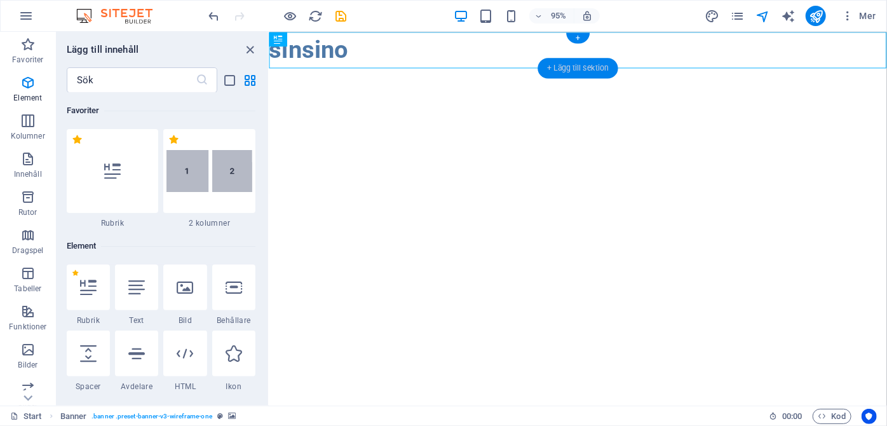
click at [555, 67] on div "+ Lägg till sektion" at bounding box center [578, 68] width 81 height 20
drag, startPoint x: 824, startPoint y: 98, endPoint x: 498, endPoint y: 135, distance: 328.2
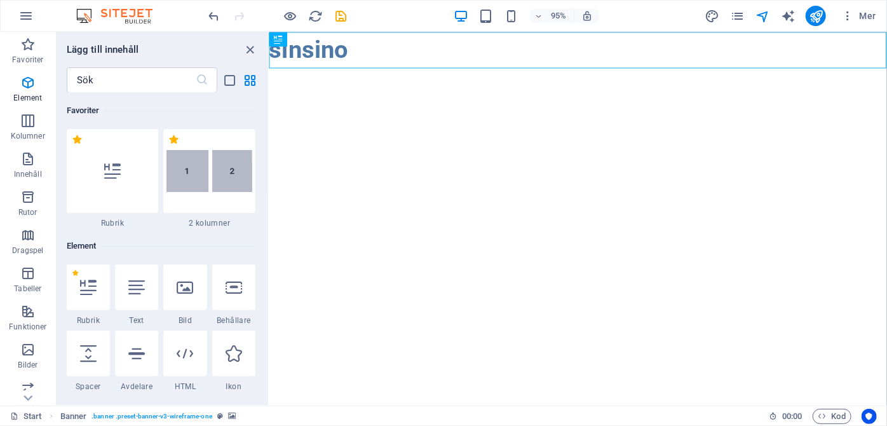
click at [498, 69] on html "Skip to main content sinsino" at bounding box center [594, 50] width 650 height 38
click at [118, 172] on icon at bounding box center [112, 171] width 17 height 17
click at [311, 36] on icon at bounding box center [309, 38] width 6 height 13
click at [421, 69] on html "Skip to main content sinsino" at bounding box center [594, 50] width 650 height 38
click at [343, 13] on icon "save" at bounding box center [341, 16] width 15 height 15
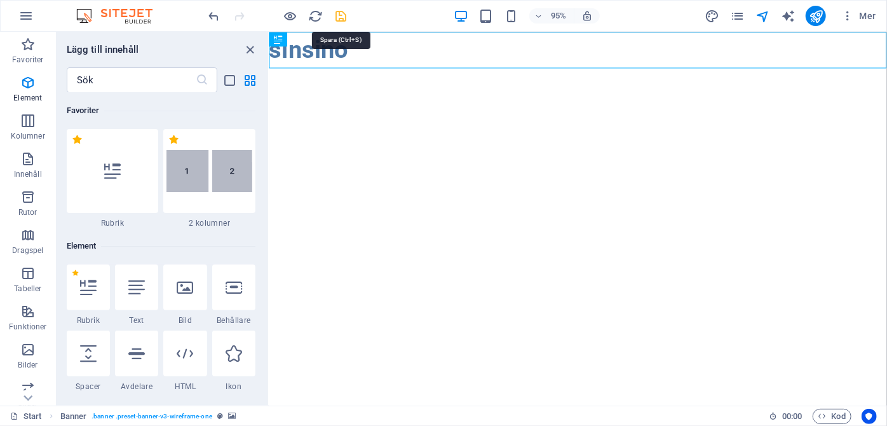
click at [343, 13] on icon "save" at bounding box center [341, 16] width 15 height 15
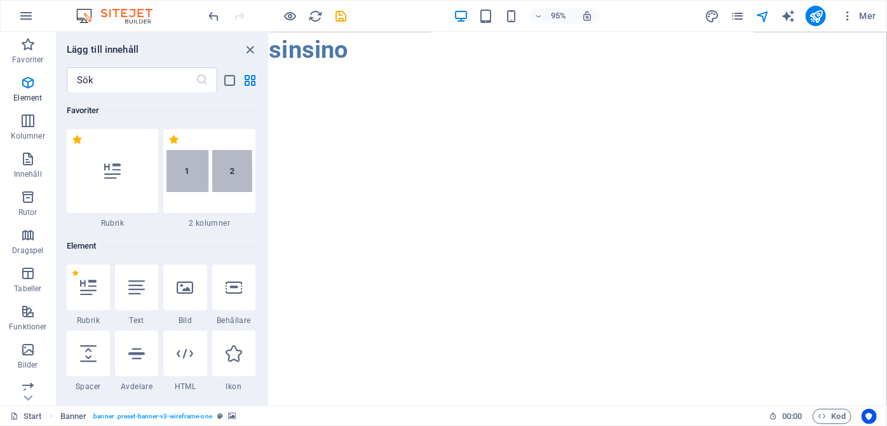
click at [369, 69] on html "Skip to main content sinsino" at bounding box center [594, 50] width 650 height 38
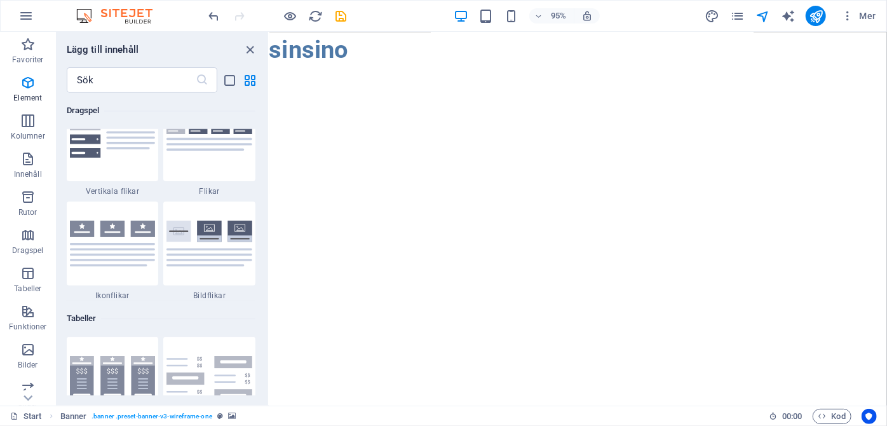
scroll to position [4538, 0]
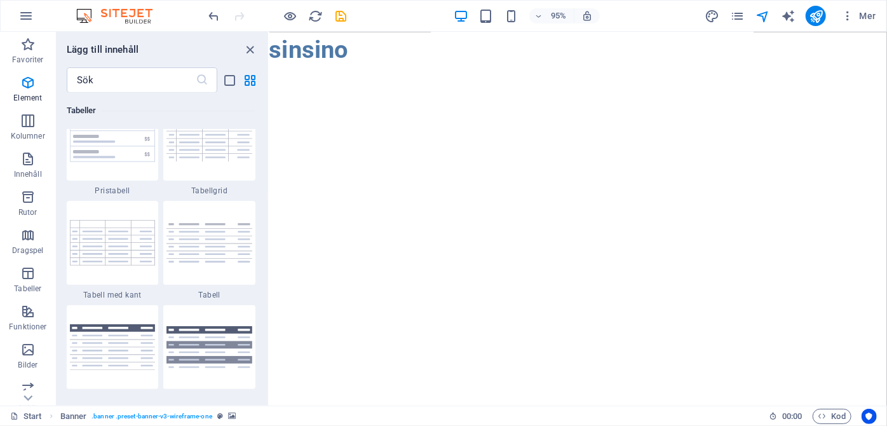
drag, startPoint x: 267, startPoint y: 97, endPoint x: 6, endPoint y: 184, distance: 275.3
click at [442, 69] on html "Skip to main content sinsino" at bounding box center [594, 50] width 650 height 38
click at [114, 330] on img at bounding box center [113, 346] width 86 height 45
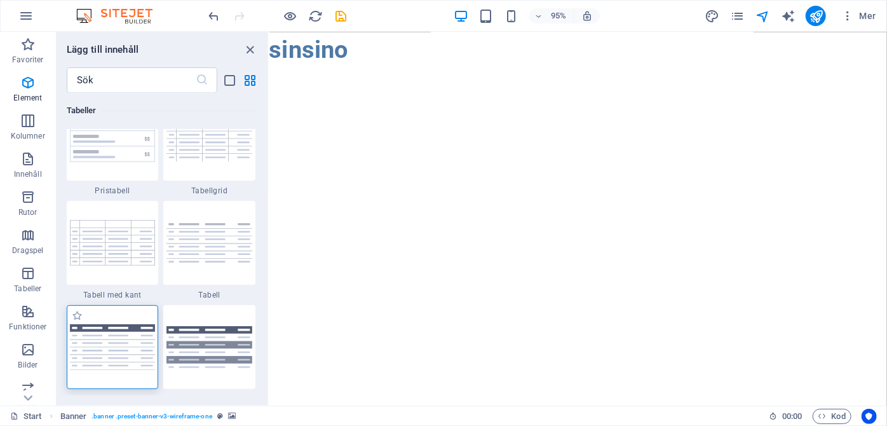
click at [114, 330] on img at bounding box center [113, 346] width 86 height 45
click at [114, 333] on img at bounding box center [113, 346] width 86 height 45
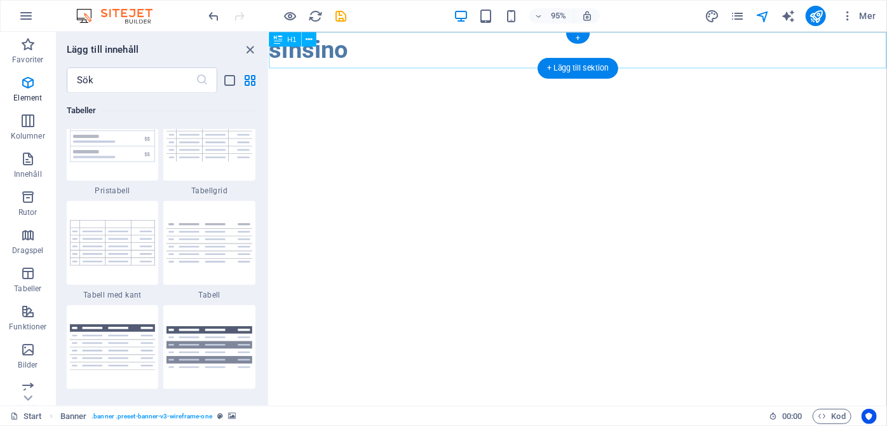
click at [563, 41] on div "sinsino" at bounding box center [594, 50] width 650 height 38
click at [576, 34] on div "+" at bounding box center [578, 37] width 24 height 11
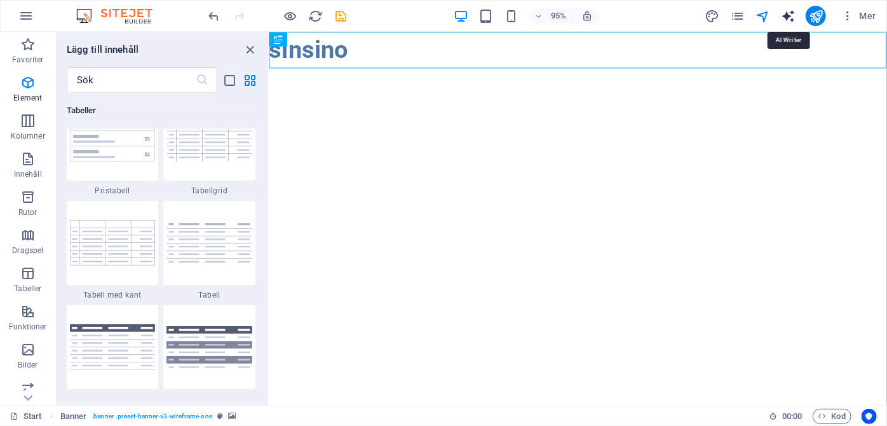
click at [788, 14] on icon "text_generator" at bounding box center [788, 16] width 15 height 15
click at [815, 13] on icon "publish" at bounding box center [816, 16] width 15 height 15
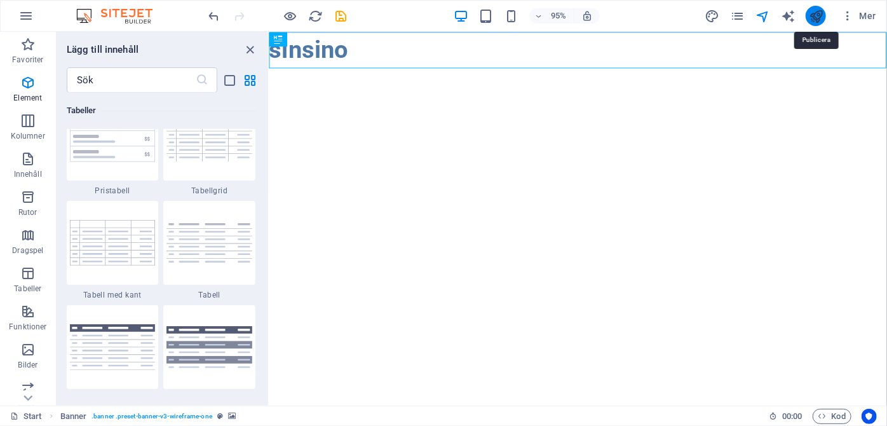
click at [814, 9] on icon "publish" at bounding box center [816, 16] width 15 height 15
click at [813, 9] on icon "publish" at bounding box center [816, 16] width 15 height 15
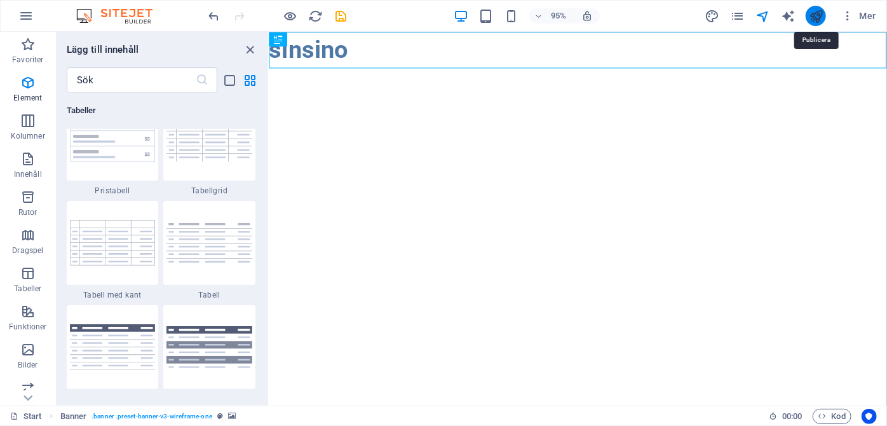
click at [813, 9] on icon "publish" at bounding box center [816, 16] width 15 height 15
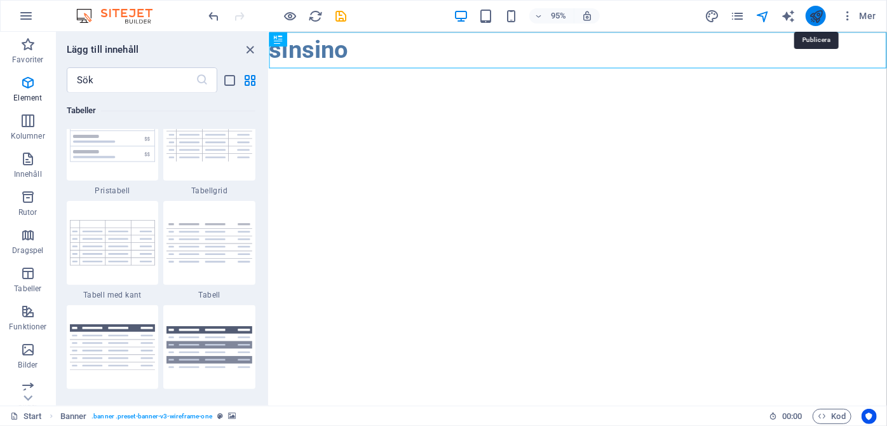
click at [813, 14] on icon "publish" at bounding box center [816, 16] width 15 height 15
click at [819, 15] on icon "publish" at bounding box center [816, 16] width 15 height 15
click at [759, 15] on icon "navigator" at bounding box center [763, 16] width 15 height 15
click at [764, 15] on icon "navigator" at bounding box center [763, 16] width 15 height 15
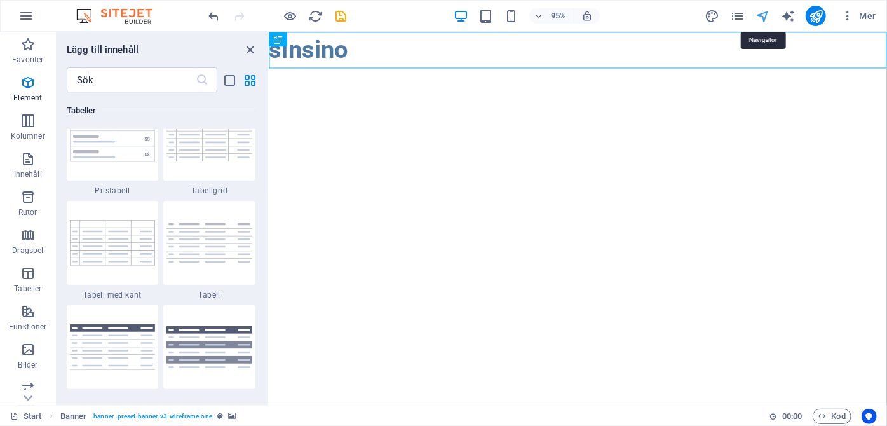
click at [763, 15] on icon "navigator" at bounding box center [763, 16] width 15 height 15
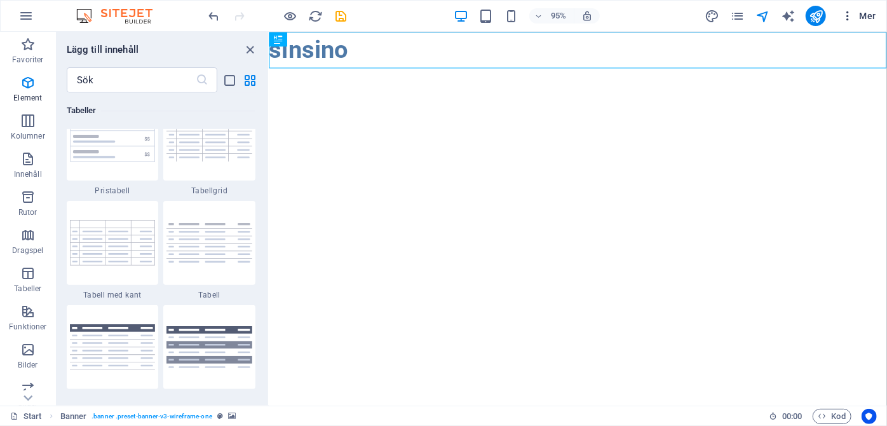
click at [864, 20] on span "Mer" at bounding box center [858, 16] width 35 height 13
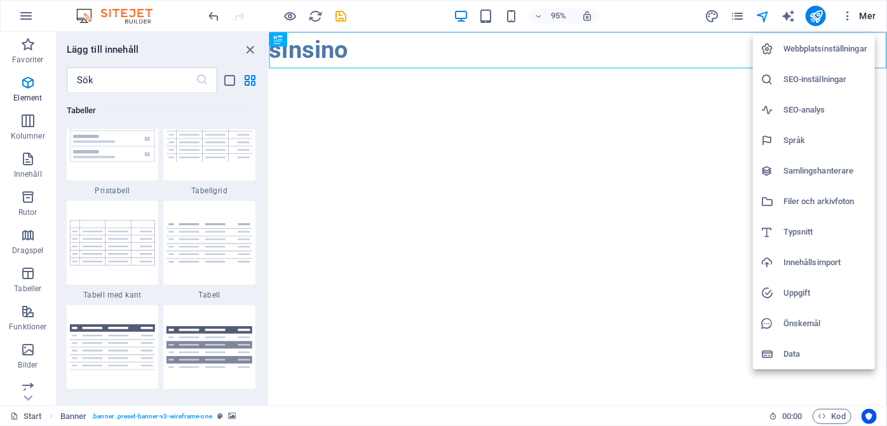
click at [815, 46] on h6 "Webbplatsinställningar" at bounding box center [826, 48] width 84 height 15
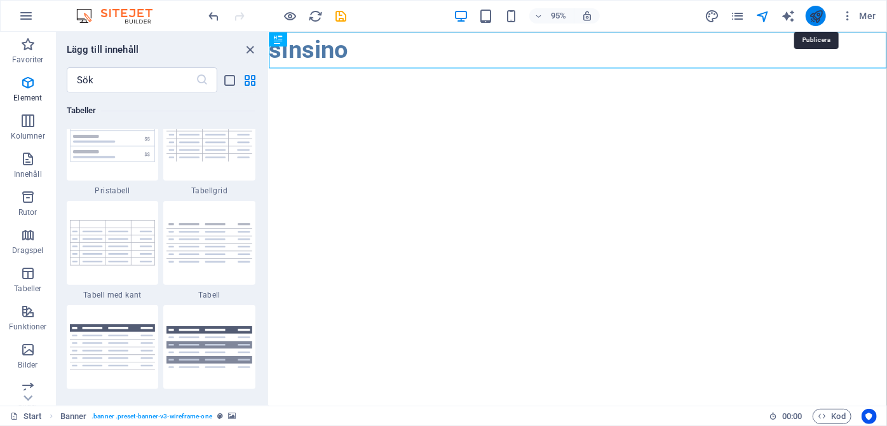
click at [819, 18] on icon "publish" at bounding box center [816, 16] width 15 height 15
click at [761, 18] on icon "navigator" at bounding box center [763, 16] width 15 height 15
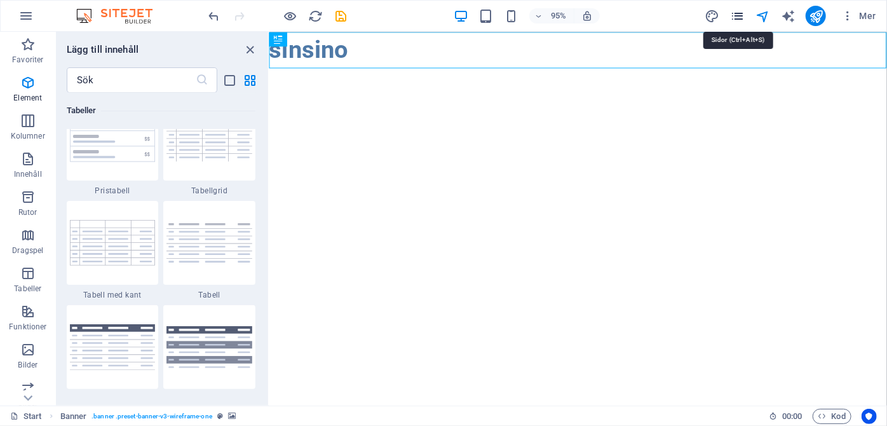
click at [737, 18] on icon "pages" at bounding box center [737, 16] width 15 height 15
click at [710, 14] on icon "design" at bounding box center [712, 16] width 15 height 15
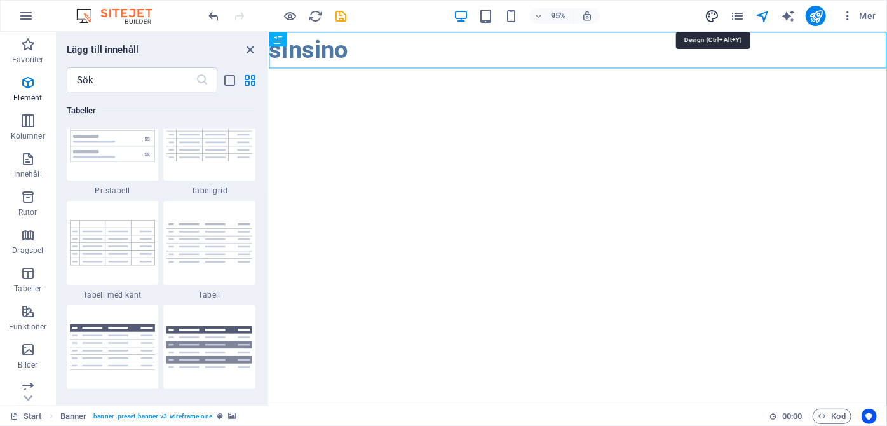
click at [710, 14] on icon "design" at bounding box center [712, 16] width 15 height 15
click at [710, 19] on icon "design" at bounding box center [712, 16] width 15 height 15
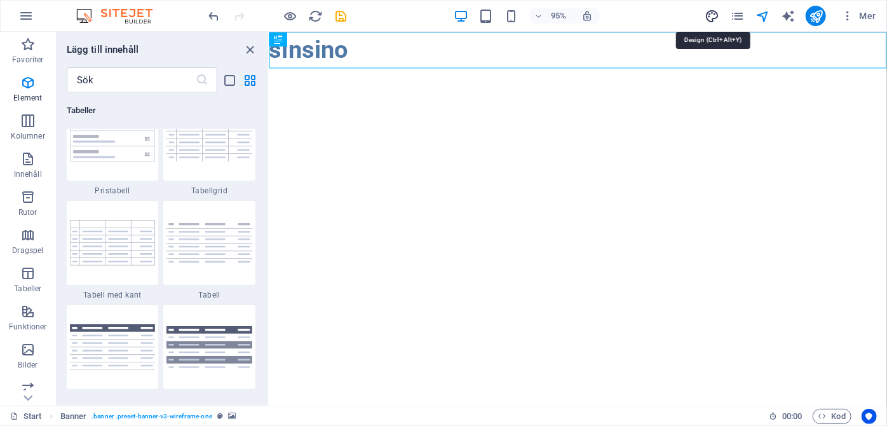
click at [710, 19] on icon "design" at bounding box center [712, 16] width 15 height 15
click at [26, 15] on icon "button" at bounding box center [25, 15] width 15 height 15
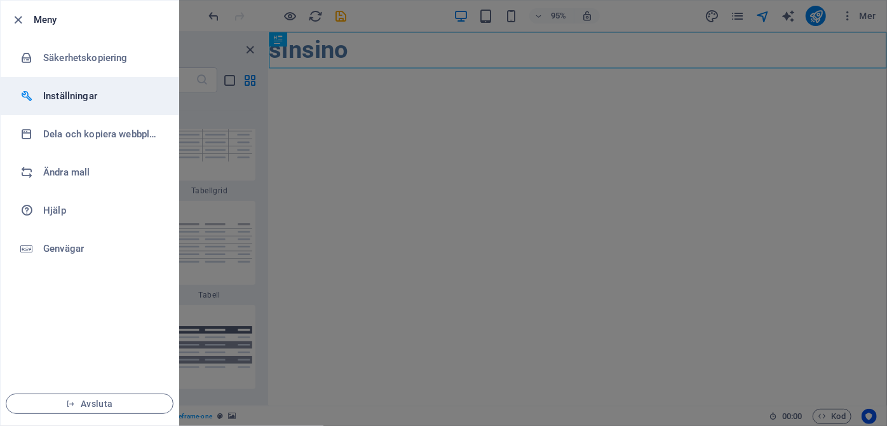
click at [69, 99] on h6 "Inställningar" at bounding box center [102, 95] width 118 height 15
select select "sv"
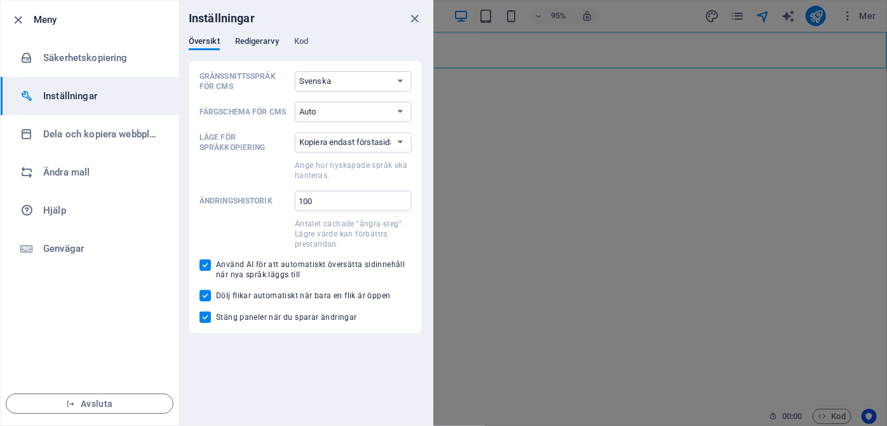
click at [245, 41] on span "Redigerarvy" at bounding box center [257, 43] width 44 height 18
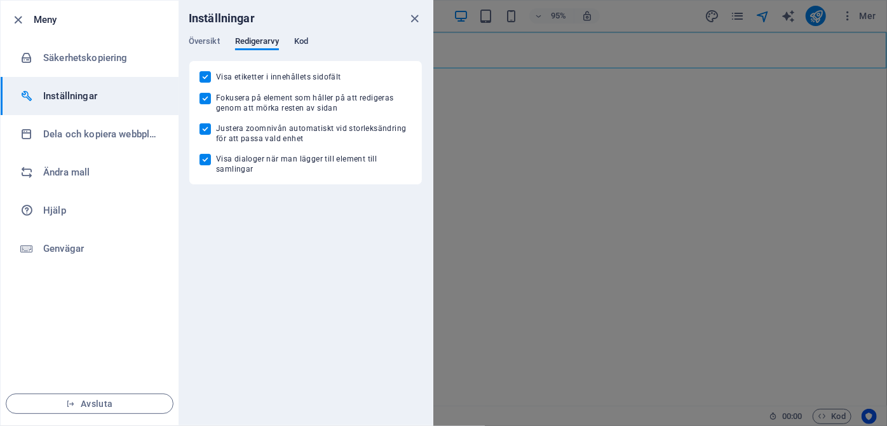
click at [301, 36] on span "Kod" at bounding box center [301, 43] width 14 height 18
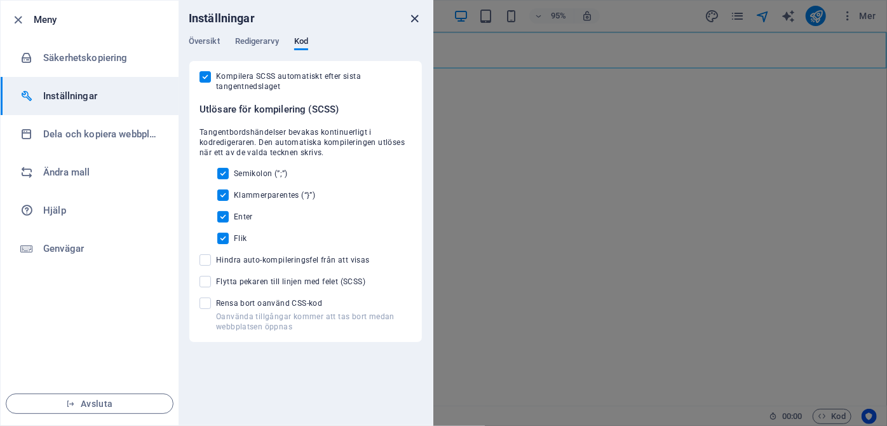
click at [418, 17] on icon "close" at bounding box center [415, 18] width 15 height 15
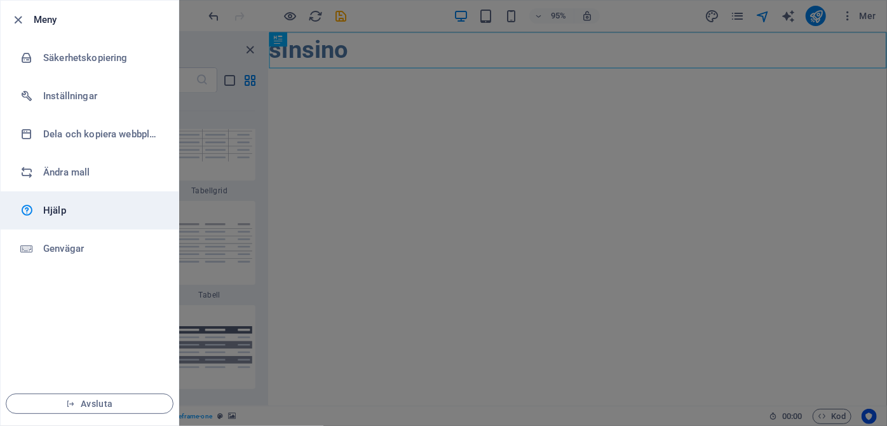
click at [53, 203] on h6 "Hjälp" at bounding box center [102, 210] width 118 height 15
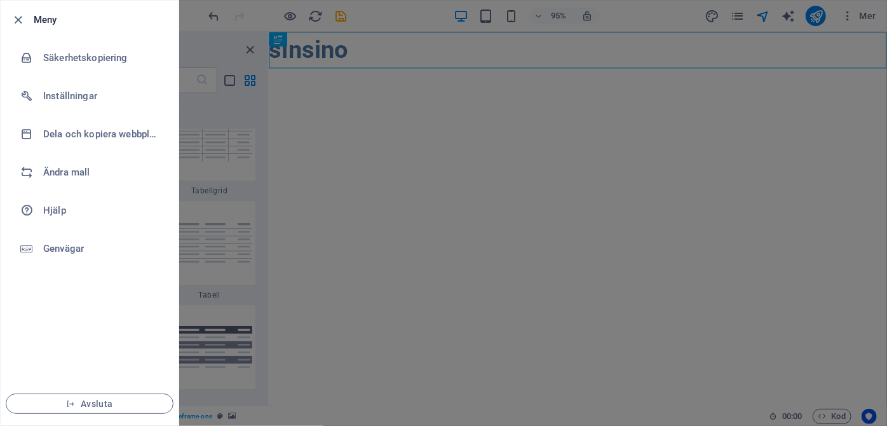
click at [478, 226] on div at bounding box center [443, 213] width 887 height 426
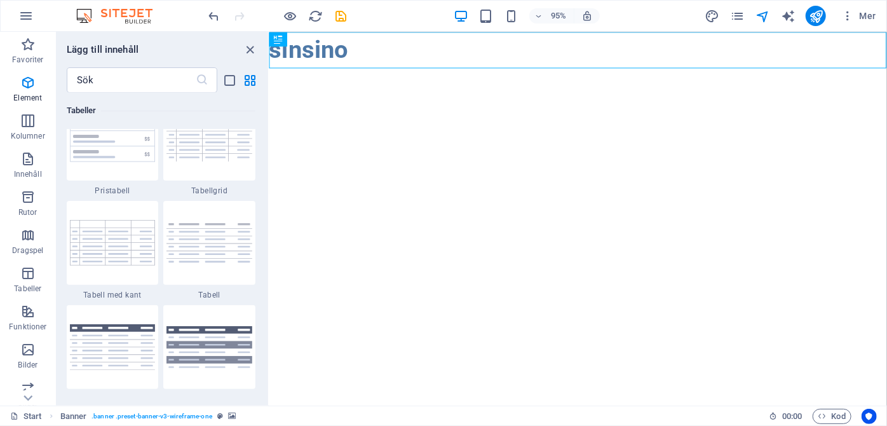
click at [539, 69] on html "Skip to main content sinsino" at bounding box center [594, 50] width 650 height 38
click at [215, 19] on icon "undo" at bounding box center [214, 16] width 15 height 15
click at [210, 10] on icon "undo" at bounding box center [214, 16] width 15 height 15
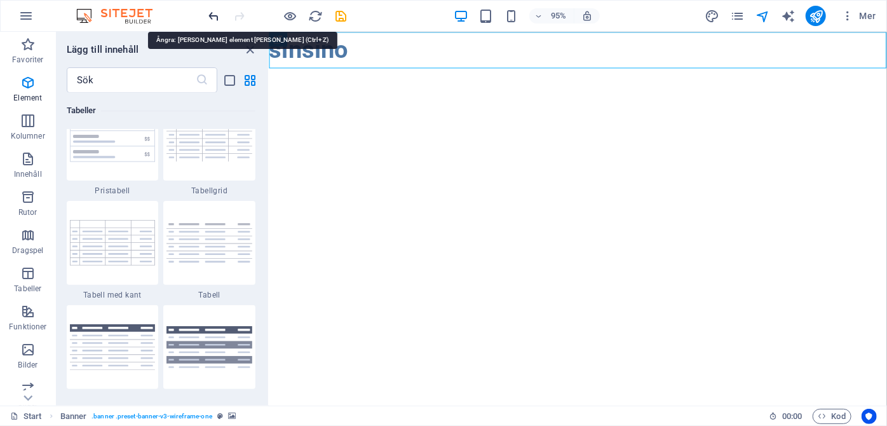
click at [210, 10] on icon "undo" at bounding box center [214, 16] width 15 height 15
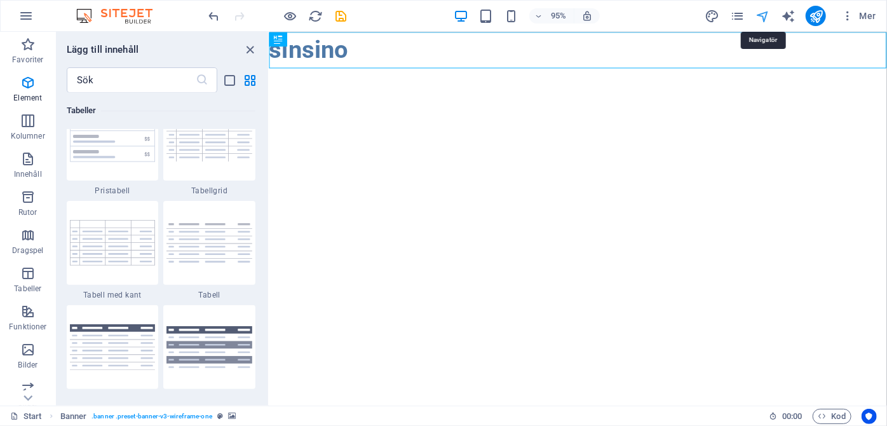
click at [765, 14] on icon "navigator" at bounding box center [763, 16] width 15 height 15
click at [735, 18] on icon "pages" at bounding box center [737, 16] width 15 height 15
click at [250, 48] on icon "close panel" at bounding box center [250, 50] width 15 height 15
click at [27, 10] on icon "button" at bounding box center [25, 15] width 15 height 15
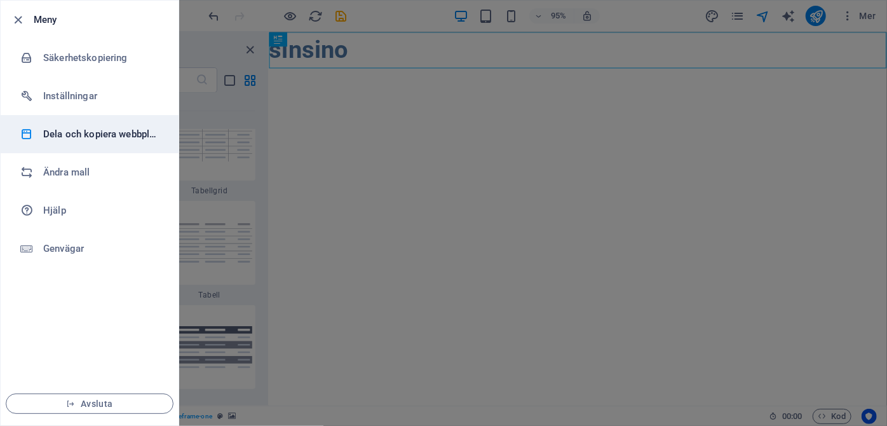
click at [59, 141] on li "Dela och kopiera webbplats" at bounding box center [90, 134] width 178 height 38
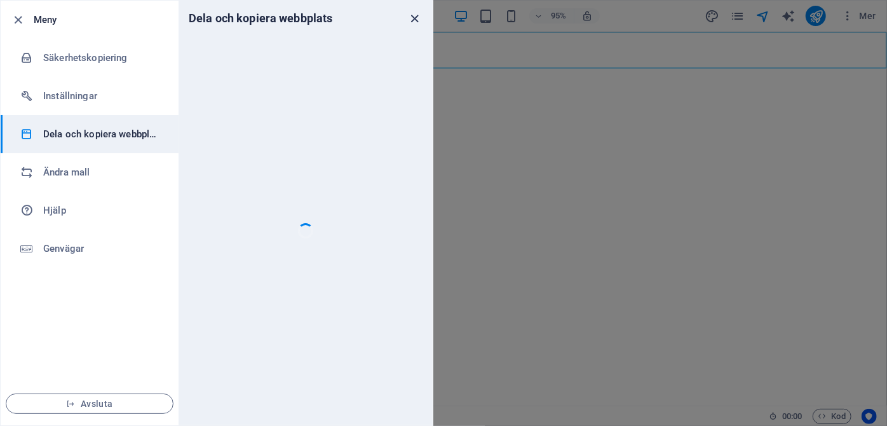
click at [416, 15] on icon "close" at bounding box center [415, 18] width 15 height 15
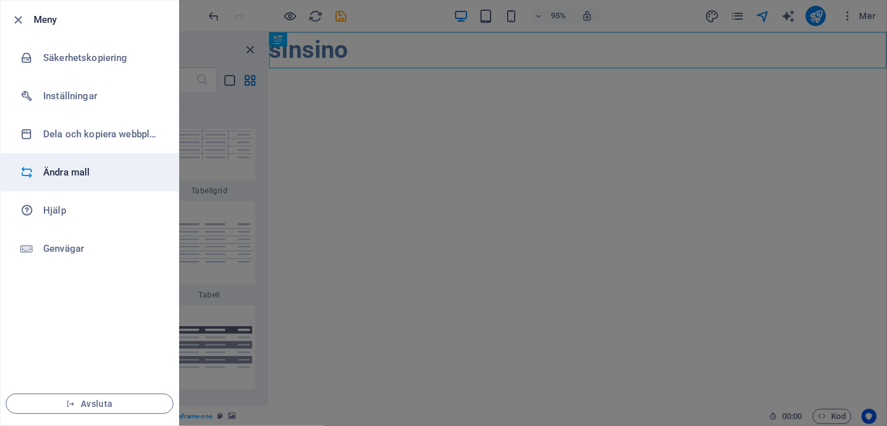
click at [69, 168] on h6 "Ändra mall" at bounding box center [102, 172] width 118 height 15
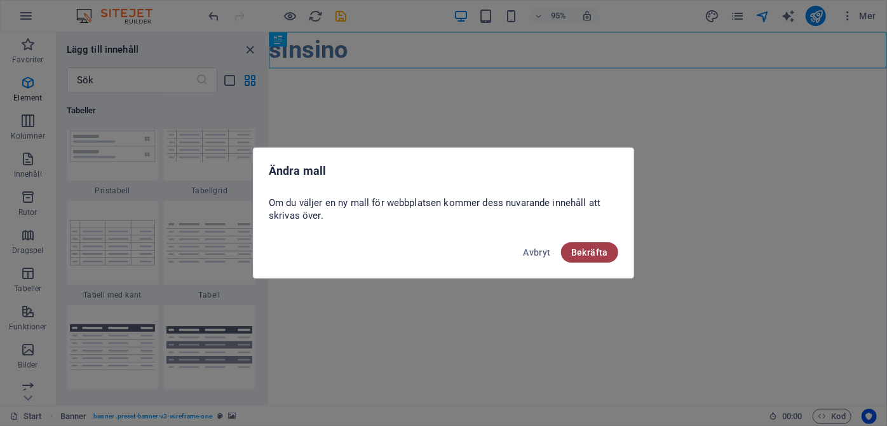
click at [595, 255] on span "Bekräfta" at bounding box center [589, 252] width 37 height 10
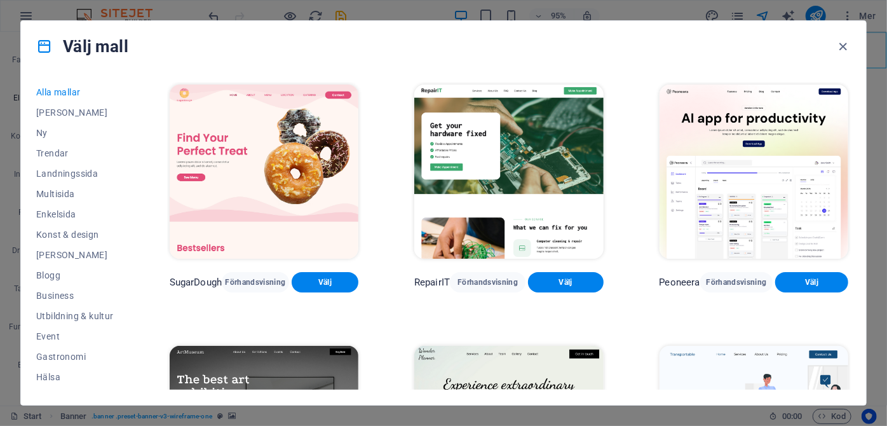
drag, startPoint x: 852, startPoint y: 87, endPoint x: 852, endPoint y: 112, distance: 25.4
click at [852, 112] on div "[PERSON_NAME] [PERSON_NAME] Ny Trendar Landningssida Multisida Enkelsida Konst …" at bounding box center [443, 238] width 845 height 333
click at [866, 121] on div "Välj mall [PERSON_NAME] [PERSON_NAME] Ny Trendar Landningssida Multisida Enkels…" at bounding box center [443, 212] width 847 height 385
drag, startPoint x: 852, startPoint y: 85, endPoint x: 847, endPoint y: 118, distance: 34.0
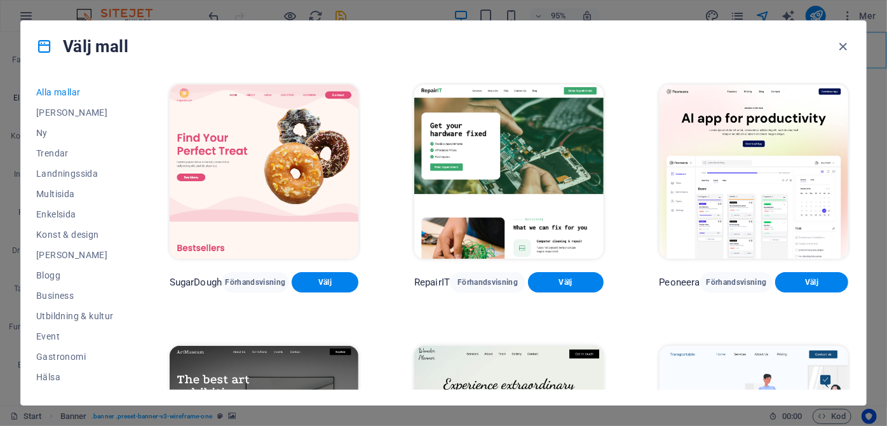
click at [847, 118] on div "[PERSON_NAME] [PERSON_NAME] Ny Trendar Landningssida Multisida Enkelsida Konst …" at bounding box center [443, 238] width 845 height 333
click at [846, 127] on img at bounding box center [754, 172] width 189 height 174
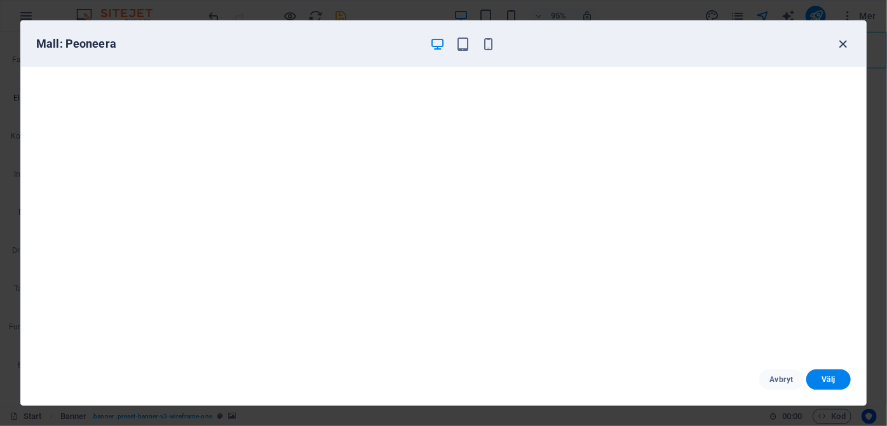
click at [843, 44] on icon "button" at bounding box center [843, 44] width 15 height 15
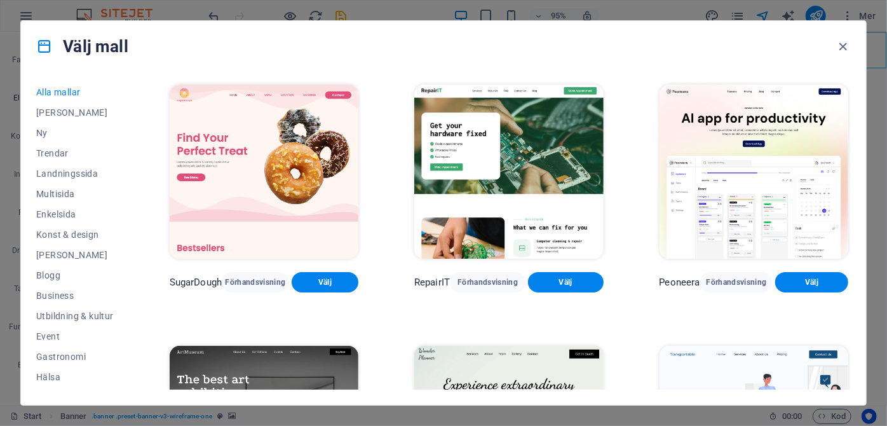
click at [859, 335] on div "[PERSON_NAME] [PERSON_NAME] Ny Trendar Landningssida Multisida Enkelsida Konst …" at bounding box center [443, 238] width 845 height 333
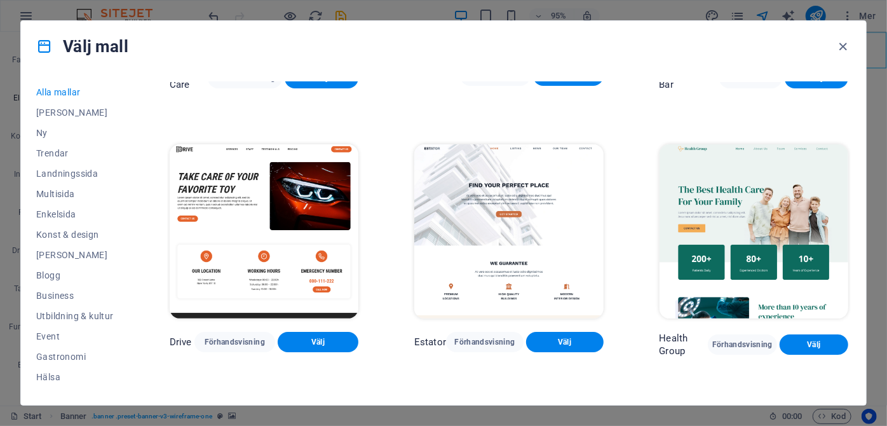
scroll to position [2349, 0]
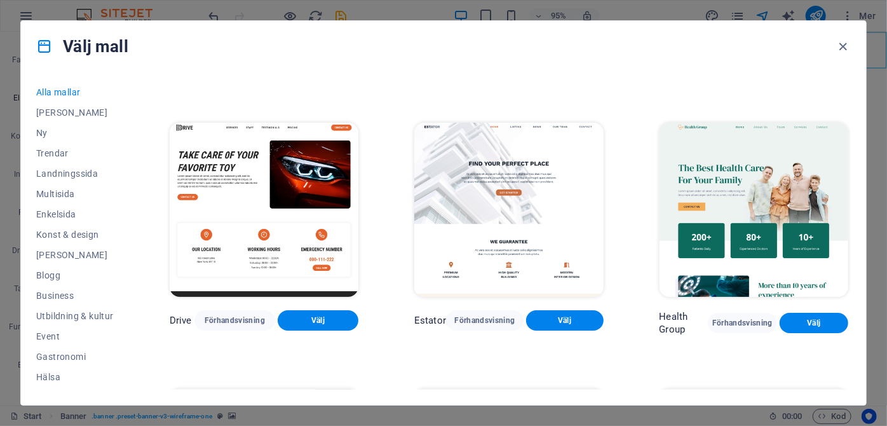
click at [757, 160] on img at bounding box center [754, 210] width 189 height 174
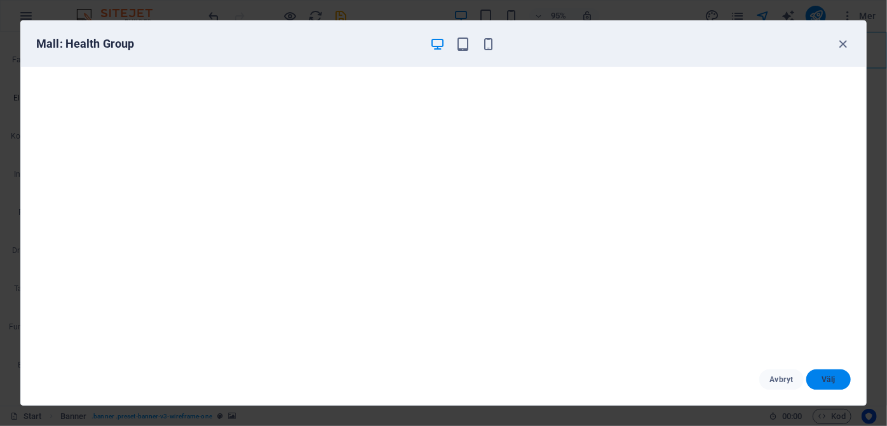
click at [827, 373] on button "Välj" at bounding box center [828, 379] width 44 height 20
